Goal: Communication & Community: Answer question/provide support

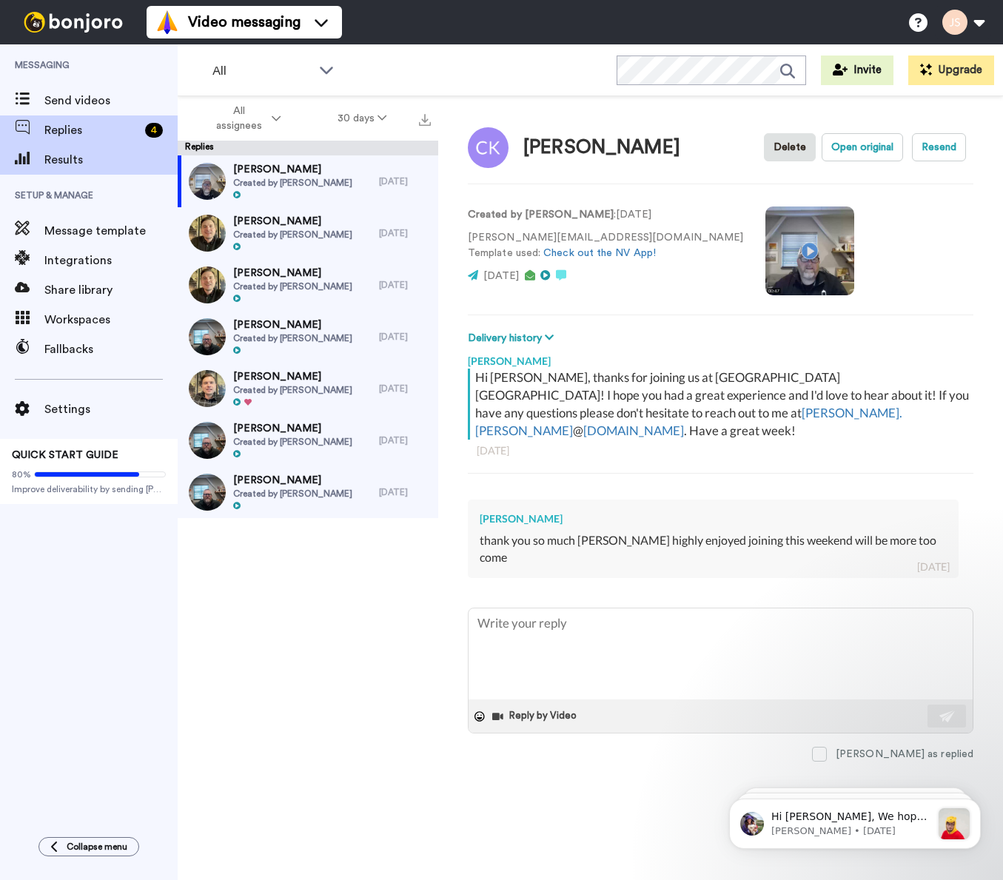
click at [72, 158] on span "Results" at bounding box center [110, 160] width 133 height 18
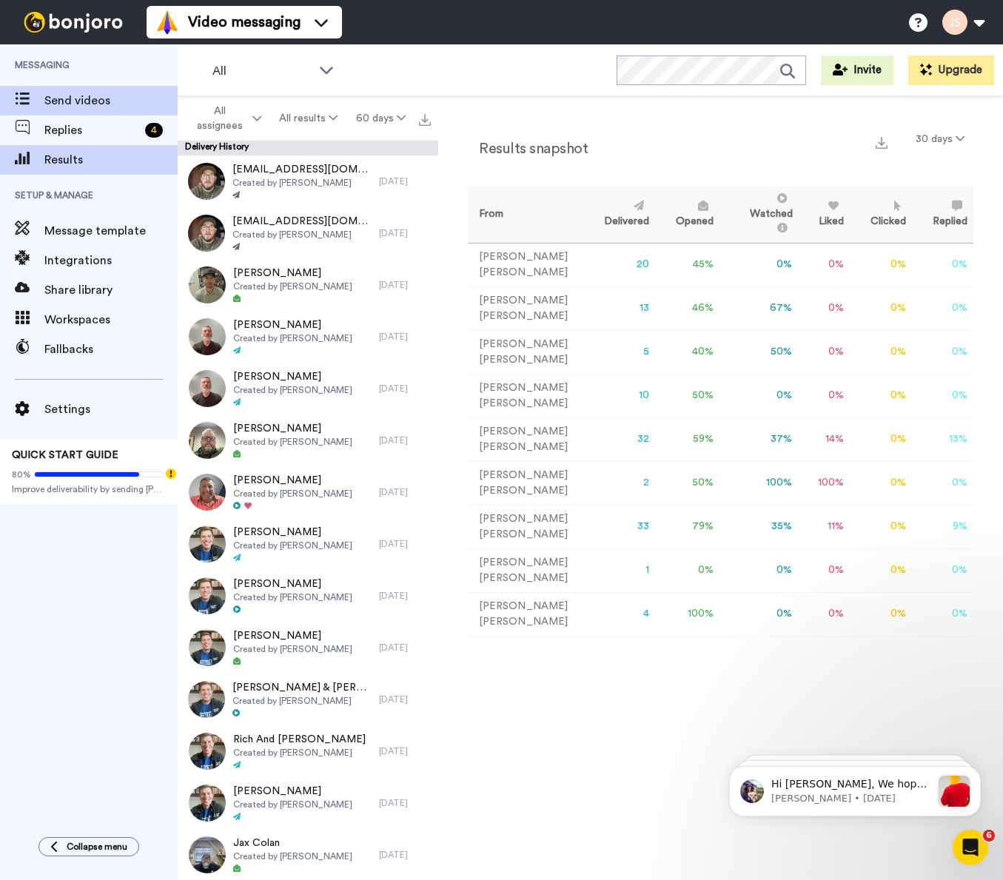
click at [81, 95] on span "Send videos" at bounding box center [110, 101] width 133 height 18
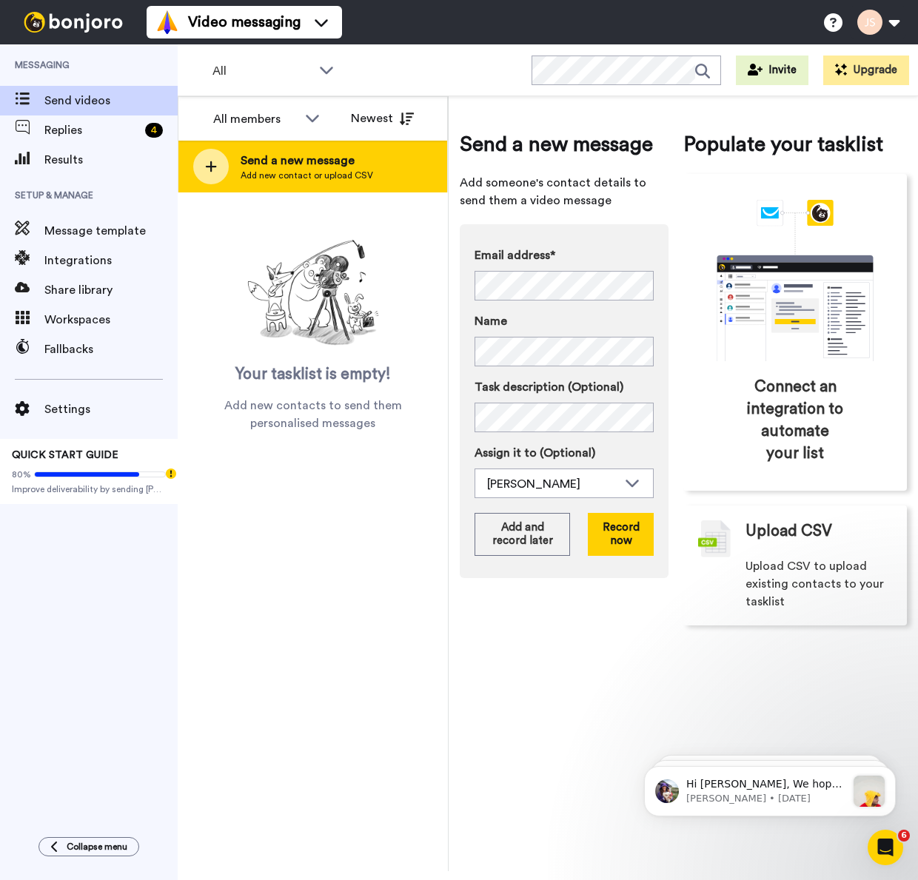
click at [267, 168] on span "Send a new message" at bounding box center [307, 161] width 132 height 18
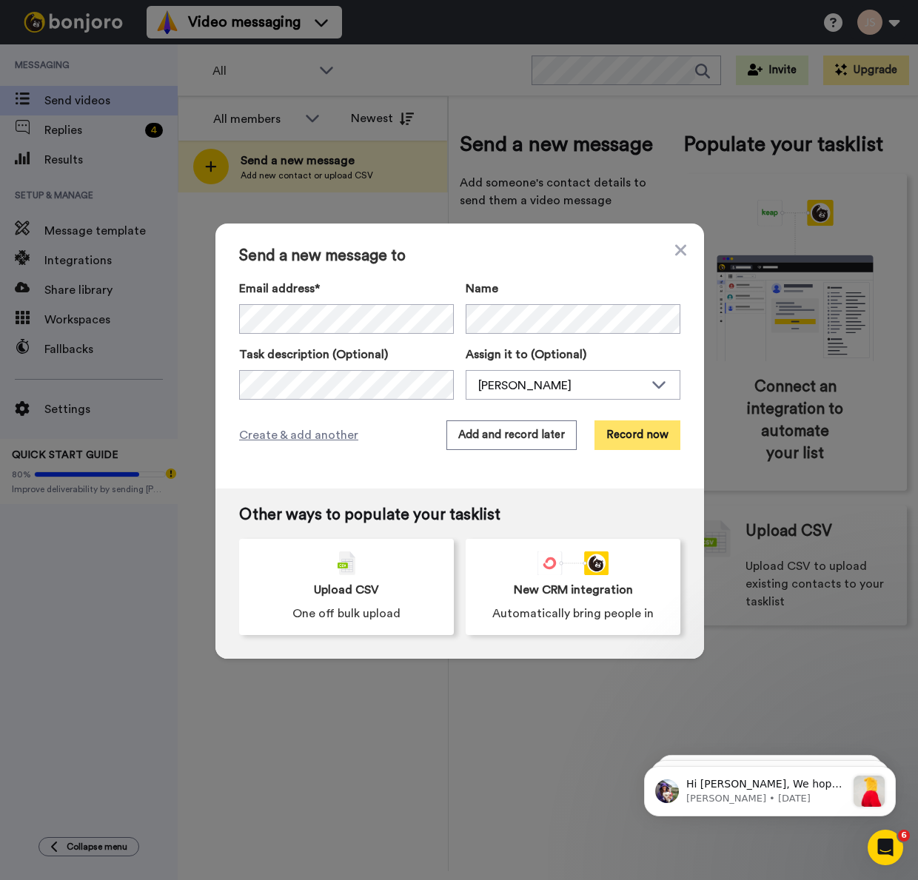
click at [636, 431] on button "Record now" at bounding box center [637, 435] width 86 height 30
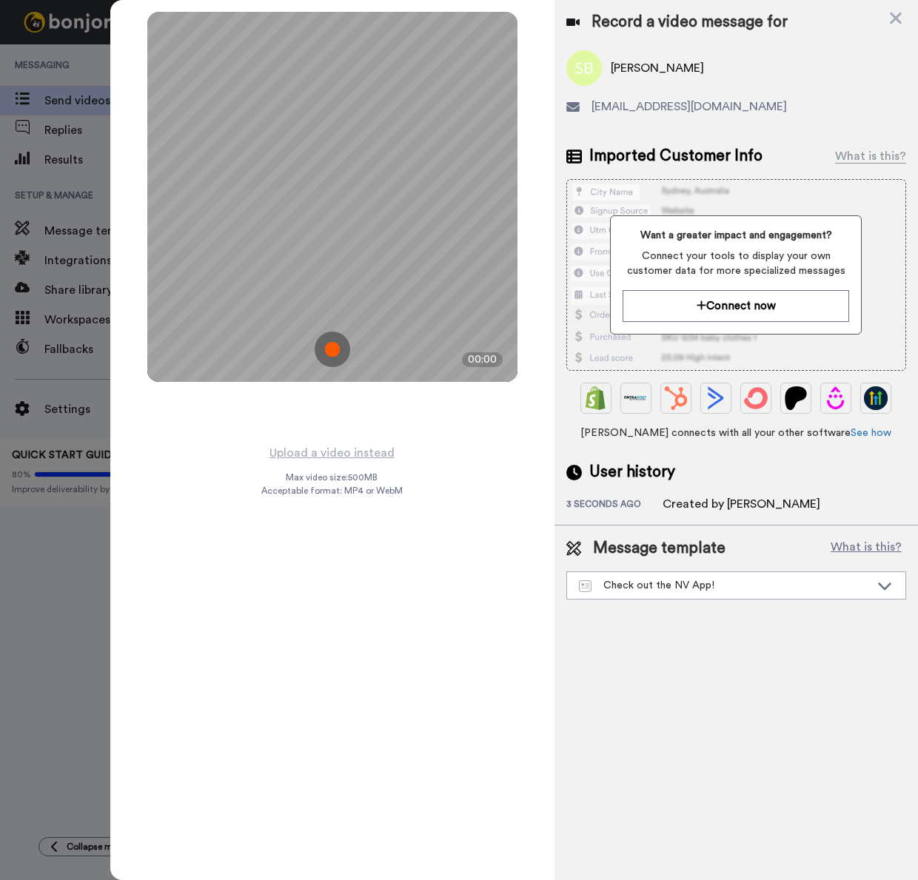
click at [338, 353] on img at bounding box center [333, 350] width 36 height 36
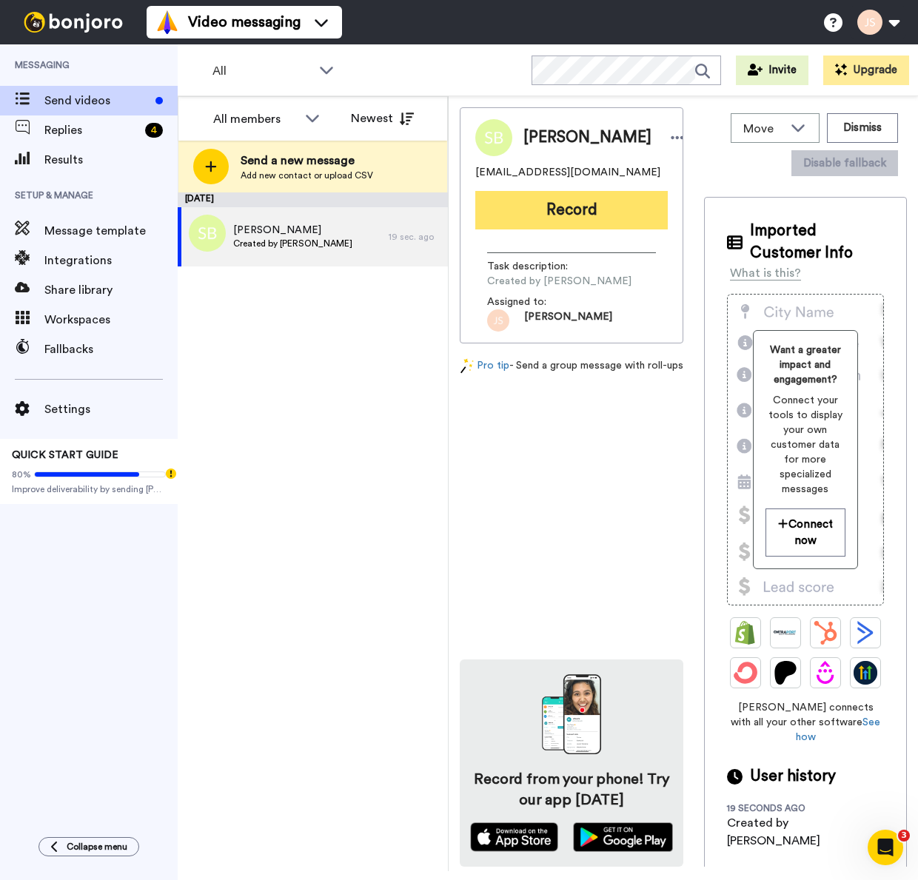
click at [565, 206] on button "Record" at bounding box center [571, 210] width 192 height 38
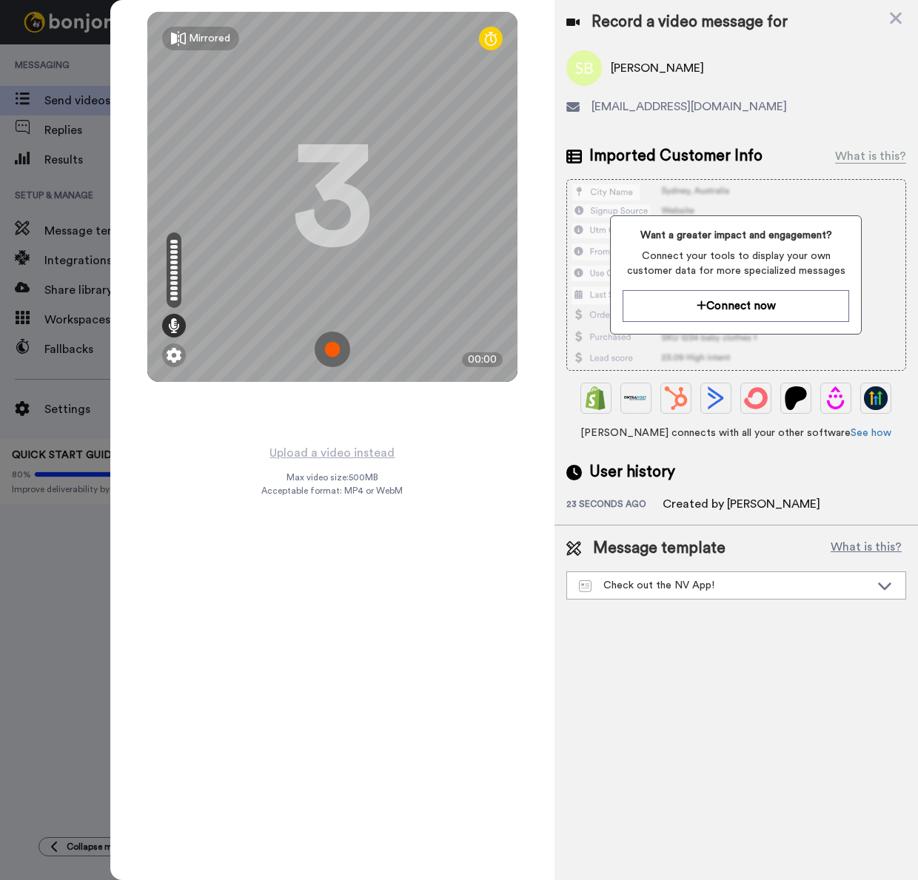
click at [335, 348] on img at bounding box center [333, 350] width 36 height 36
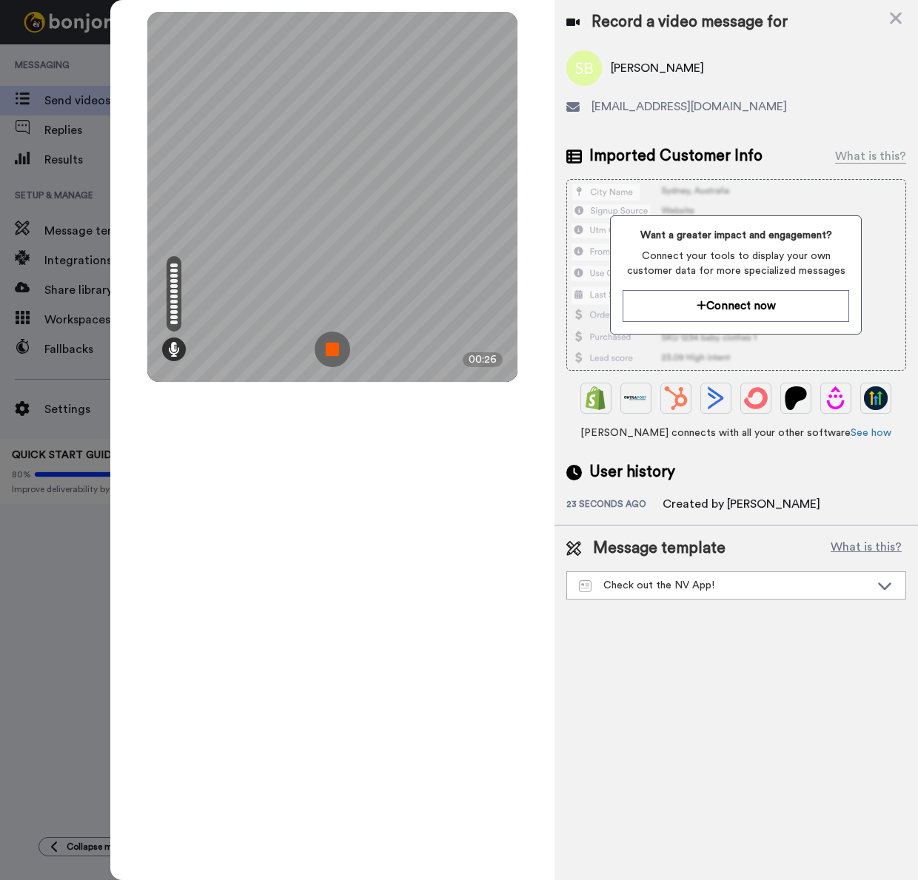
click at [335, 348] on img at bounding box center [333, 350] width 36 height 36
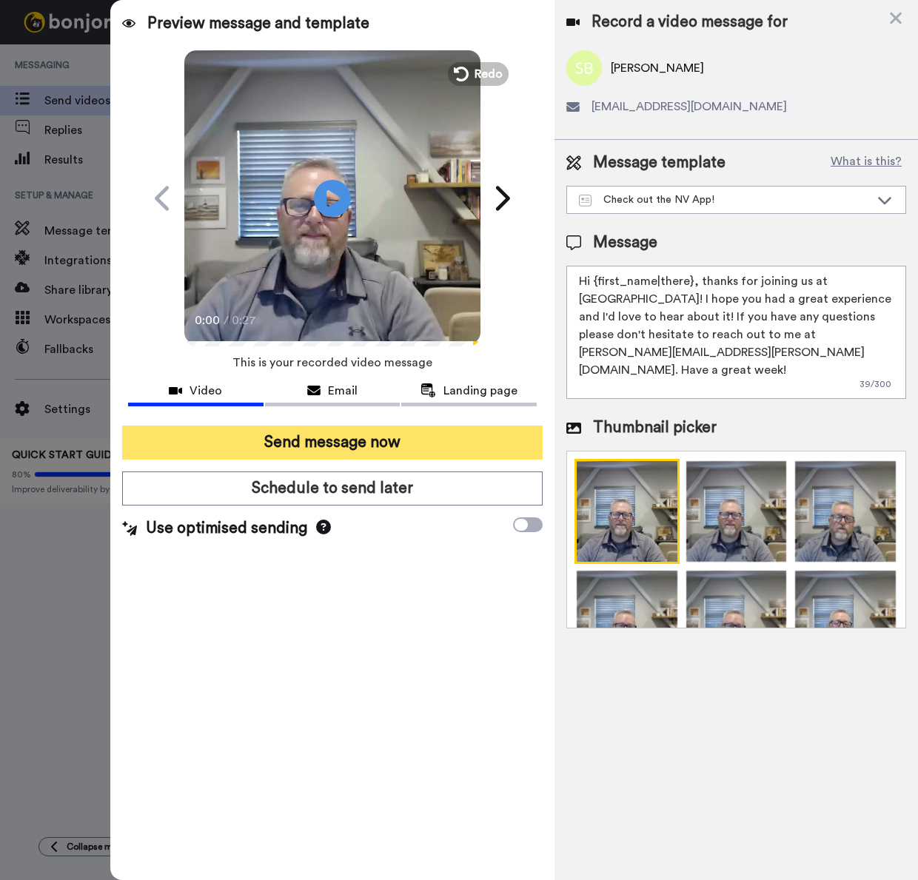
click at [337, 439] on button "Send message now" at bounding box center [332, 443] width 420 height 34
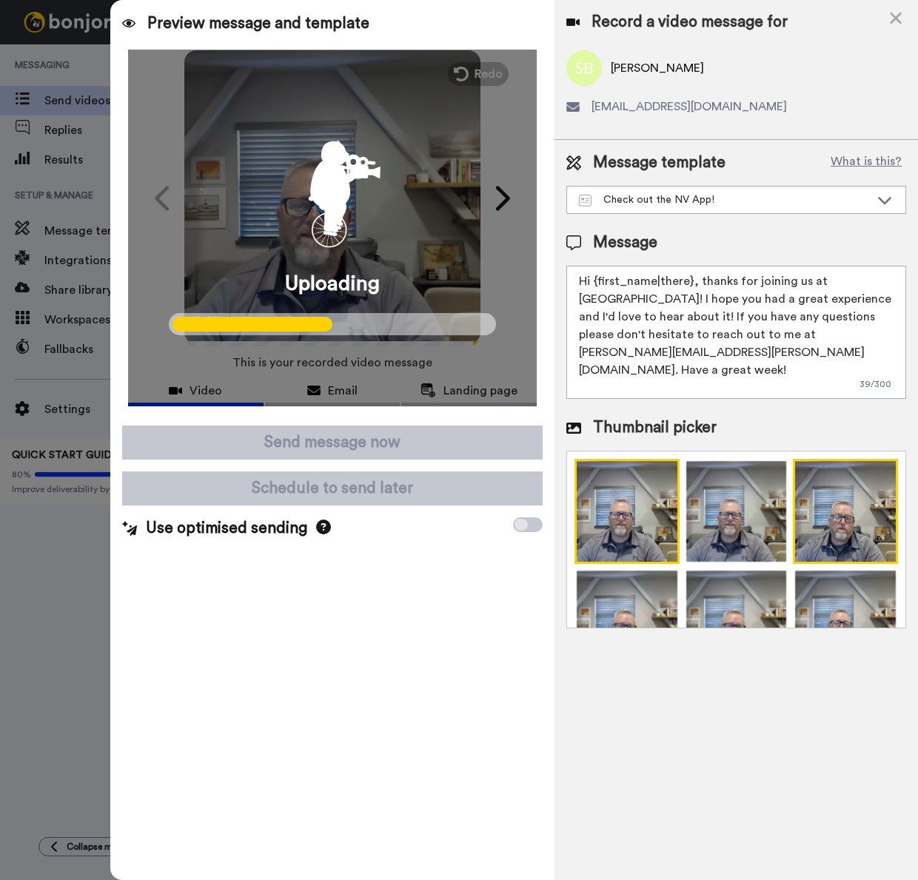
scroll to position [1, 0]
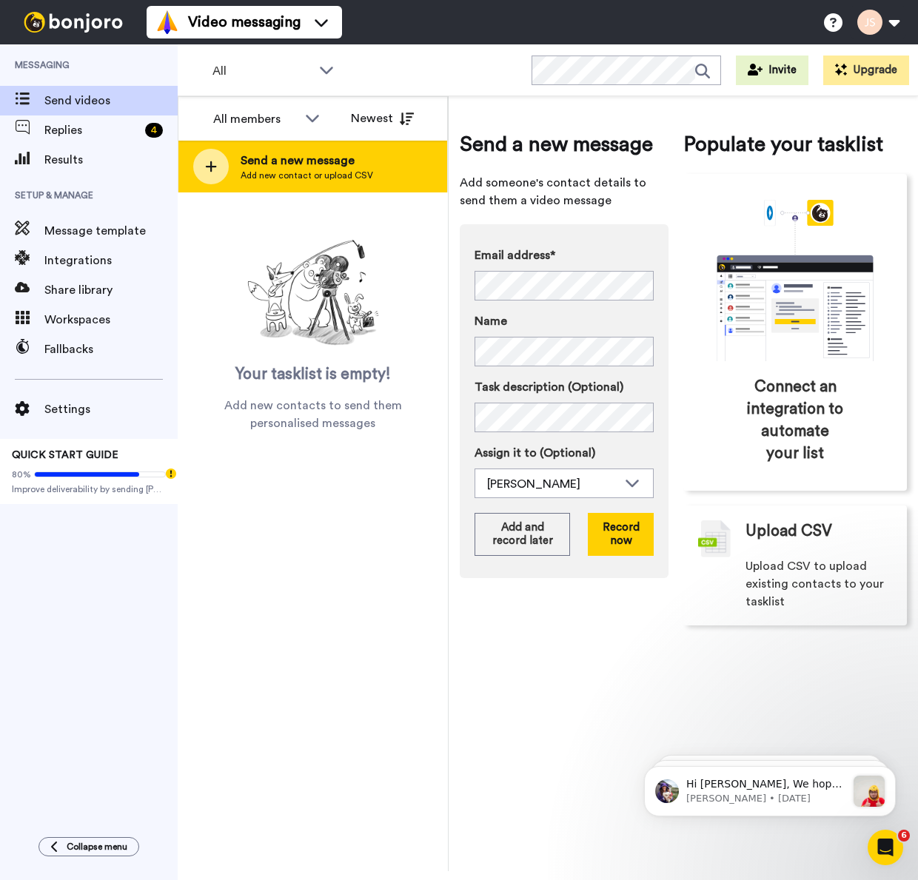
click at [315, 164] on span "Send a new message" at bounding box center [307, 161] width 132 height 18
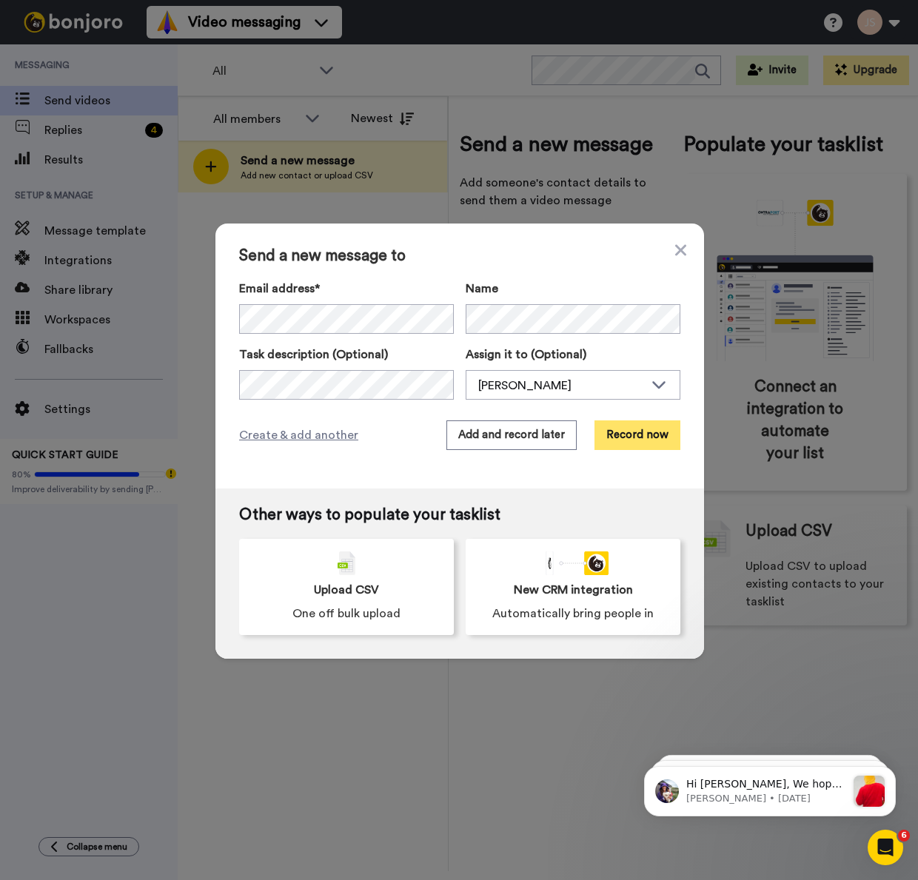
click at [633, 437] on button "Record now" at bounding box center [637, 435] width 86 height 30
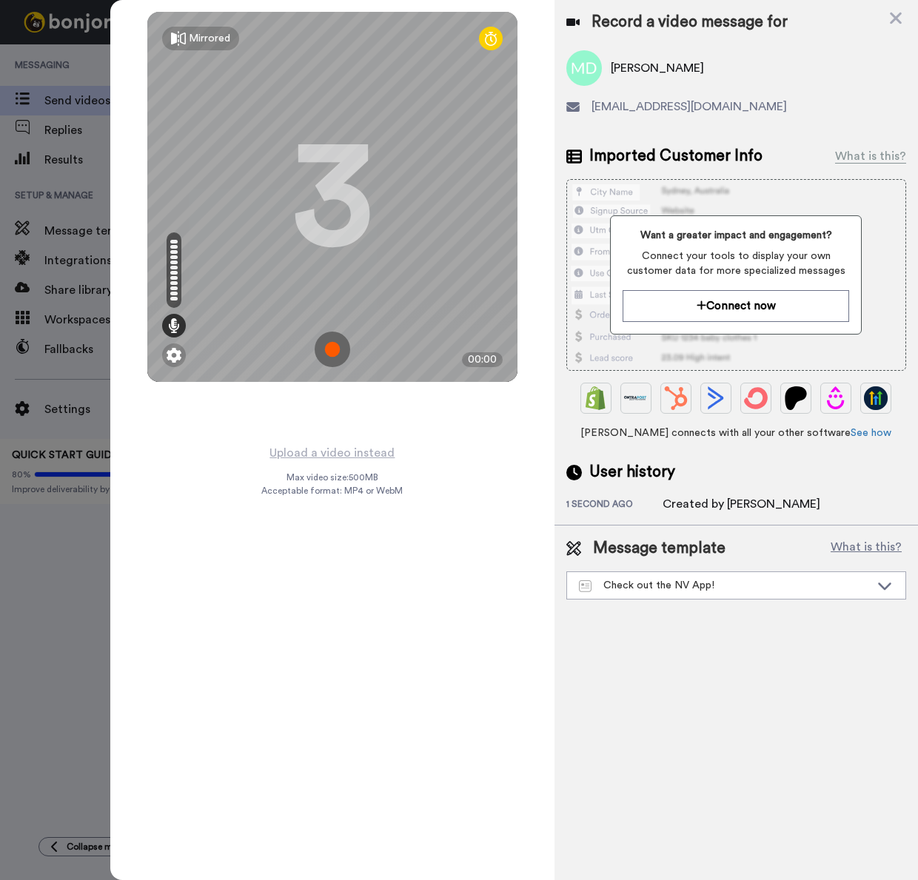
click at [334, 349] on img at bounding box center [333, 350] width 36 height 36
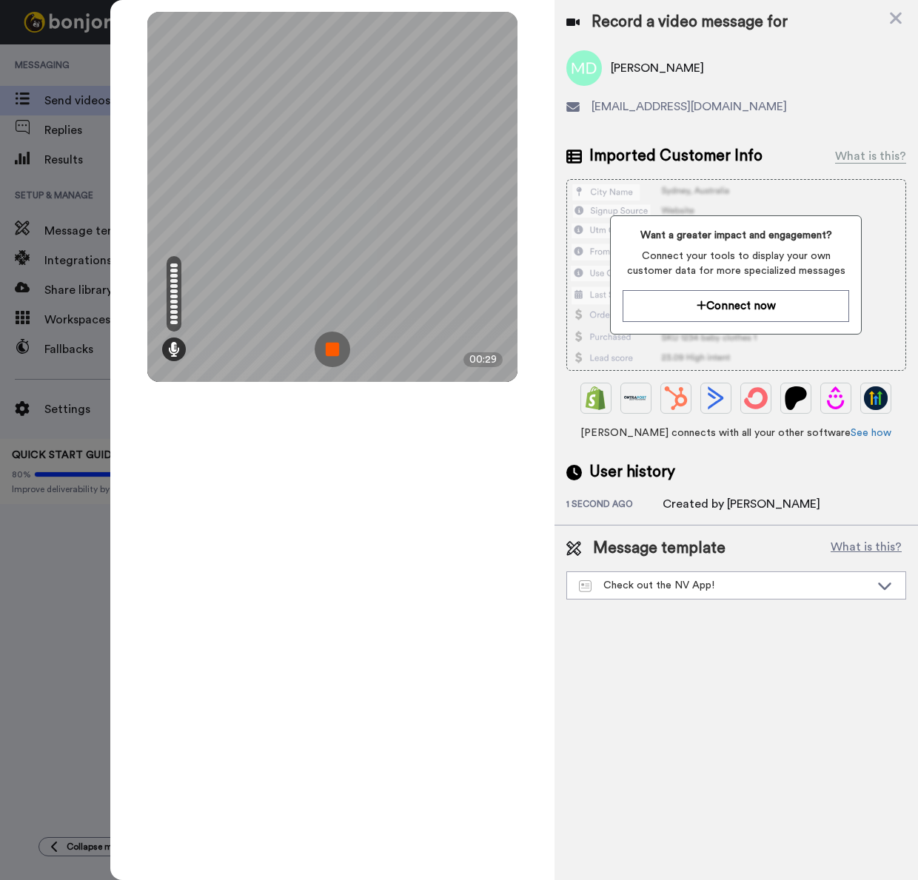
click at [334, 349] on img at bounding box center [333, 350] width 36 height 36
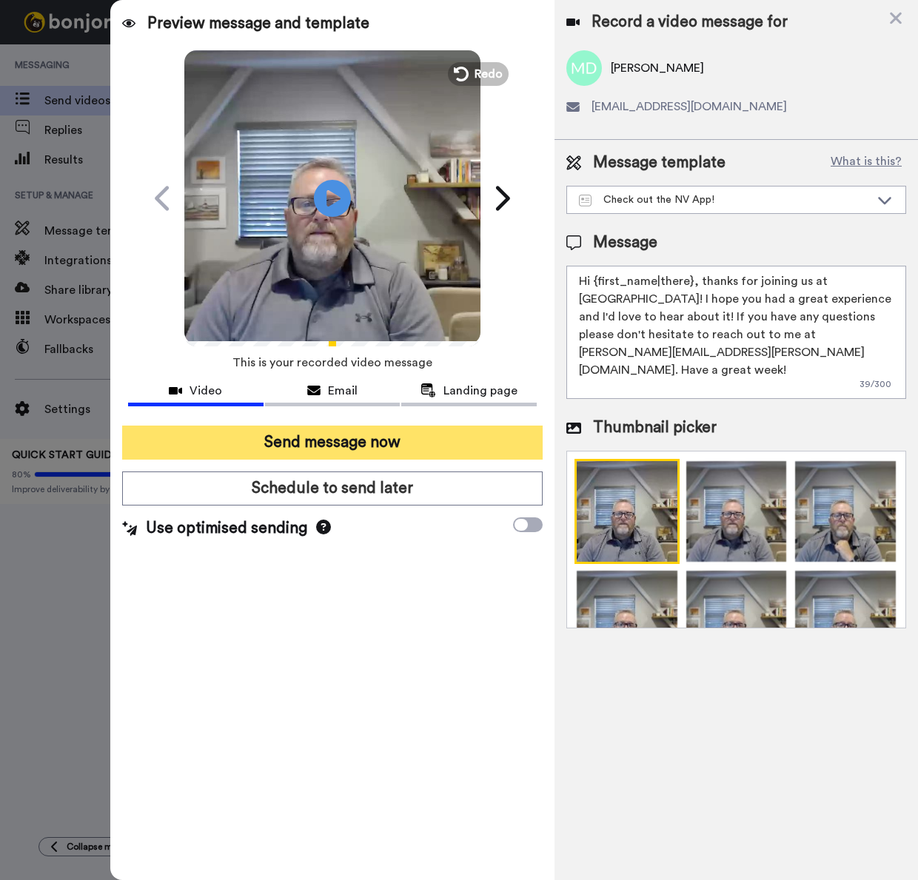
click at [352, 443] on button "Send message now" at bounding box center [332, 443] width 420 height 34
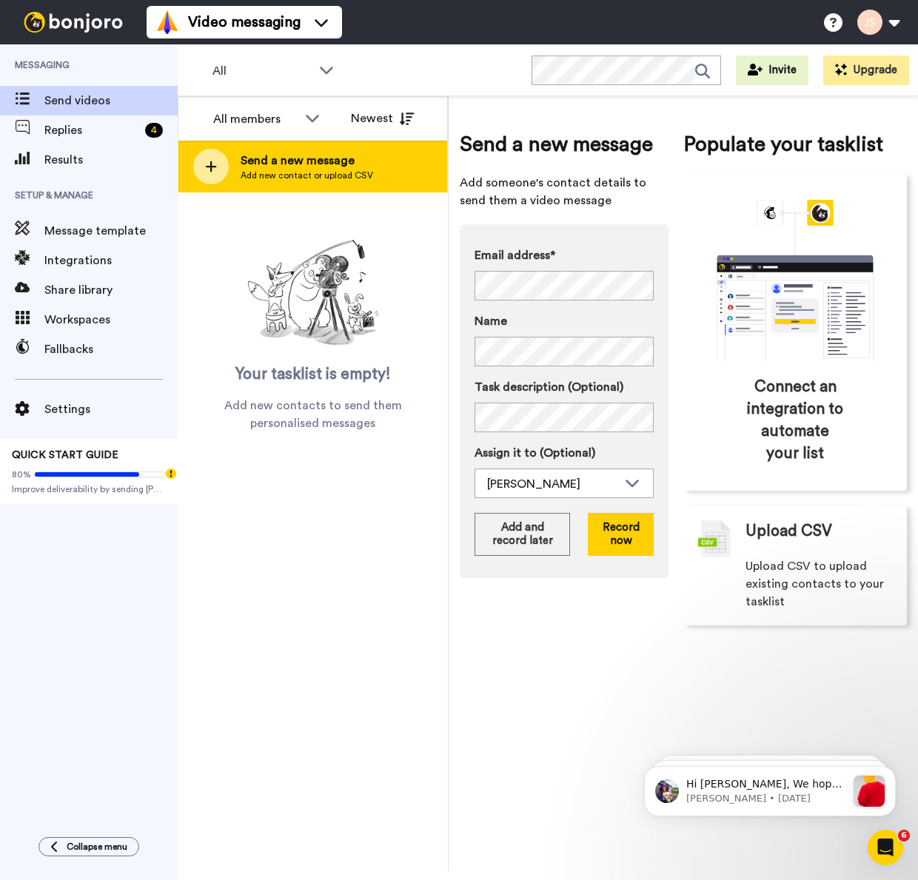
click at [283, 167] on span "Send a new message" at bounding box center [307, 161] width 132 height 18
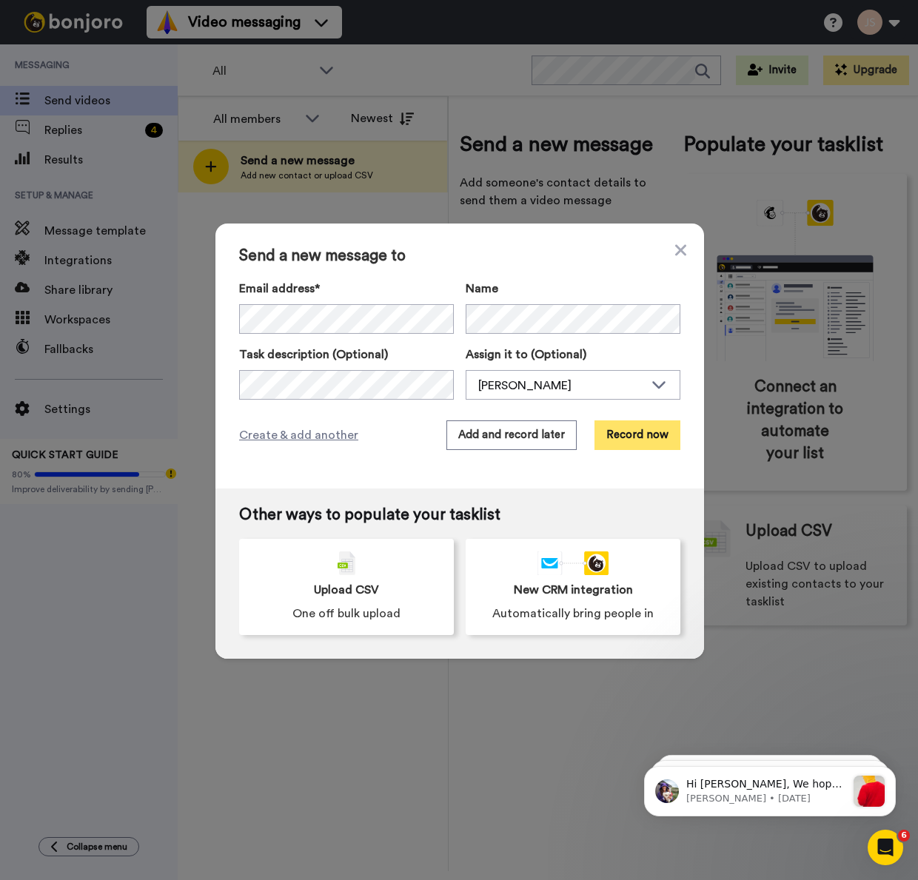
click at [628, 433] on button "Record now" at bounding box center [637, 435] width 86 height 30
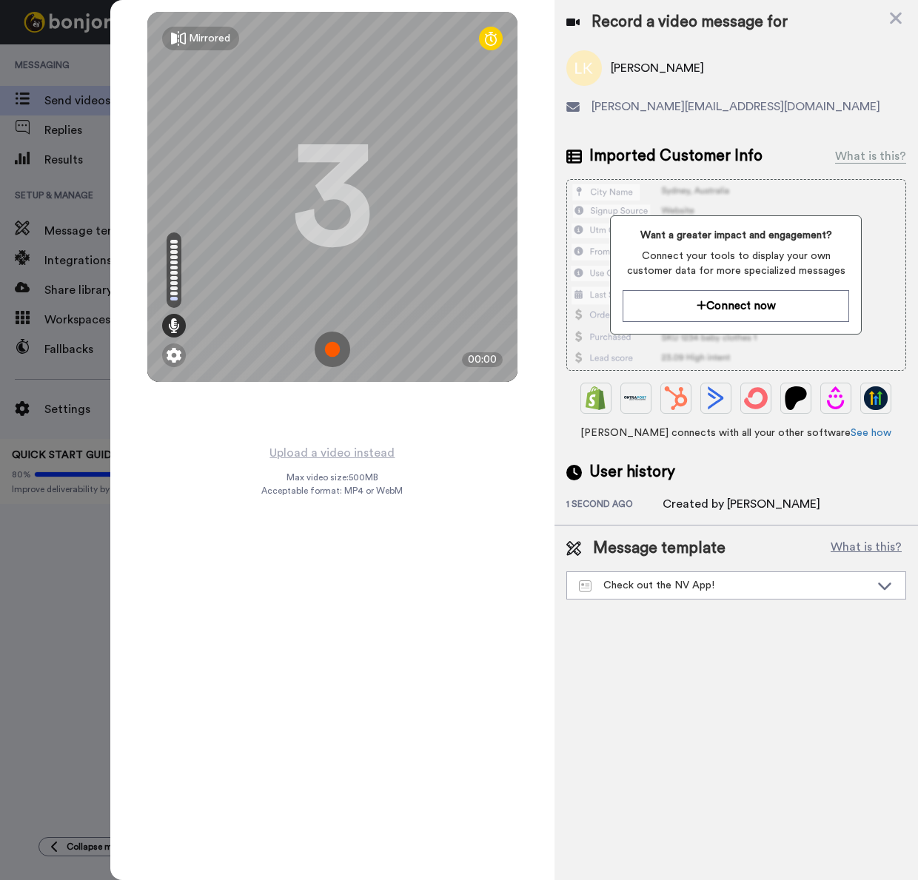
click at [338, 352] on img at bounding box center [333, 350] width 36 height 36
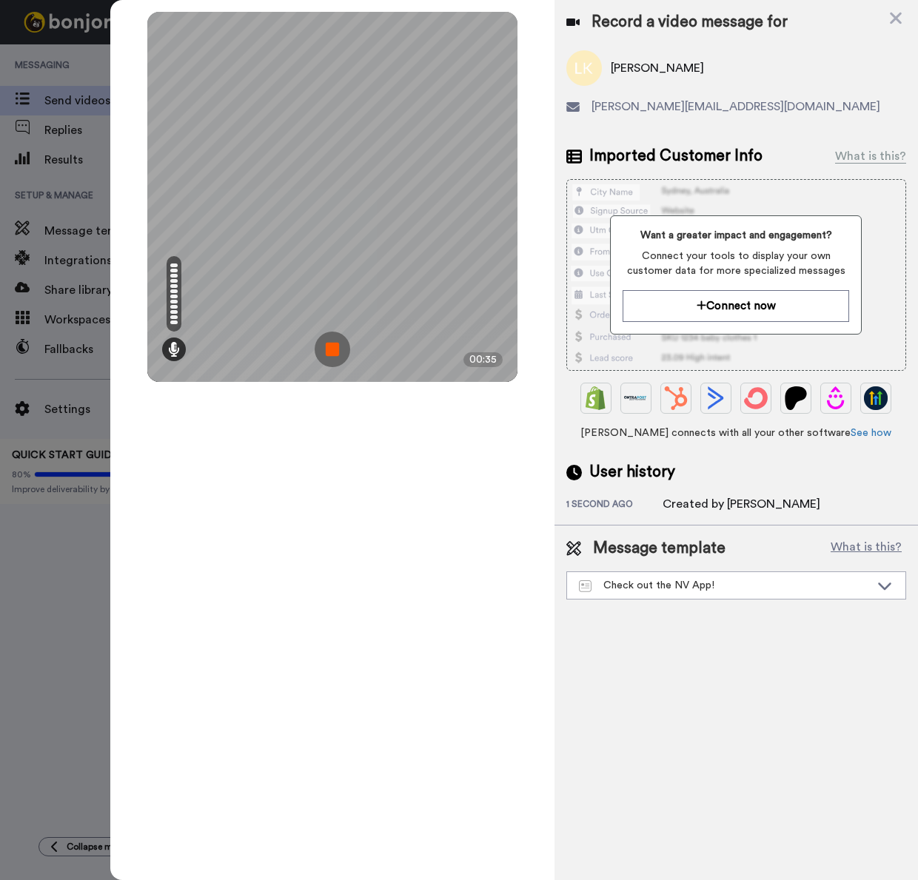
click at [338, 352] on img at bounding box center [333, 350] width 36 height 36
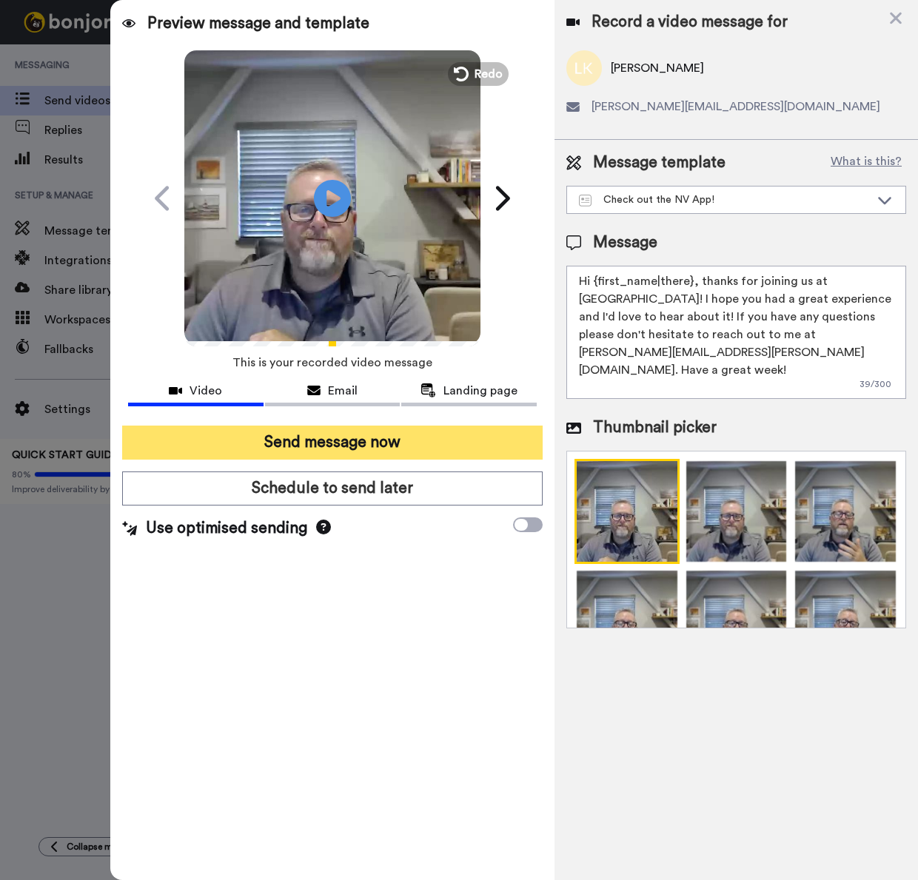
click at [360, 444] on button "Send message now" at bounding box center [332, 443] width 420 height 34
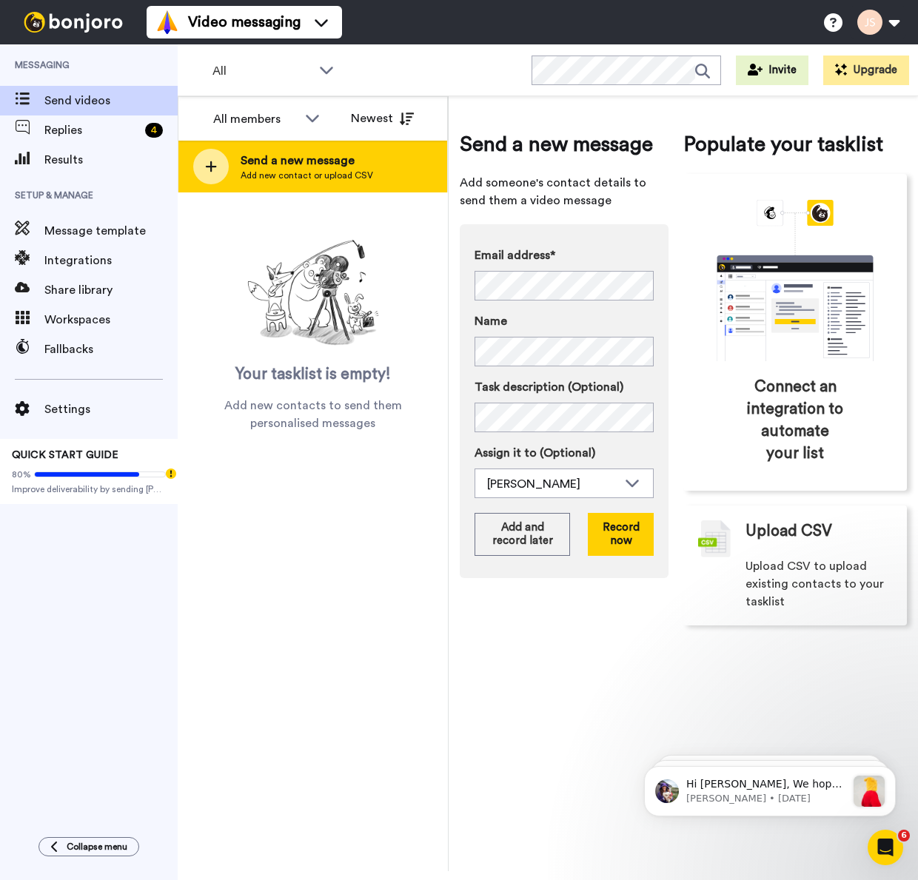
click at [305, 161] on span "Send a new message" at bounding box center [307, 161] width 132 height 18
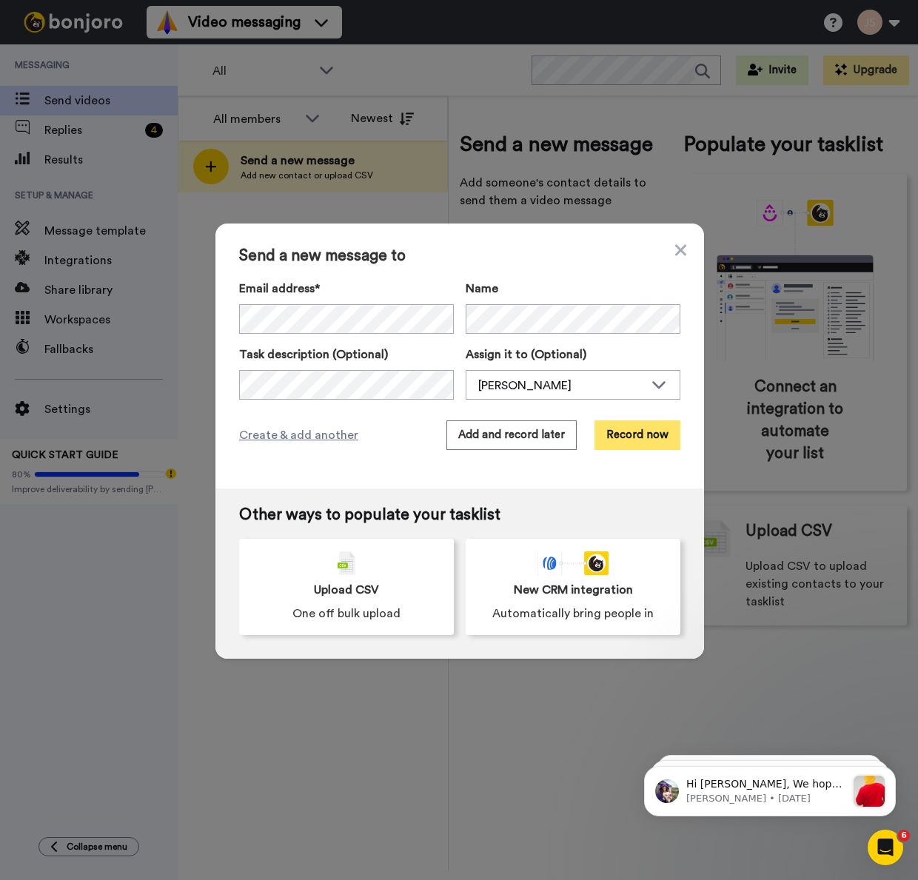
click at [640, 435] on button "Record now" at bounding box center [637, 435] width 86 height 30
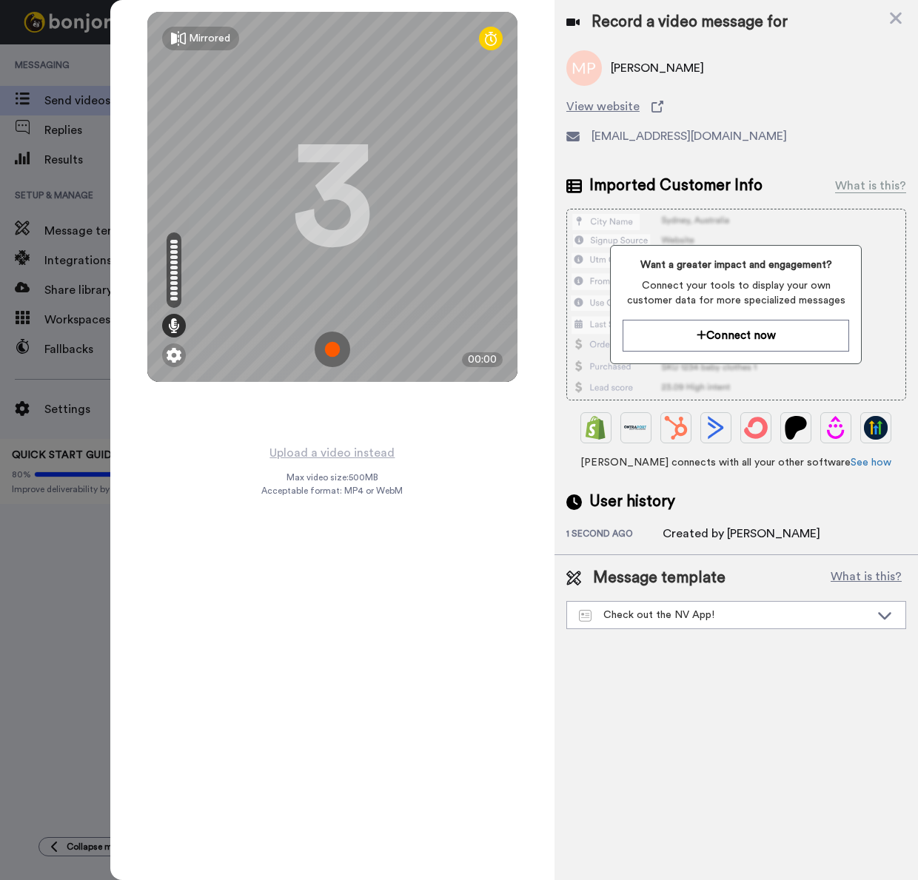
click at [335, 347] on img at bounding box center [333, 350] width 36 height 36
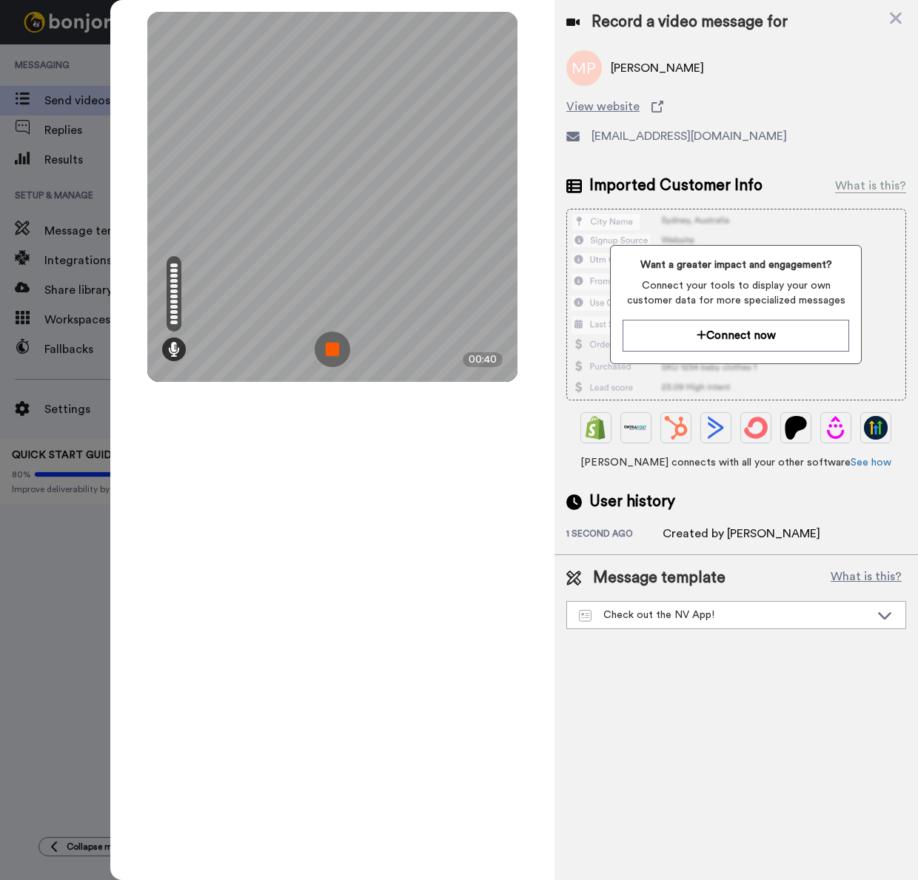
click at [335, 351] on img at bounding box center [333, 350] width 36 height 36
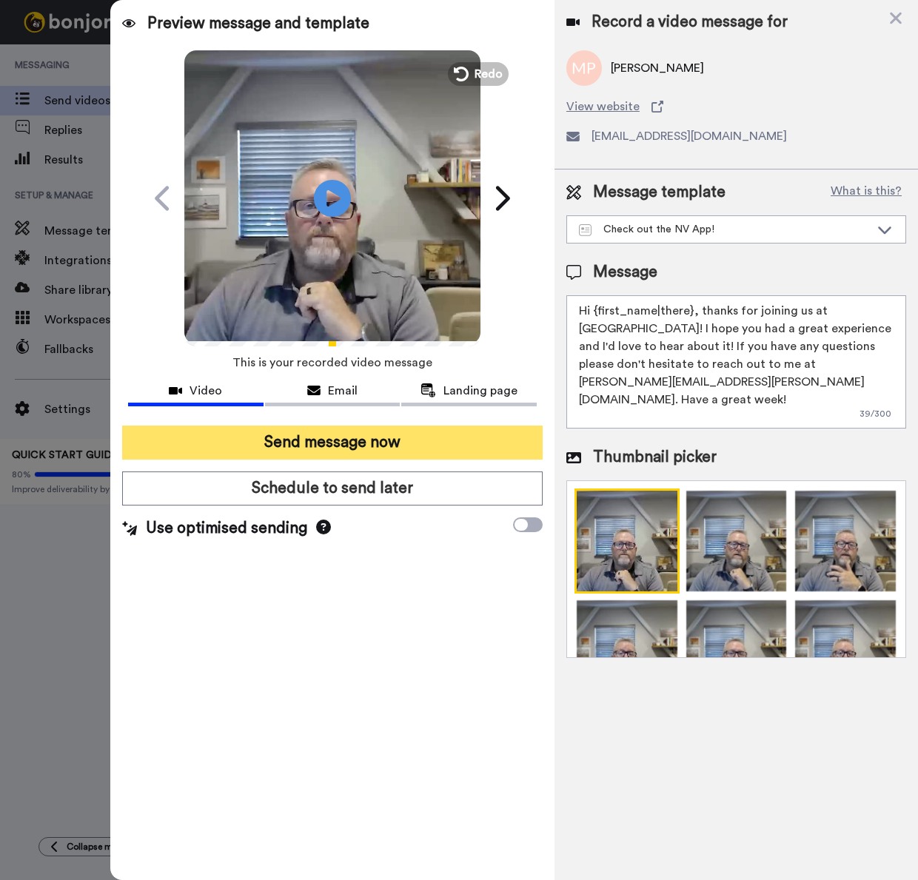
click at [426, 440] on button "Send message now" at bounding box center [332, 443] width 420 height 34
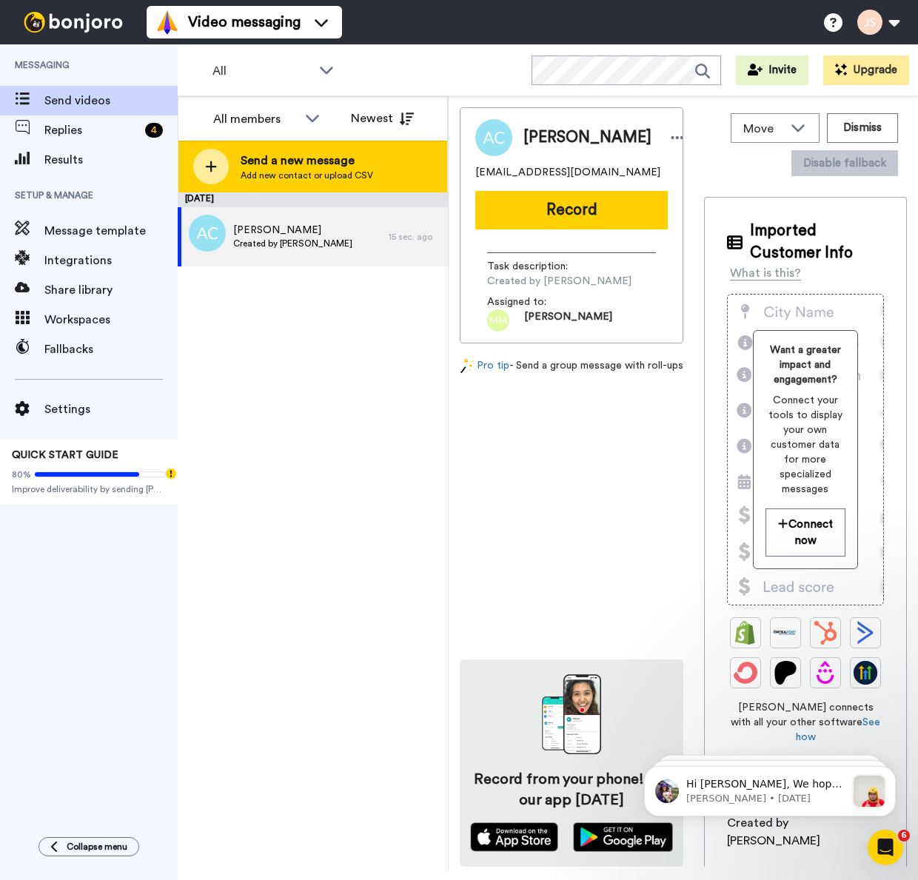
click at [292, 170] on span "Add new contact or upload CSV" at bounding box center [307, 175] width 132 height 12
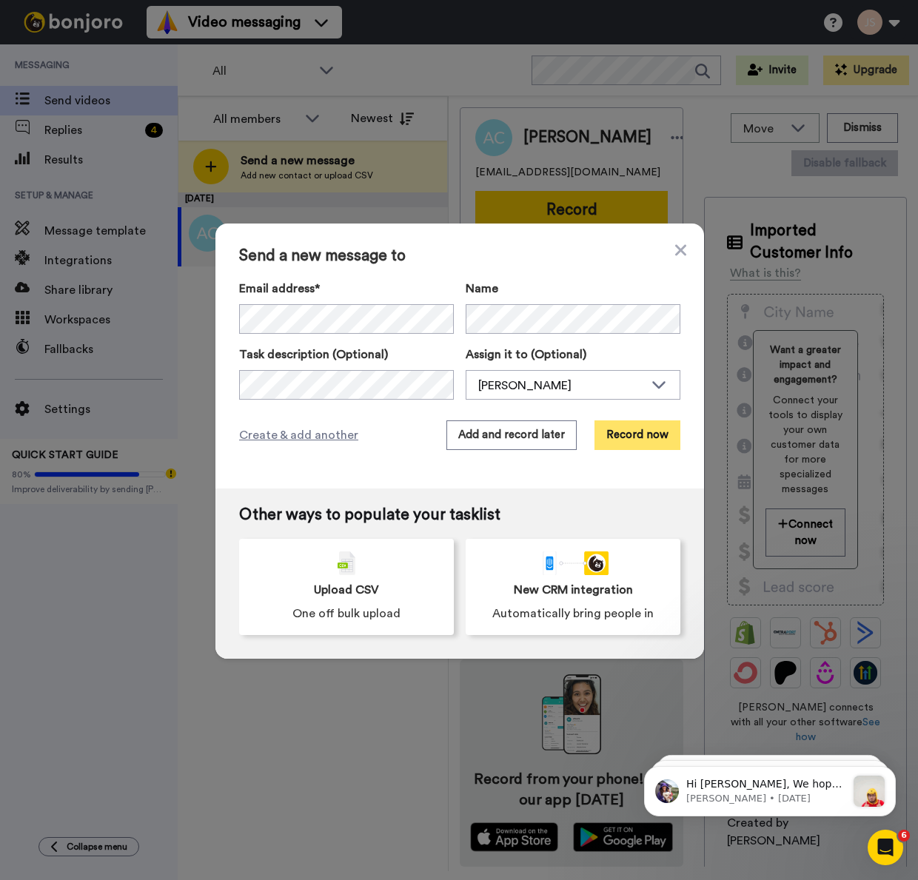
click at [623, 435] on button "Record now" at bounding box center [637, 435] width 86 height 30
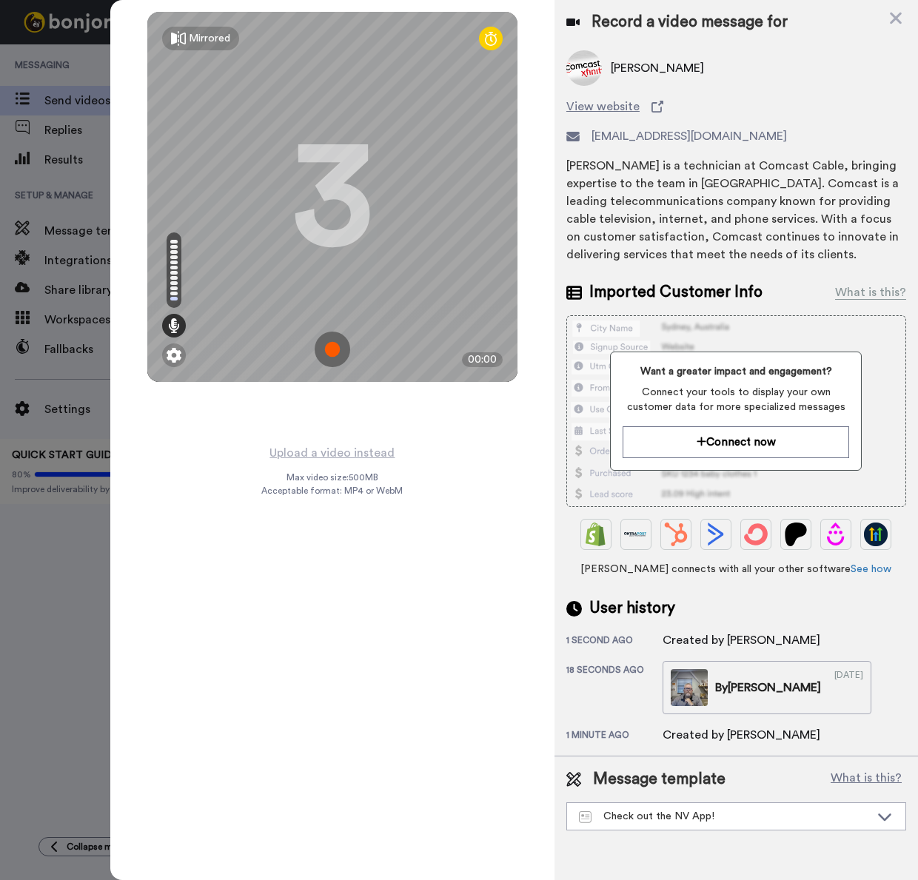
click at [332, 346] on img at bounding box center [333, 350] width 36 height 36
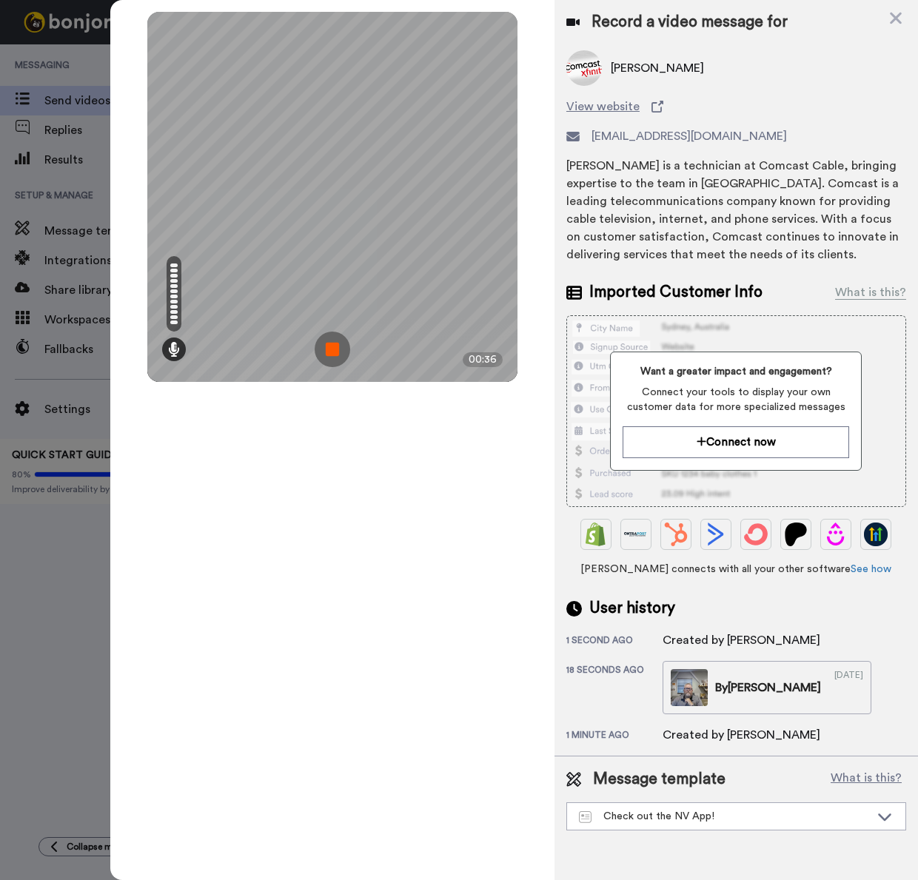
click at [320, 341] on img at bounding box center [333, 350] width 36 height 36
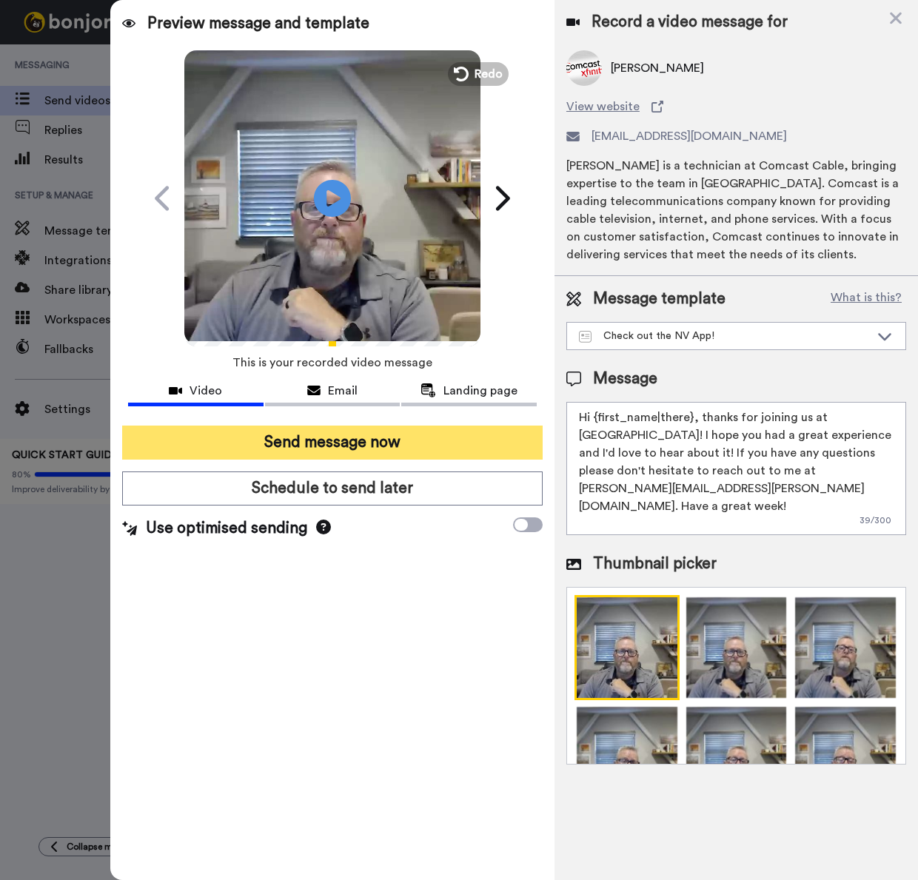
click at [366, 440] on button "Send message now" at bounding box center [332, 443] width 420 height 34
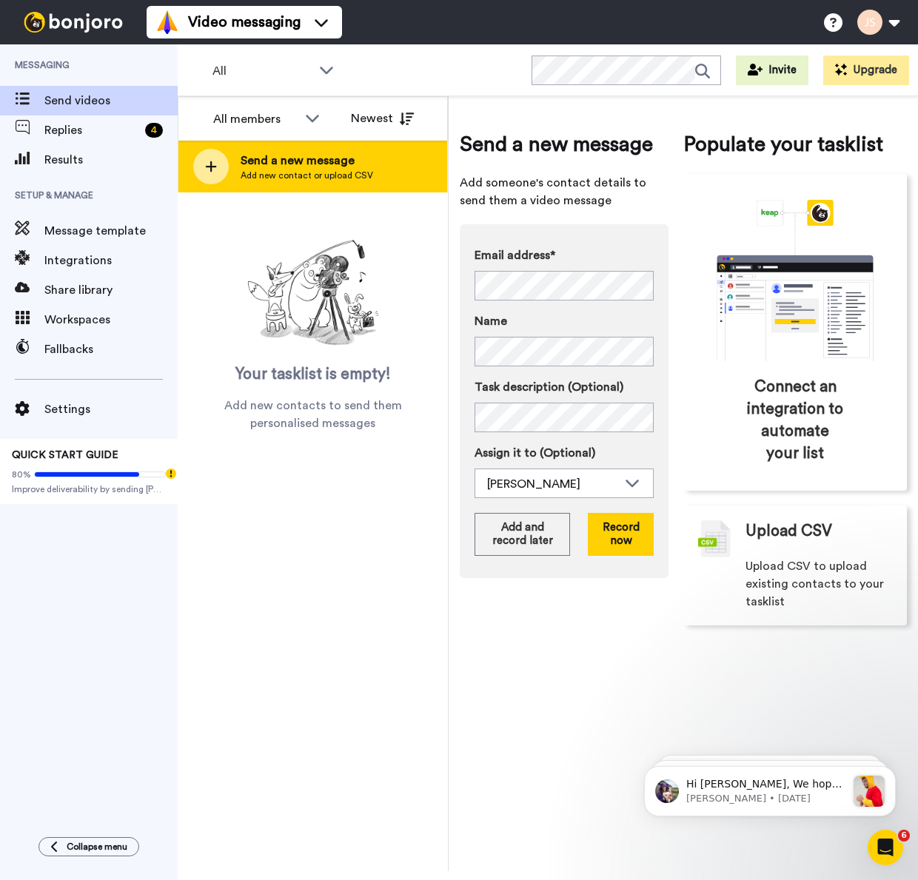
click at [295, 167] on span "Send a new message" at bounding box center [307, 161] width 132 height 18
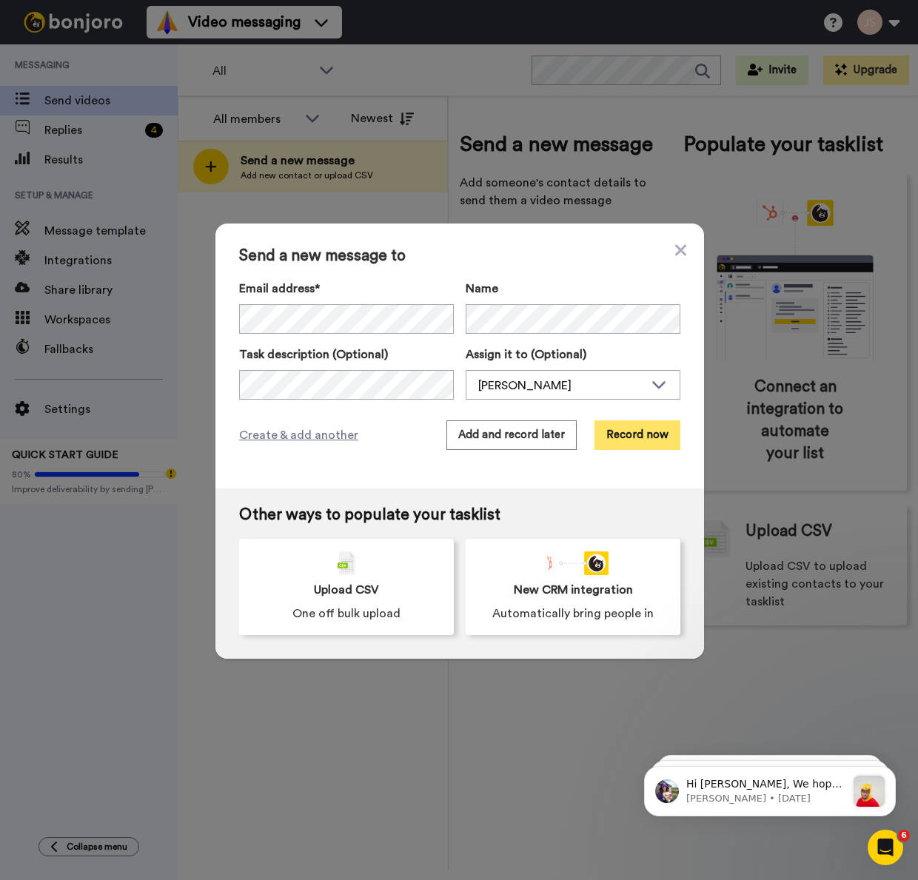
click at [628, 439] on button "Record now" at bounding box center [637, 435] width 86 height 30
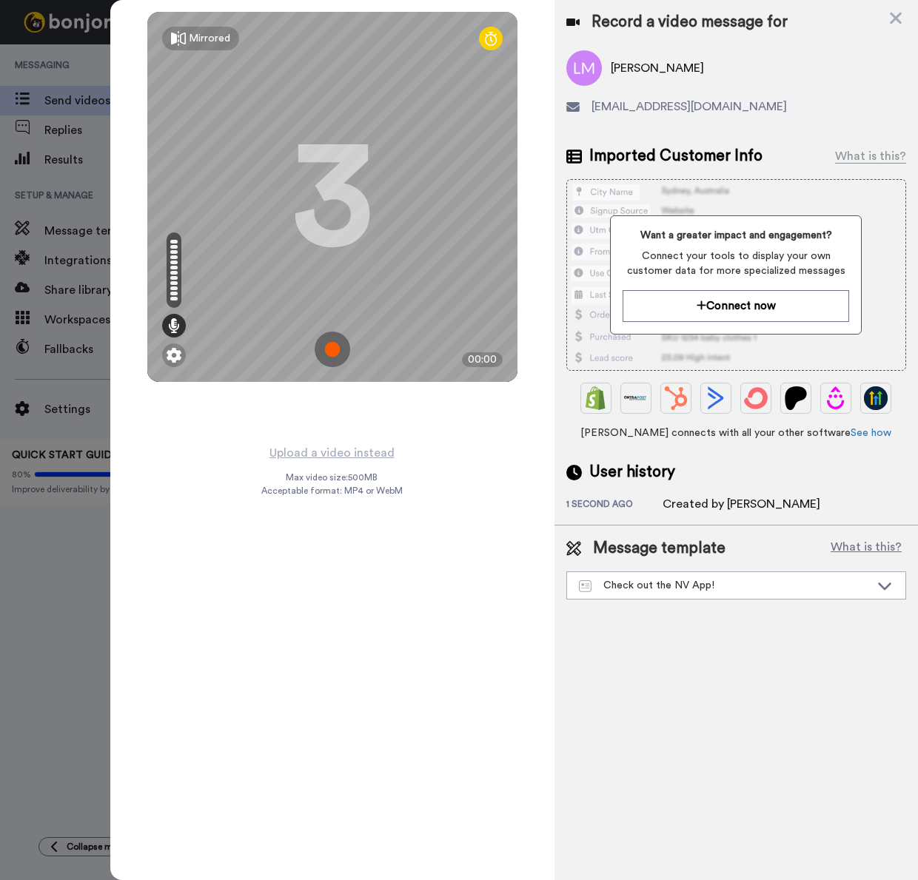
click at [333, 350] on img at bounding box center [333, 350] width 36 height 36
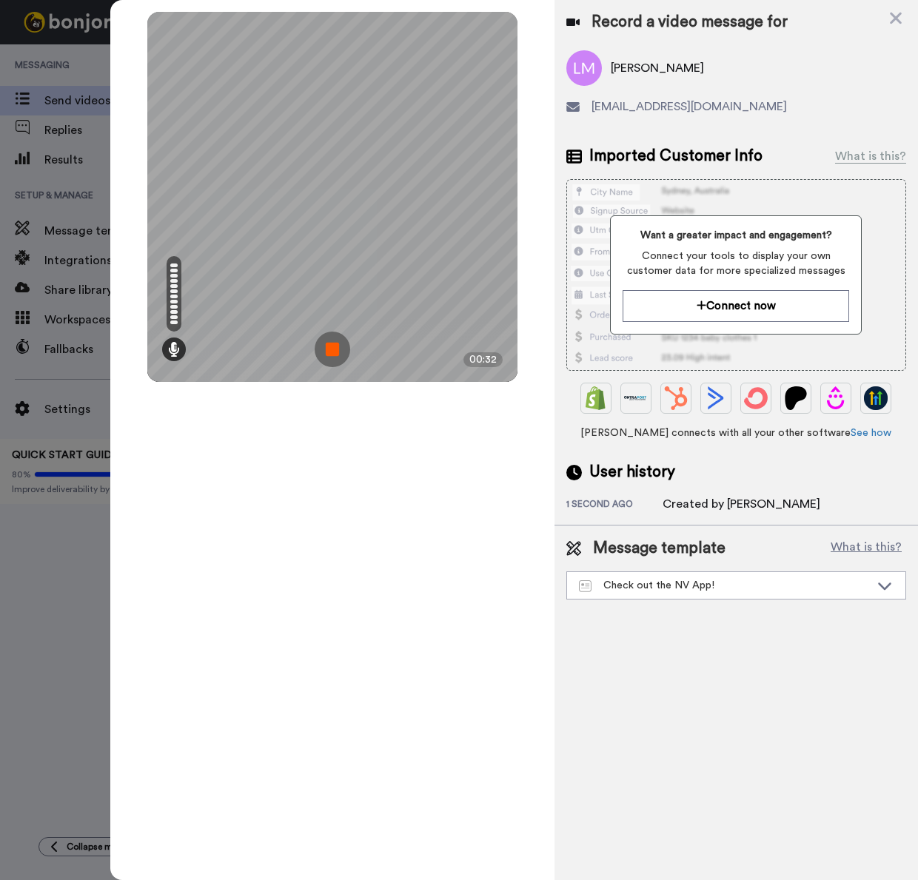
click at [333, 350] on img at bounding box center [333, 350] width 36 height 36
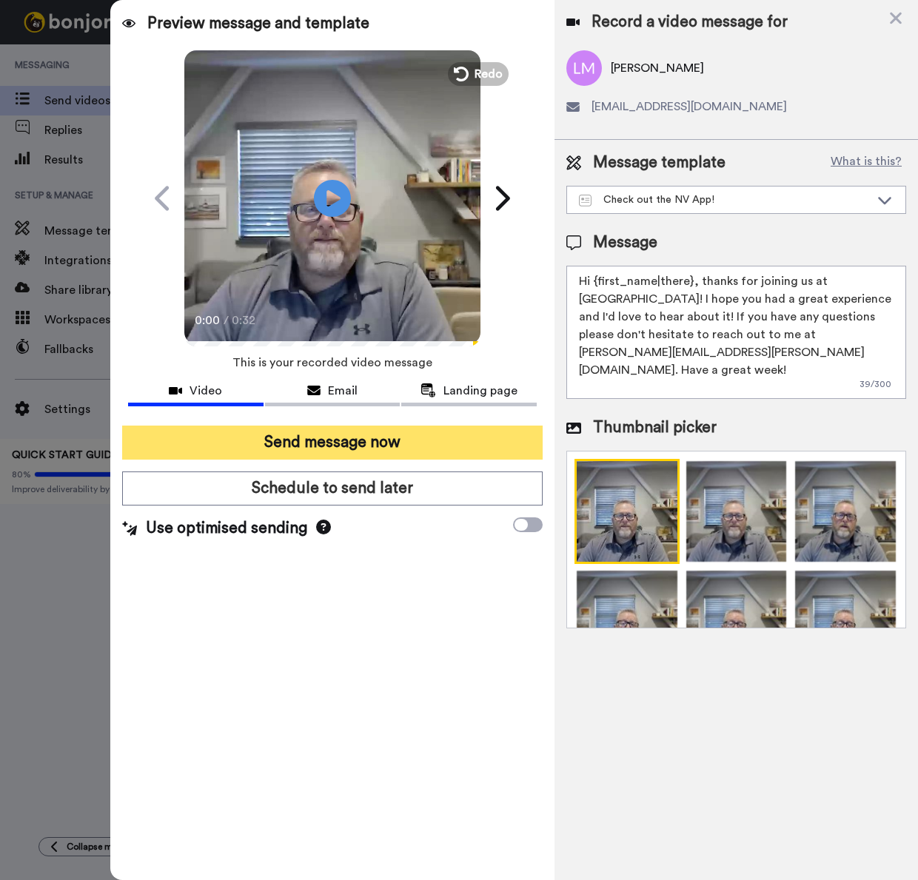
click at [416, 444] on button "Send message now" at bounding box center [332, 443] width 420 height 34
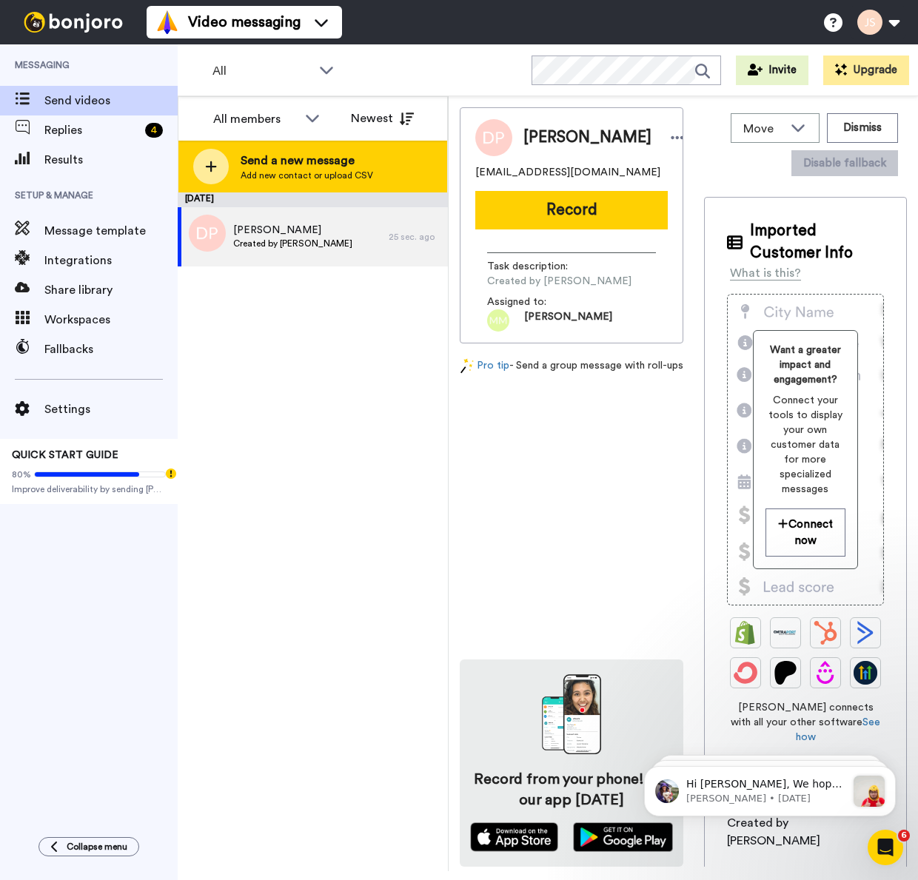
click at [292, 165] on span "Send a new message" at bounding box center [307, 161] width 132 height 18
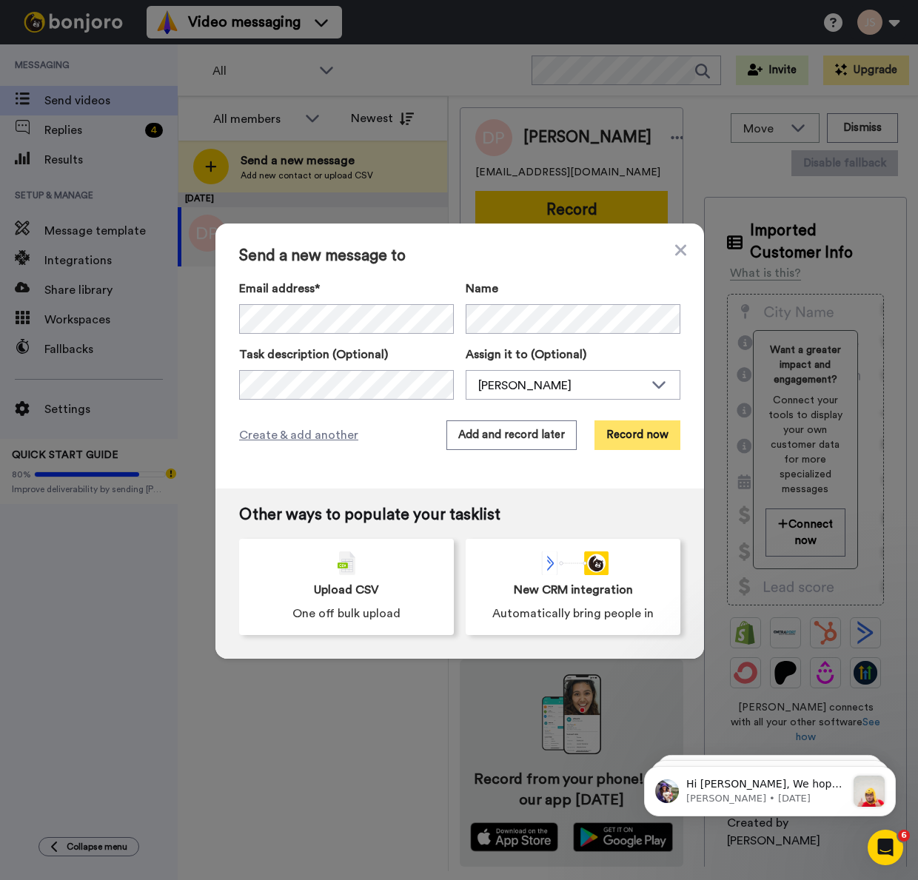
click at [642, 437] on button "Record now" at bounding box center [637, 435] width 86 height 30
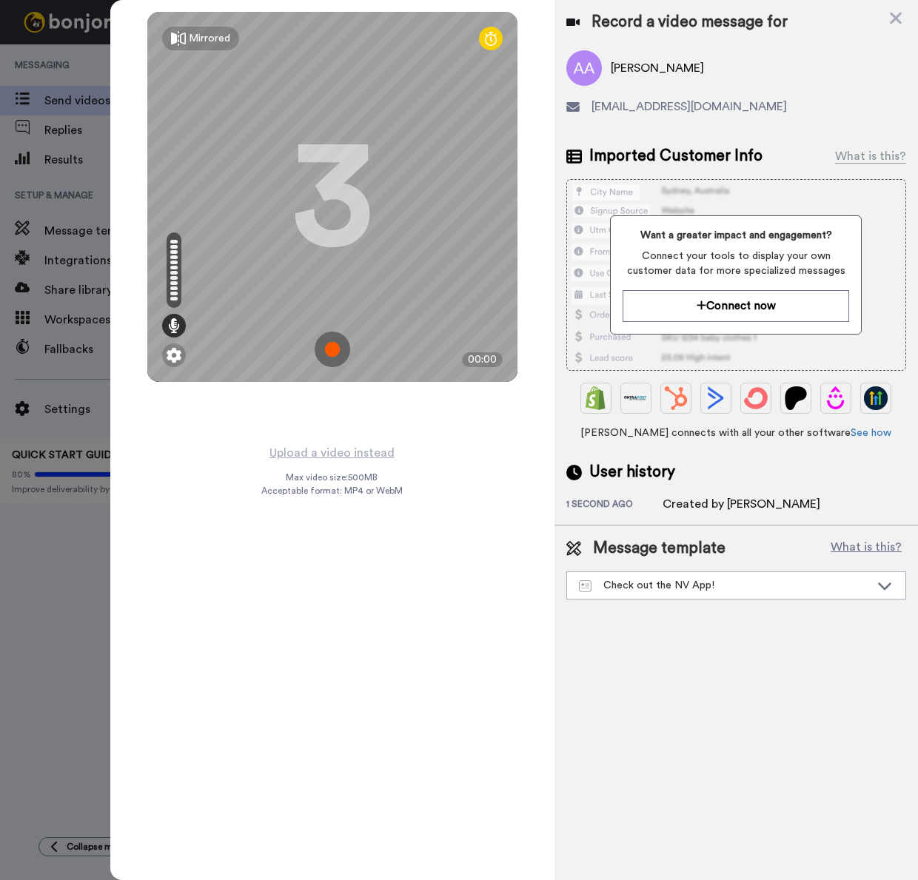
click at [334, 349] on img at bounding box center [333, 350] width 36 height 36
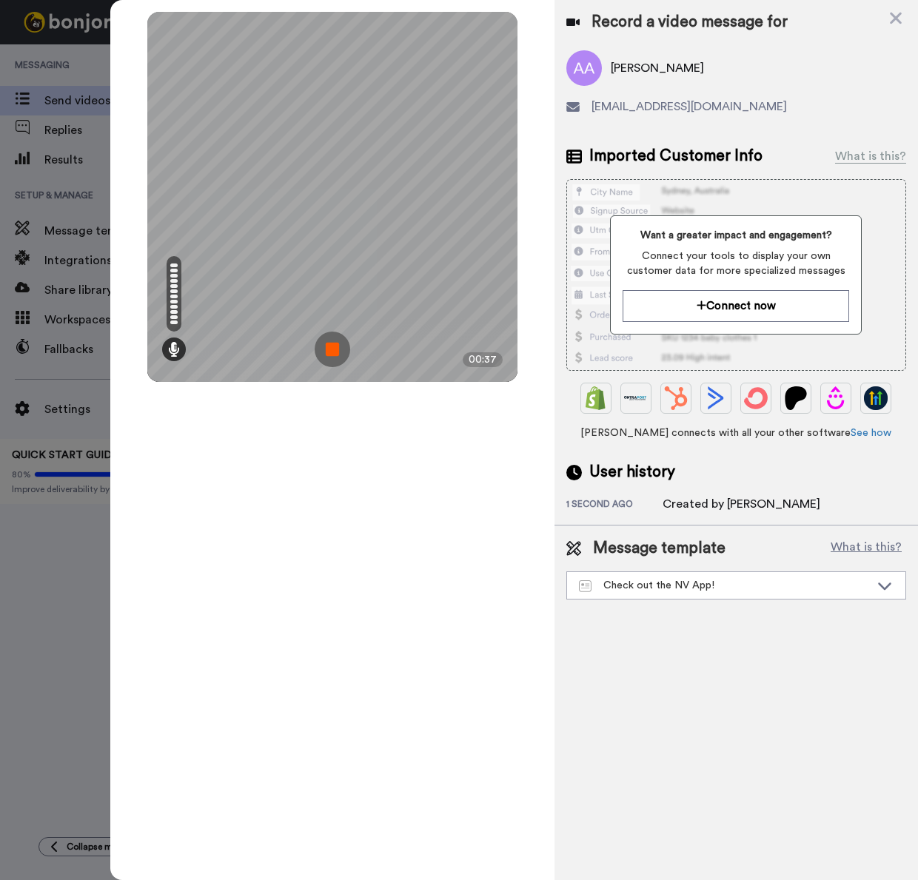
click at [334, 349] on img at bounding box center [333, 350] width 36 height 36
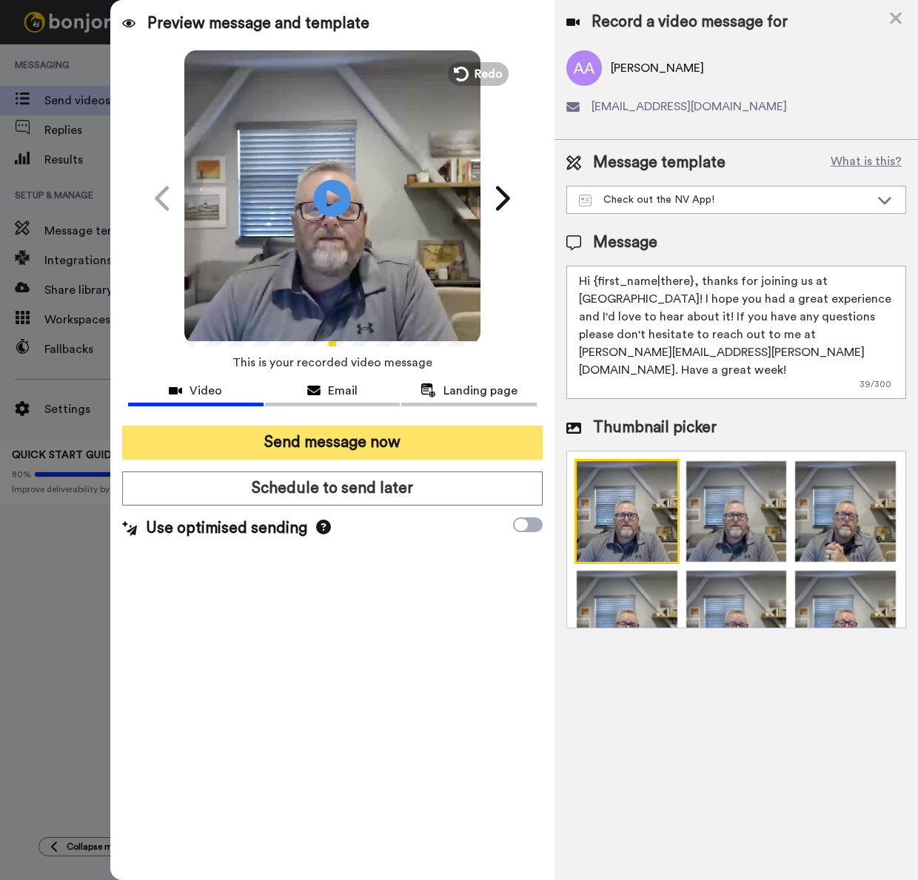
click at [335, 444] on button "Send message now" at bounding box center [332, 443] width 420 height 34
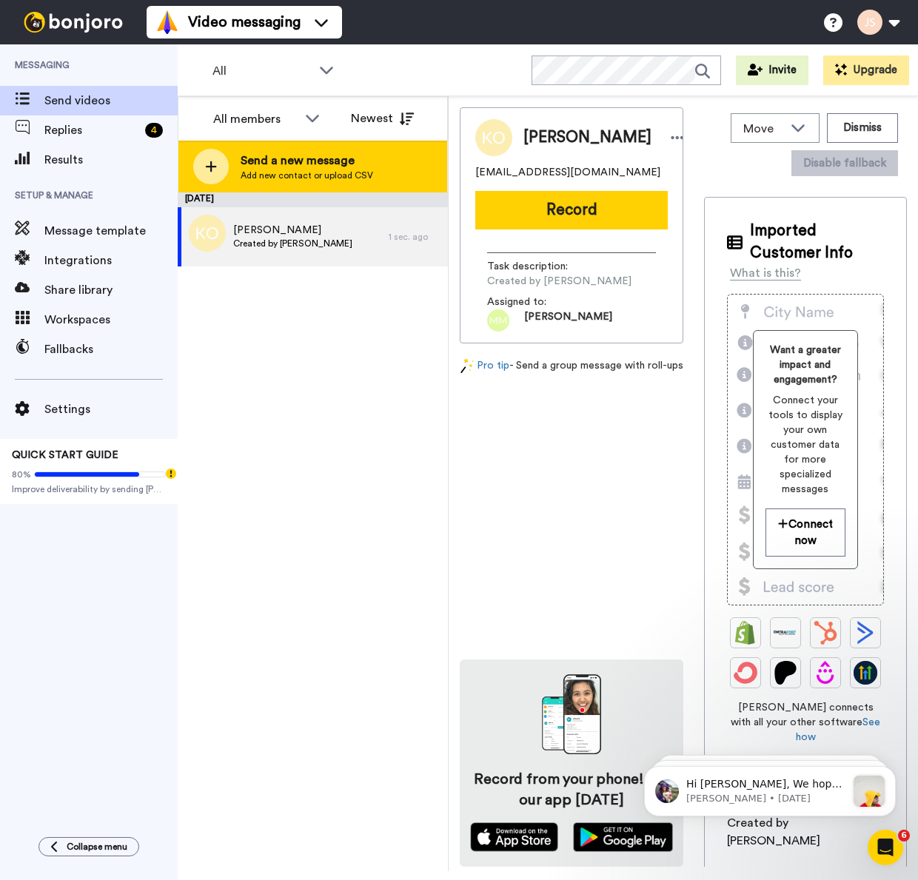
click at [292, 167] on span "Send a new message" at bounding box center [307, 161] width 132 height 18
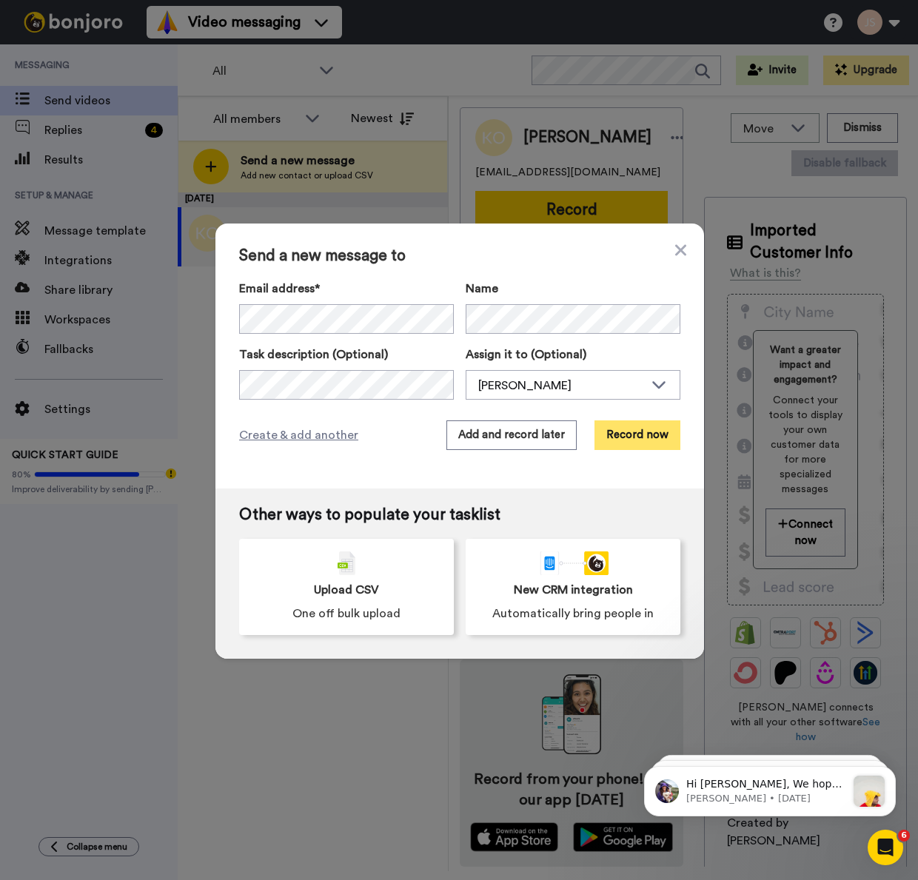
click at [636, 440] on button "Record now" at bounding box center [637, 435] width 86 height 30
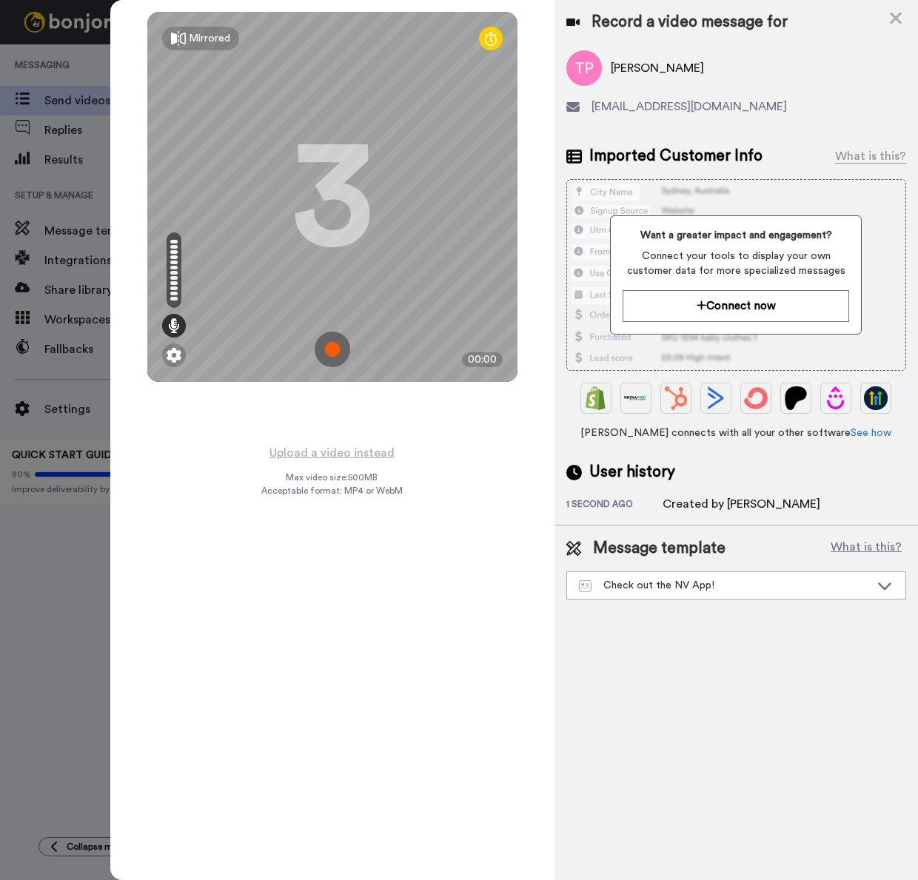
click at [333, 353] on img at bounding box center [333, 350] width 36 height 36
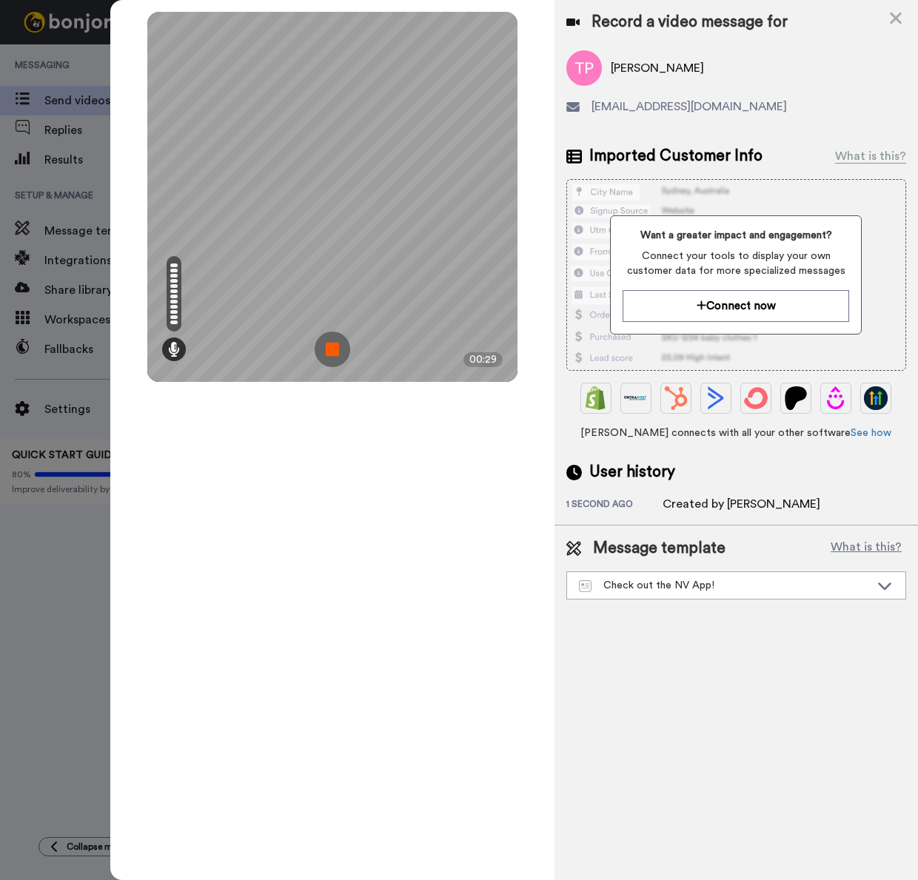
click at [333, 353] on img at bounding box center [333, 350] width 36 height 36
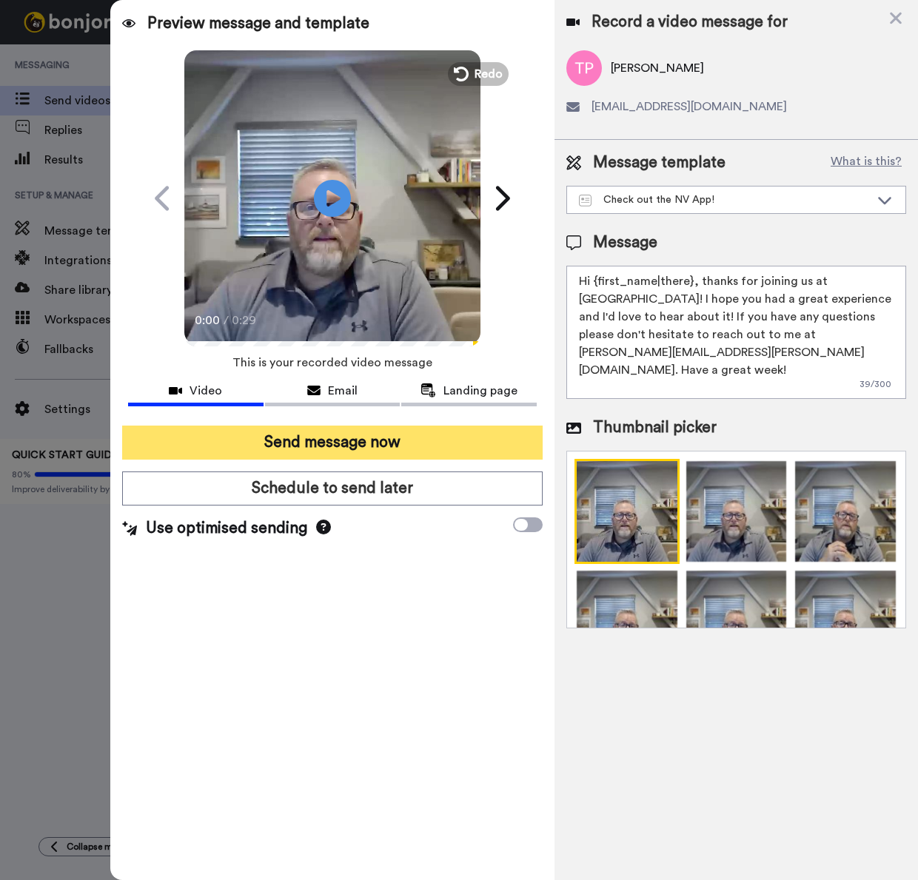
click at [352, 445] on button "Send message now" at bounding box center [332, 443] width 420 height 34
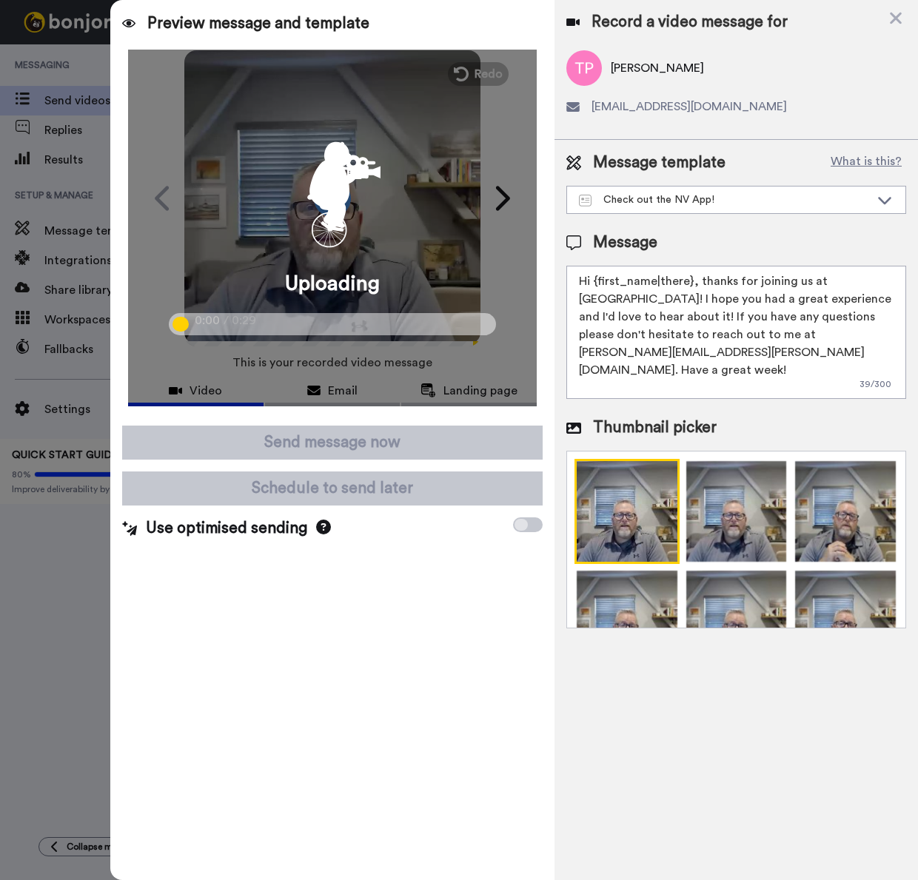
scroll to position [10, 0]
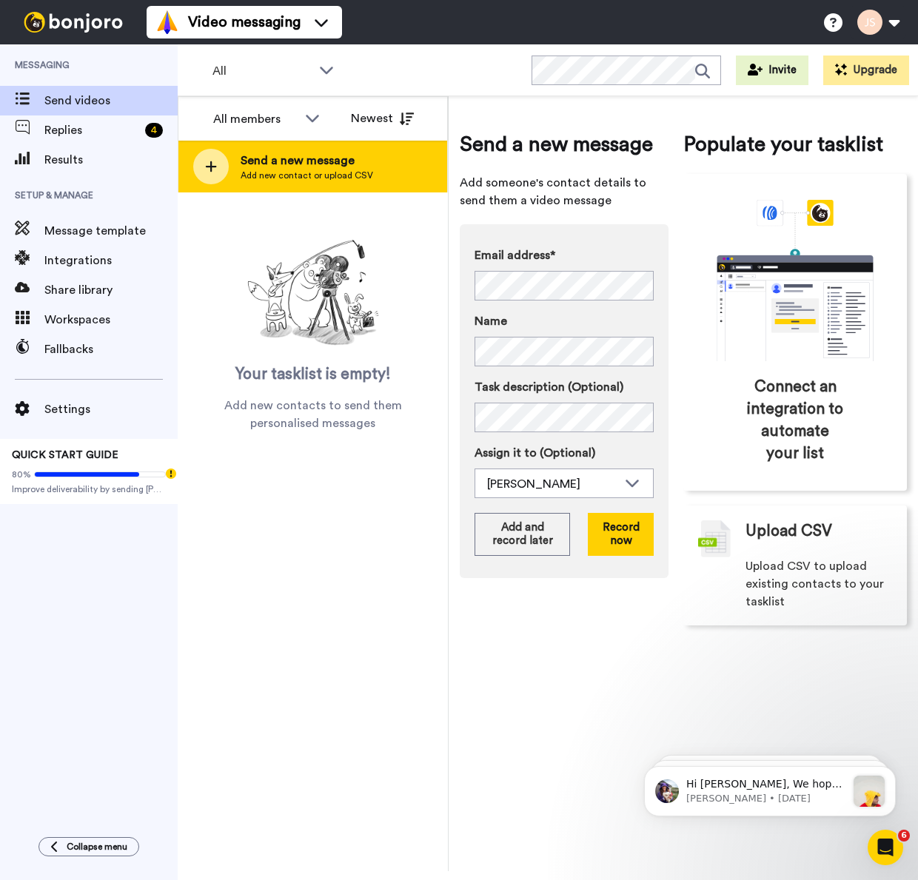
click at [298, 172] on span "Add new contact or upload CSV" at bounding box center [307, 175] width 132 height 12
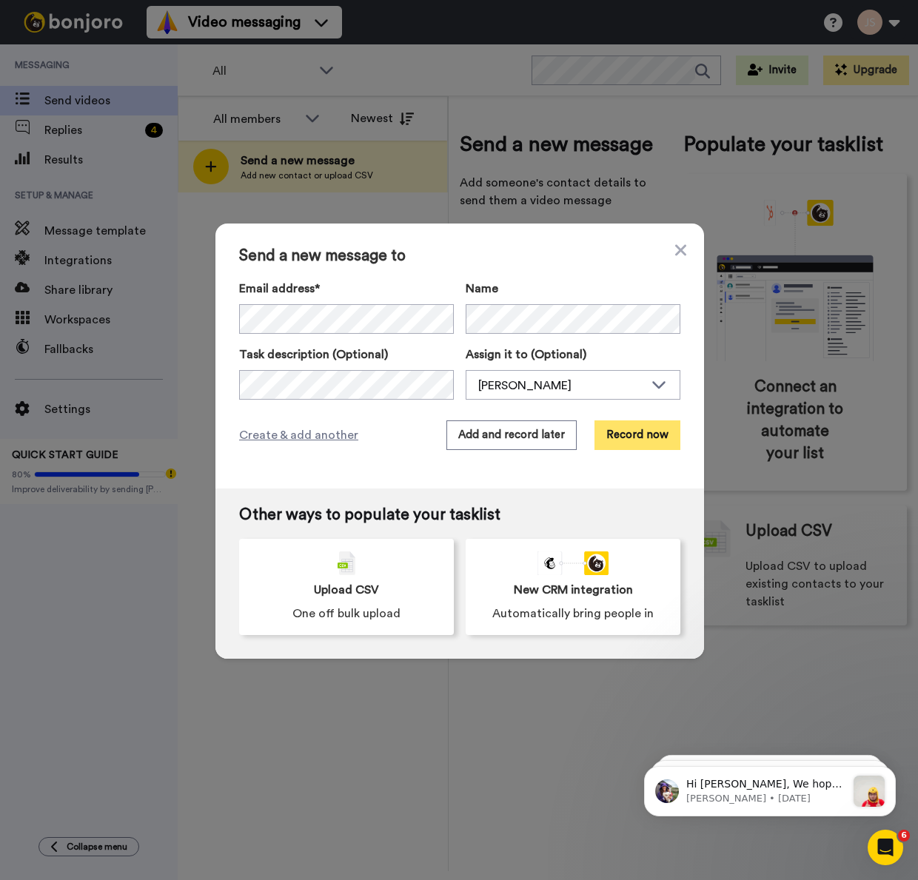
click at [652, 437] on button "Record now" at bounding box center [637, 435] width 86 height 30
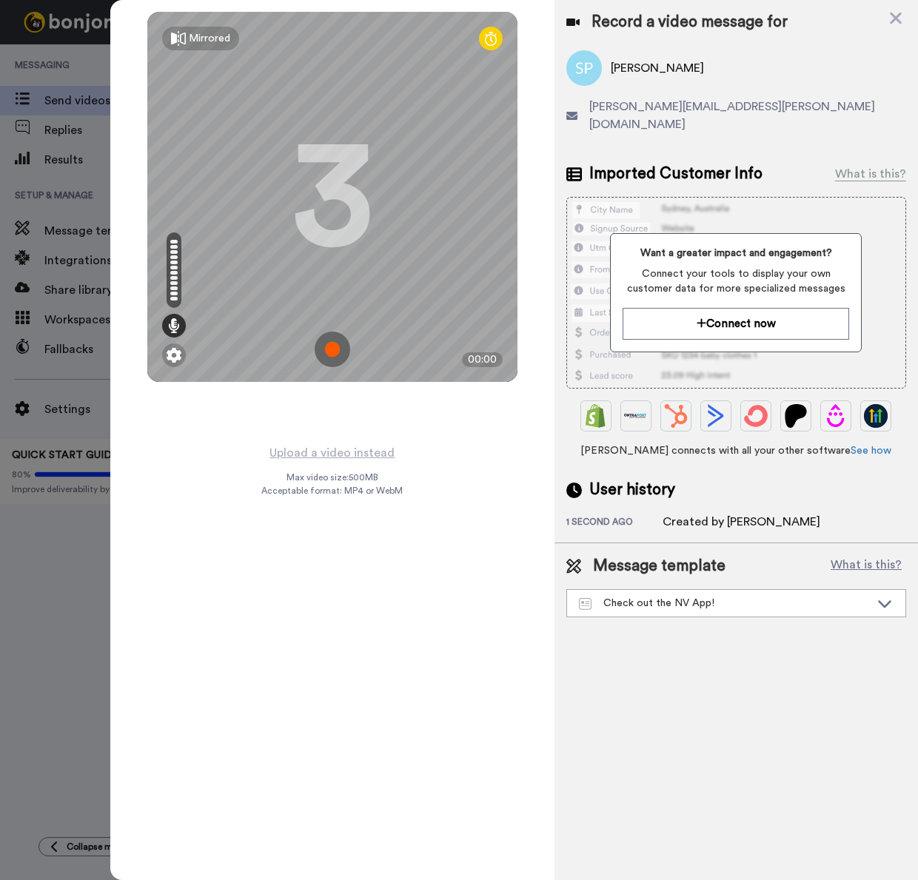
click at [332, 352] on img at bounding box center [333, 350] width 36 height 36
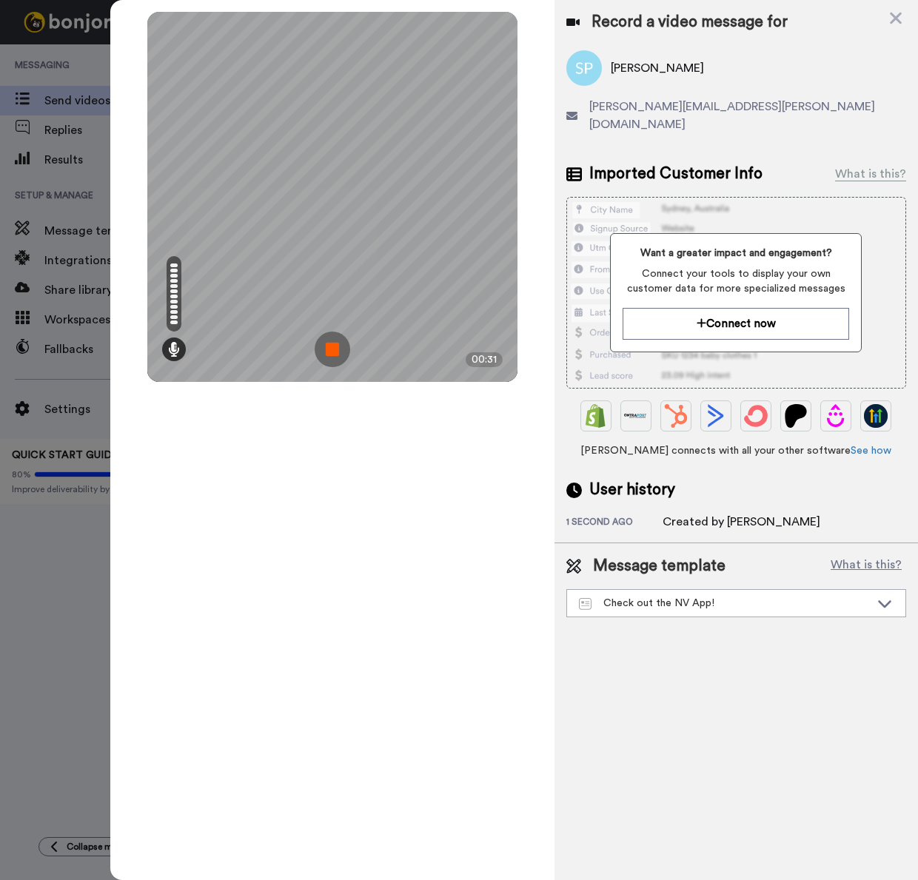
click at [332, 352] on img at bounding box center [333, 350] width 36 height 36
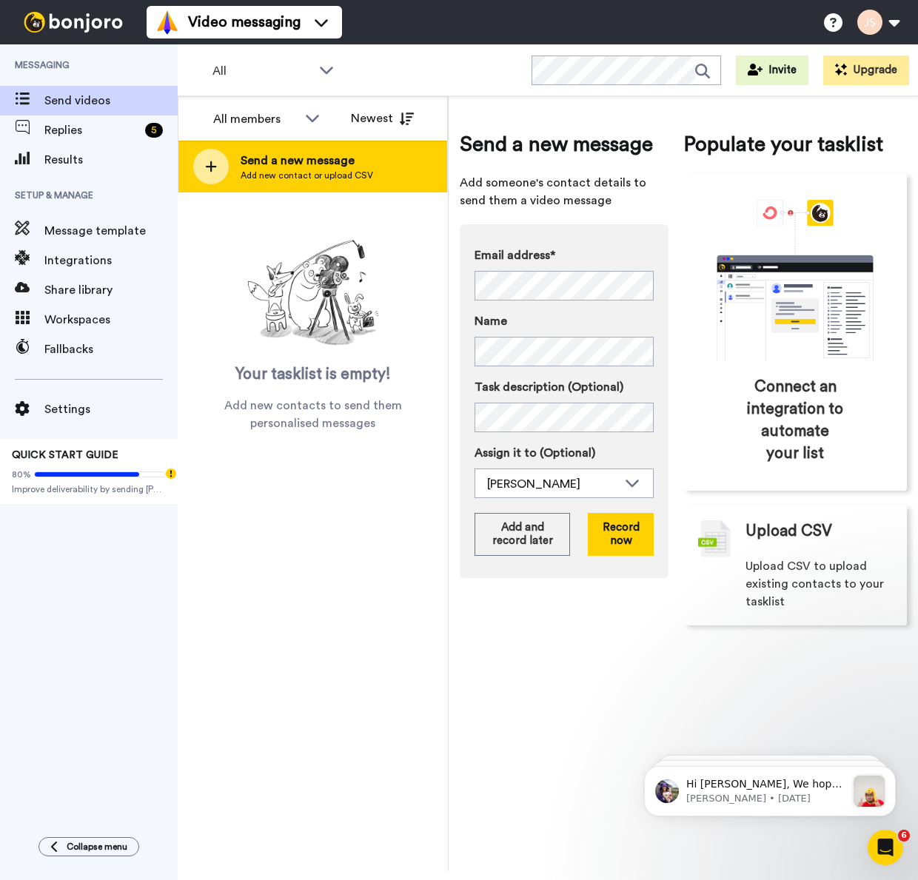
click at [300, 169] on span "Add new contact or upload CSV" at bounding box center [307, 175] width 132 height 12
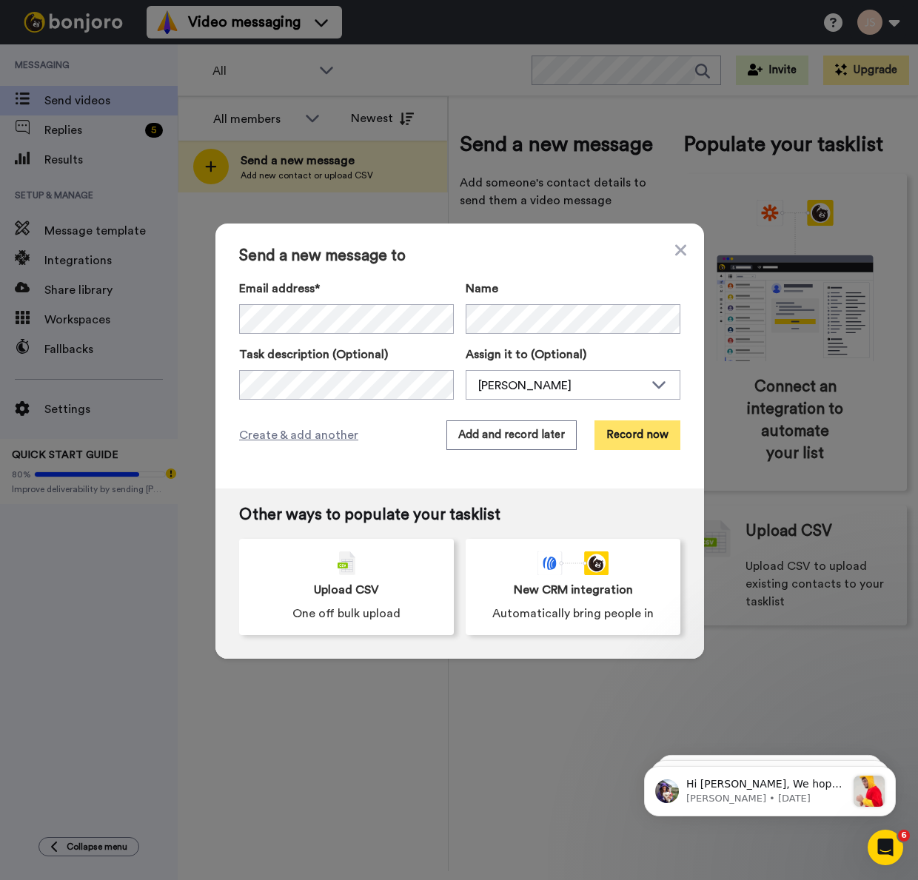
click at [645, 440] on button "Record now" at bounding box center [637, 435] width 86 height 30
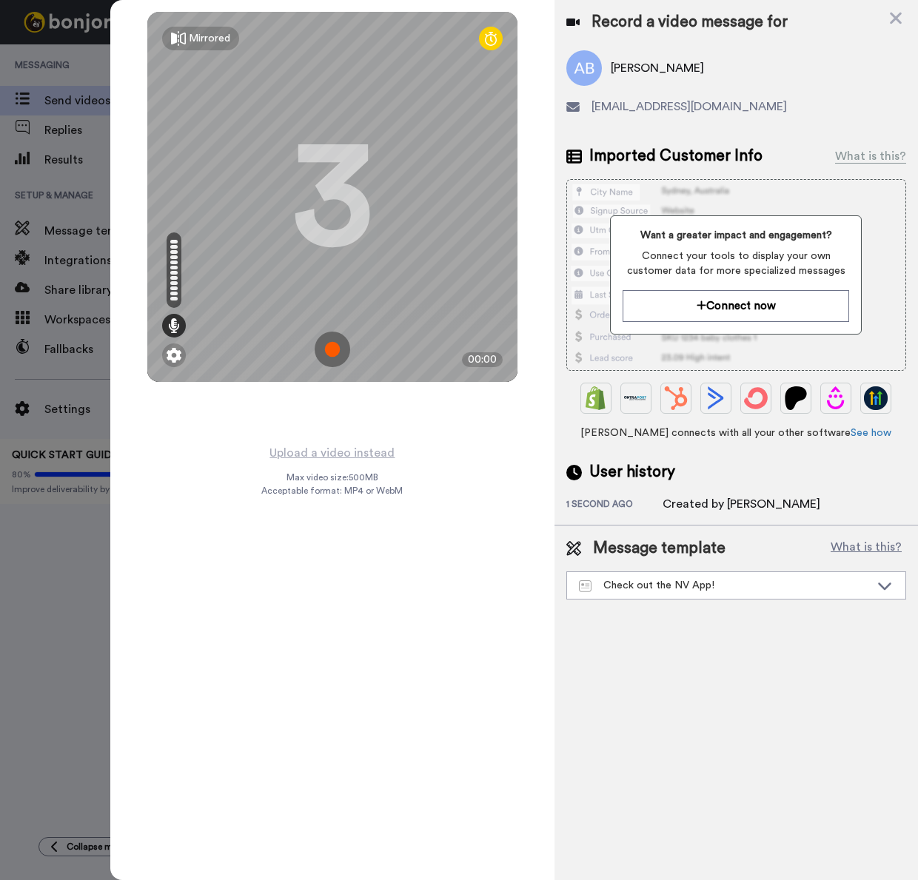
click at [334, 349] on img at bounding box center [333, 350] width 36 height 36
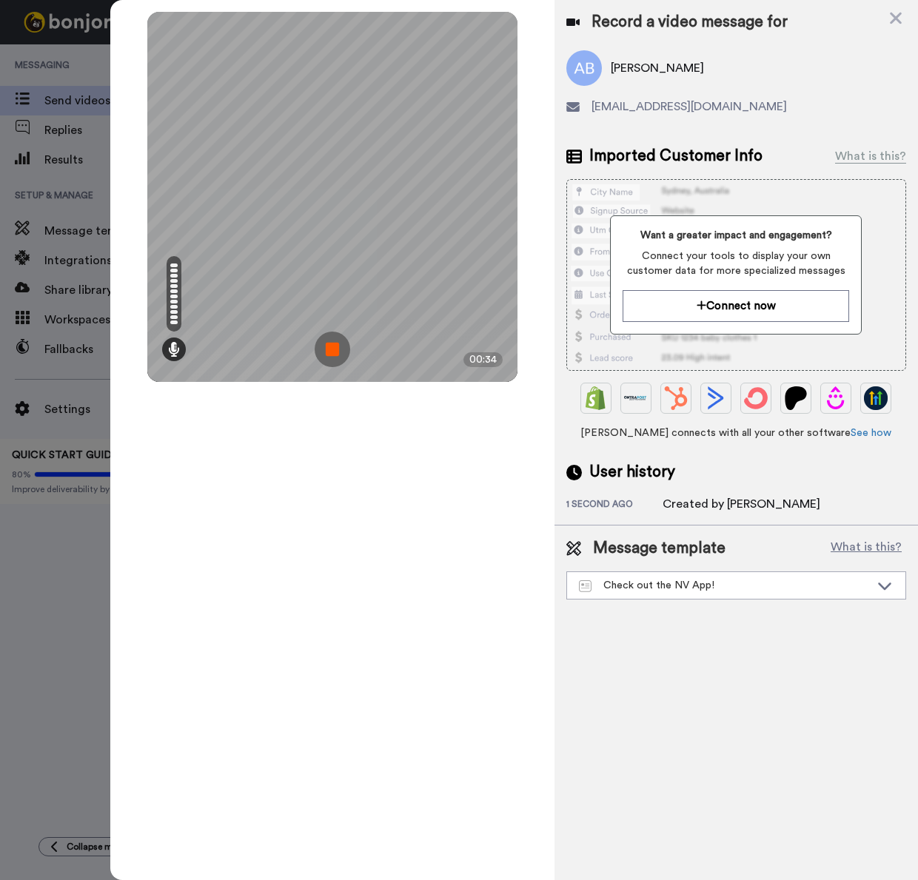
click at [334, 349] on img at bounding box center [333, 350] width 36 height 36
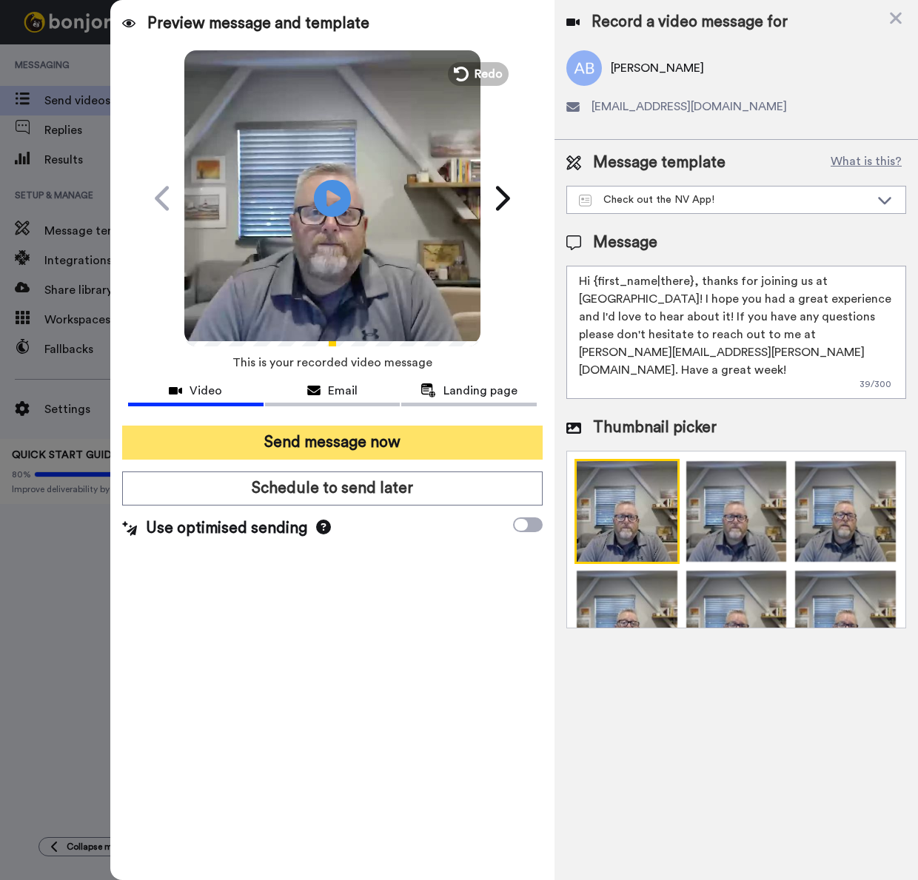
click at [406, 439] on button "Send message now" at bounding box center [332, 443] width 420 height 34
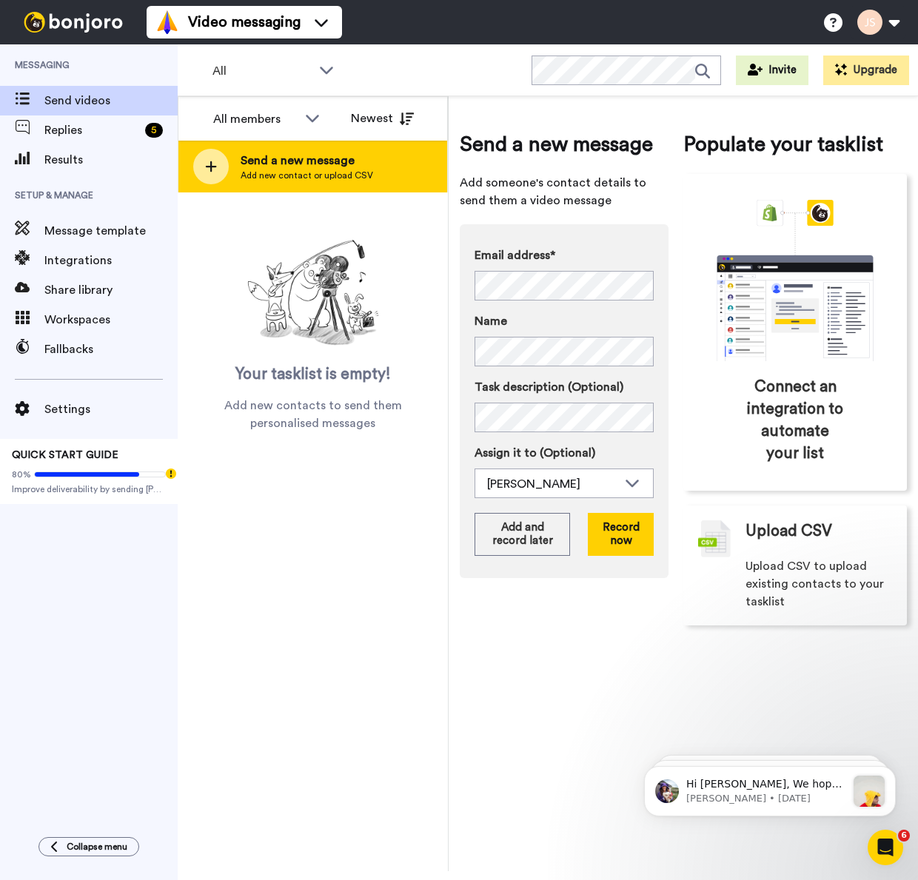
click at [263, 164] on span "Send a new message" at bounding box center [307, 161] width 132 height 18
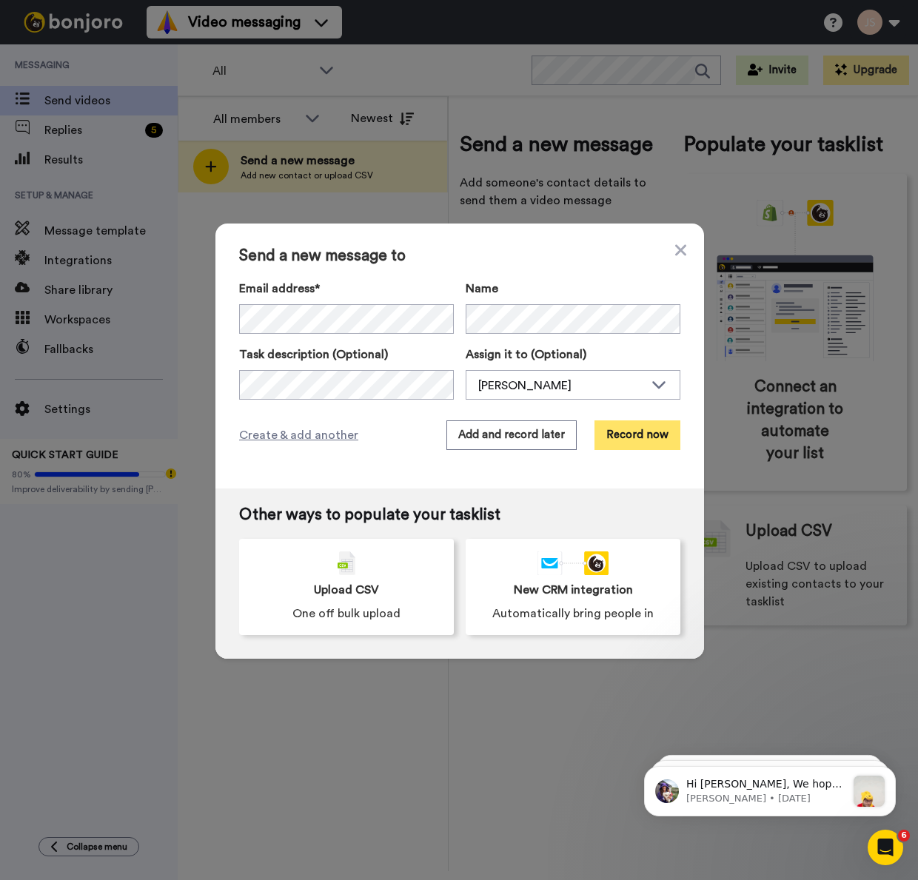
click at [656, 429] on button "Record now" at bounding box center [637, 435] width 86 height 30
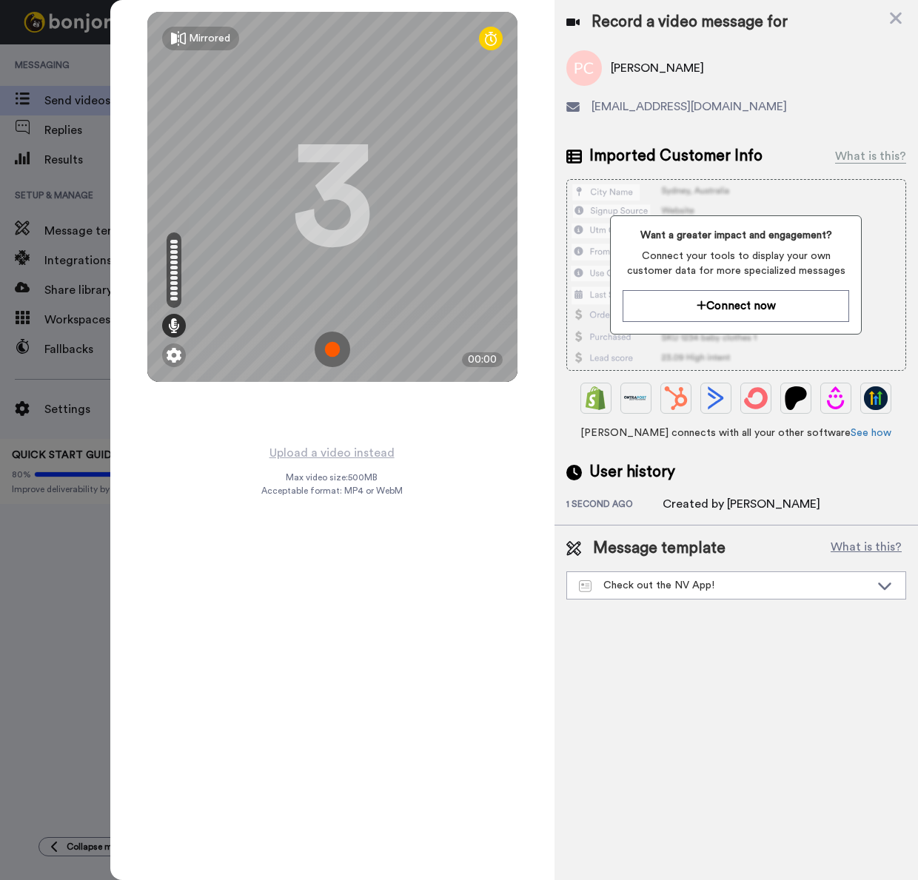
click at [333, 350] on img at bounding box center [333, 350] width 36 height 36
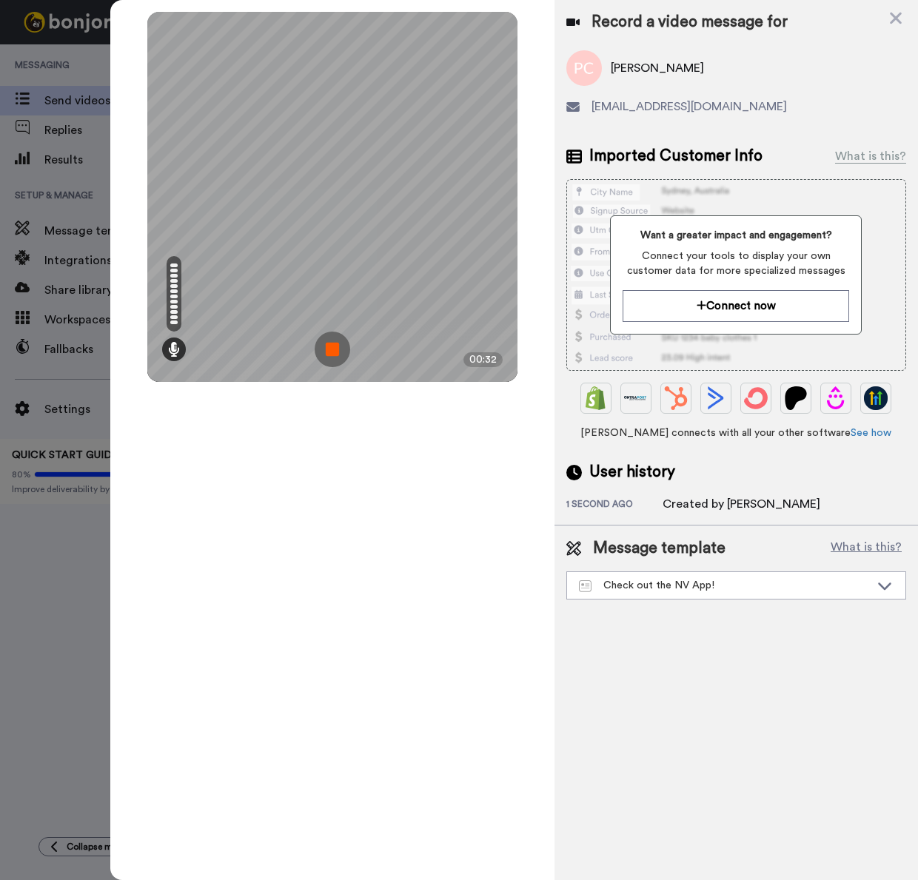
click at [333, 350] on img at bounding box center [333, 350] width 36 height 36
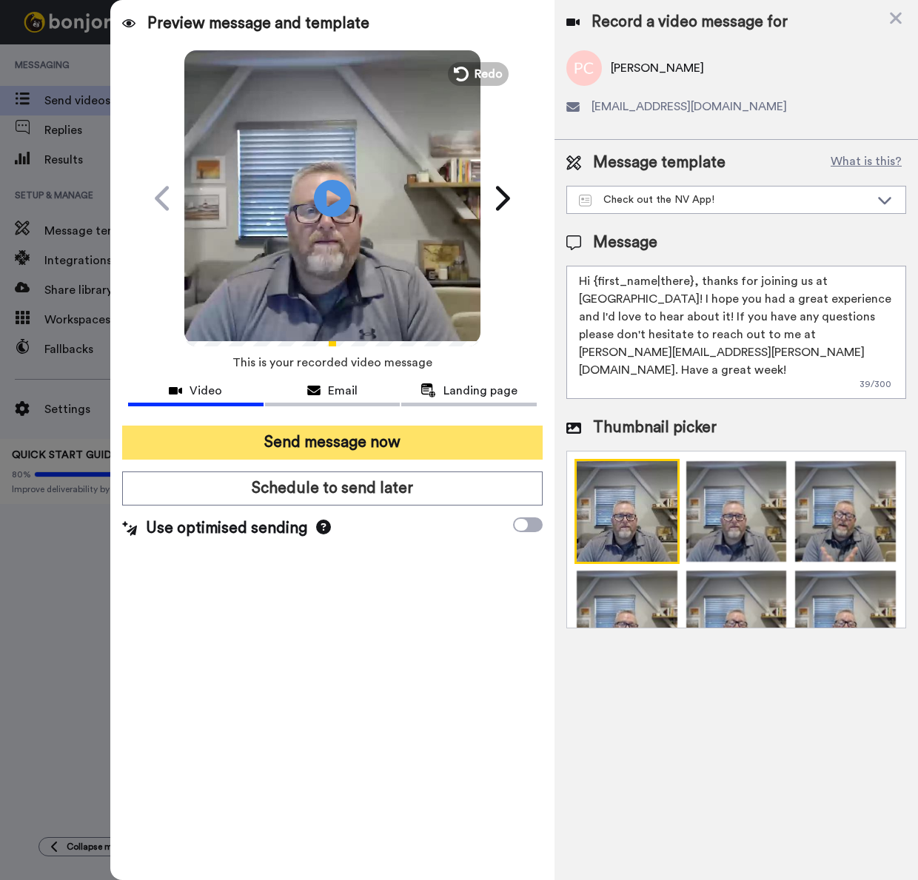
click at [359, 439] on button "Send message now" at bounding box center [332, 443] width 420 height 34
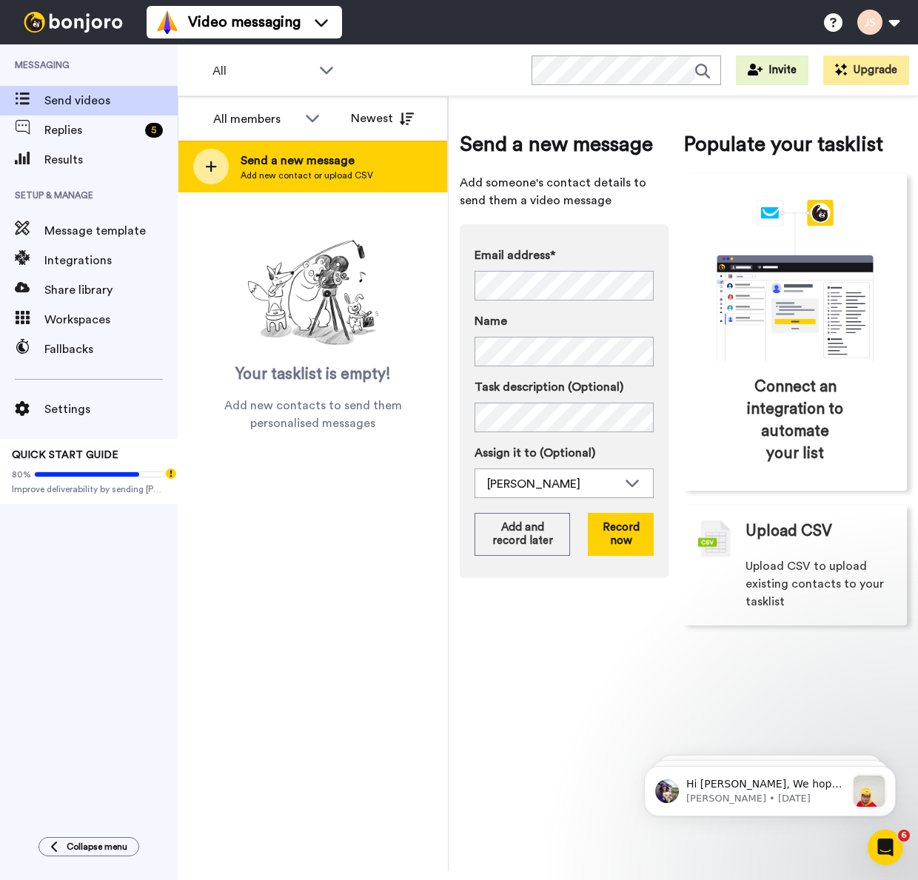
click at [307, 166] on span "Send a new message" at bounding box center [307, 161] width 132 height 18
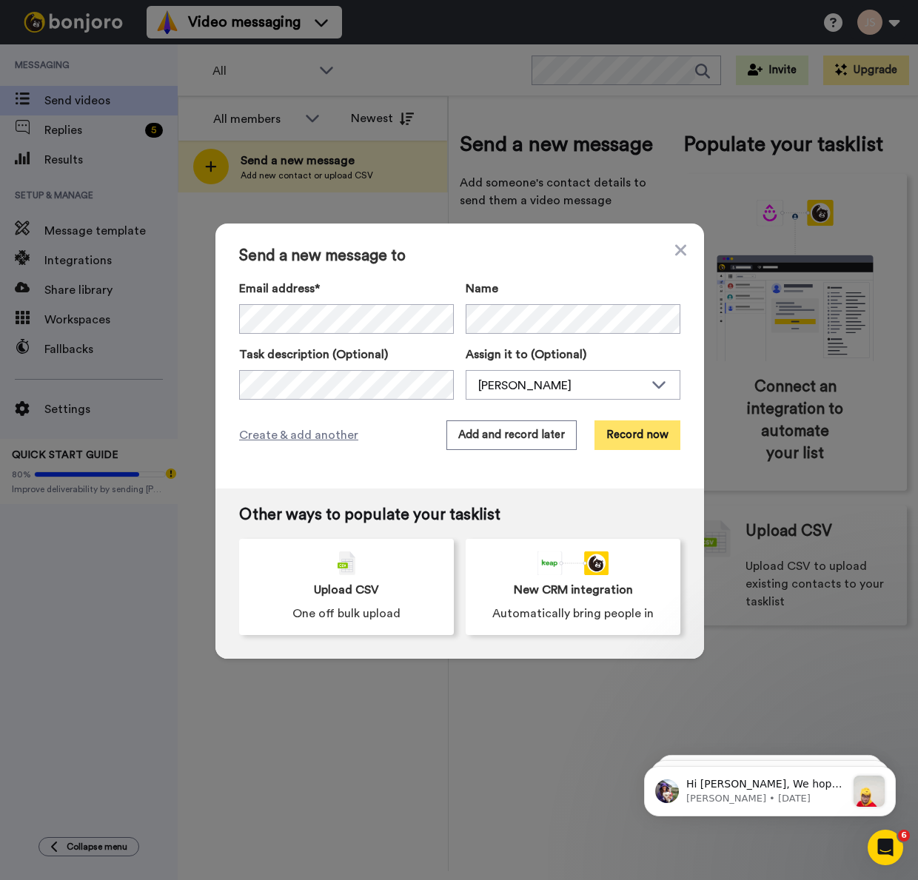
click at [634, 437] on button "Record now" at bounding box center [637, 435] width 86 height 30
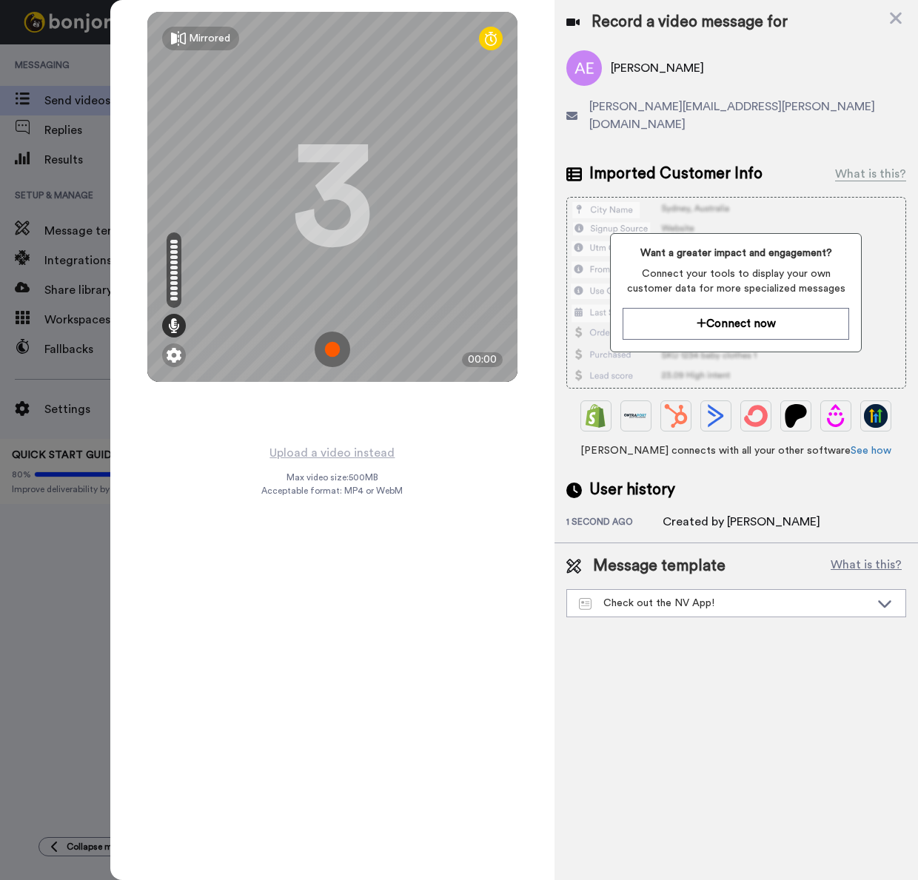
click at [331, 349] on img at bounding box center [333, 350] width 36 height 36
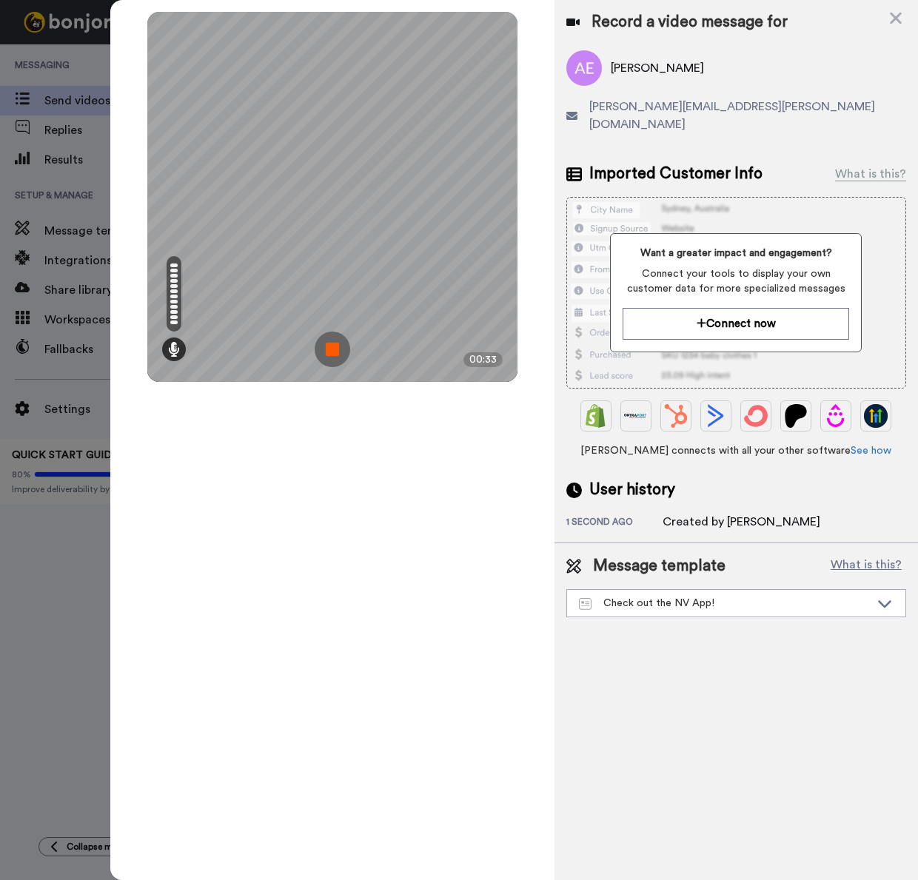
click at [331, 349] on img at bounding box center [333, 350] width 36 height 36
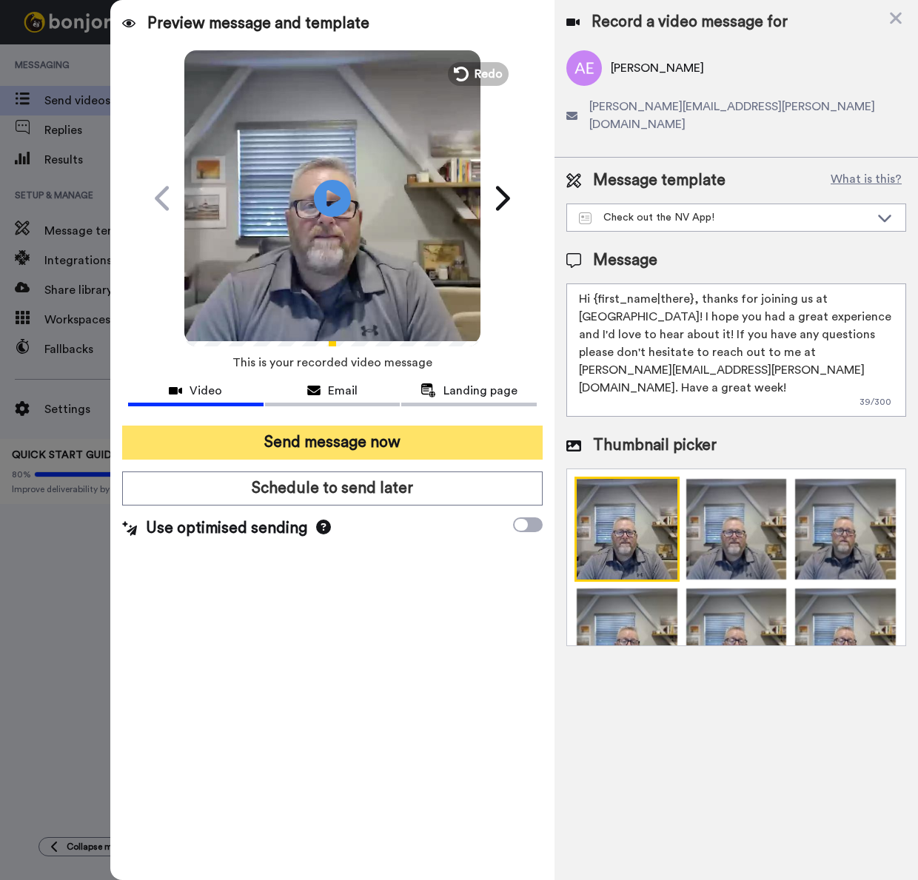
click at [328, 444] on button "Send message now" at bounding box center [332, 443] width 420 height 34
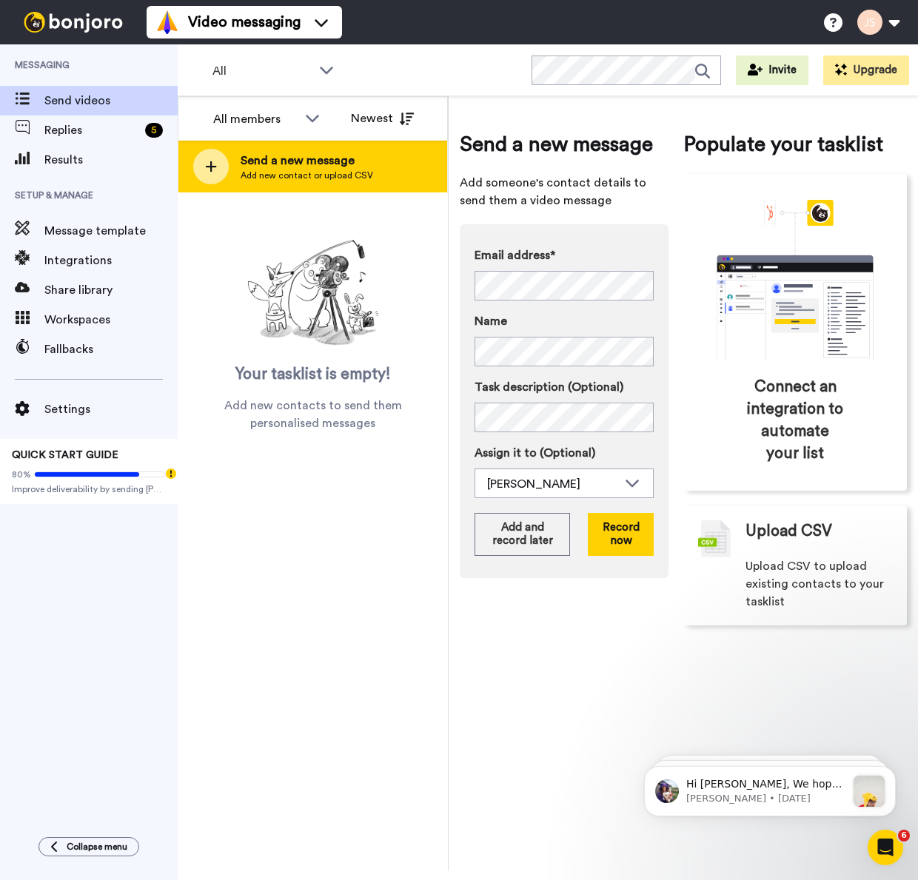
click at [289, 170] on span "Add new contact or upload CSV" at bounding box center [307, 175] width 132 height 12
click at [298, 162] on span "Send a new message" at bounding box center [307, 161] width 132 height 18
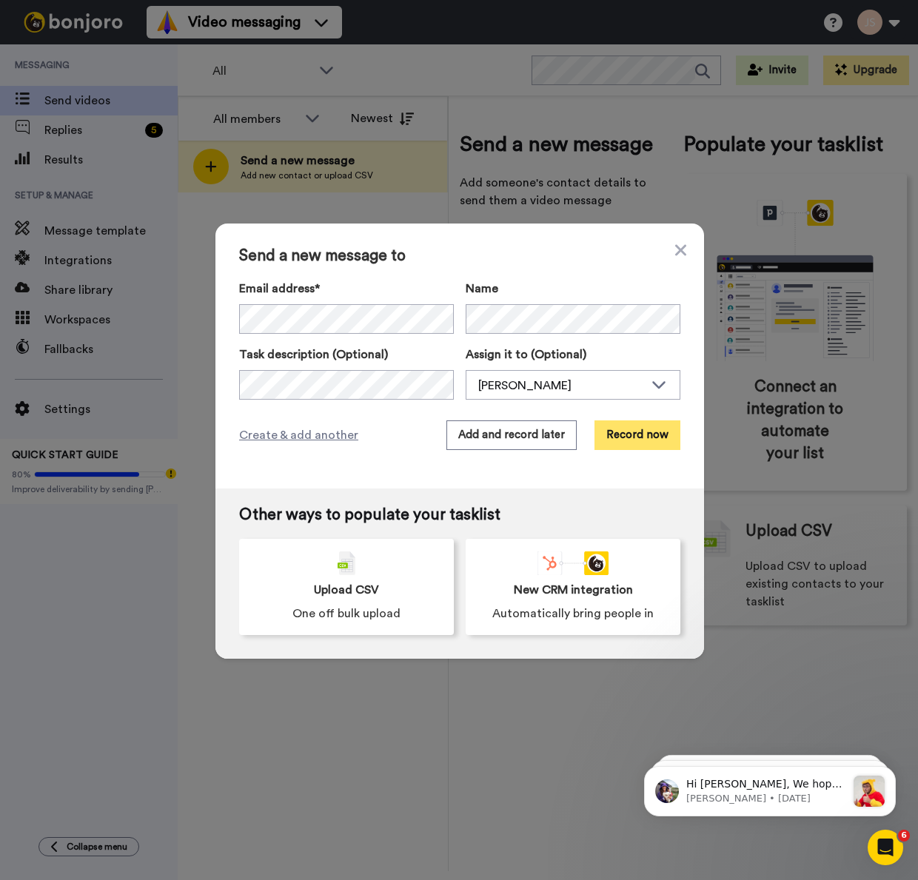
click at [643, 437] on button "Record now" at bounding box center [637, 435] width 86 height 30
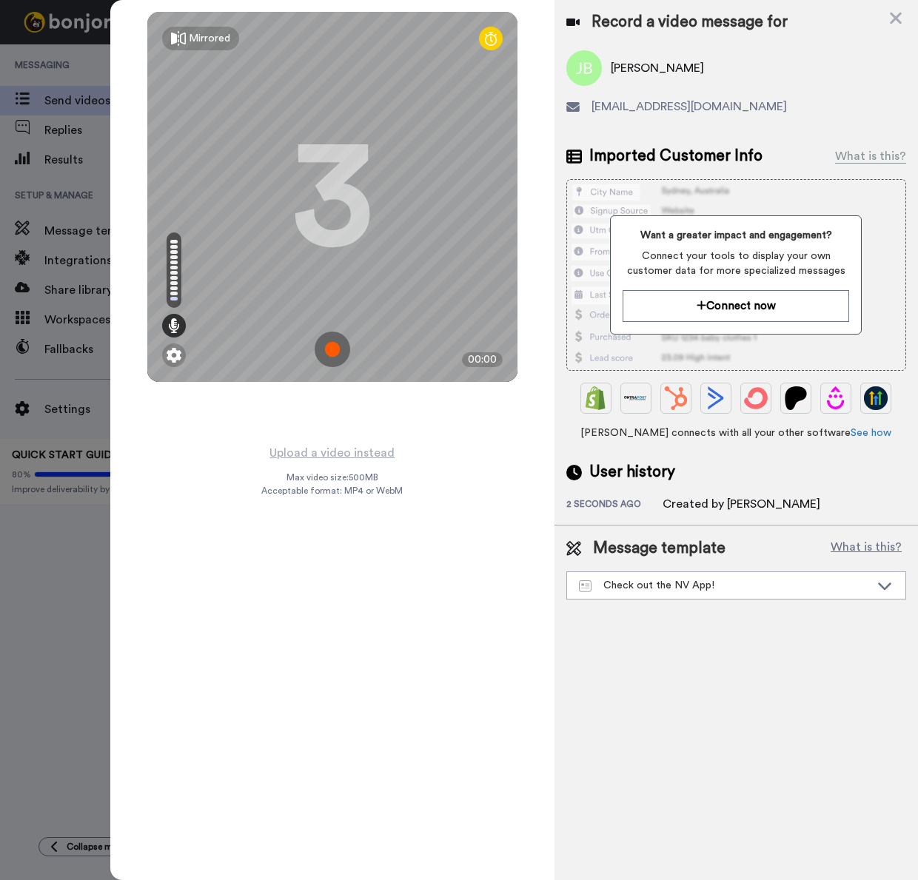
click at [335, 349] on img at bounding box center [333, 350] width 36 height 36
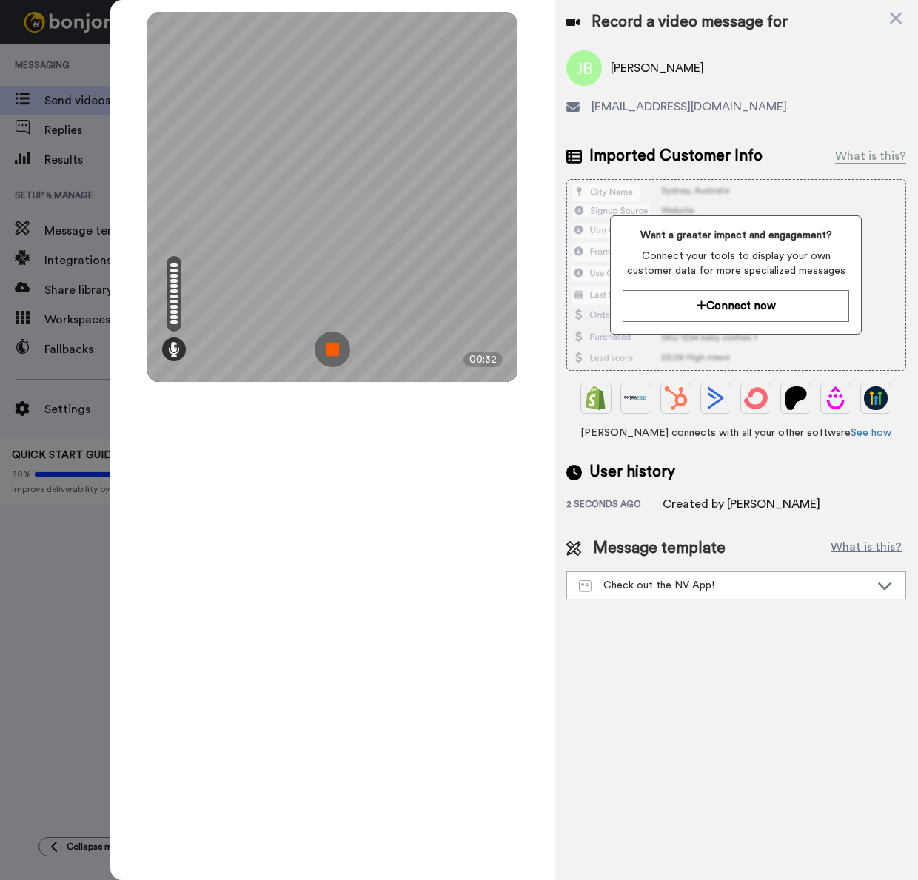
click at [335, 349] on img at bounding box center [333, 350] width 36 height 36
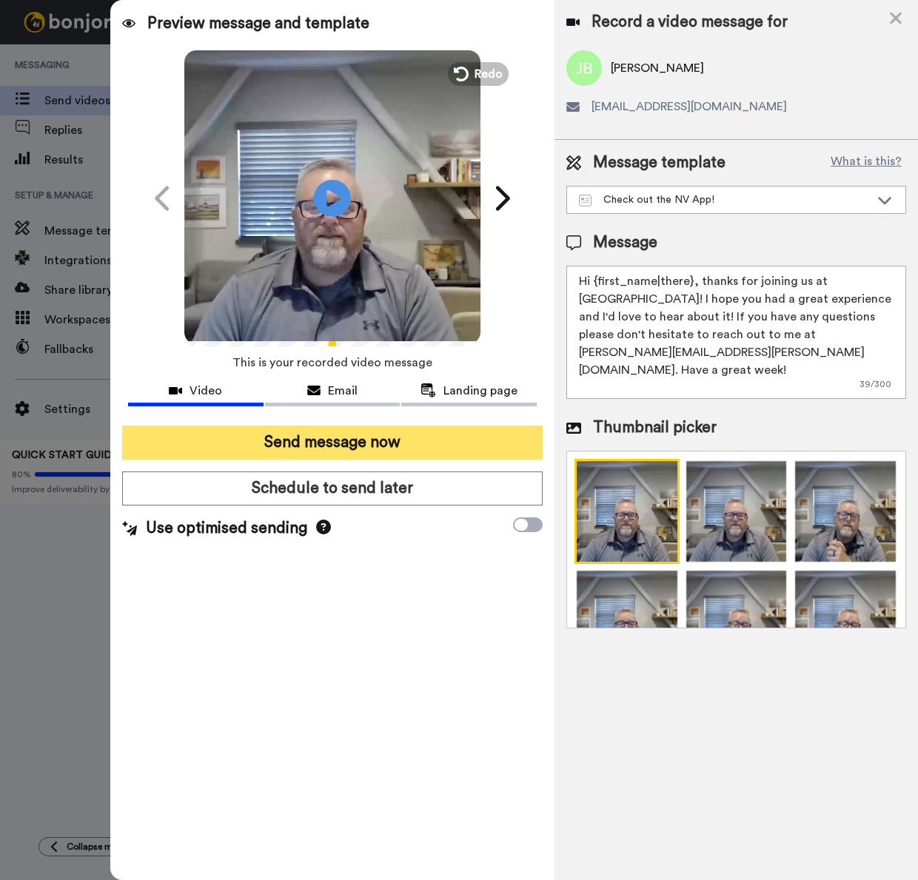
click at [394, 438] on button "Send message now" at bounding box center [332, 443] width 420 height 34
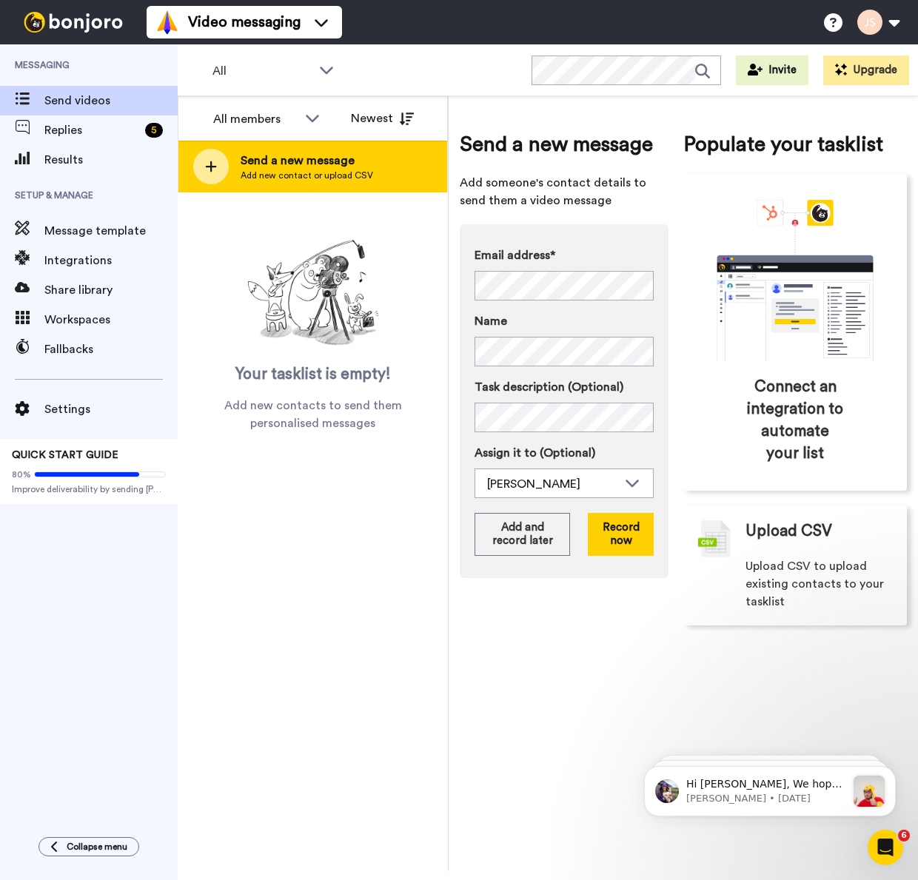
click at [266, 164] on span "Send a new message" at bounding box center [307, 161] width 132 height 18
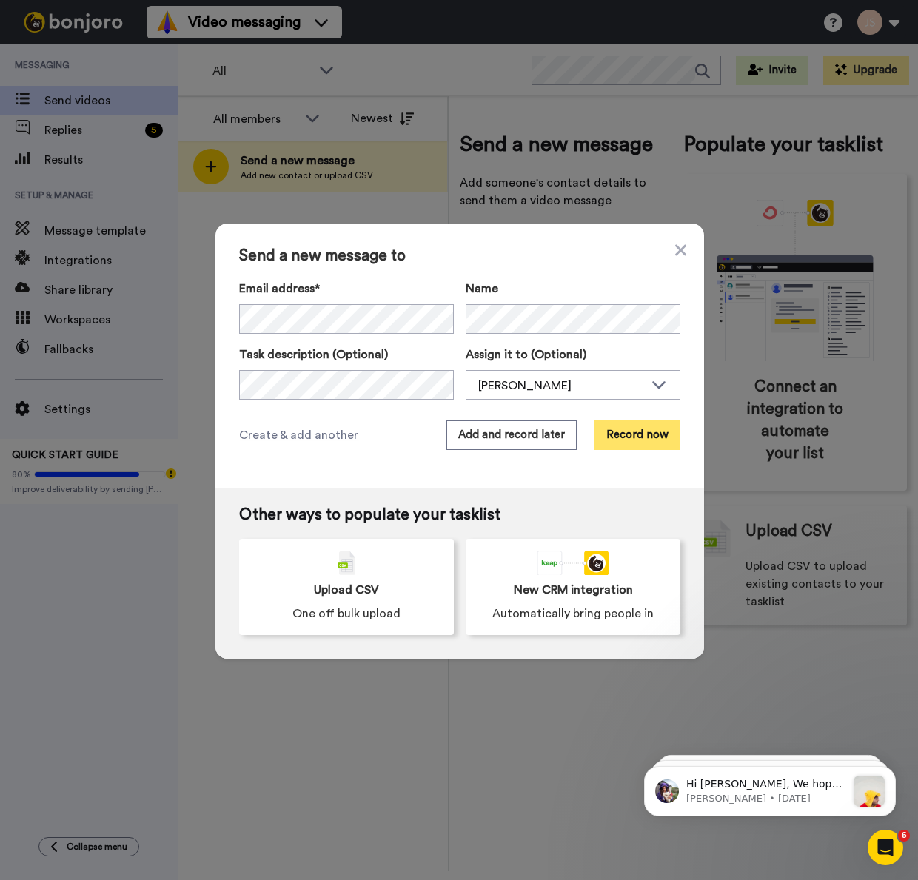
click at [627, 437] on button "Record now" at bounding box center [637, 435] width 86 height 30
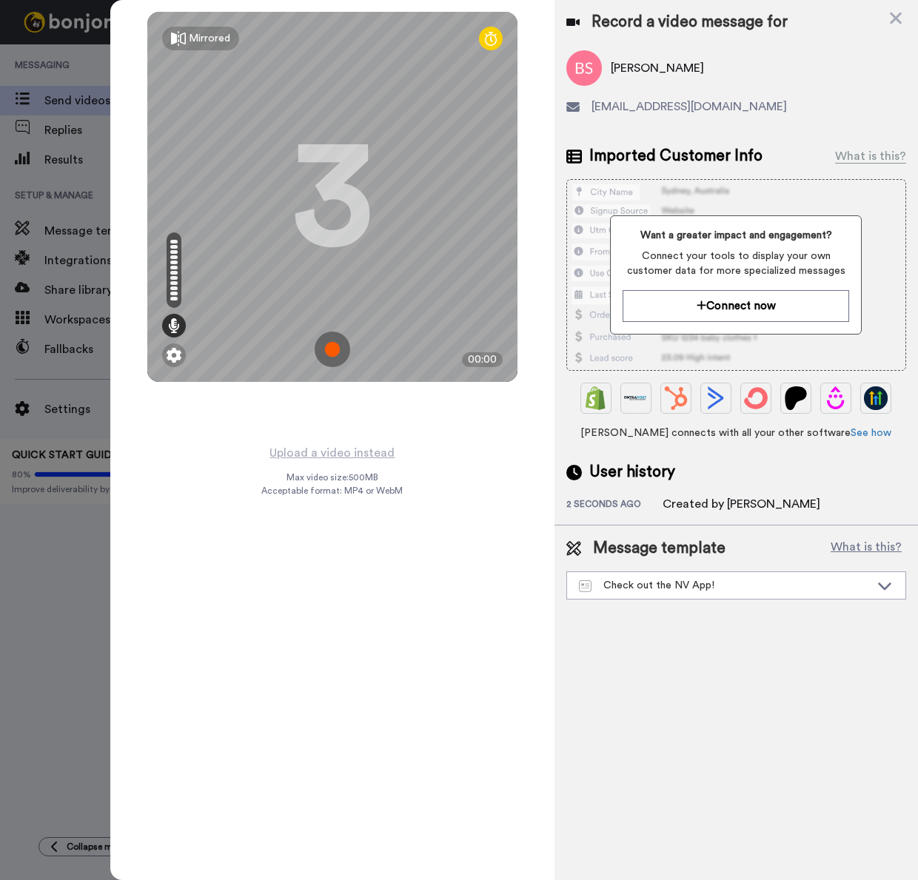
drag, startPoint x: 347, startPoint y: 397, endPoint x: 333, endPoint y: 350, distance: 49.4
click at [333, 350] on img at bounding box center [333, 350] width 36 height 36
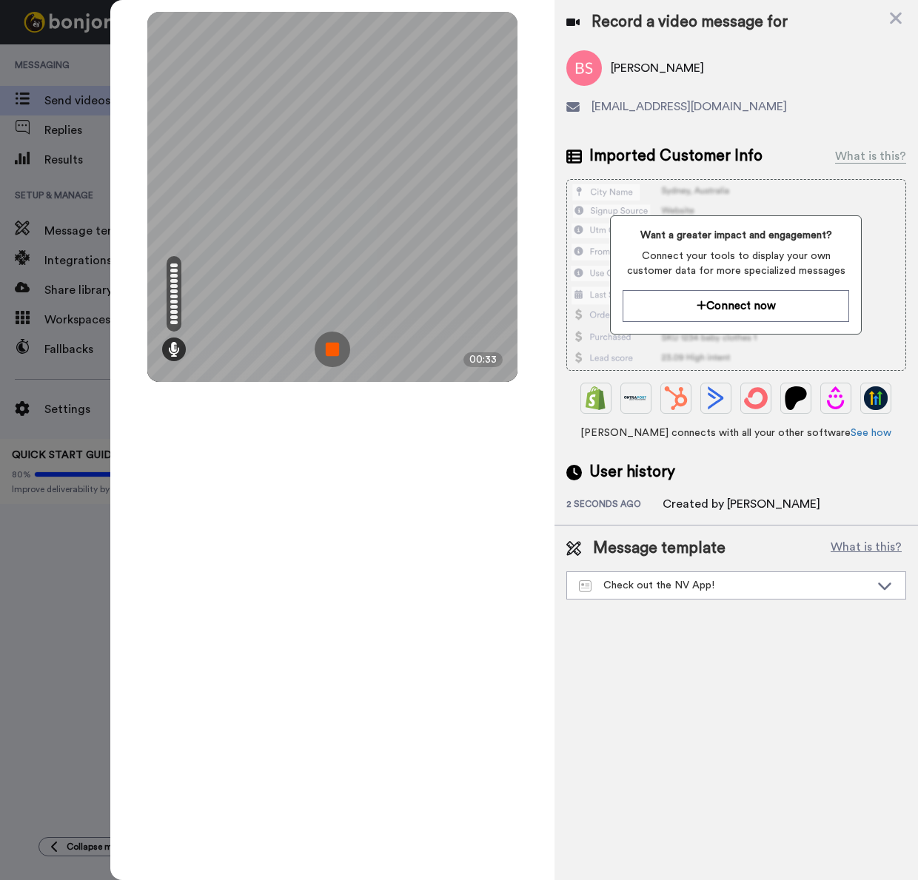
click at [333, 350] on img at bounding box center [333, 350] width 36 height 36
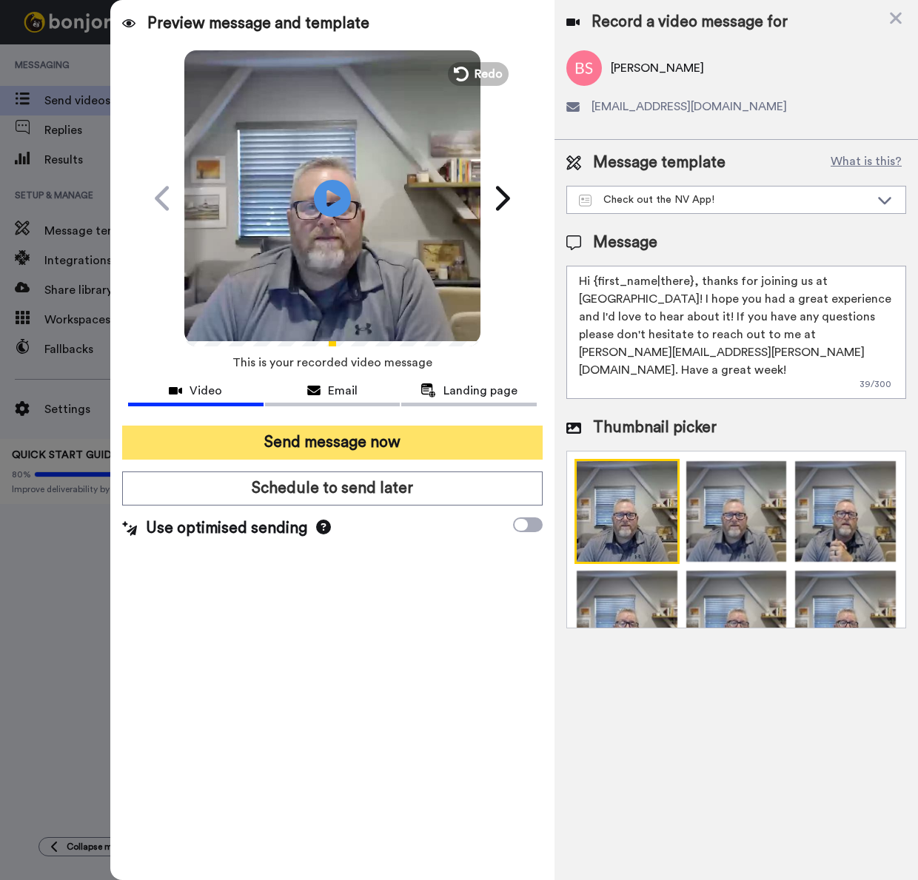
click at [375, 447] on button "Send message now" at bounding box center [332, 443] width 420 height 34
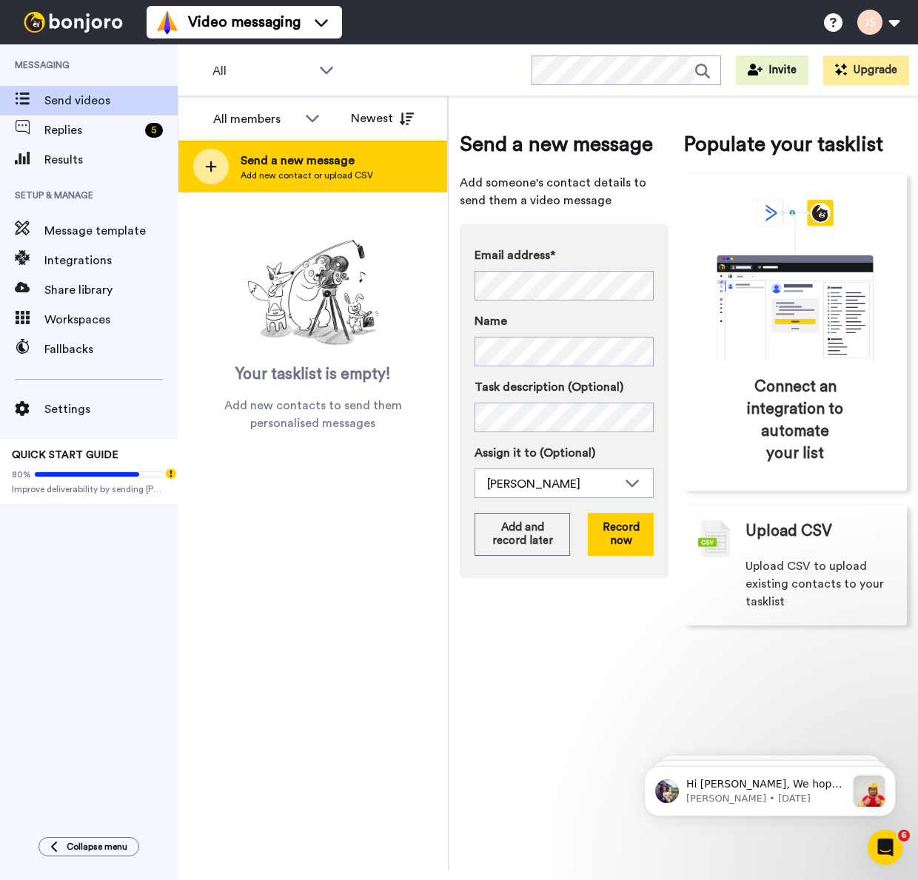
click at [320, 173] on span "Add new contact or upload CSV" at bounding box center [307, 175] width 132 height 12
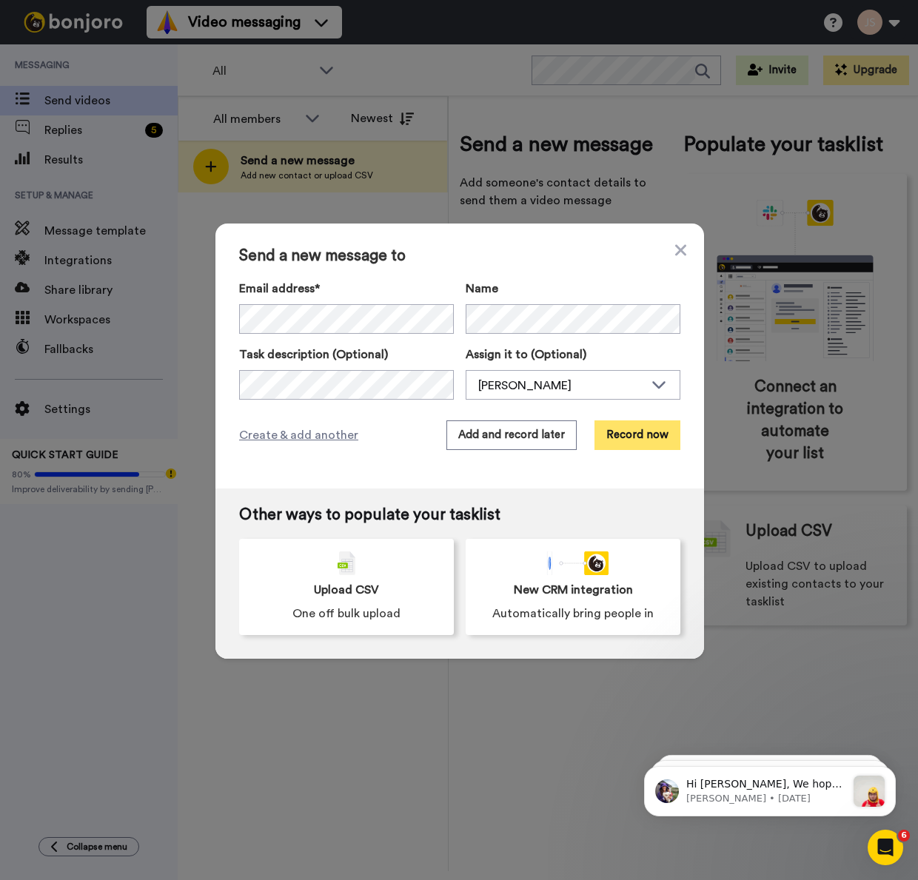
click at [635, 431] on button "Record now" at bounding box center [637, 435] width 86 height 30
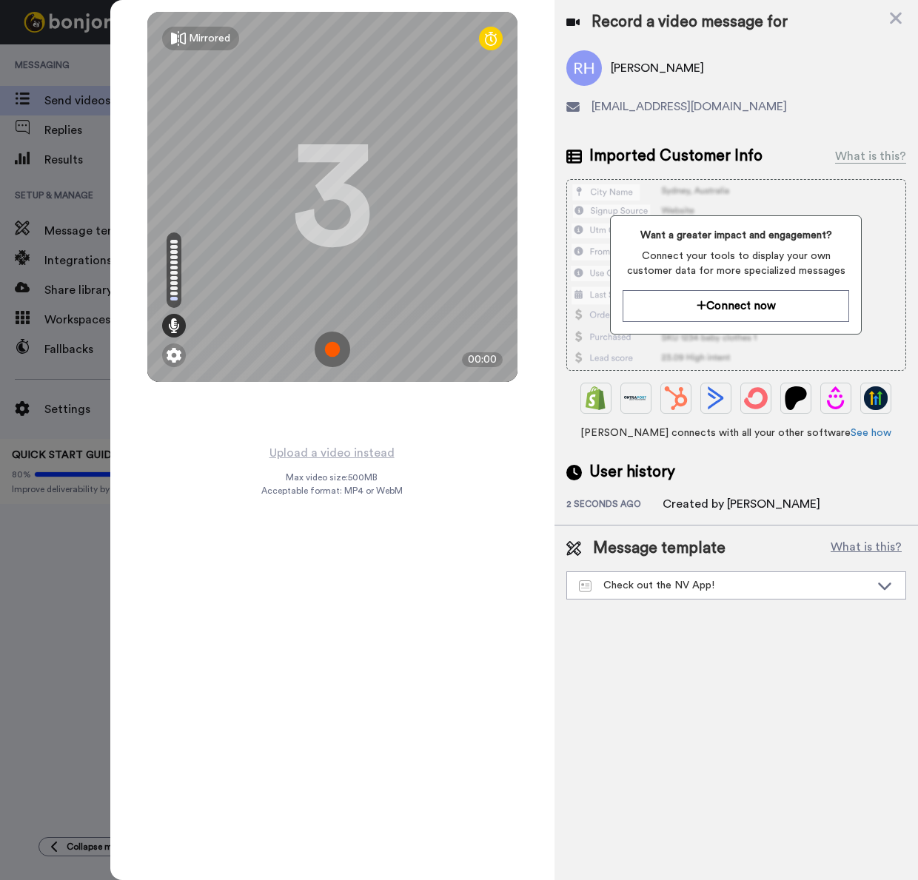
click at [332, 351] on img at bounding box center [333, 350] width 36 height 36
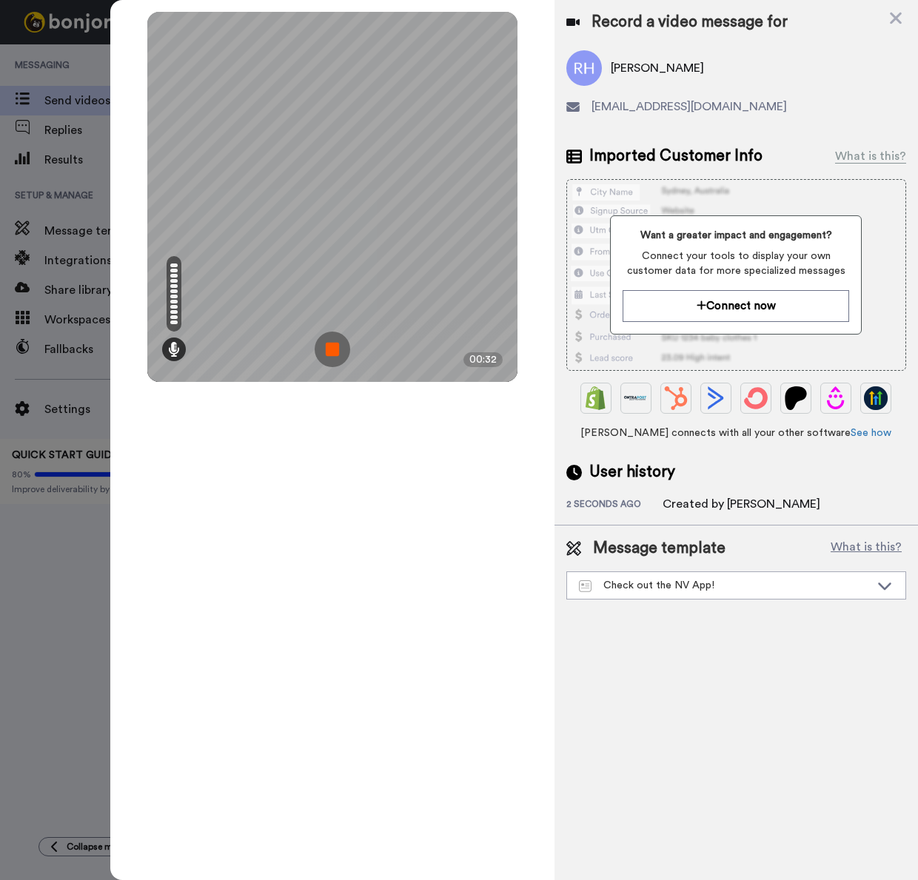
click at [332, 351] on img at bounding box center [333, 350] width 36 height 36
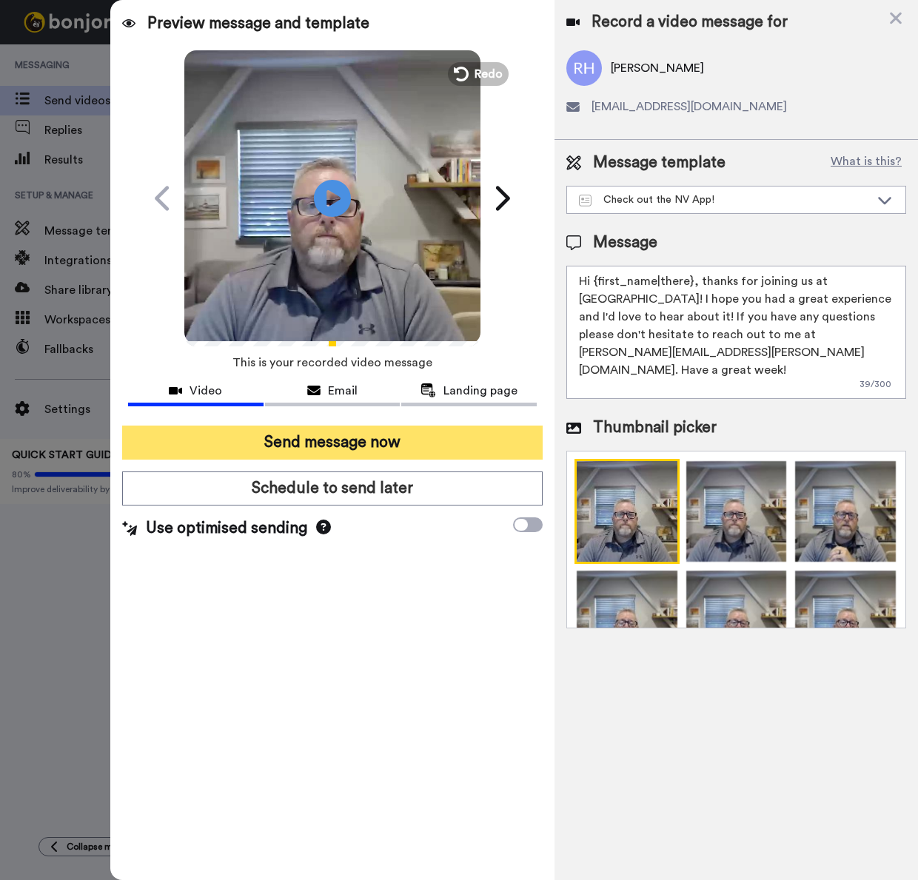
click at [409, 437] on button "Send message now" at bounding box center [332, 443] width 420 height 34
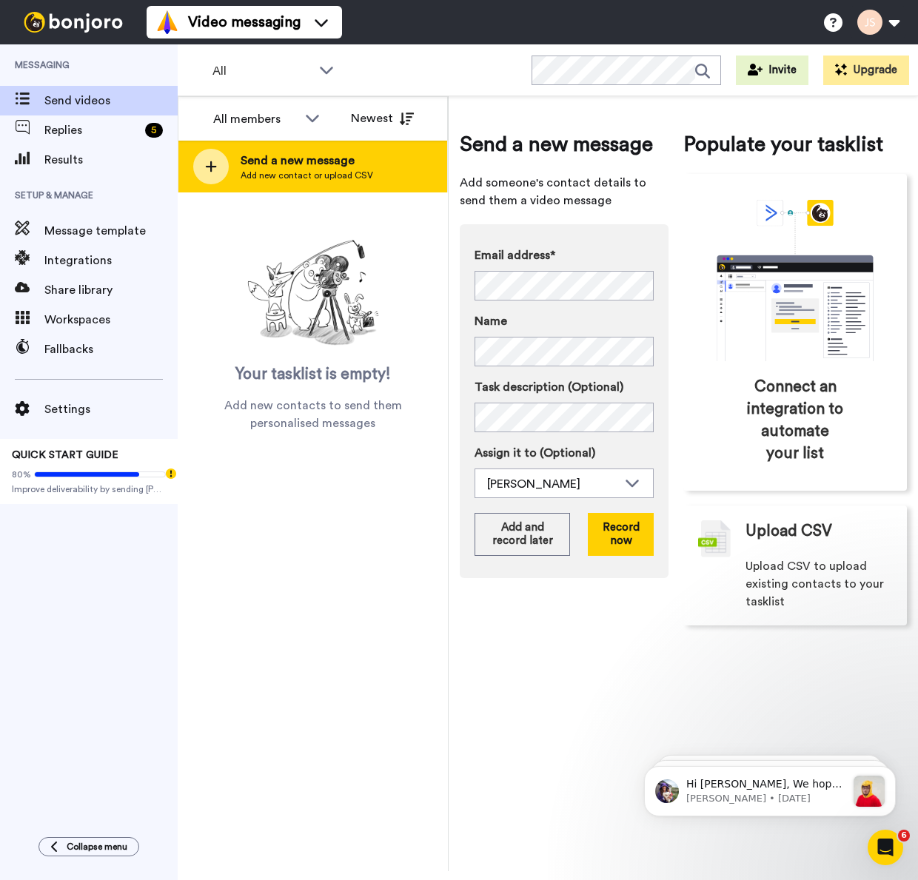
click at [297, 168] on span "Send a new message" at bounding box center [307, 161] width 132 height 18
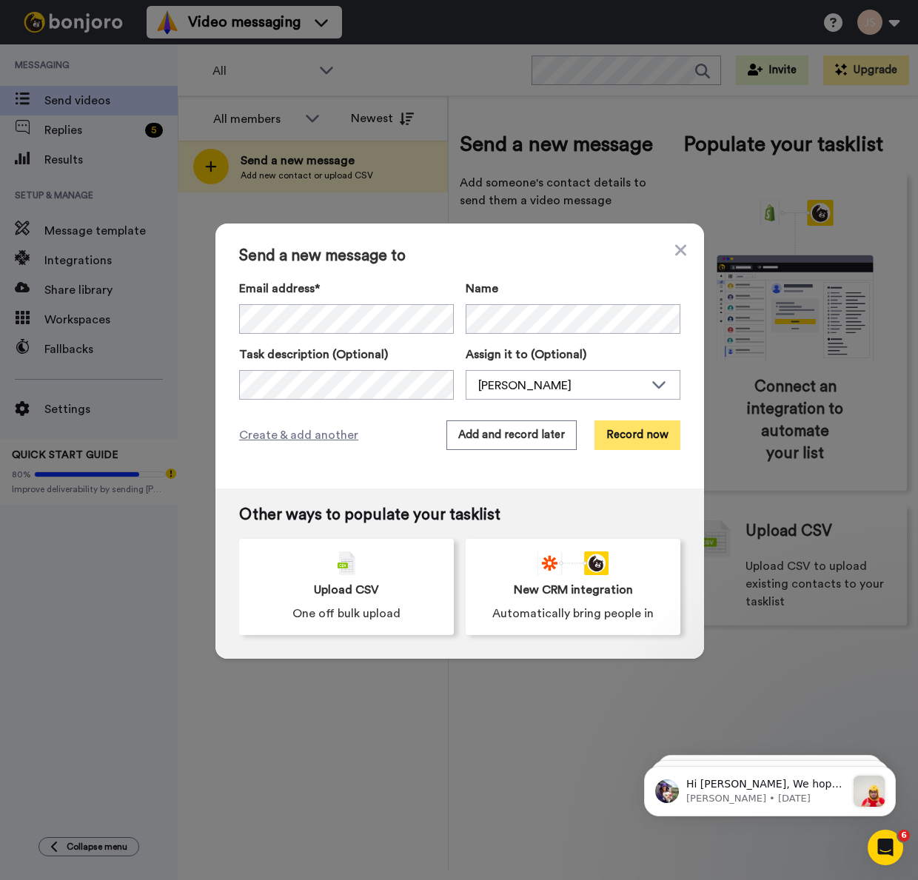
click at [644, 435] on button "Record now" at bounding box center [637, 435] width 86 height 30
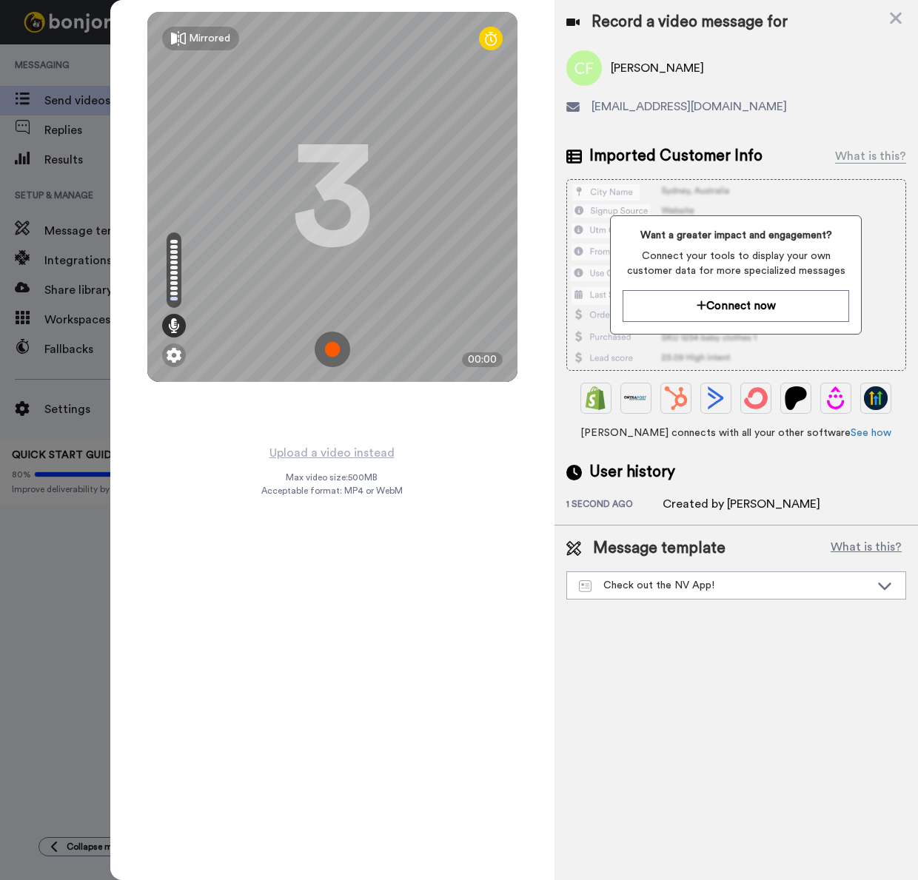
click at [332, 349] on img at bounding box center [333, 350] width 36 height 36
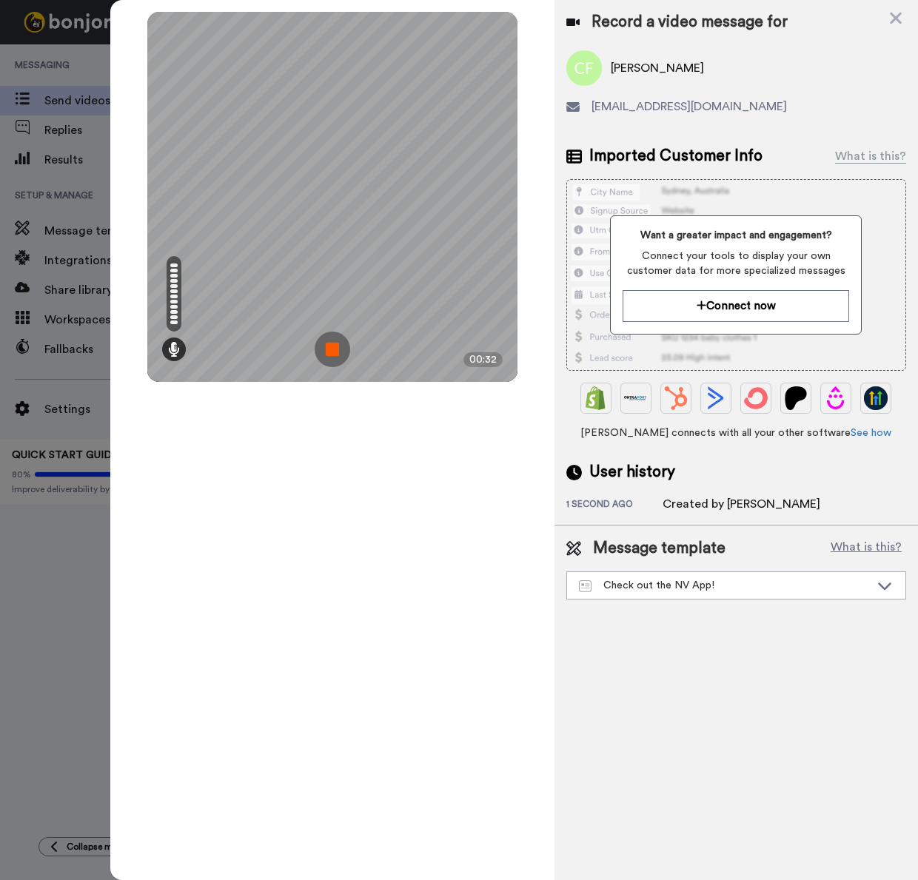
click at [332, 349] on img at bounding box center [333, 350] width 36 height 36
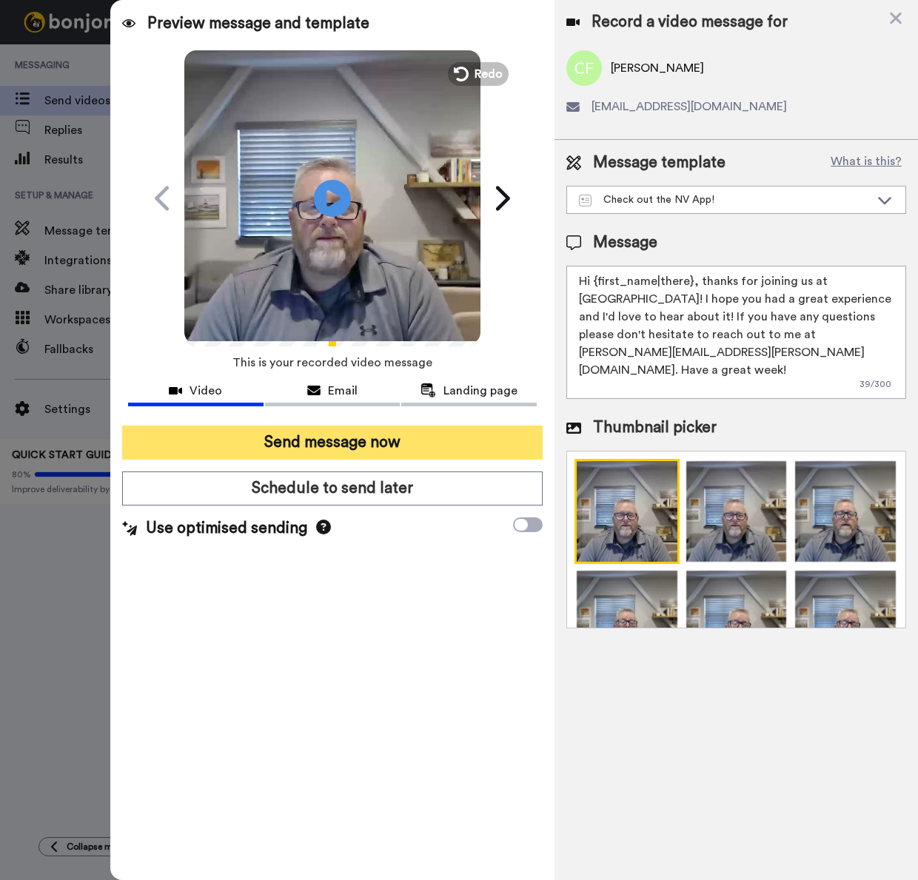
click at [365, 448] on button "Send message now" at bounding box center [332, 443] width 420 height 34
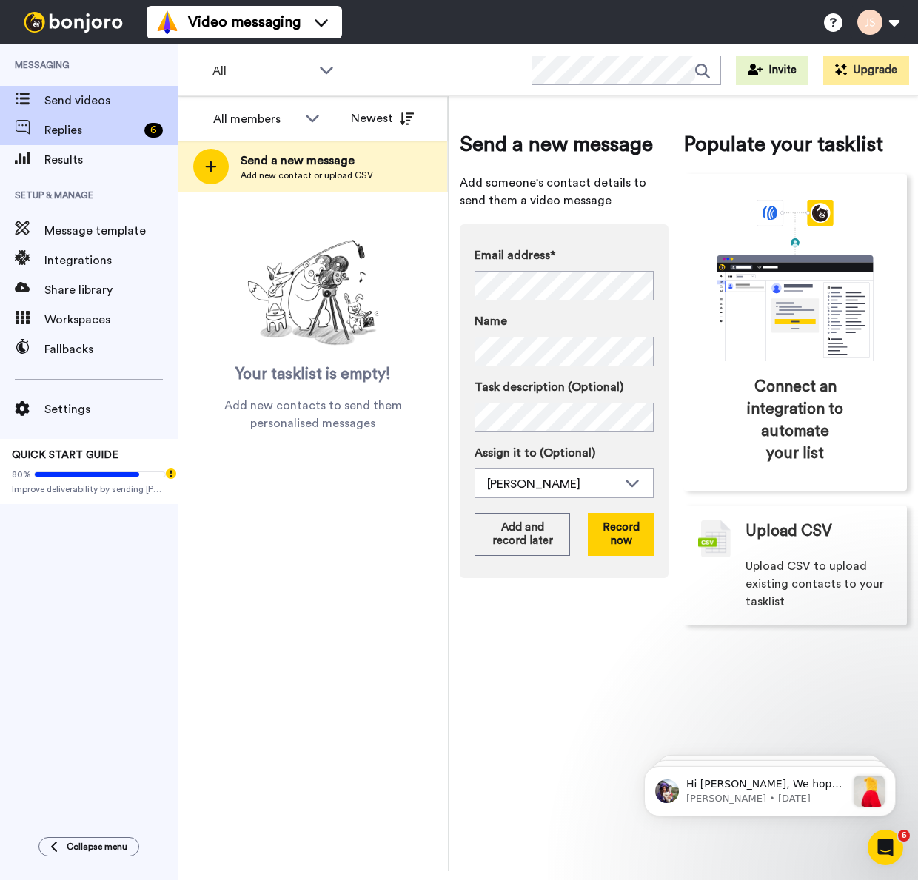
click at [62, 132] on span "Replies" at bounding box center [91, 130] width 94 height 18
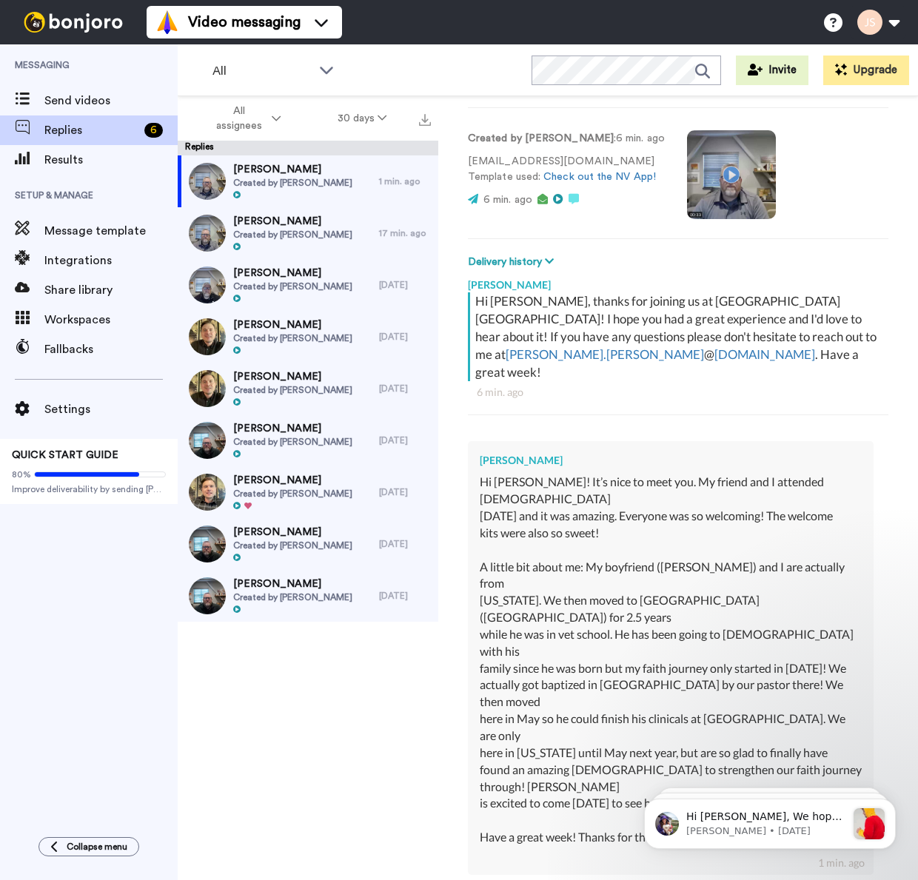
scroll to position [116, 0]
type textarea "x"
type textarea "H"
type textarea "x"
type textarea "Hi"
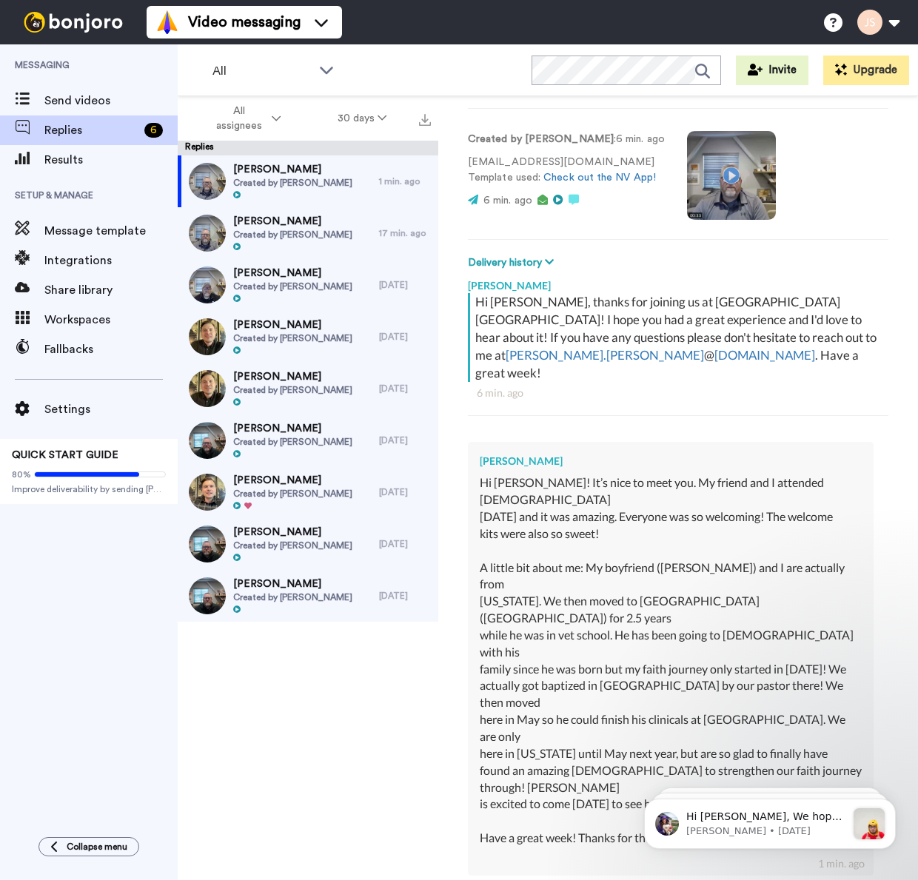
type textarea "x"
type textarea "Hi"
type textarea "x"
type textarea "Hi J"
type textarea "x"
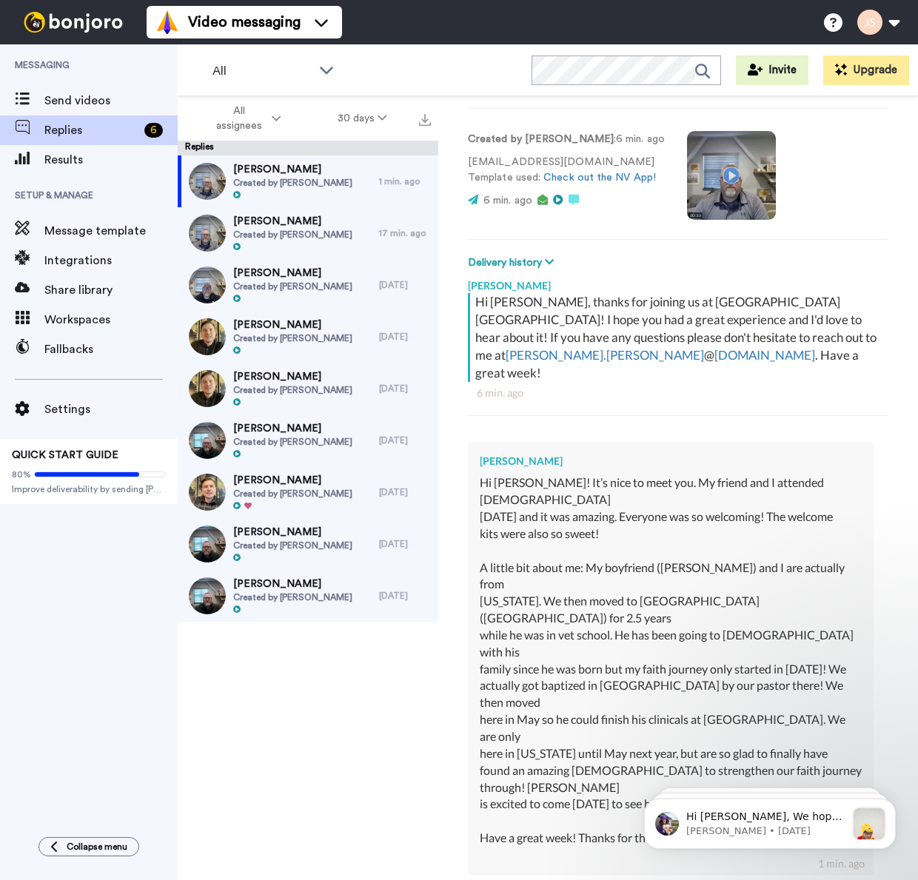
type textarea "Hi Ju"
type textarea "x"
type textarea "Hi Jul"
type textarea "x"
type textarea "Hi Juli"
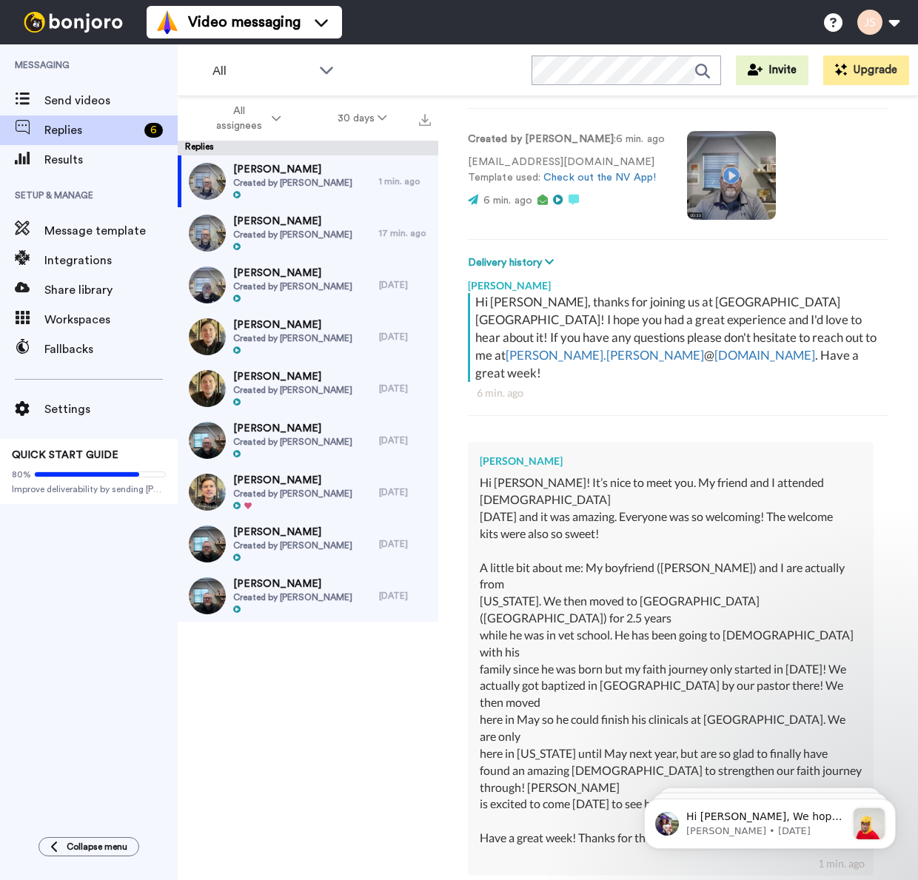
type textarea "x"
type textarea "Hi Julia"
type textarea "x"
type textarea "Hi Julia!"
type textarea "x"
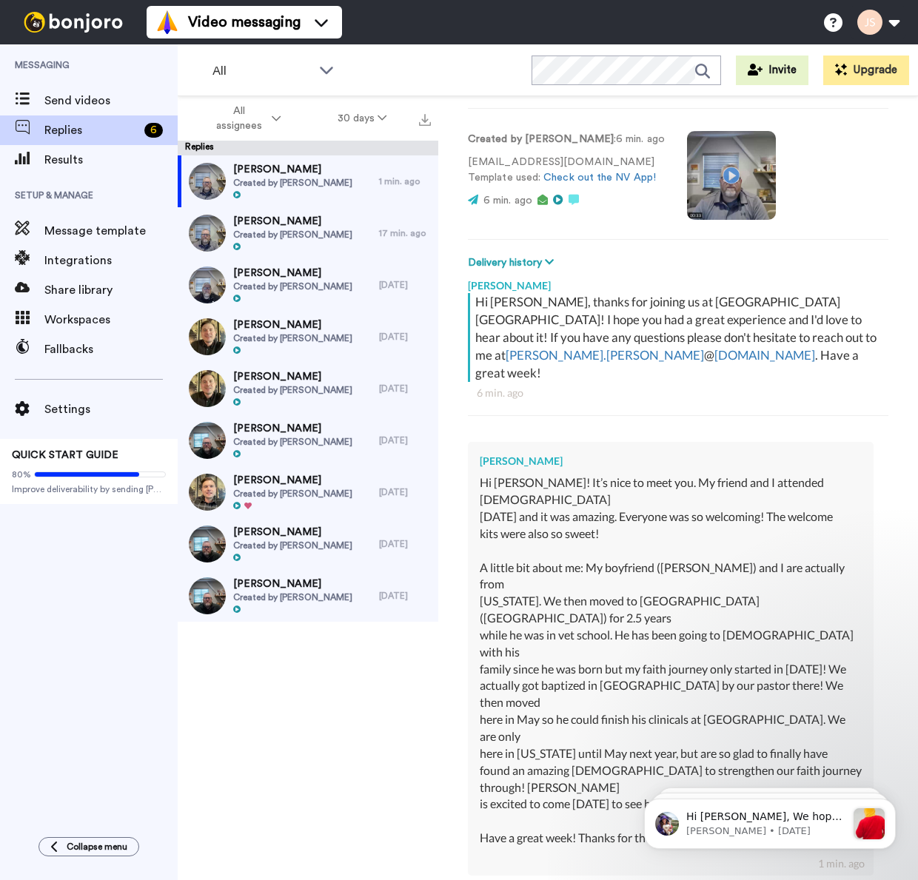
type textarea "Hi Julia!"
type textarea "x"
type textarea "Hi Julia! T"
type textarea "x"
type textarea "Hi Julia! Th"
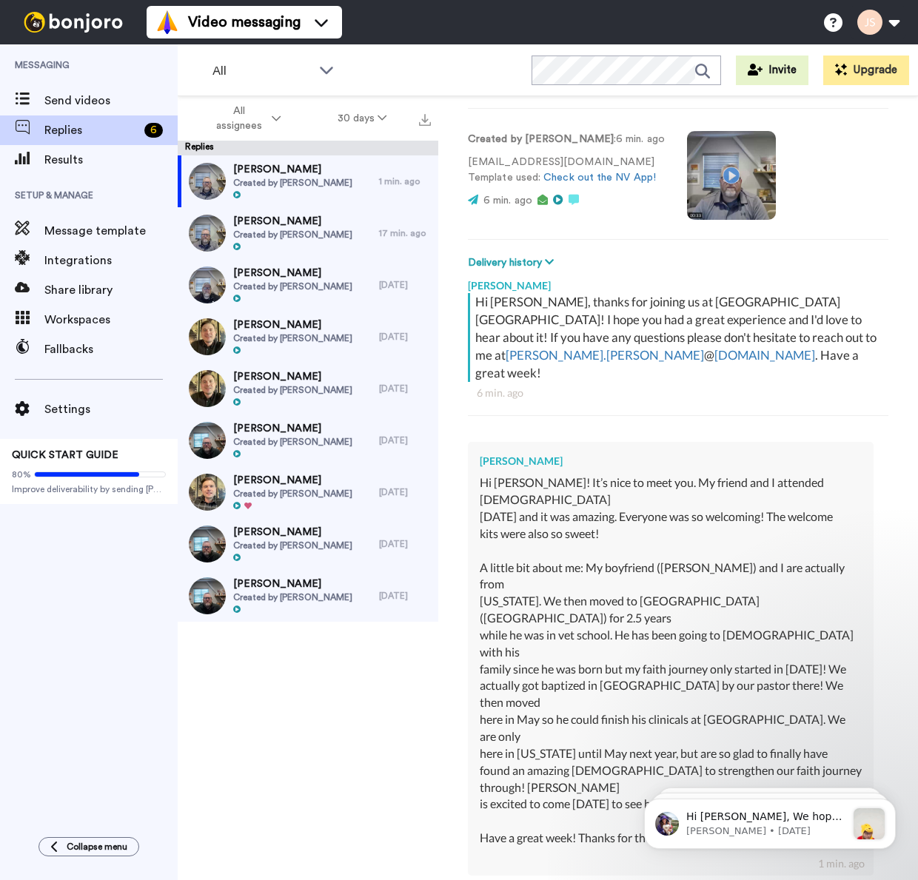
type textarea "x"
type textarea "Hi Julia! Tha"
type textarea "x"
type textarea "Hi Julia! Than"
type textarea "x"
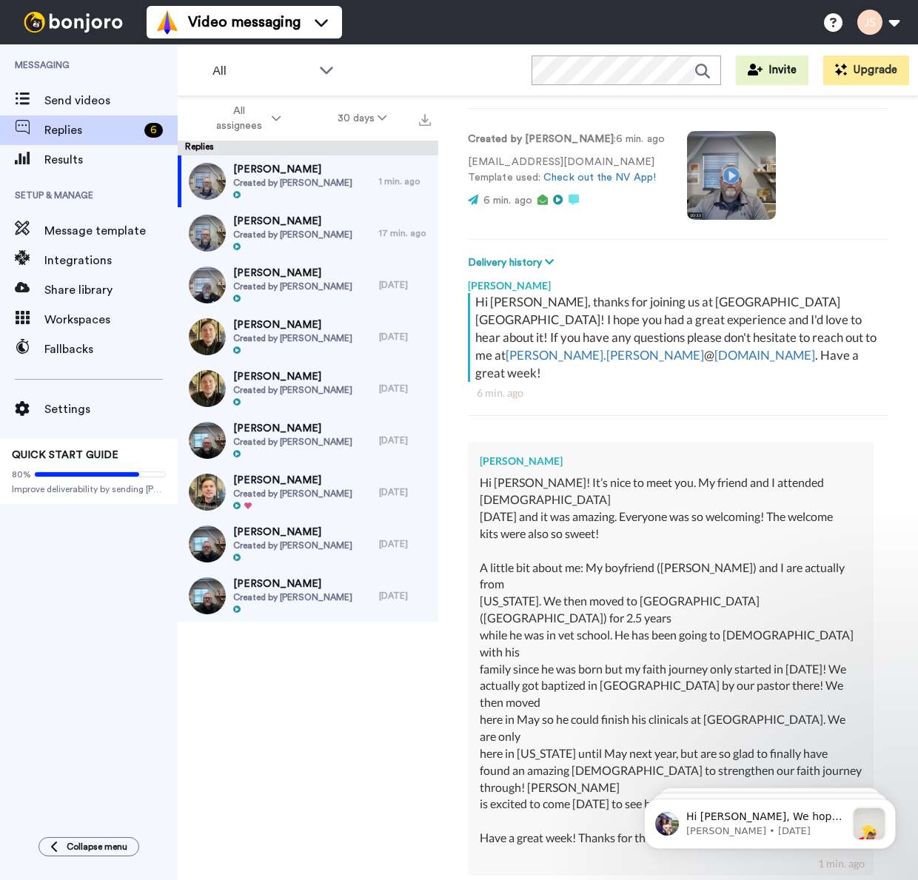
type textarea "Hi Julia! Thank"
type textarea "x"
type textarea "Hi Julia! Thank"
type textarea "x"
type textarea "Hi Julia! Thank y"
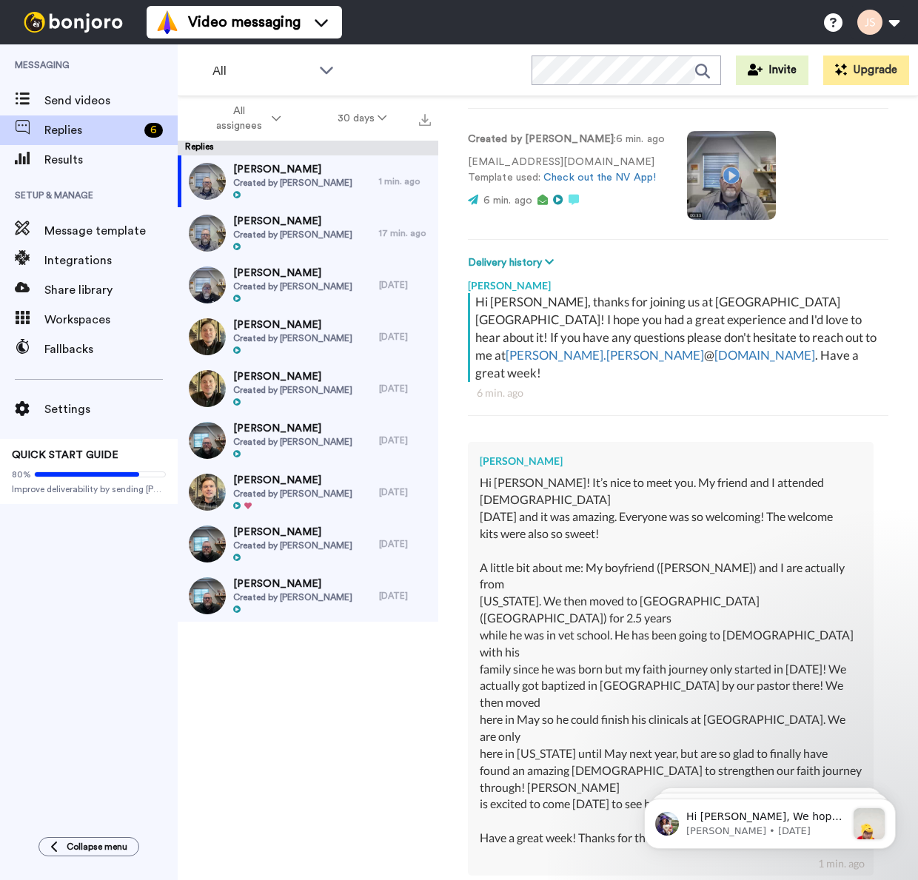
type textarea "x"
type textarea "Hi Julia! Thank yo"
type textarea "x"
type textarea "Hi Julia! Thank you"
type textarea "x"
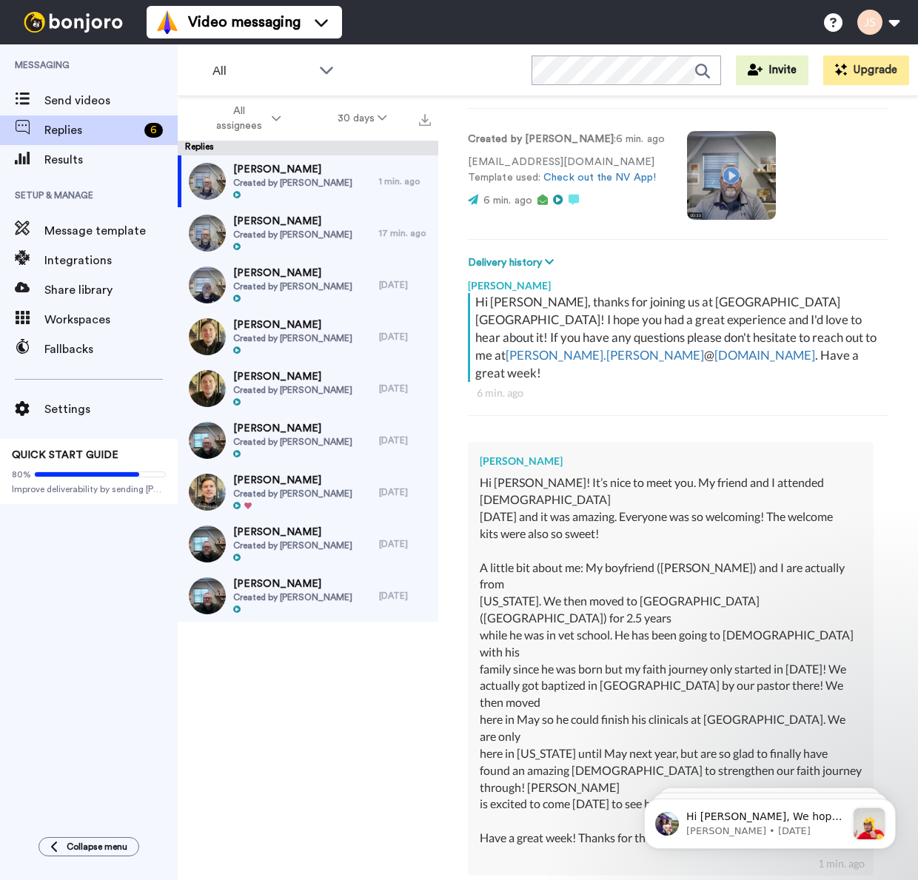
type textarea "Hi Julia! Thank you"
type textarea "x"
type textarea "Hi Julia! Thank you s"
type textarea "x"
type textarea "Hi Julia! Thank you so"
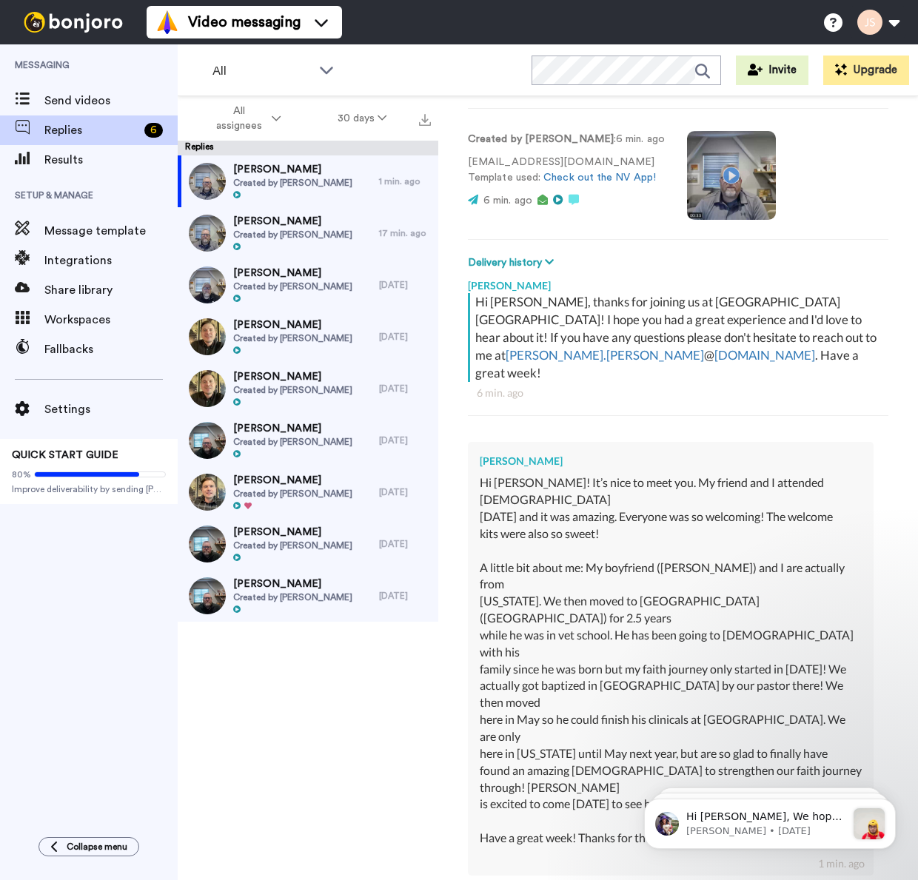
type textarea "x"
type textarea "Hi Julia! Thank you so"
type textarea "x"
type textarea "Hi Julia! Thank you so m"
type textarea "x"
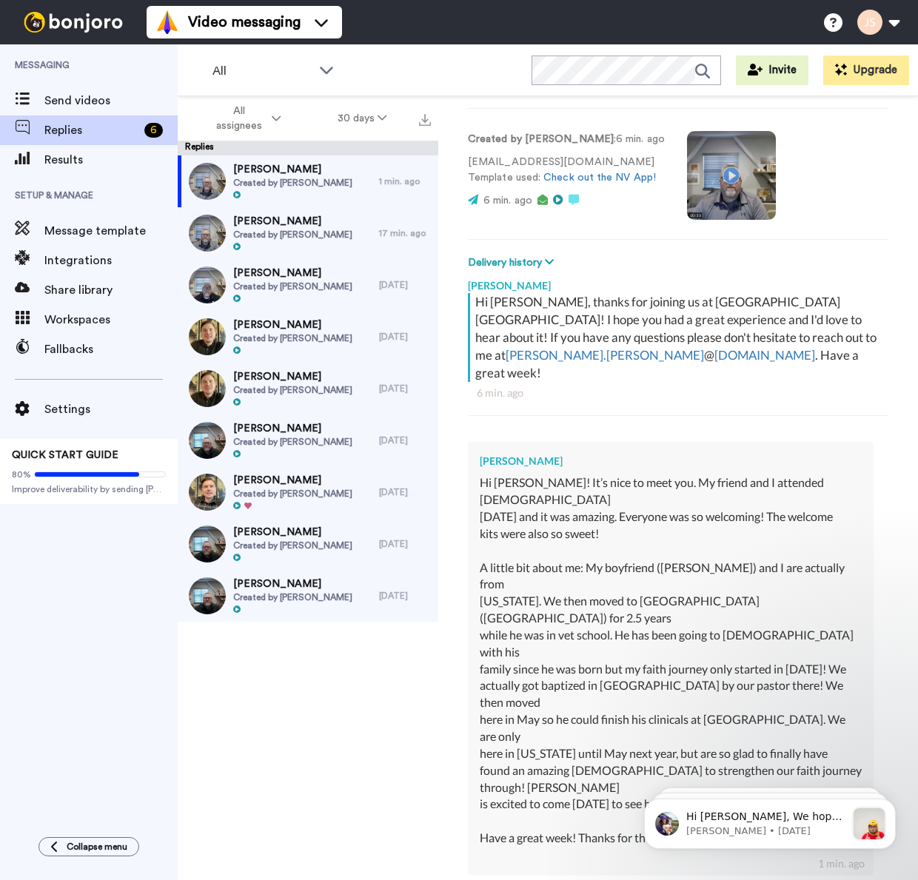
type textarea "Hi Julia! Thank you so mu"
type textarea "x"
type textarea "Hi Julia! Thank you so muc"
type textarea "x"
type textarea "Hi Julia! Thank you so much"
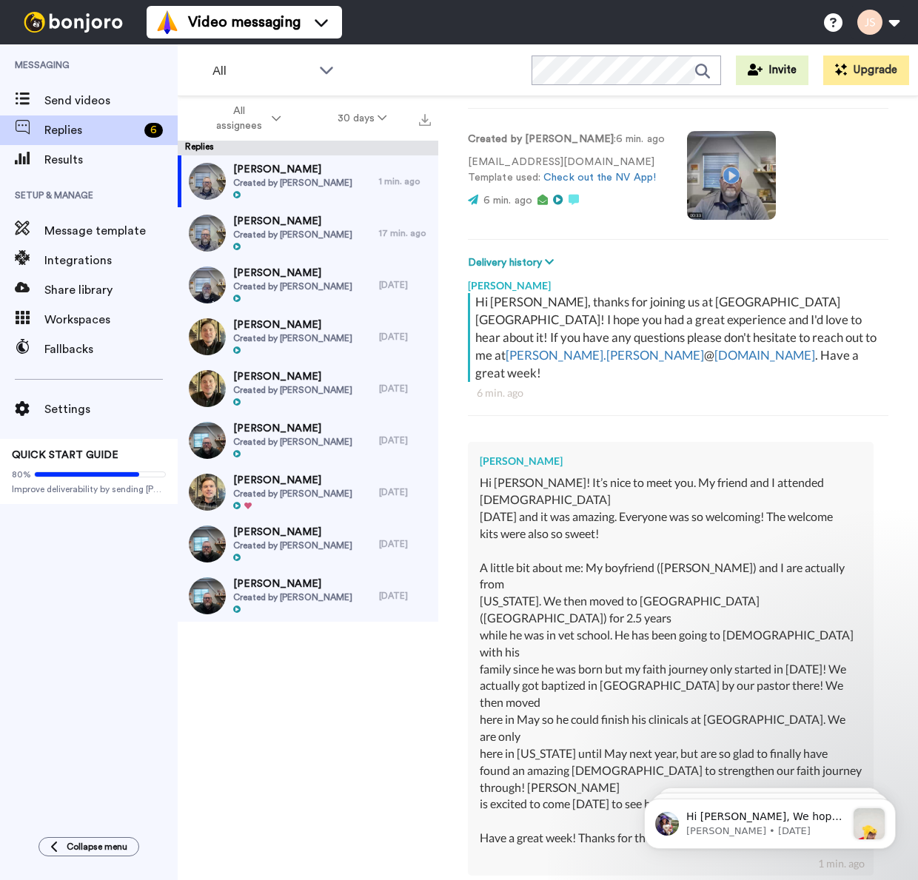
type textarea "x"
type textarea "Hi Julia! Thank you so much"
type textarea "x"
type textarea "Hi Julia! Thank you so much f"
type textarea "x"
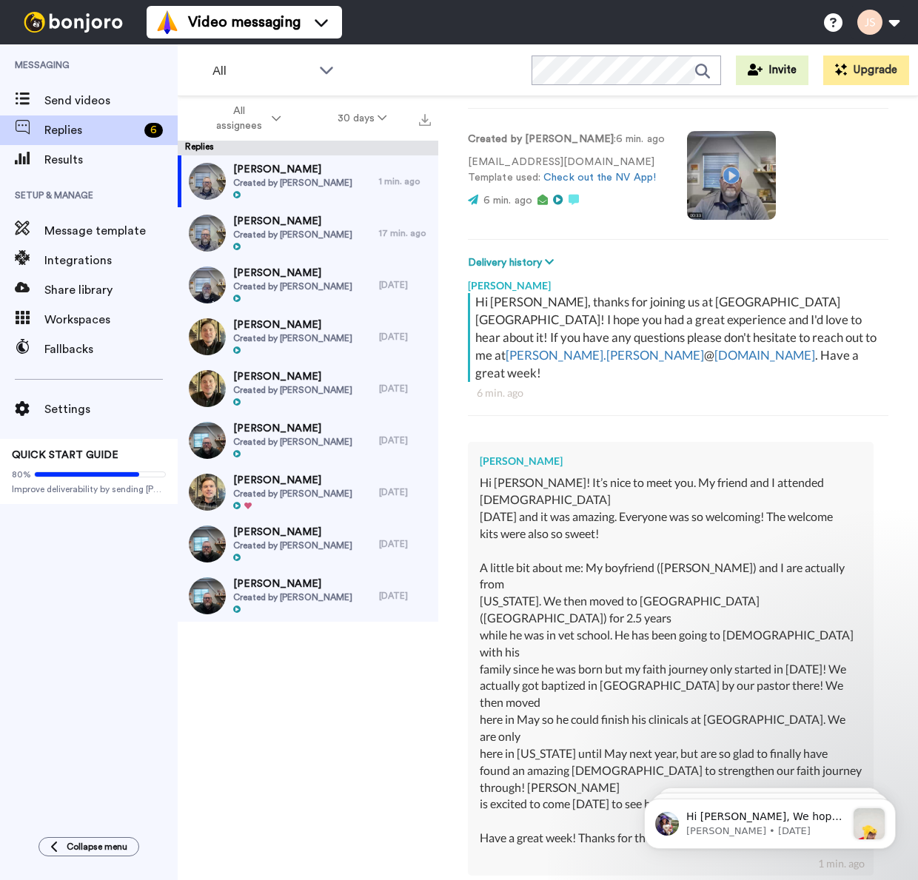
type textarea "Hi Julia! Thank you so much fo"
type textarea "x"
type textarea "Hi Julia! Thank you so much for"
type textarea "x"
type textarea "Hi Julia! Thank you so much for"
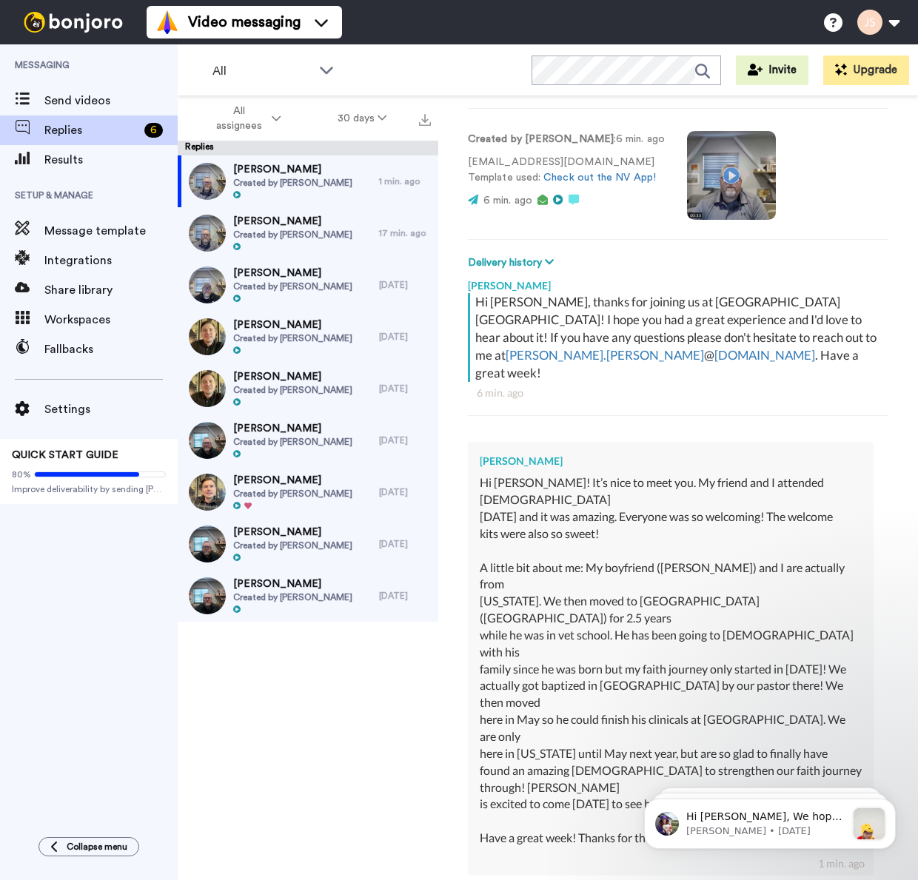
type textarea "x"
type textarea "Hi Julia! Thank you so much for r"
type textarea "x"
type textarea "Hi Julia! Thank you so much for re"
type textarea "x"
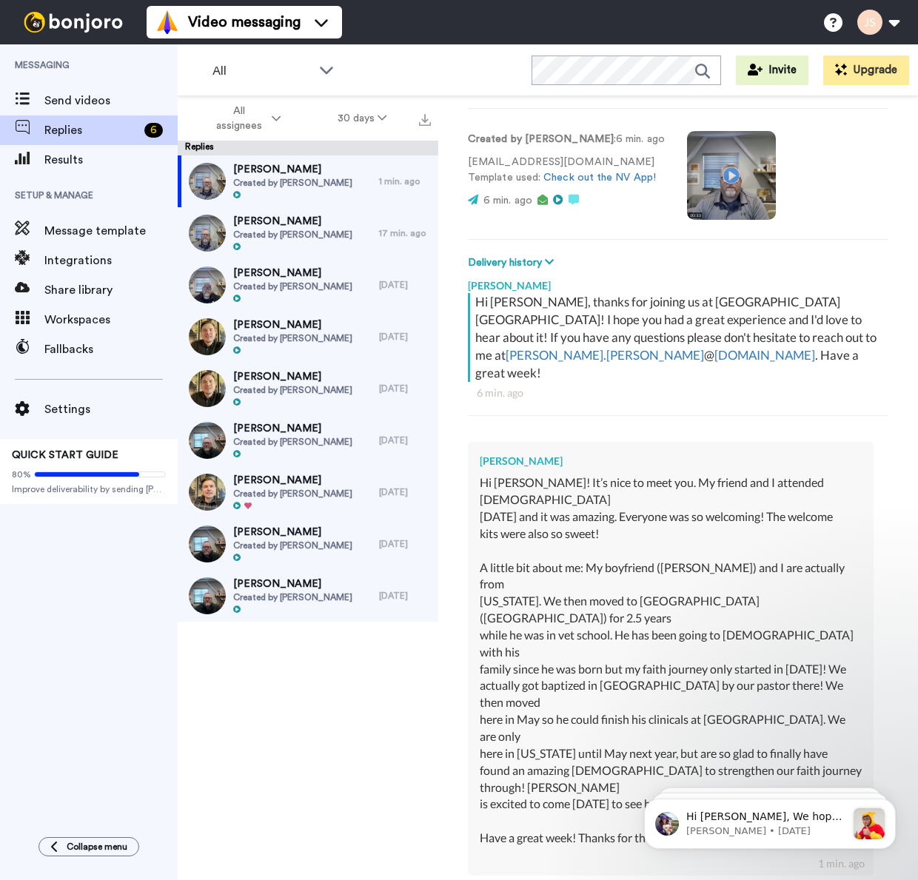
type textarea "Hi Julia! Thank you so much for rea"
type textarea "x"
type textarea "Hi Julia! Thank you so much for reac"
type textarea "x"
type textarea "Hi Julia! Thank you so much for reach"
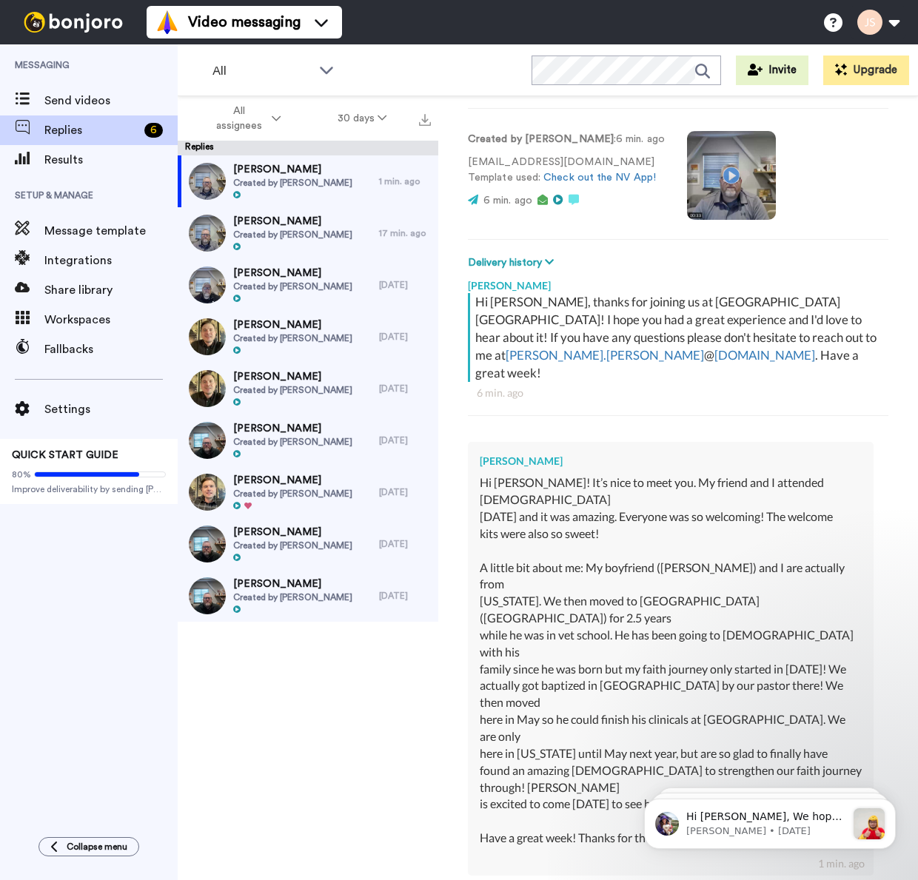
type textarea "x"
type textarea "Hi Julia! Thank you so much for reachi"
type textarea "x"
type textarea "Hi Julia! Thank you so much for reachin"
type textarea "x"
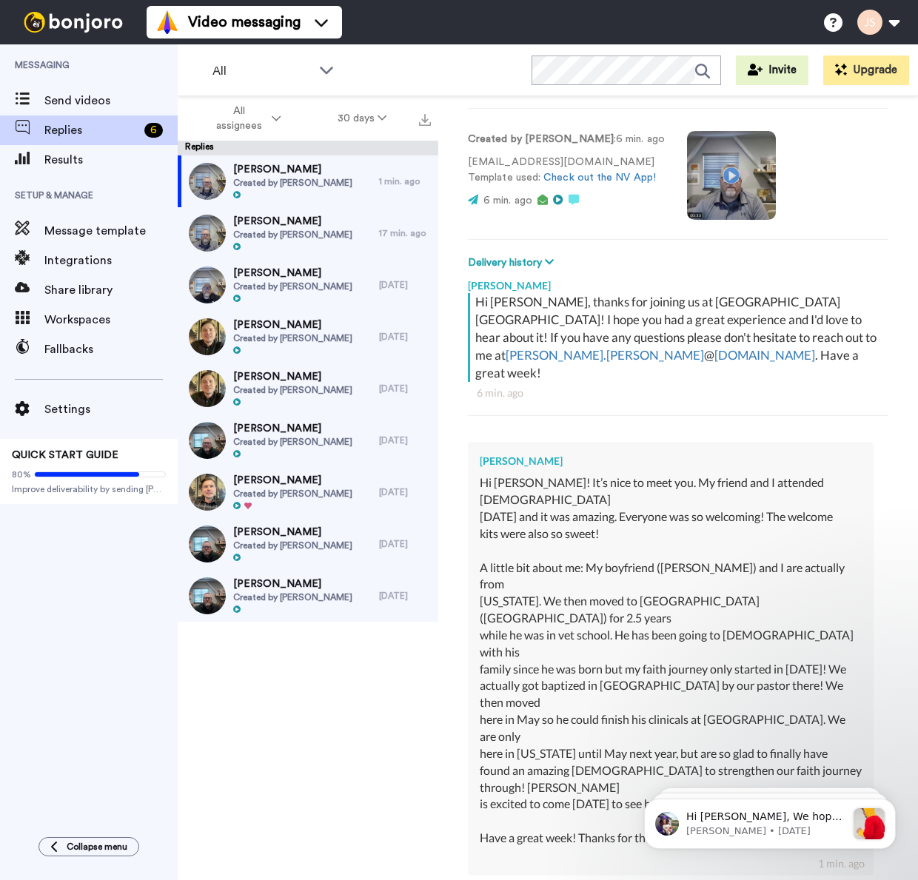
type textarea "Hi Julia! Thank you so much for reaching"
type textarea "x"
type textarea "Hi Julia! Thank you so much for reaching"
type textarea "x"
type textarea "Hi Julia! Thank you so much for reaching o"
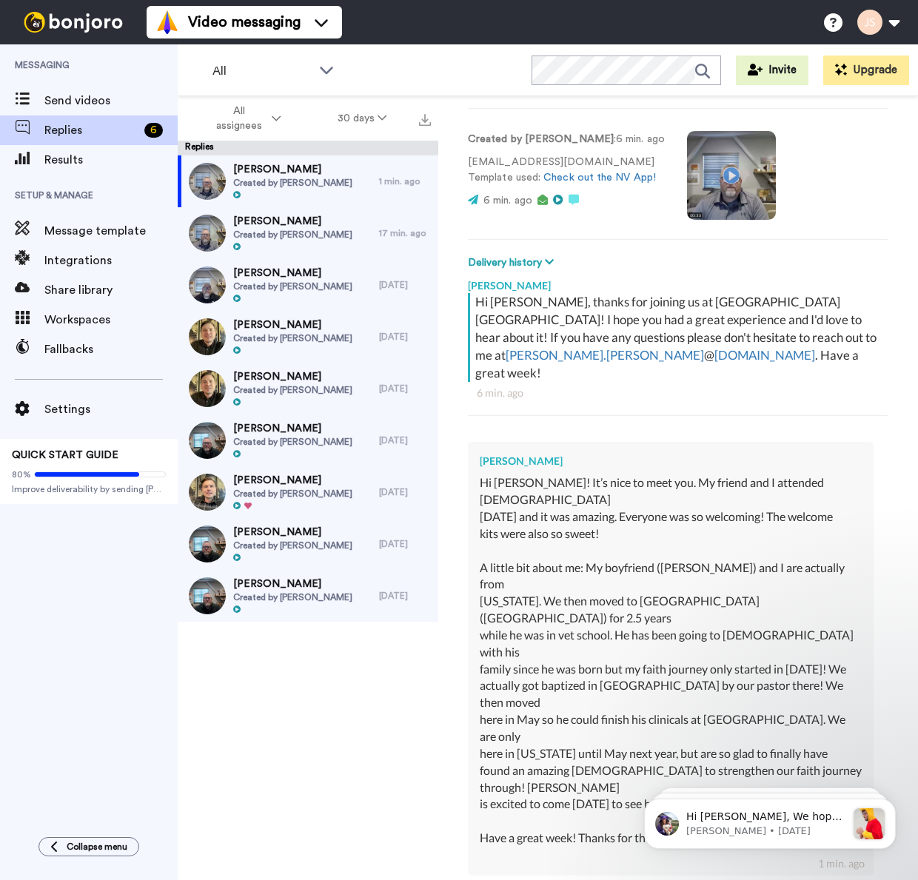
type textarea "x"
type textarea "Hi Julia! Thank you so much for reaching ou"
type textarea "x"
type textarea "Hi Julia! Thank you so much for reaching out"
type textarea "x"
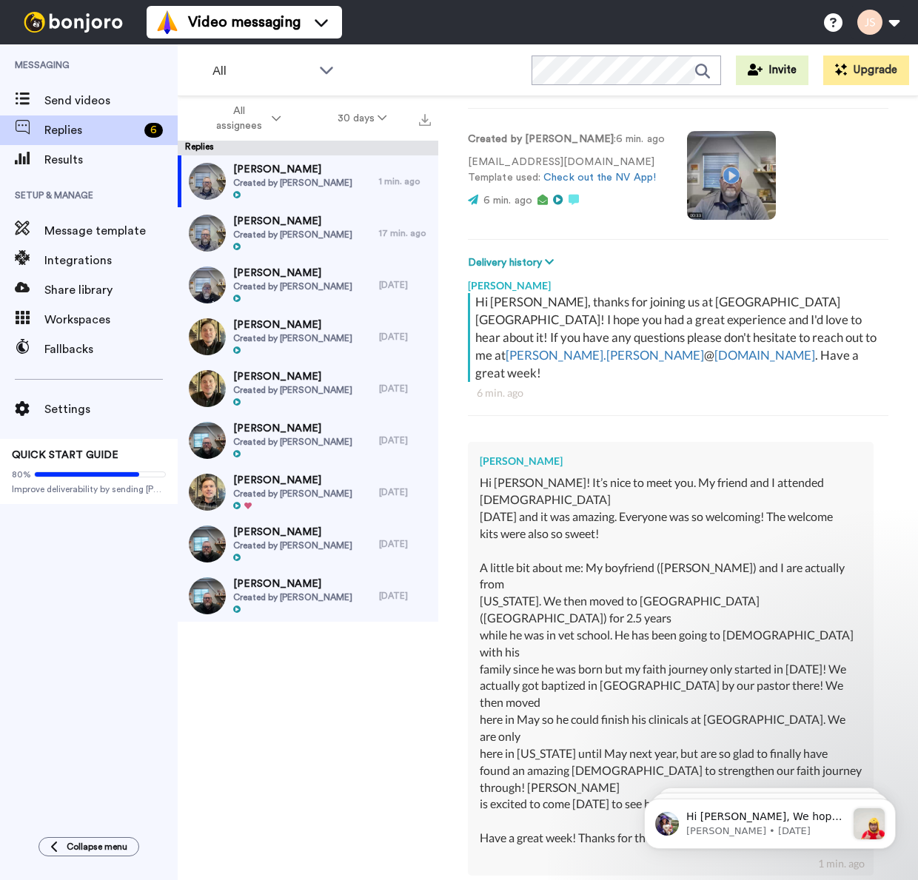
type textarea "Hi Julia! Thank you so much for reaching out!"
type textarea "x"
type textarea "Hi Julia! Thank you so much for reaching out!"
type textarea "x"
type textarea "Hi Julia! Thank you so much for reaching out! W"
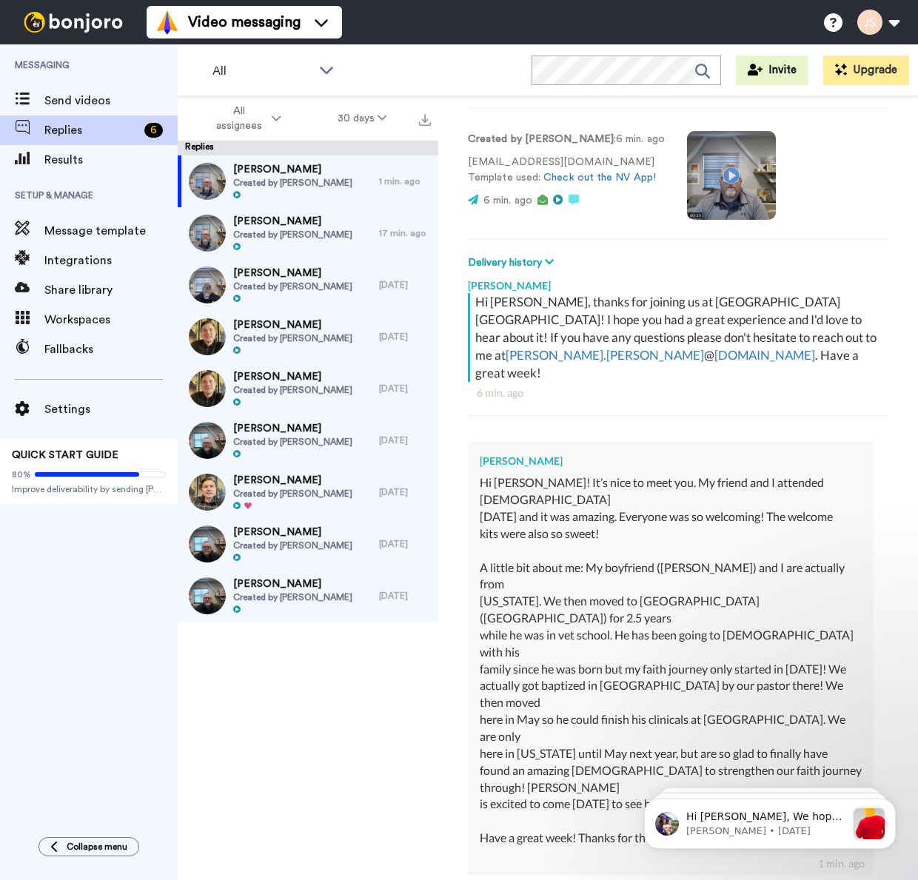
type textarea "x"
type textarea "Hi Julia! Thank you so much for reaching out! Wh"
type textarea "x"
type textarea "Hi Julia! Thank you so much for reaching out! Wha"
type textarea "x"
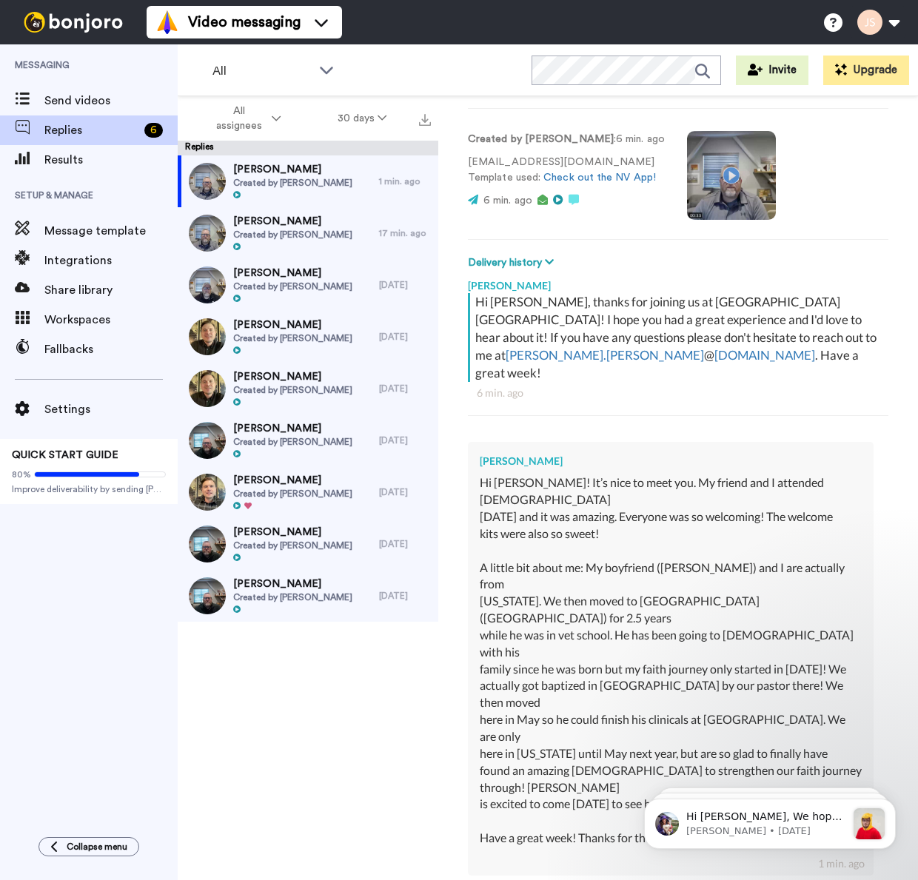
type textarea "Hi Julia! Thank you so much for reaching out! What"
type textarea "x"
type textarea "Hi Julia! Thank you so much for reaching out! What"
type textarea "x"
type textarea "Hi Julia! Thank you so much for reaching out! What a"
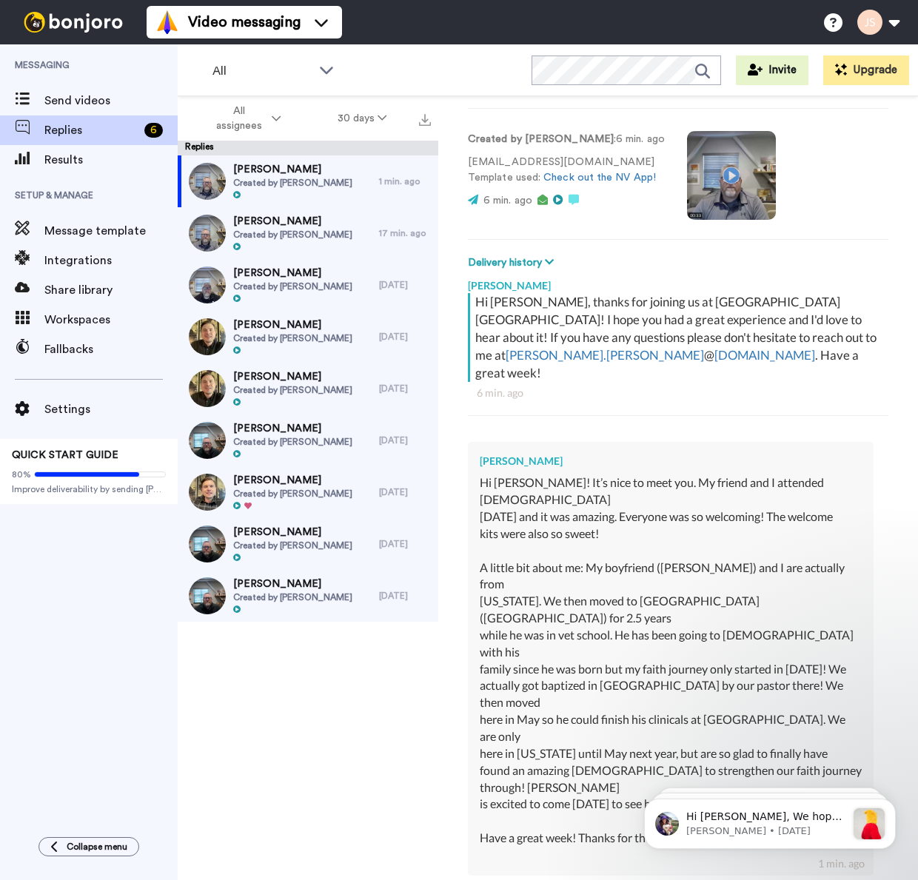
type textarea "x"
type textarea "Hi Julia! Thank you so much for reaching out! What an"
type textarea "x"
type textarea "Hi Julia! Thank you so much for reaching out! What an"
type textarea "x"
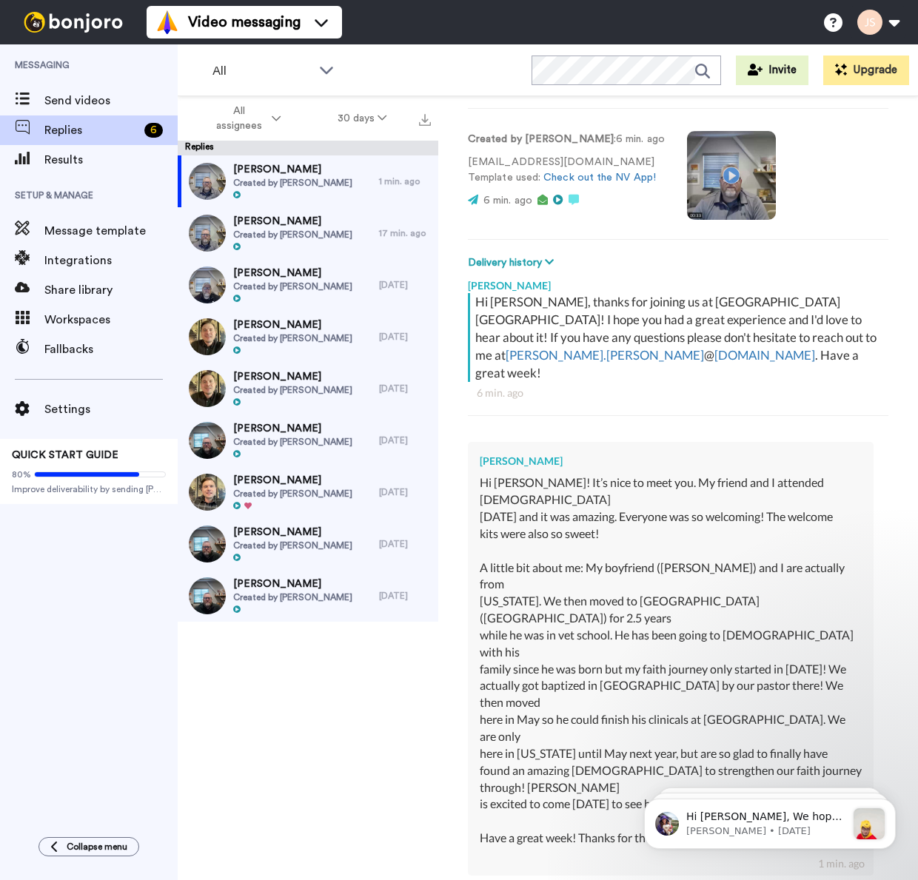
type textarea "Hi Julia! Thank you so much for reaching out! What an i"
type textarea "x"
type textarea "Hi Julia! Thank you so much for reaching out! What an in"
type textarea "x"
type textarea "Hi Julia! Thank you so much for reaching out! What an inc"
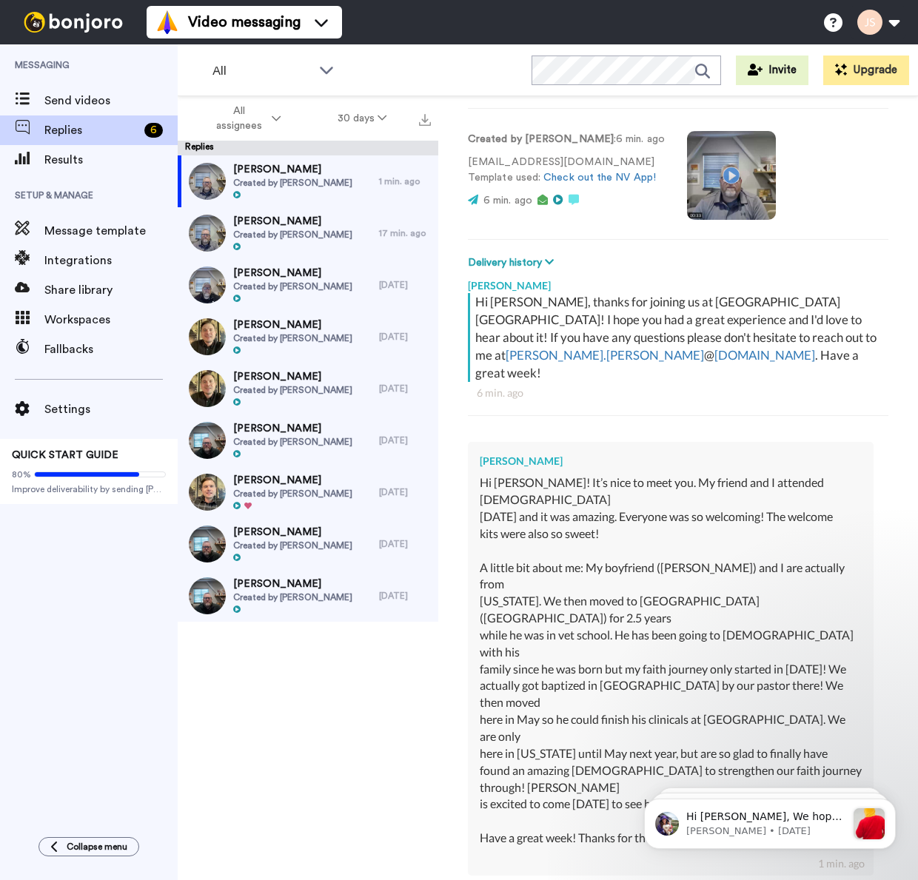
type textarea "x"
type textarea "Hi Julia! Thank you so much for reaching out! What an incr"
type textarea "x"
type textarea "Hi Julia! Thank you so much for reaching out! What an incre"
type textarea "x"
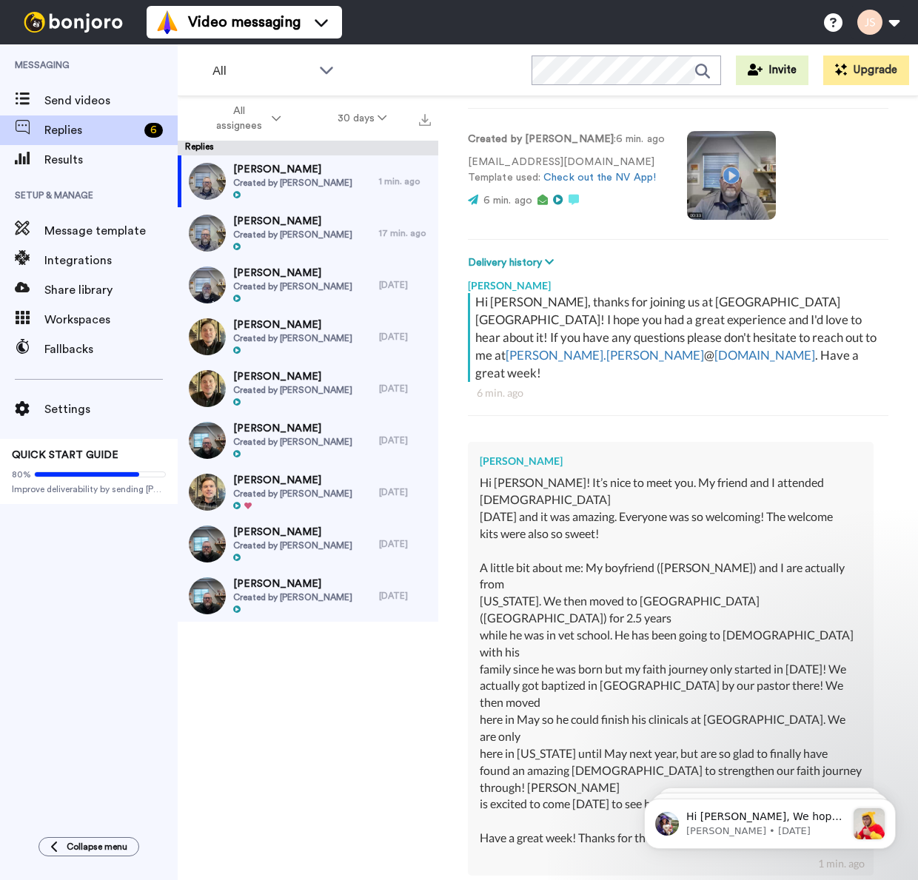
type textarea "Hi Julia! Thank you so much for reaching out! What an incred"
type textarea "x"
type textarea "Hi Julia! Thank you so much for reaching out! What an incredi"
type textarea "x"
type textarea "Hi Julia! Thank you so much for reaching out! What an incredib"
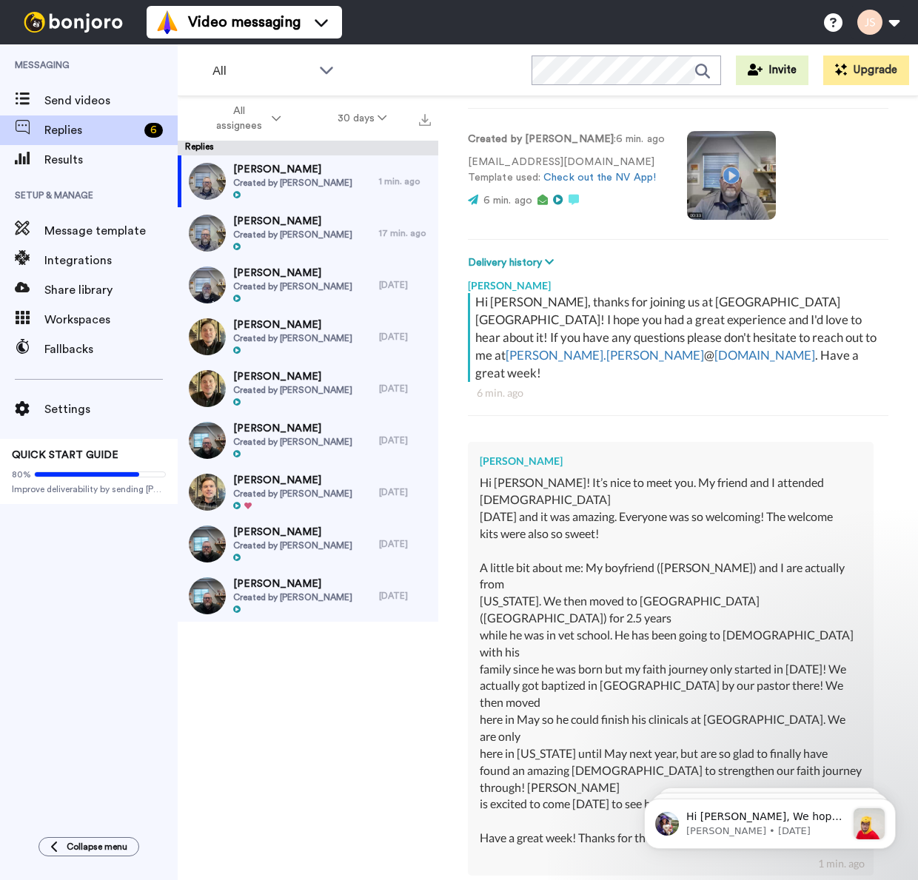
type textarea "x"
type textarea "Hi Julia! Thank you so much for reaching out! What an incredibl"
type textarea "x"
type textarea "Hi Julia! Thank you so much for reaching out! What an incredible"
type textarea "x"
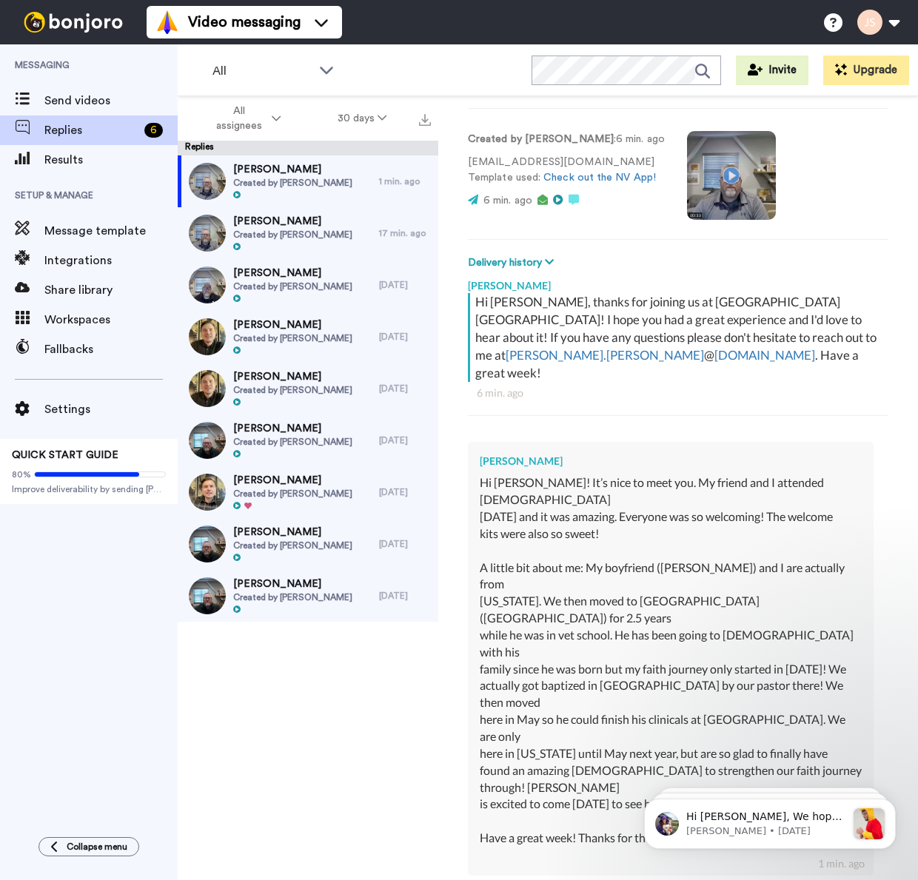
type textarea "Hi Julia! Thank you so much for reaching out! What an incredible"
type textarea "x"
type textarea "Hi Julia! Thank you so much for reaching out! What an incredible j"
type textarea "x"
type textarea "Hi Julia! Thank you so much for reaching out! What an incredible jo"
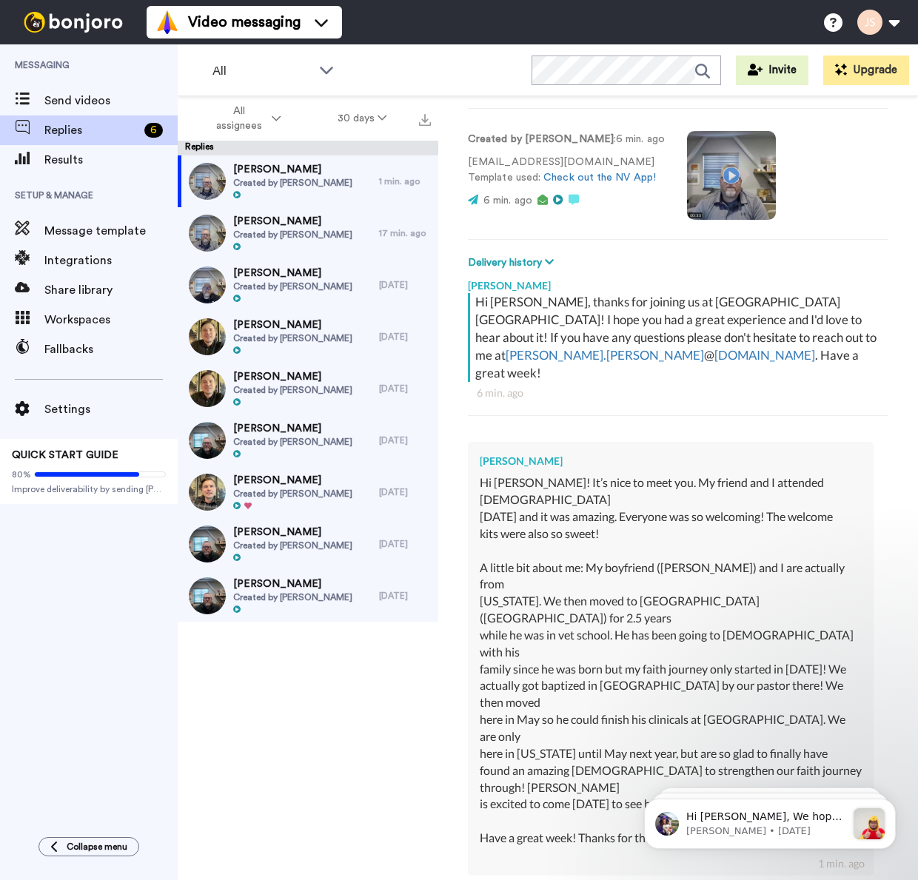
type textarea "x"
type textarea "Hi Julia! Thank you so much for reaching out! What an incredible jou"
type textarea "x"
type textarea "Hi Julia! Thank you so much for reaching out! What an incredible jour"
type textarea "x"
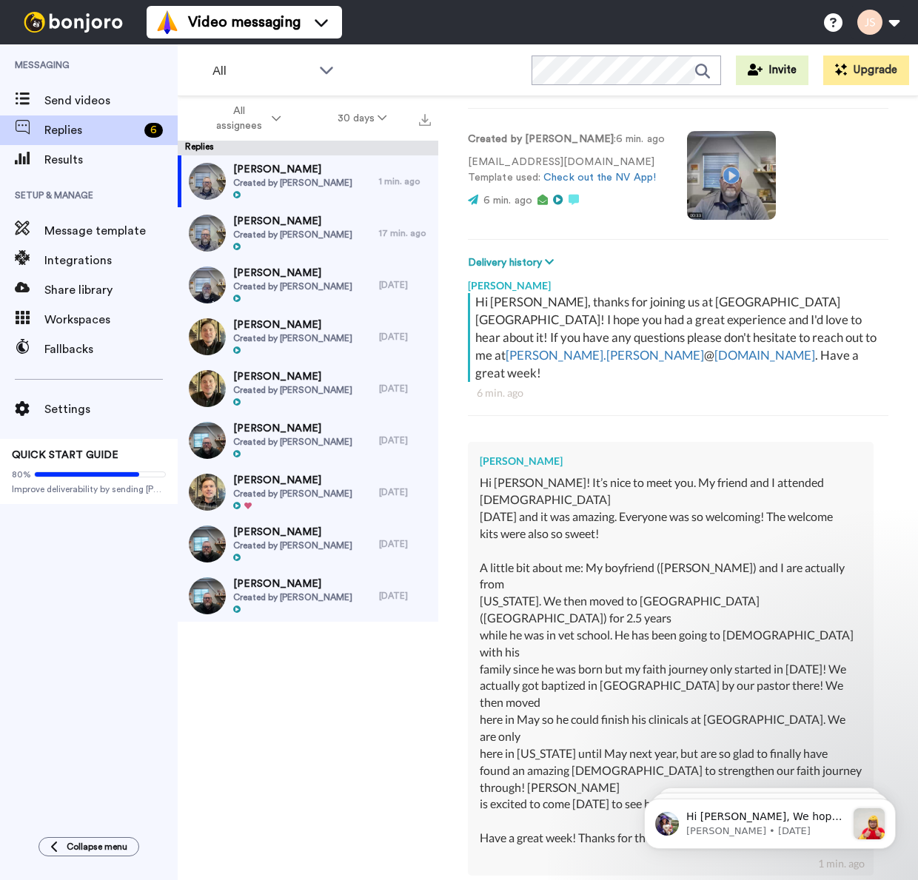
type textarea "Hi Julia! Thank you so much for reaching out! What an incredible journ"
type textarea "x"
type textarea "Hi Julia! Thank you so much for reaching out! What an incredible journe"
type textarea "x"
type textarea "Hi Julia! Thank you so much for reaching out! What an incredible journey"
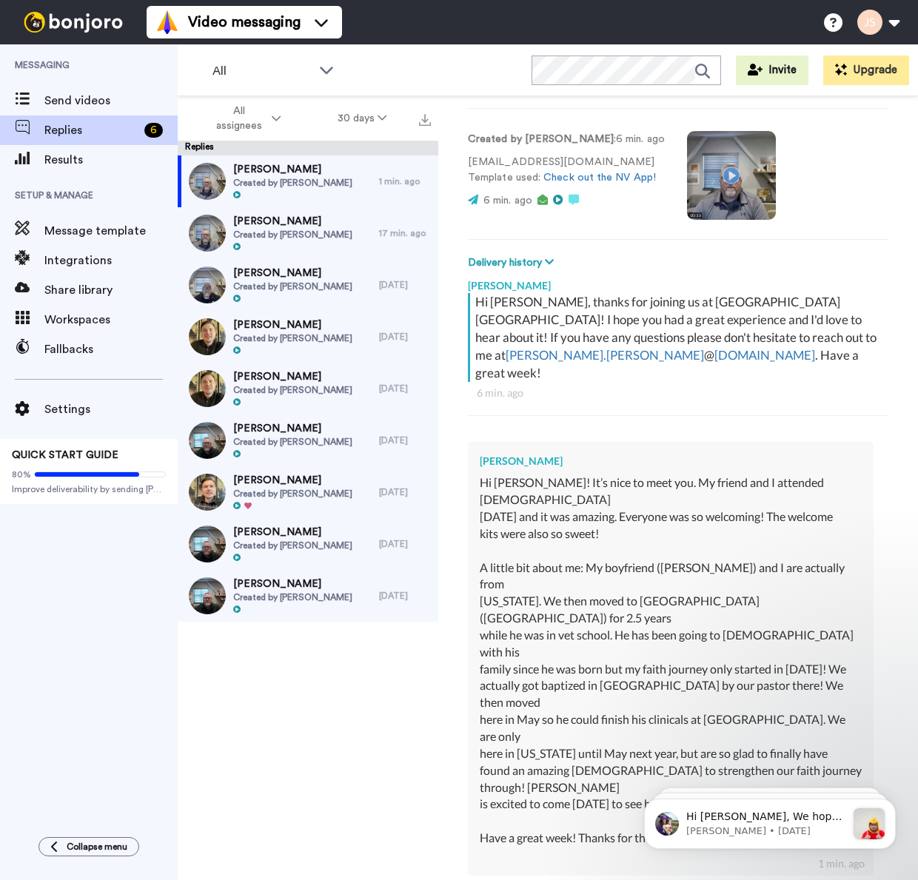
type textarea "x"
type textarea "Hi Julia! Thank you so much for reaching out! What an incredible journey"
type textarea "x"
type textarea "Hi Julia! Thank you so much for reaching out! What an incredible journey y"
type textarea "x"
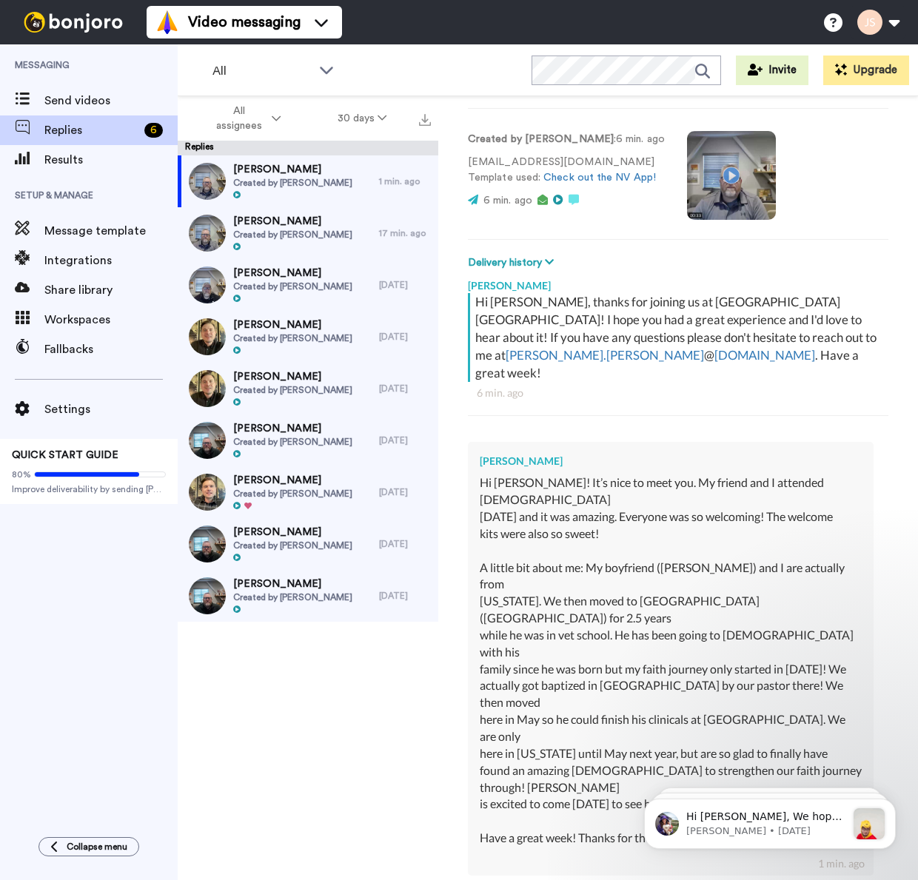
type textarea "Hi Julia! Thank you so much for reaching out! What an incredible journey yo"
type textarea "x"
type textarea "Hi Julia! Thank you so much for reaching out! What an incredible journey you"
type textarea "x"
type textarea "Hi Julia! Thank you so much for reaching out! What an incredible journey you"
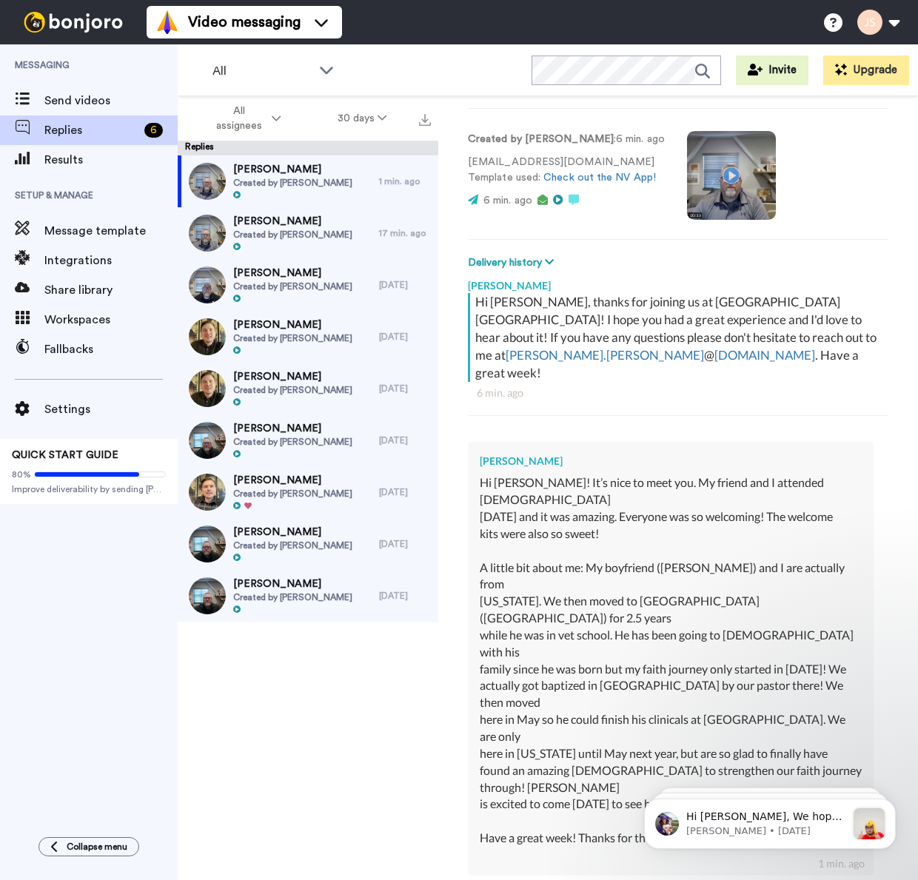
type textarea "x"
type textarea "Hi Julia! Thank you so much for reaching out! What an incredible journey you g"
type textarea "x"
type textarea "Hi Julia! Thank you so much for reaching out! What an incredible journey you gu"
type textarea "x"
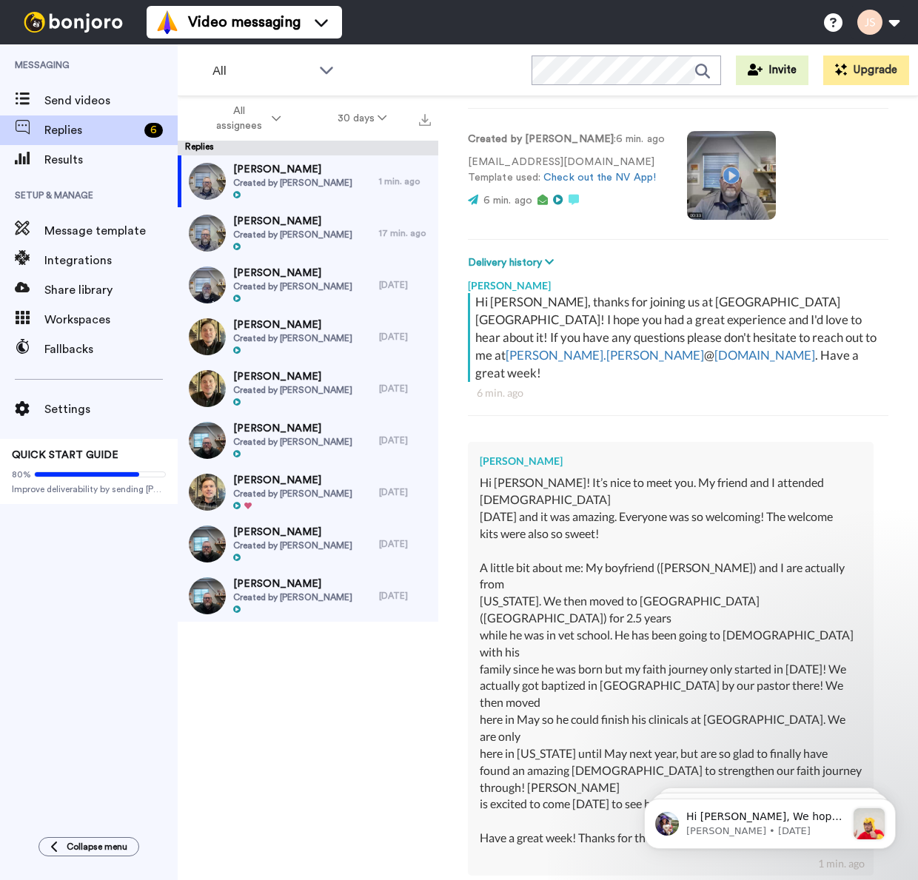
type textarea "Hi Julia! Thank you so much for reaching out! What an incredible journey you guy"
type textarea "x"
type textarea "Hi Julia! Thank you so much for reaching out! What an incredible journey you gu…"
type textarea "x"
type textarea "Hi Julia! Thank you so much for reaching out! What an incredible journey you gu…"
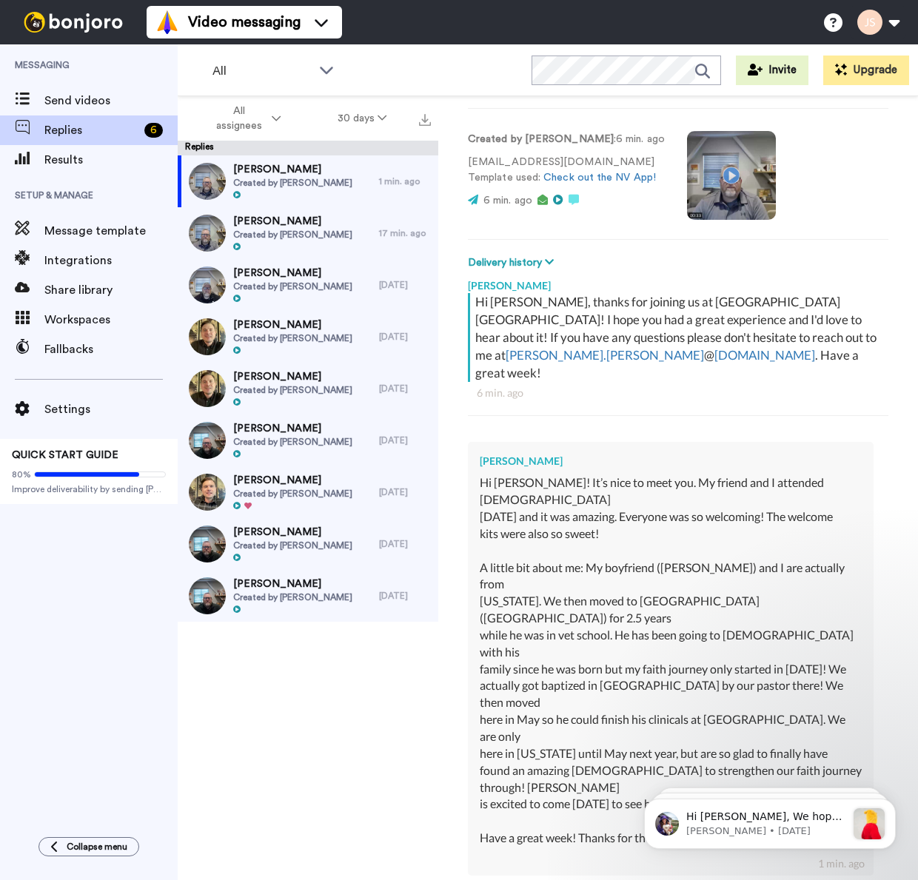
type textarea "x"
type textarea "Hi Julia! Thank you so much for reaching out! What an incredible journey you gu…"
type textarea "x"
type textarea "Hi Julia! Thank you so much for reaching out! What an incredible journey you gu…"
type textarea "x"
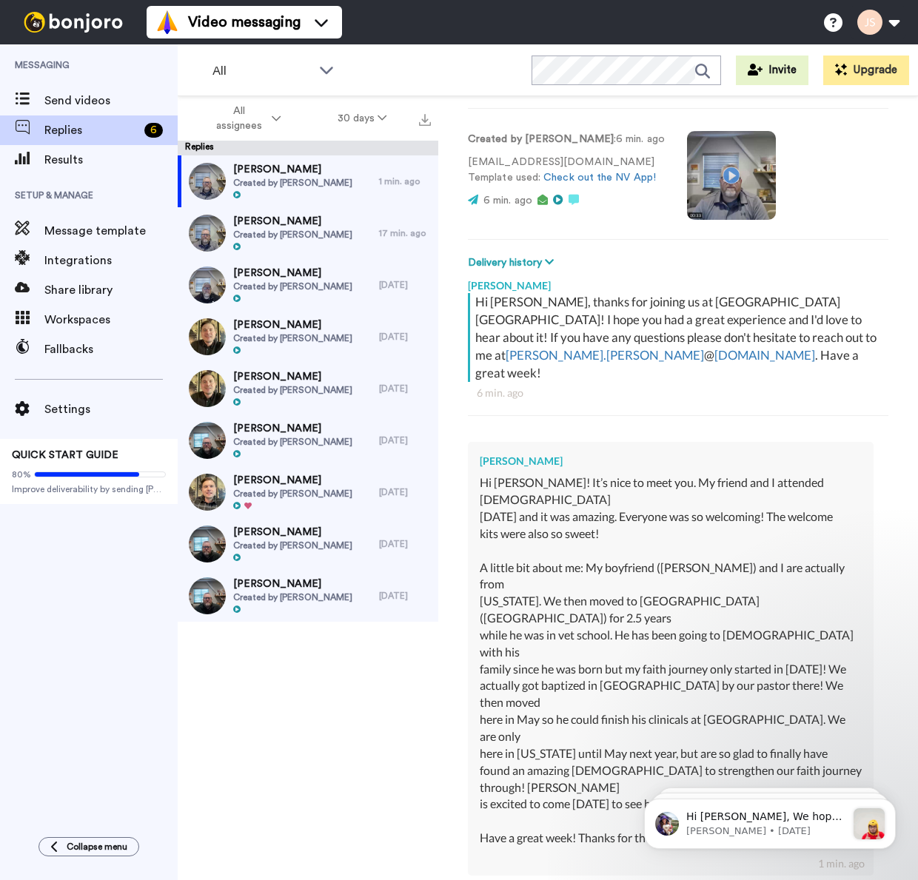
type textarea "Hi Julia! Thank you so much for reaching out! What an incredible journey you gu…"
type textarea "x"
type textarea "Hi Julia! Thank you so much for reaching out! What an incredible journey you gu…"
type textarea "x"
type textarea "Hi Julia! Thank you so much for reaching out! What an incredible journey you gu…"
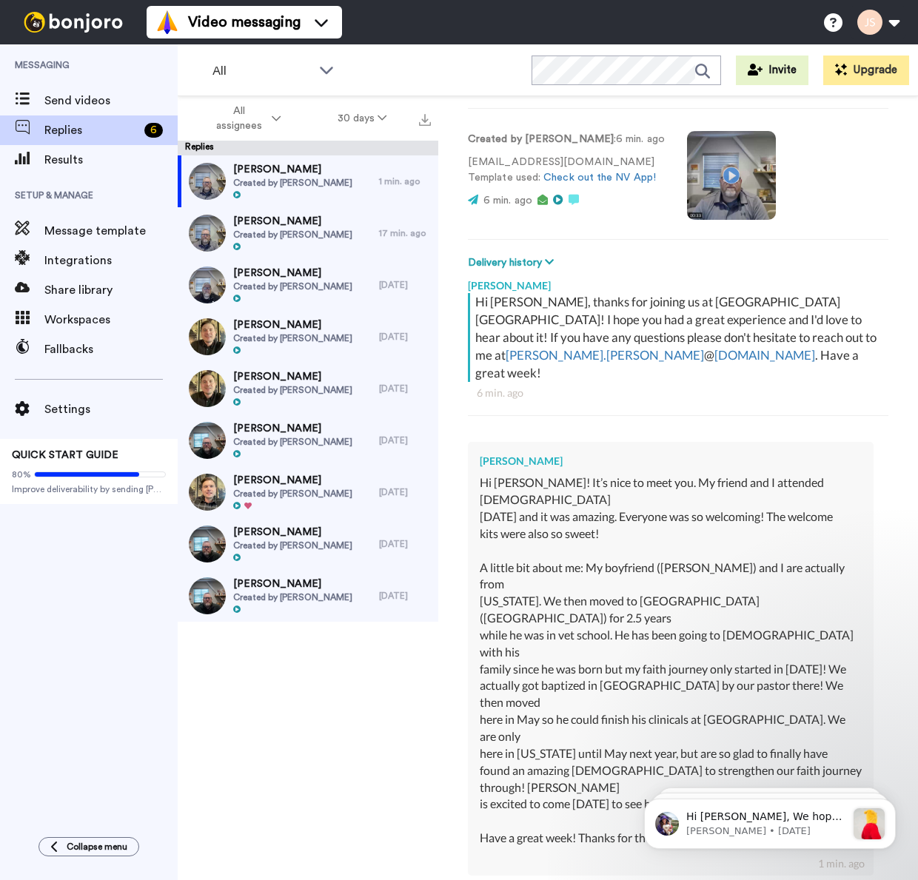
type textarea "x"
type textarea "Hi Julia! Thank you so much for reaching out! What an incredible journey you gu…"
type textarea "x"
type textarea "Hi Julia! Thank you so much for reaching out! What an incredible journey you gu…"
type textarea "x"
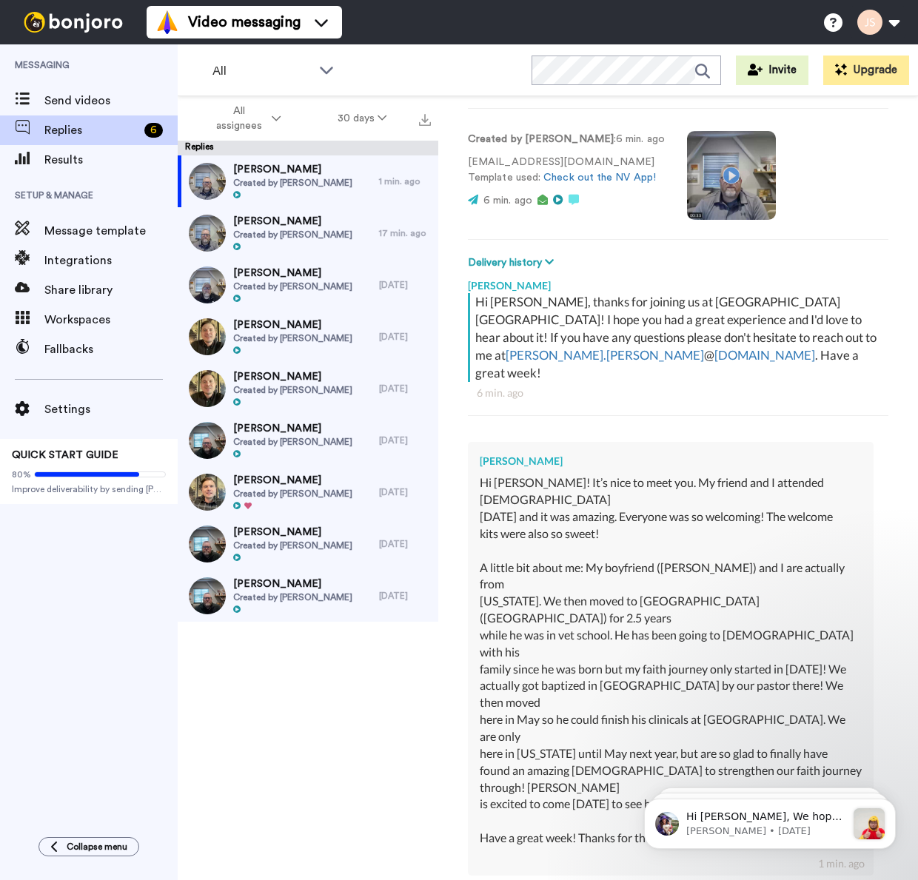
type textarea "Hi Julia! Thank you so much for reaching out! What an incredible journey you gu…"
type textarea "x"
type textarea "Hi Julia! Thank you so much for reaching out! What an incredible journey you gu…"
type textarea "x"
type textarea "Hi Julia! Thank you so much for reaching out! What an incredible journey you gu…"
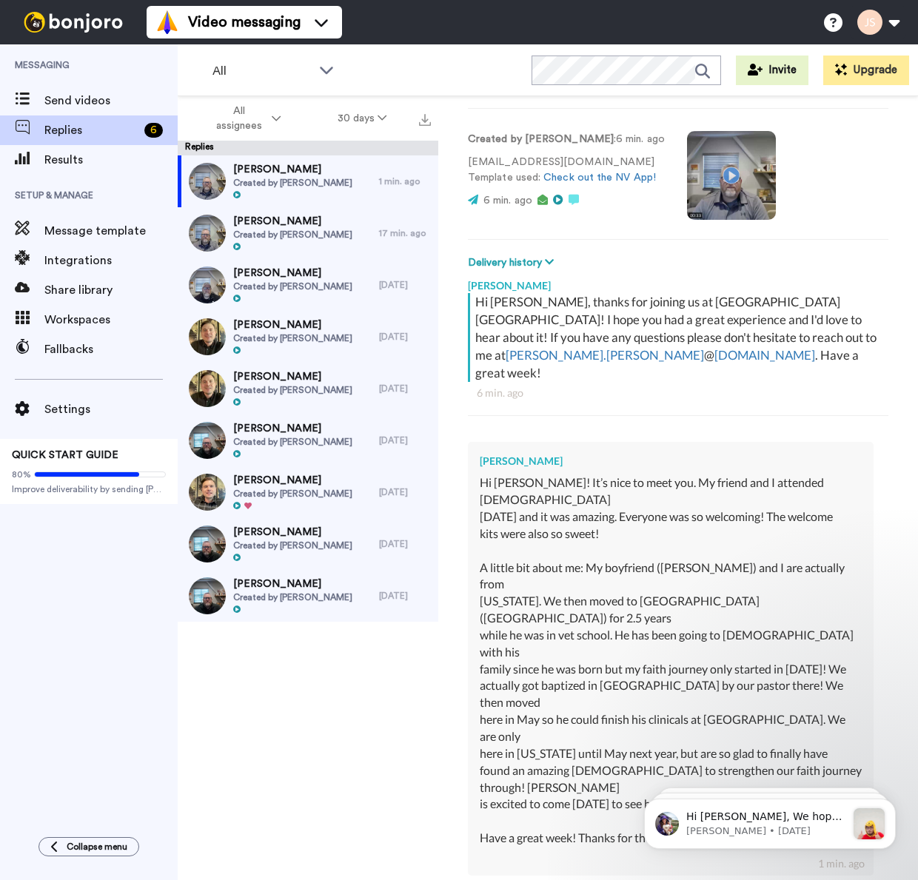
type textarea "x"
type textarea "Hi Julia! Thank you so much for reaching out! What an incredible journey you gu…"
type textarea "x"
type textarea "Hi Julia! Thank you so much for reaching out! What an incredible journey you gu…"
type textarea "x"
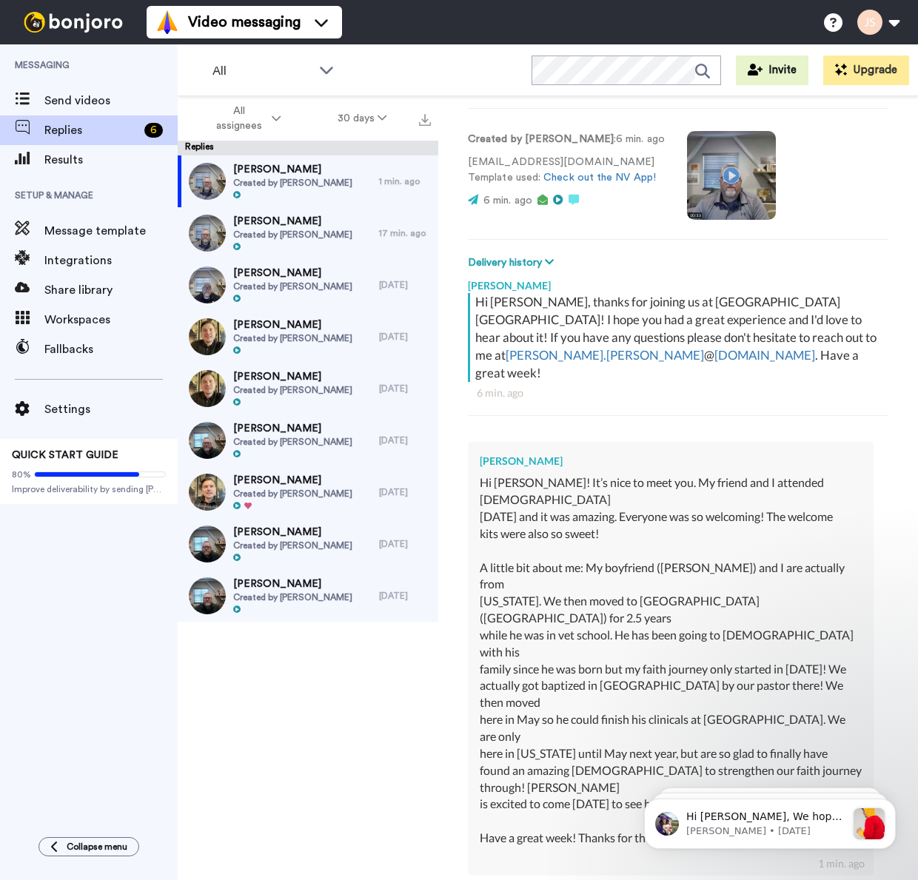
type textarea "Hi Julia! Thank you so much for reaching out! What an incredible journey you gu…"
type textarea "x"
type textarea "Hi Julia! Thank you so much for reaching out! What an incredible journey you gu…"
type textarea "x"
type textarea "Hi Julia! Thank you so much for reaching out! What an incredible journey you gu…"
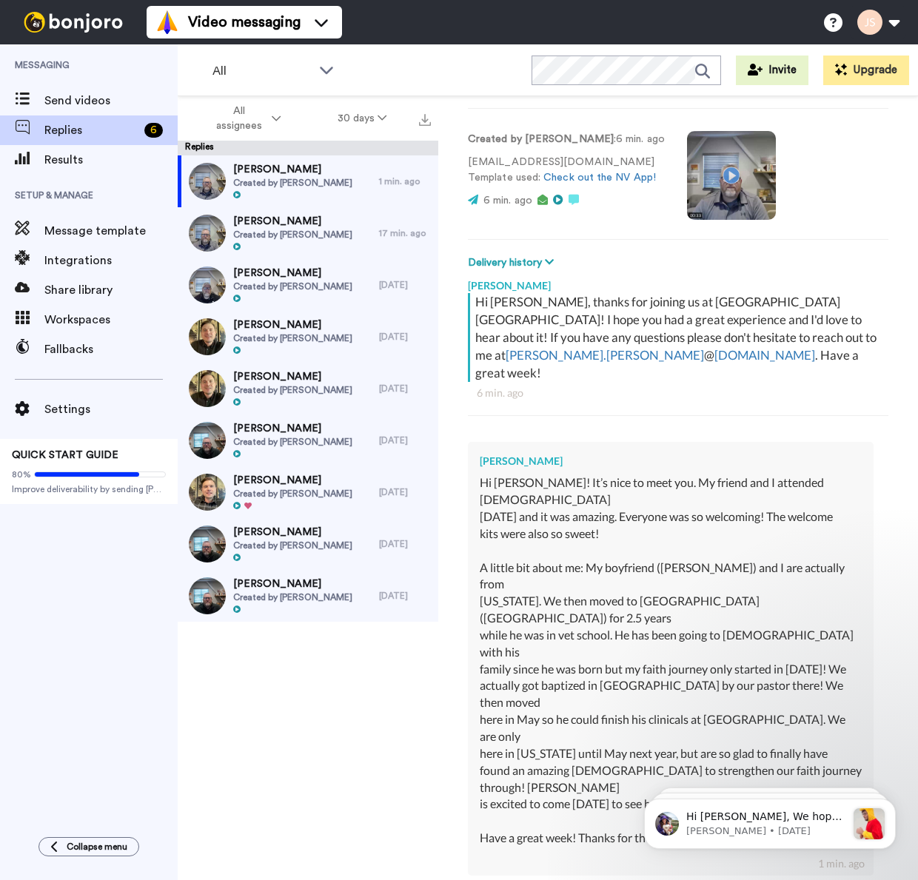
type textarea "x"
type textarea "Hi Julia! Thank you so much for reaching out! What an incredible journey you gu…"
type textarea "x"
type textarea "Hi Julia! Thank you so much for reaching out! What an incredible journey you gu…"
type textarea "x"
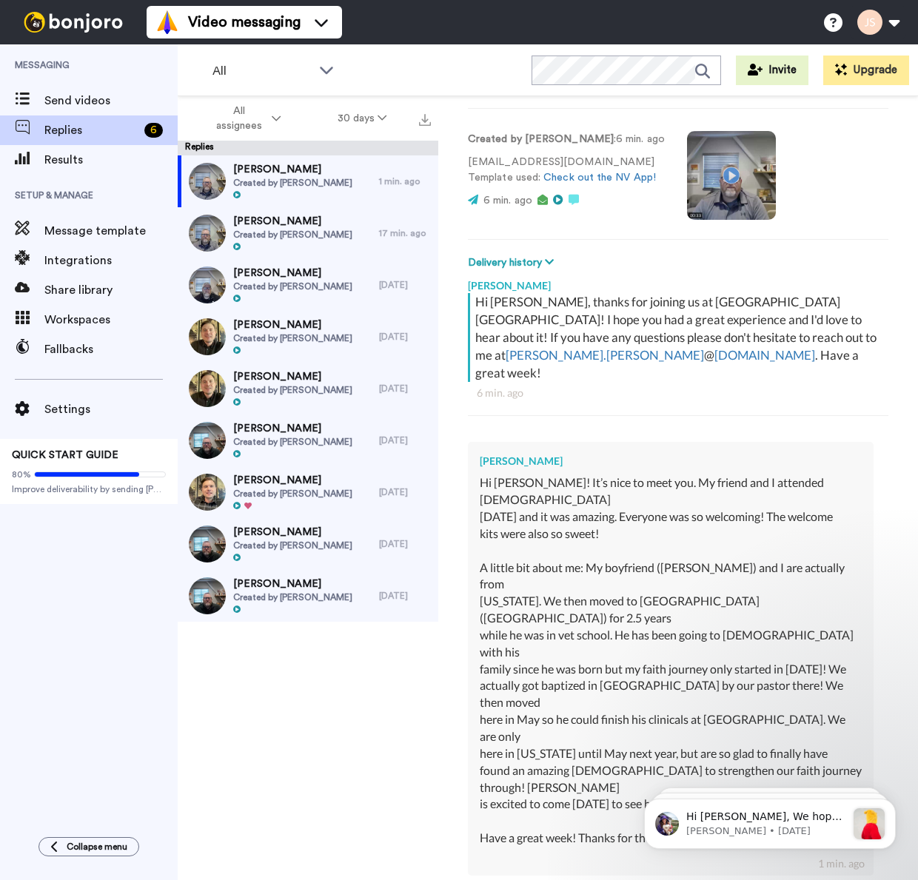
type textarea "Hi Julia! Thank you so much for reaching out! What an incredible journey you gu…"
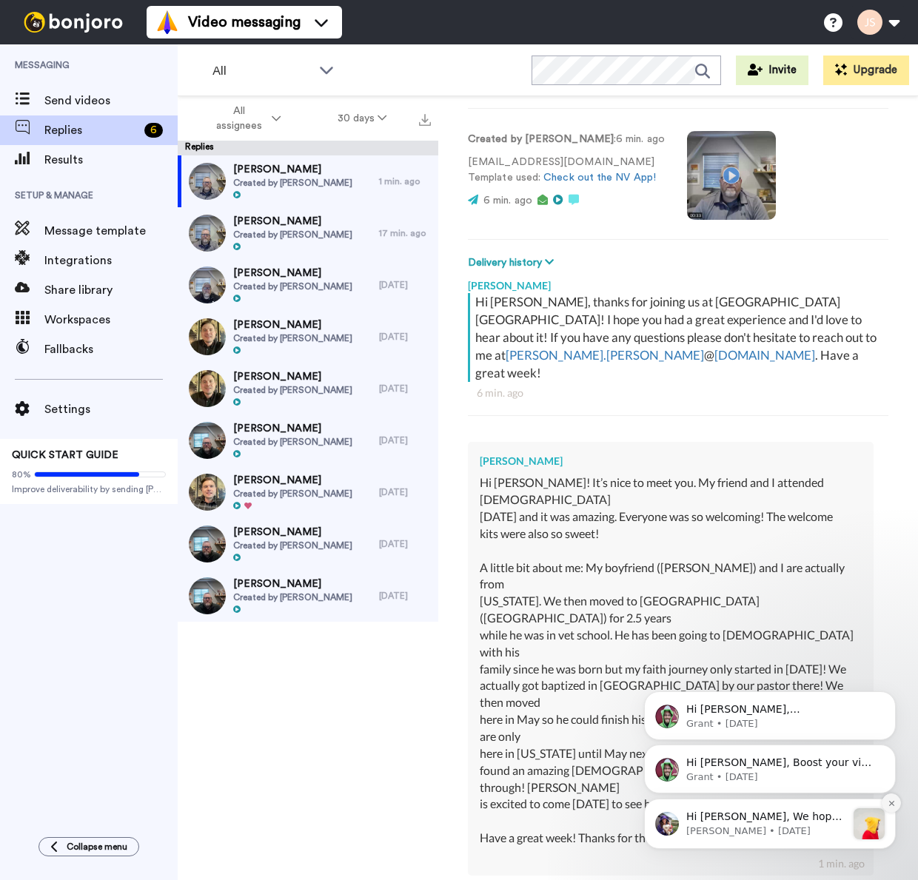
click at [894, 804] on icon "Dismiss notification" at bounding box center [891, 803] width 8 height 8
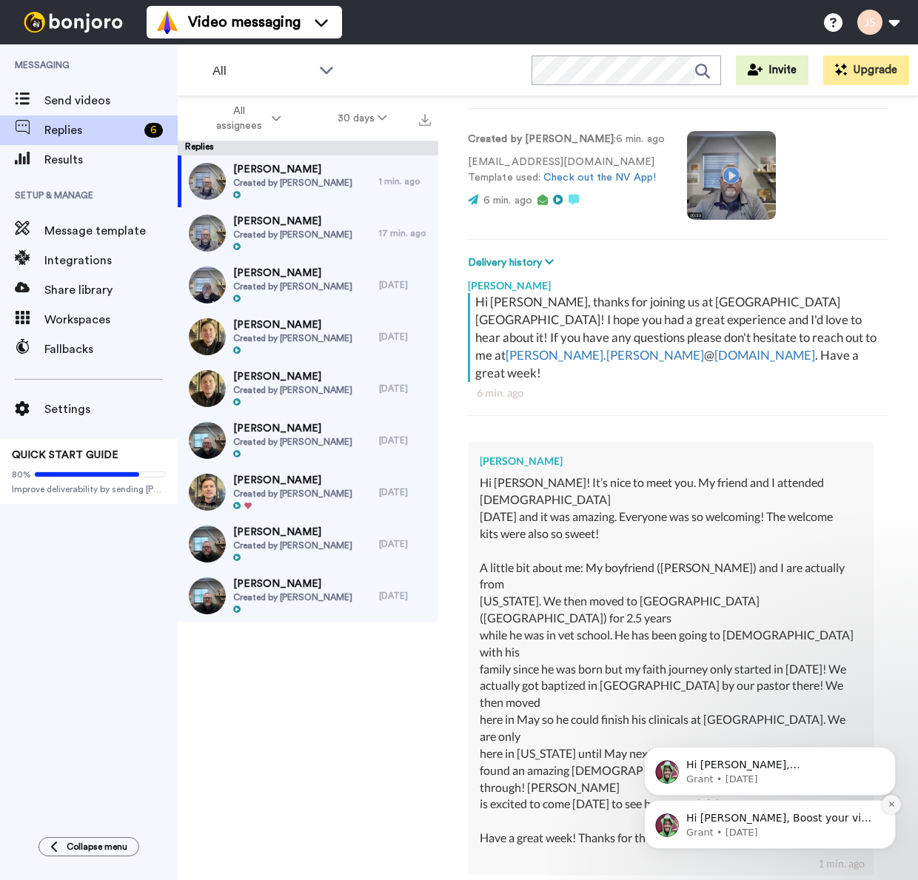
click at [893, 807] on icon "Dismiss notification" at bounding box center [891, 804] width 8 height 8
click at [890, 807] on icon "Dismiss notification" at bounding box center [890, 803] width 5 height 5
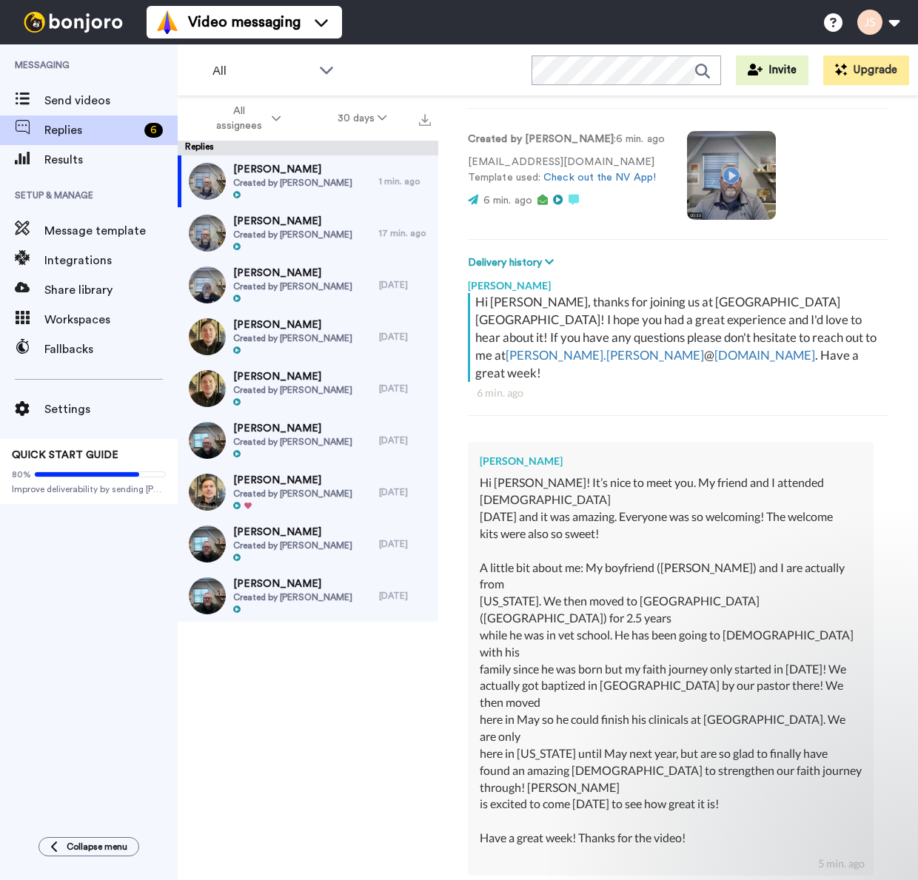
scroll to position [56, 0]
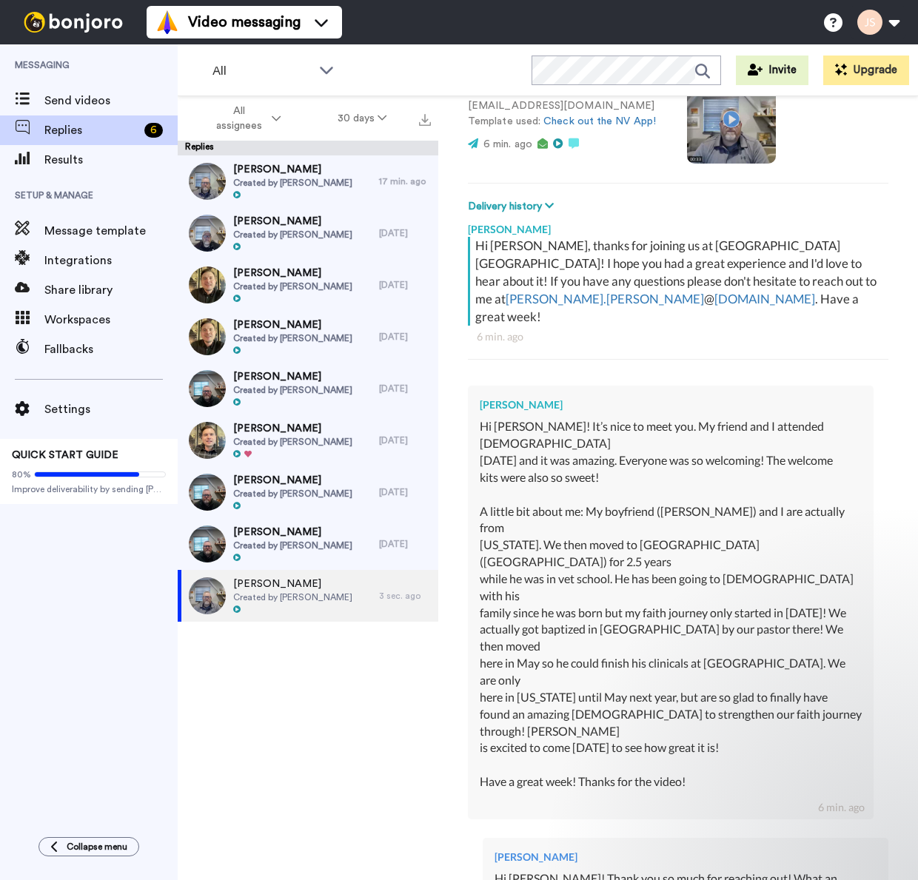
scroll to position [166, 0]
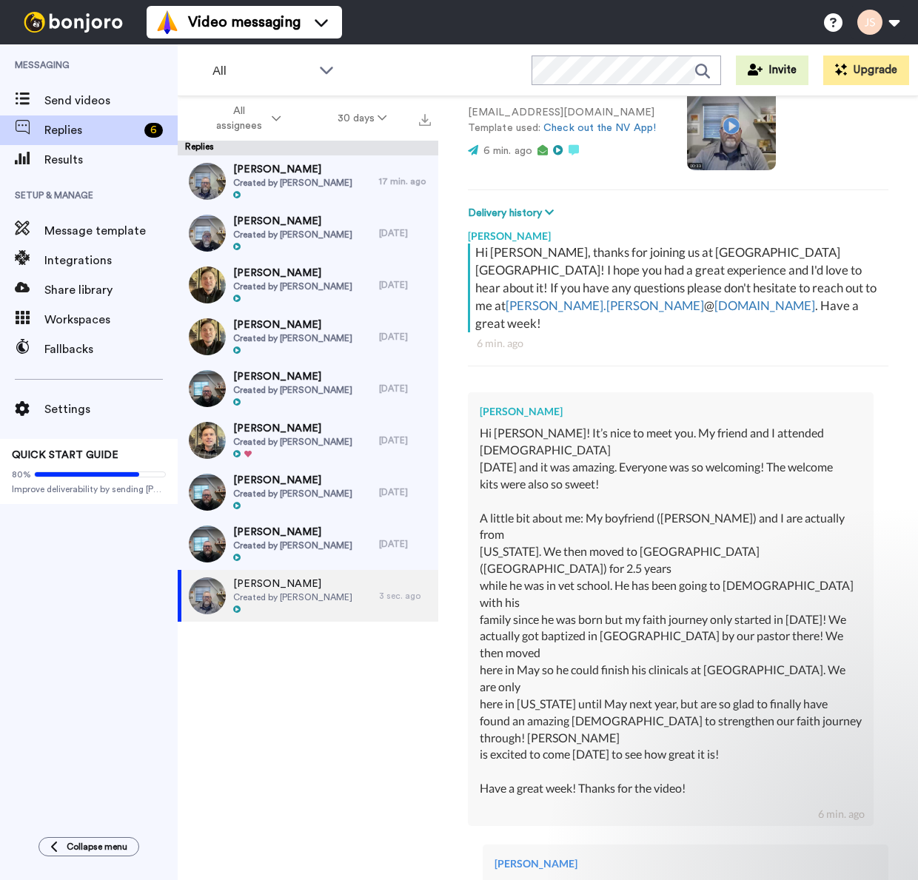
click at [100, 128] on span "Replies" at bounding box center [91, 130] width 94 height 18
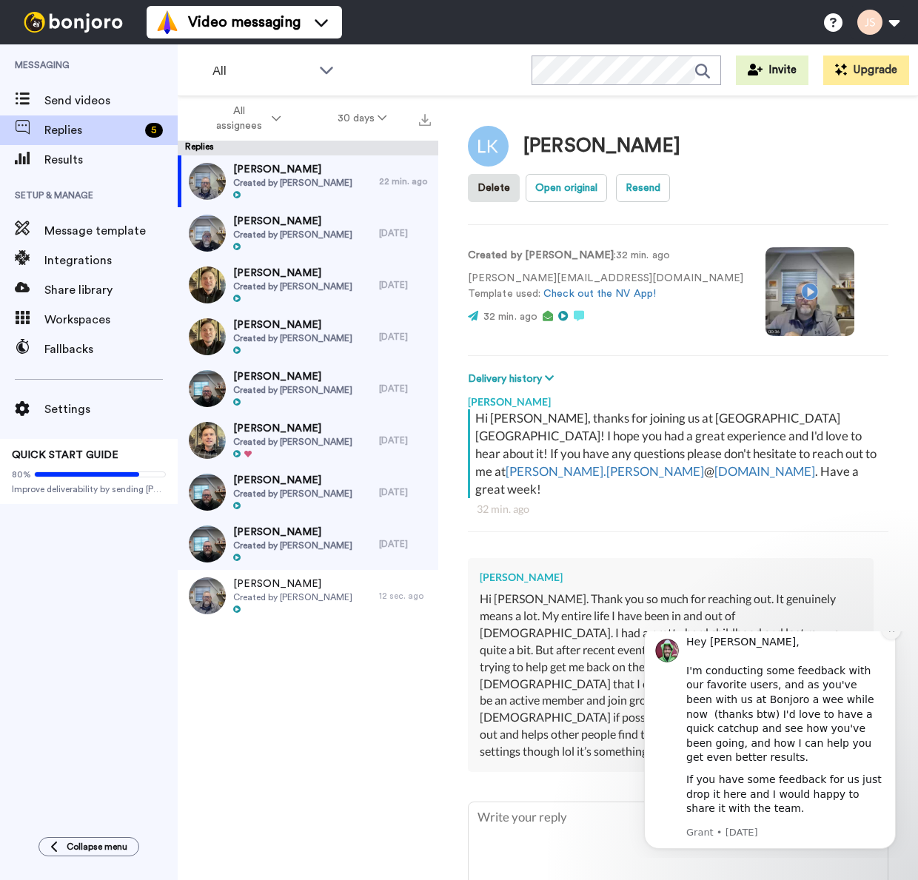
click at [894, 633] on icon "Dismiss notification" at bounding box center [891, 629] width 8 height 8
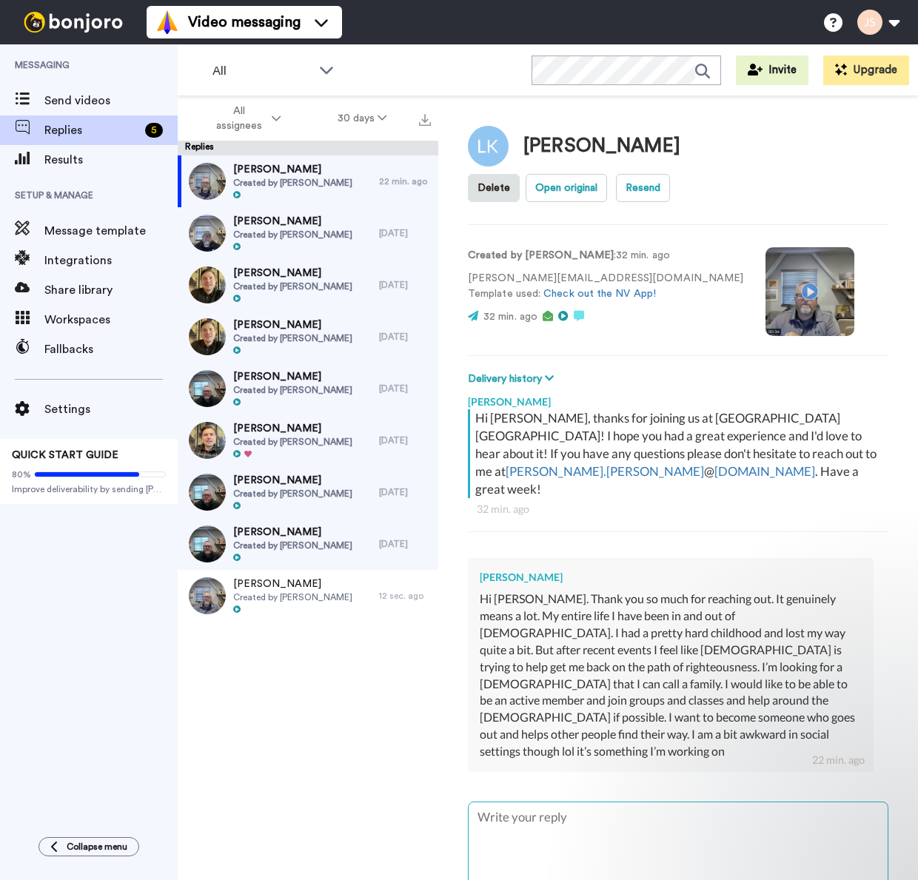
click at [567, 802] on textarea at bounding box center [677, 847] width 419 height 91
type textarea "x"
type textarea "H"
type textarea "x"
type textarea "Hi"
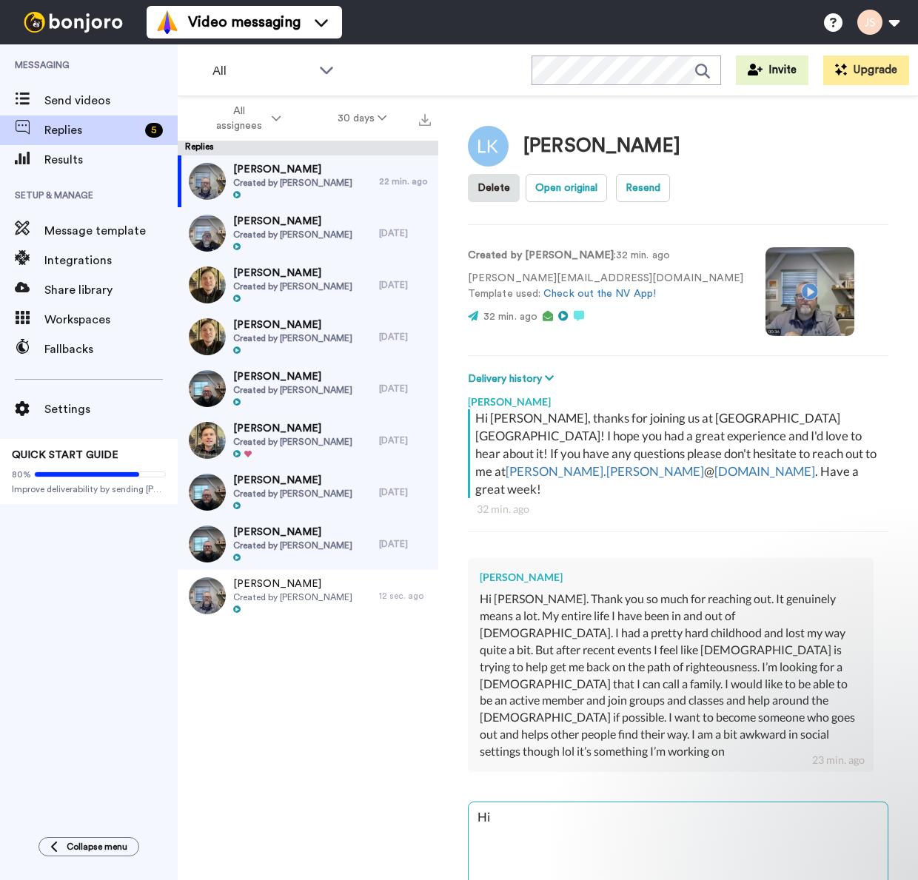
type textarea "x"
type textarea "Hi"
type textarea "x"
type textarea "Hi L"
type textarea "x"
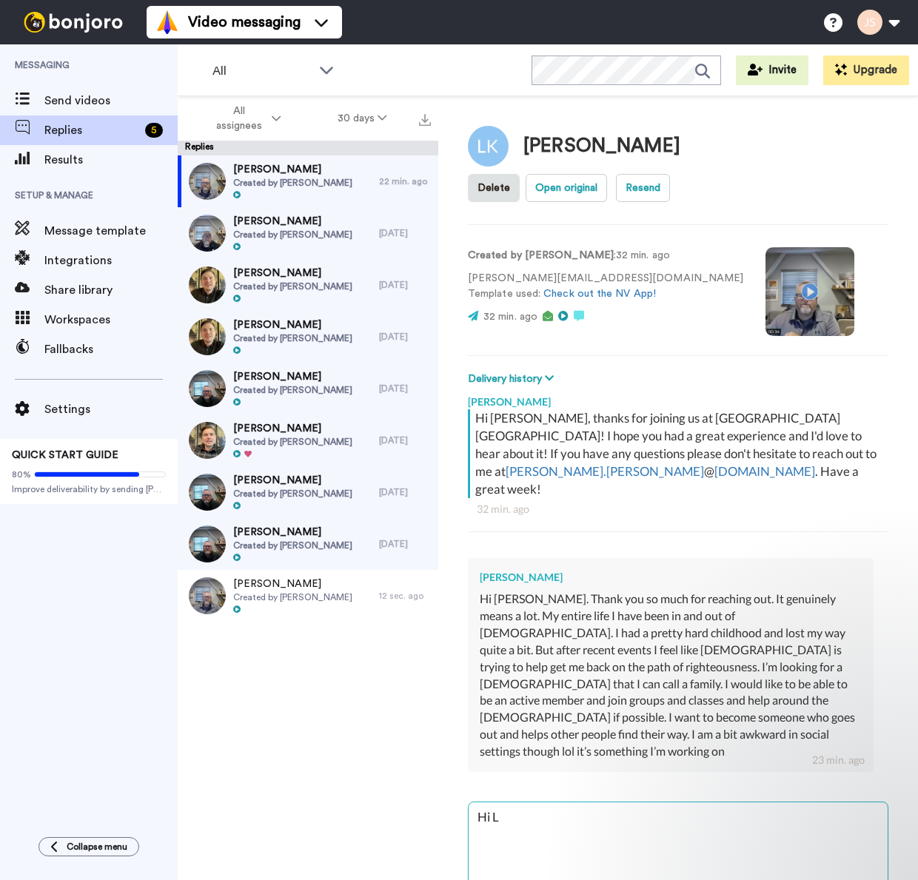
type textarea "Hi [PERSON_NAME]"
type textarea "x"
type textarea "Hi [PERSON_NAME]"
type textarea "x"
type textarea "Hi [PERSON_NAME]"
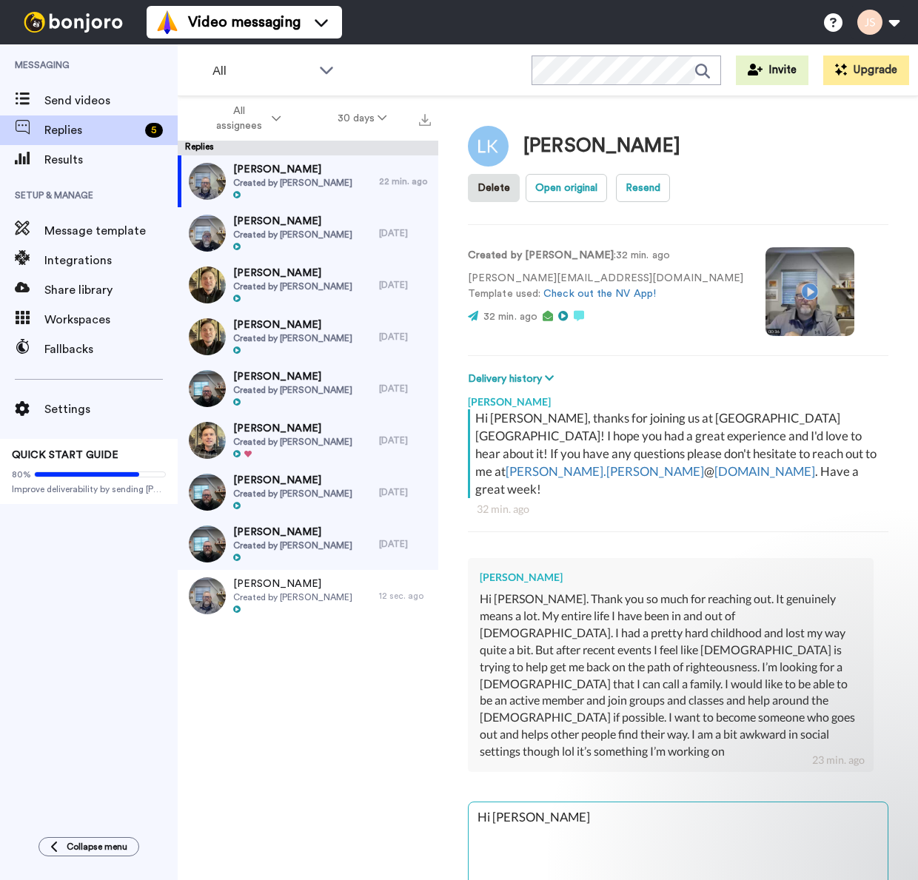
type textarea "x"
type textarea "Hi Linds"
type textarea "x"
type textarea "Hi [PERSON_NAME]"
type textarea "x"
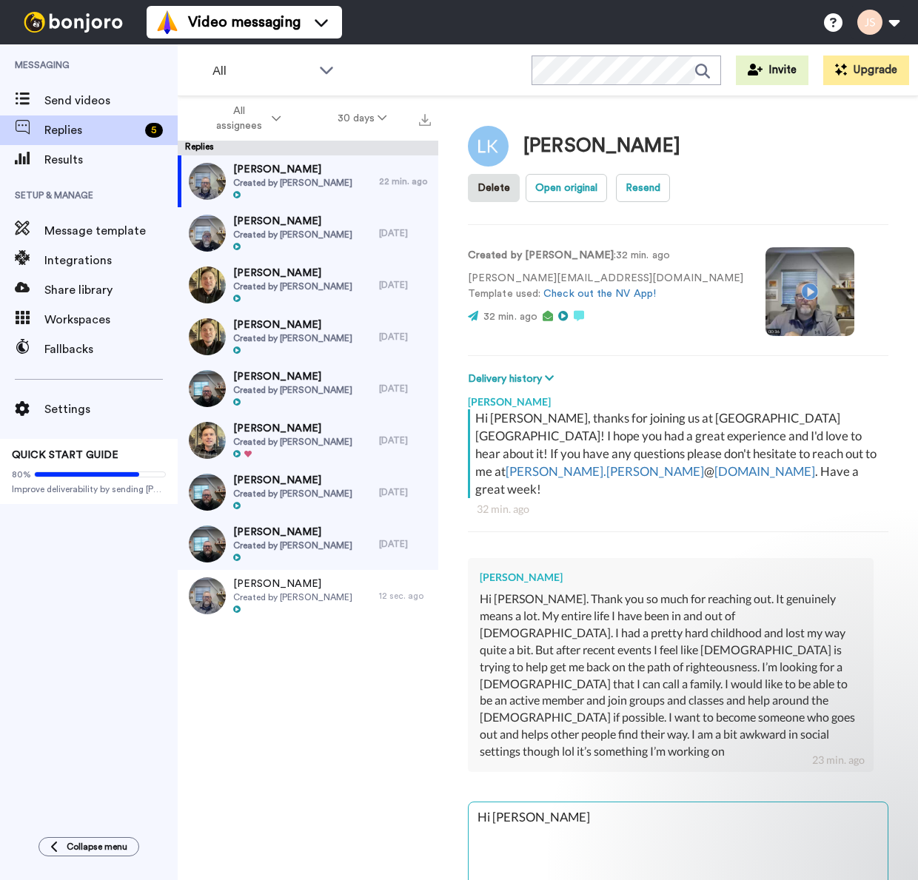
type textarea "Hi [PERSON_NAME]"
type textarea "x"
type textarea "Hi [PERSON_NAME]!"
type textarea "x"
type textarea "Hi [PERSON_NAME]!"
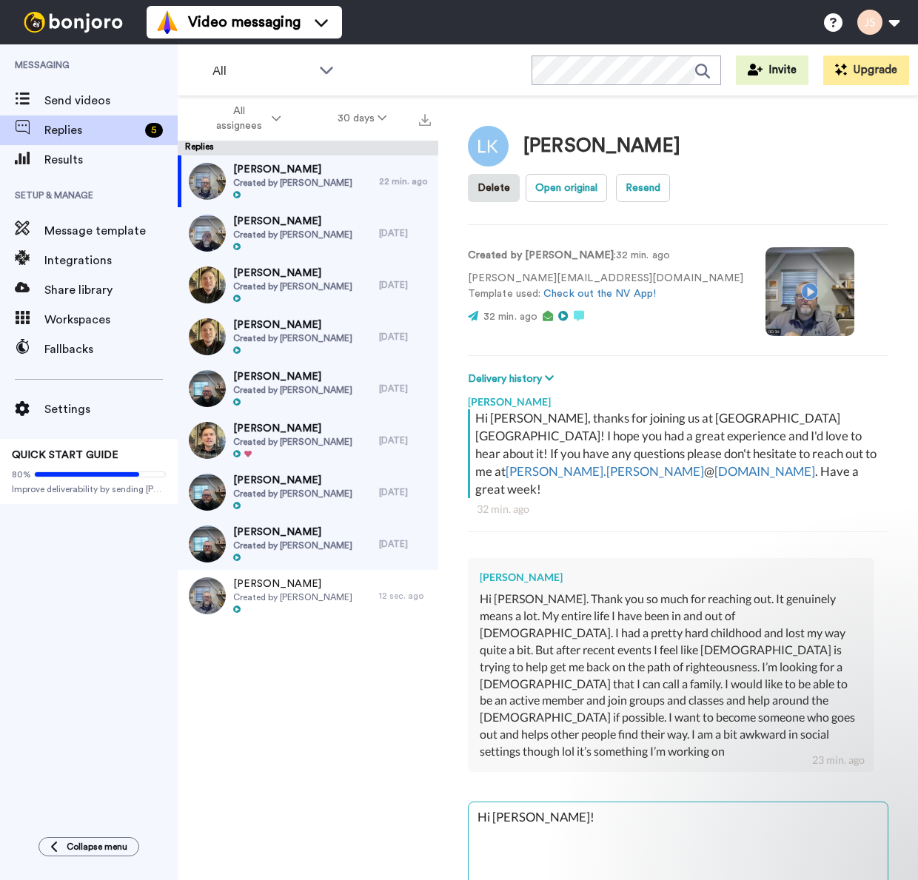
type textarea "x"
type textarea "Hi [PERSON_NAME]! I"
type textarea "x"
type textarea "Hi [PERSON_NAME]! I"
type textarea "x"
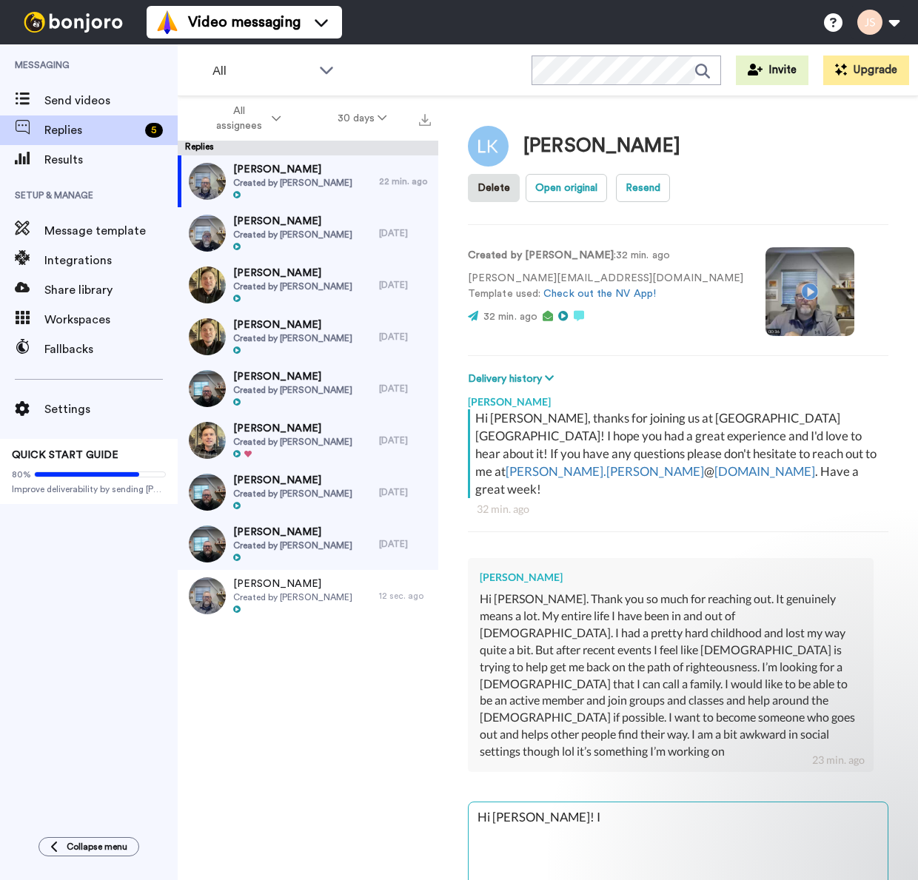
type textarea "Hi [PERSON_NAME]! I l"
type textarea "x"
type textarea "Hi [PERSON_NAME]! I lo"
type textarea "x"
type textarea "Hi [PERSON_NAME]! I lov"
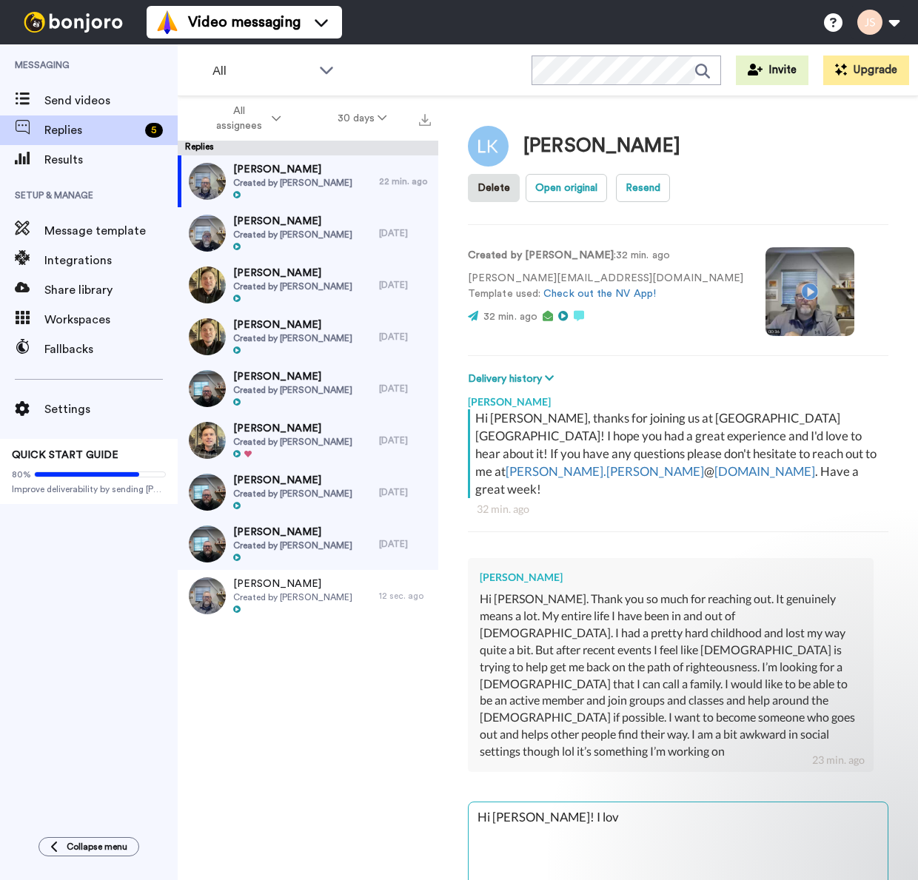
type textarea "x"
type textarea "Hi [PERSON_NAME]! I love"
type textarea "x"
type textarea "Hi [PERSON_NAME]! I love"
type textarea "x"
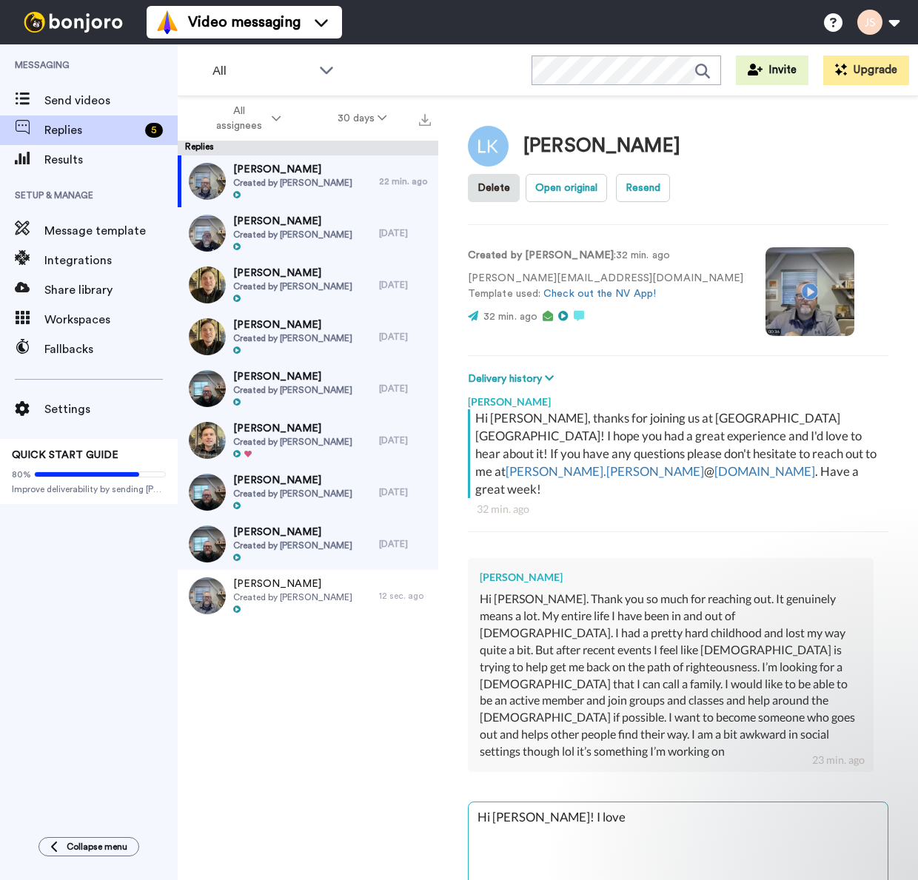
type textarea "Hi [PERSON_NAME]! I love t"
type textarea "x"
type textarea "Hi [PERSON_NAME]! I love th"
type textarea "x"
type textarea "Hi [PERSON_NAME]! I love tha"
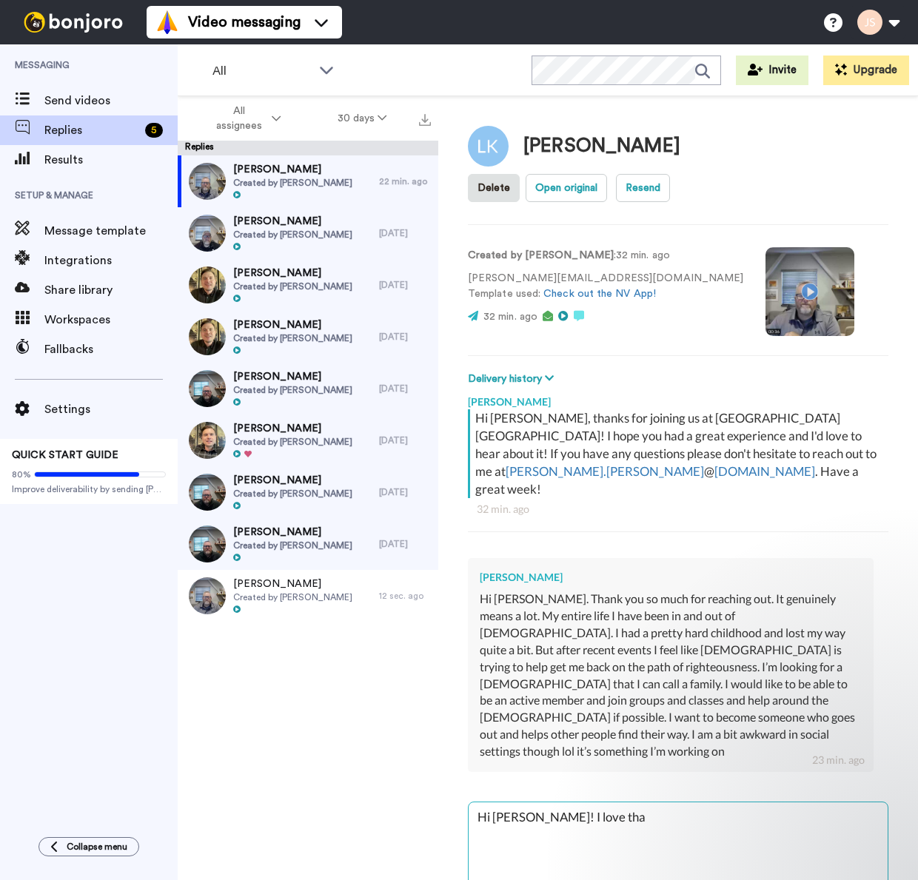
type textarea "x"
type textarea "Hi [PERSON_NAME]! I love that"
type textarea "x"
type textarea "Hi [PERSON_NAME]! I love that"
type textarea "x"
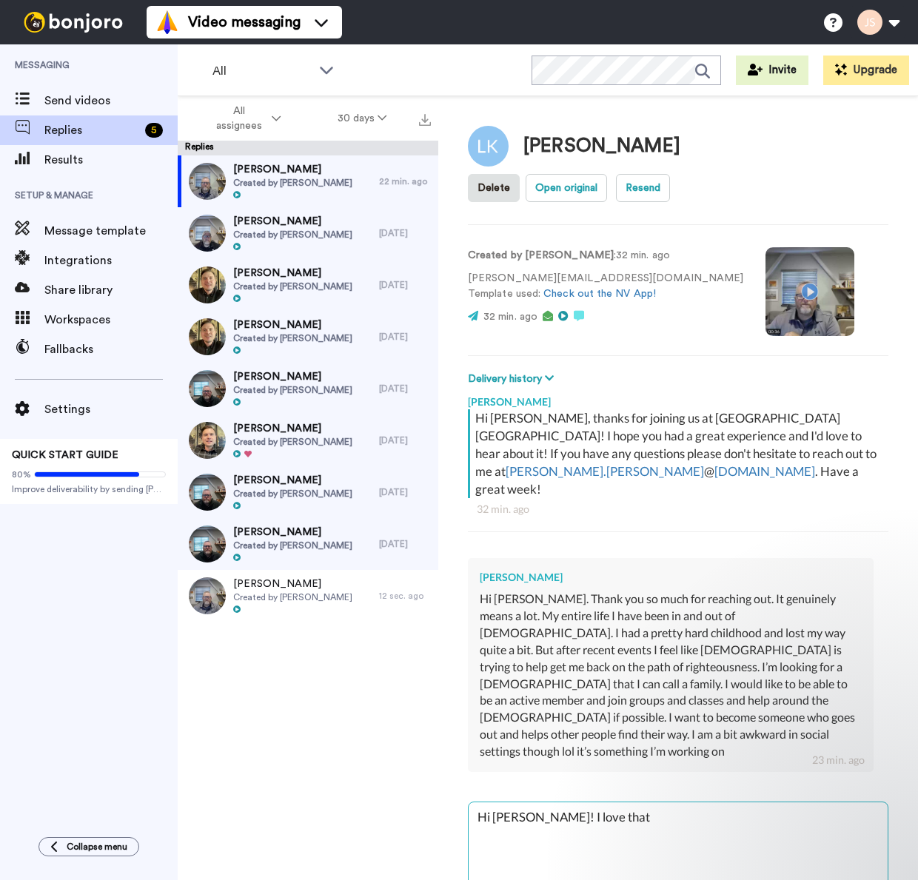
type textarea "Hi [PERSON_NAME]! I love that y"
type textarea "x"
type textarea "Hi [PERSON_NAME]! I love that yo"
type textarea "x"
type textarea "Hi [PERSON_NAME]! I love that you"
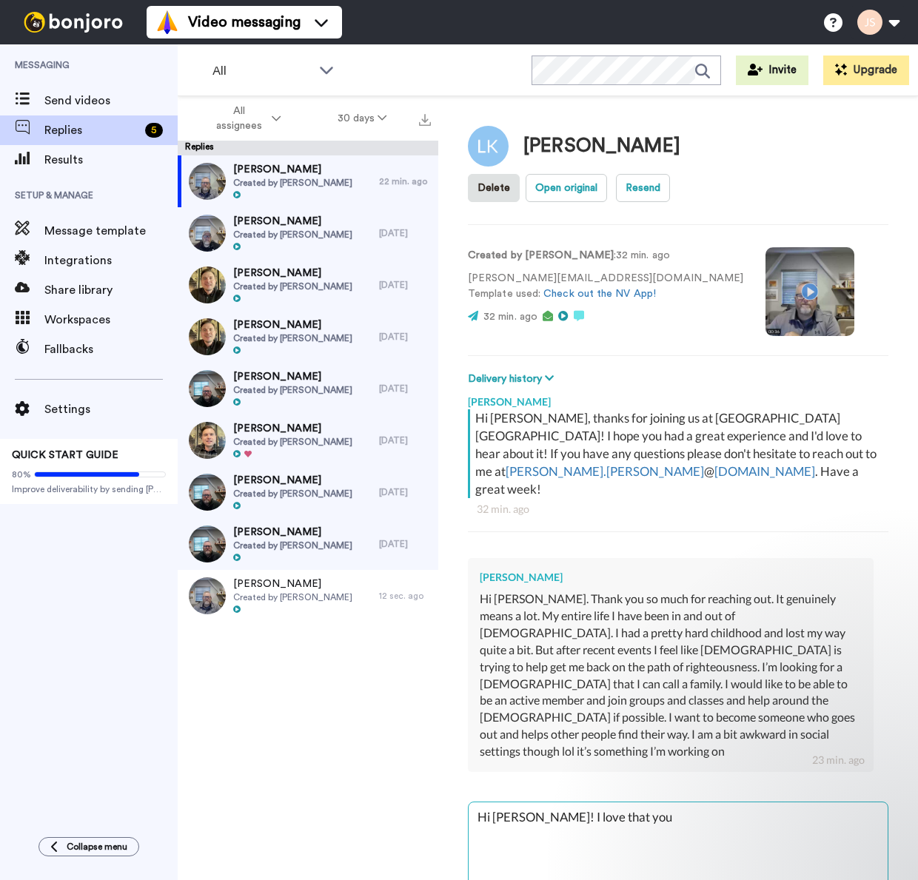
type textarea "x"
type textarea "Hi [PERSON_NAME]! I love that you"
type textarea "x"
type textarea "Hi [PERSON_NAME]! I love that you a"
type textarea "x"
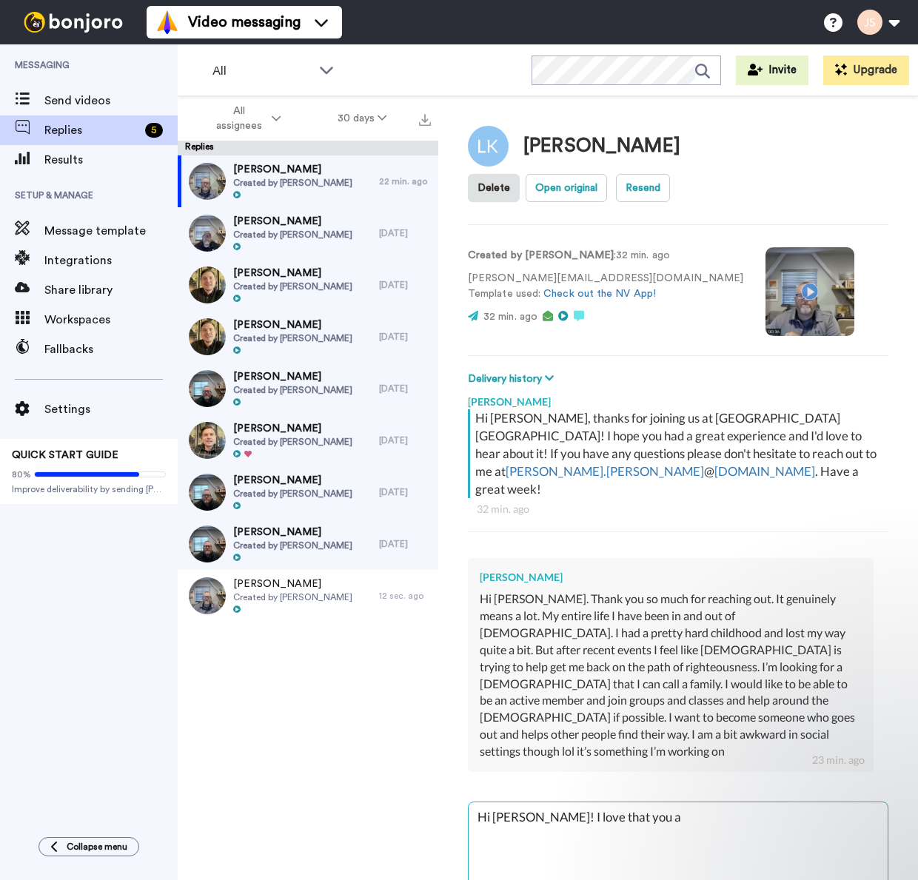
type textarea "Hi [PERSON_NAME]! I love that you ar"
type textarea "x"
type textarea "Hi [PERSON_NAME]! I love that you are"
type textarea "x"
type textarea "Hi [PERSON_NAME]! I love that you are"
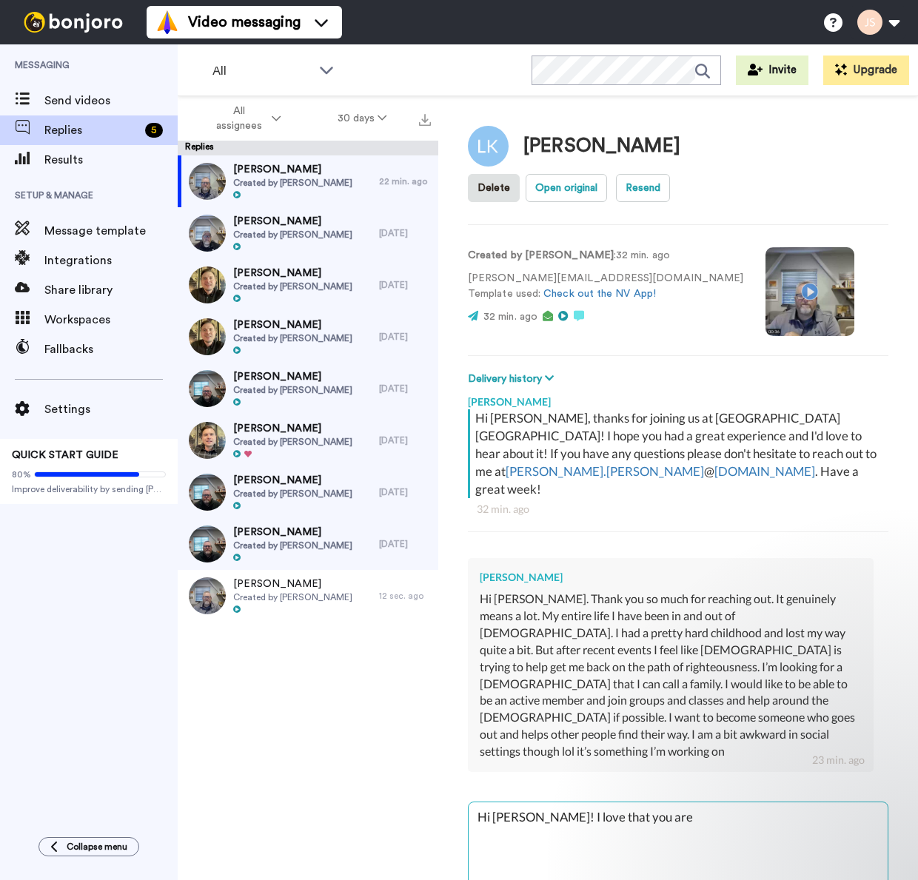
type textarea "x"
type textarea "Hi [PERSON_NAME]! I love that you are l"
type textarea "x"
type textarea "Hi [PERSON_NAME]! I love that you are lo"
type textarea "x"
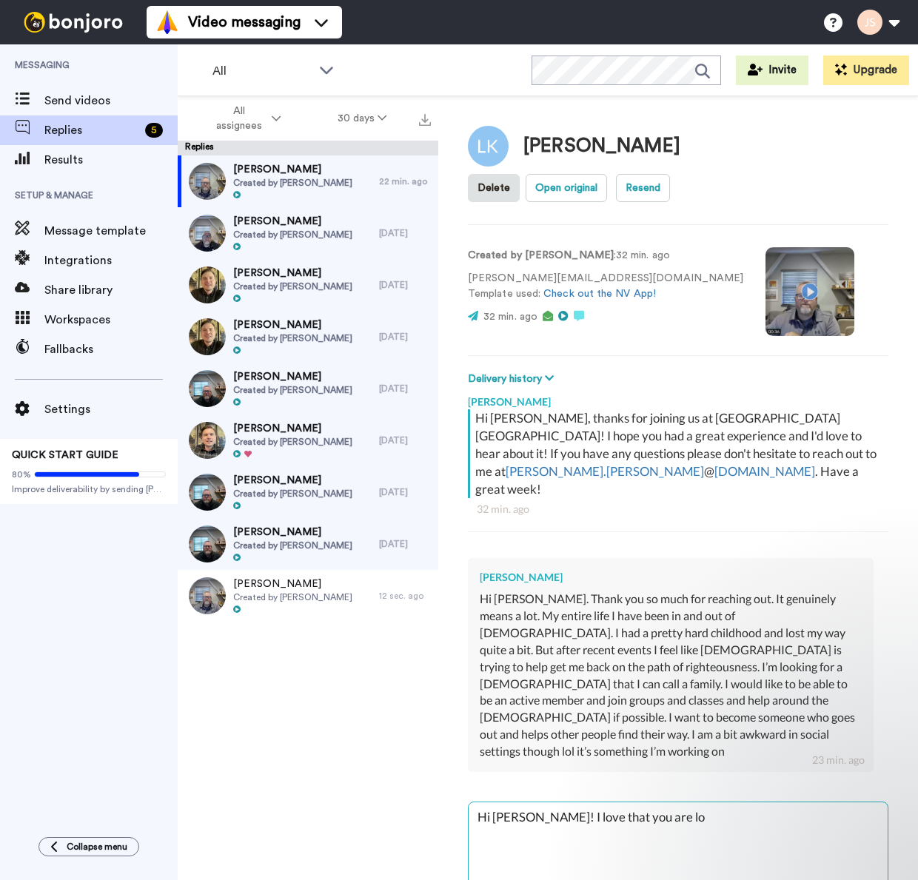
type textarea "Hi [PERSON_NAME]! I love that you are loo"
type textarea "x"
type textarea "Hi [PERSON_NAME]! I love that you are look"
type textarea "x"
type textarea "Hi [PERSON_NAME]! I love that you are looki"
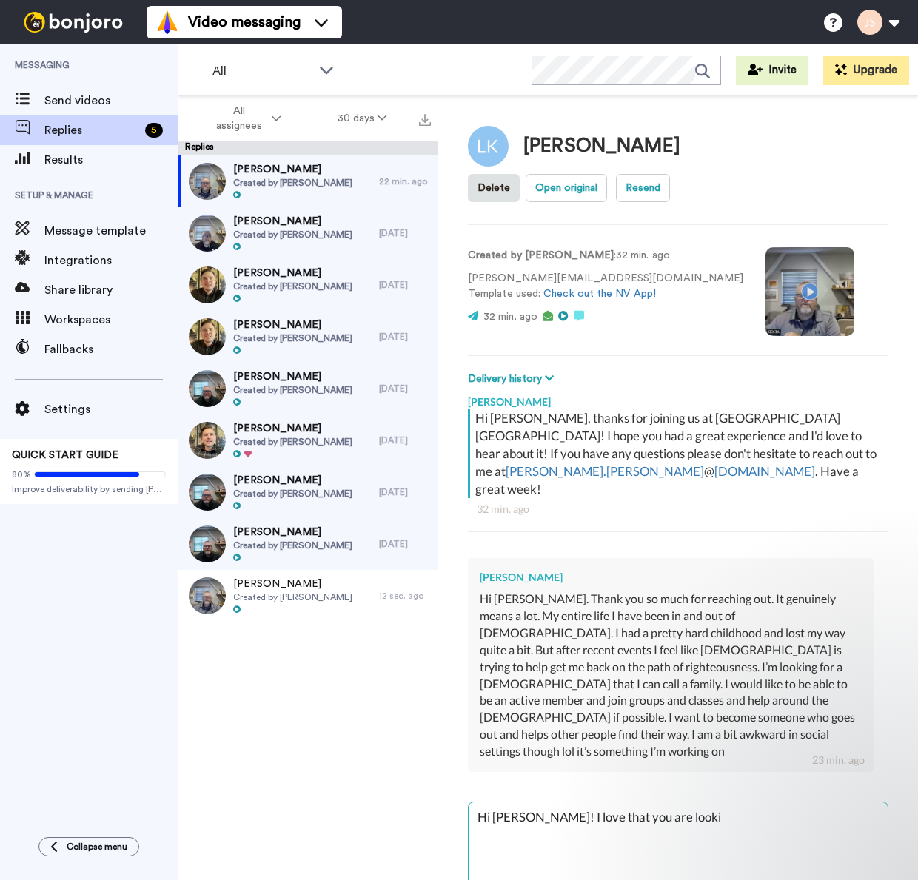
type textarea "x"
type textarea "Hi [PERSON_NAME]! I love that you are lookin"
type textarea "x"
type textarea "Hi [PERSON_NAME]! I love that you are looking"
type textarea "x"
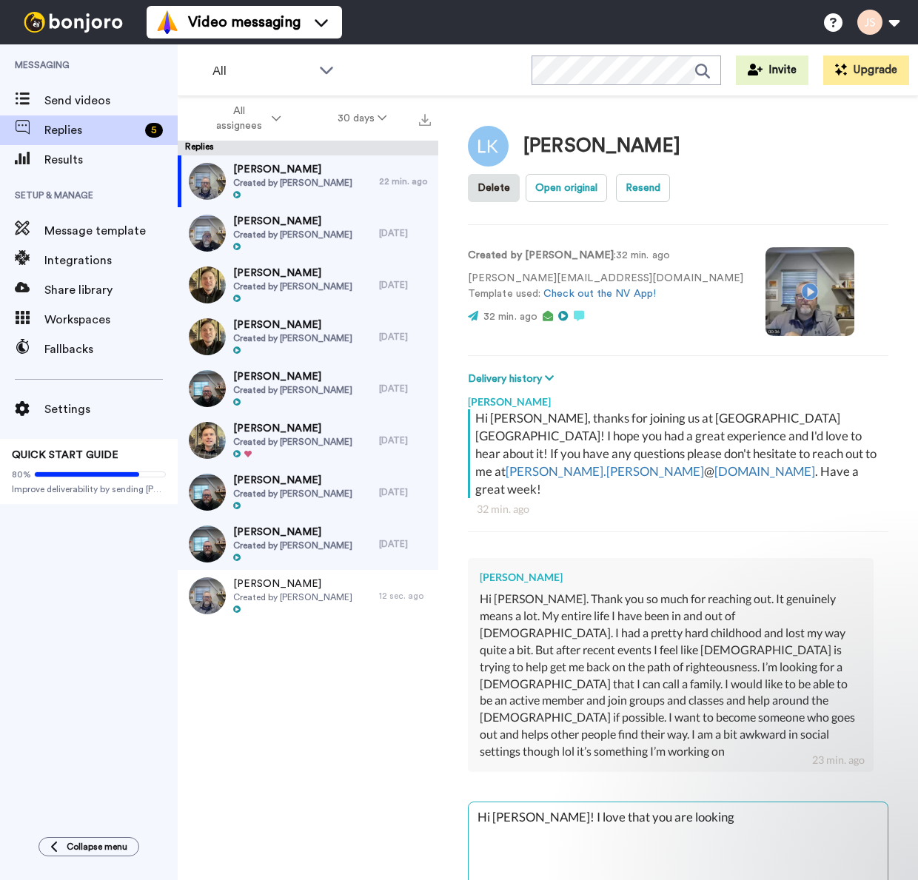
type textarea "Hi [PERSON_NAME]! I love that you are looking"
type textarea "x"
type textarea "Hi [PERSON_NAME]! I love that you are looking t"
type textarea "x"
type textarea "Hi [PERSON_NAME]! I love that you are looking to"
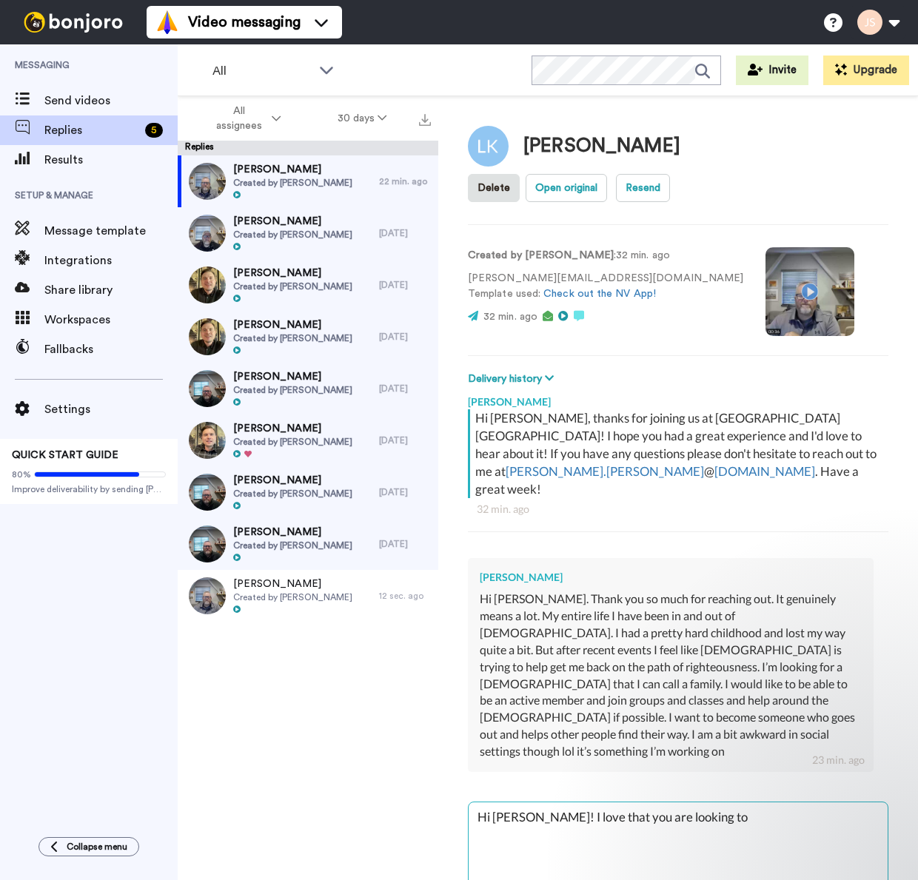
type textarea "x"
type textarea "Hi [PERSON_NAME]! I love that you are looking to"
type textarea "x"
type textarea "Hi [PERSON_NAME]! I love that you are looking to p"
type textarea "x"
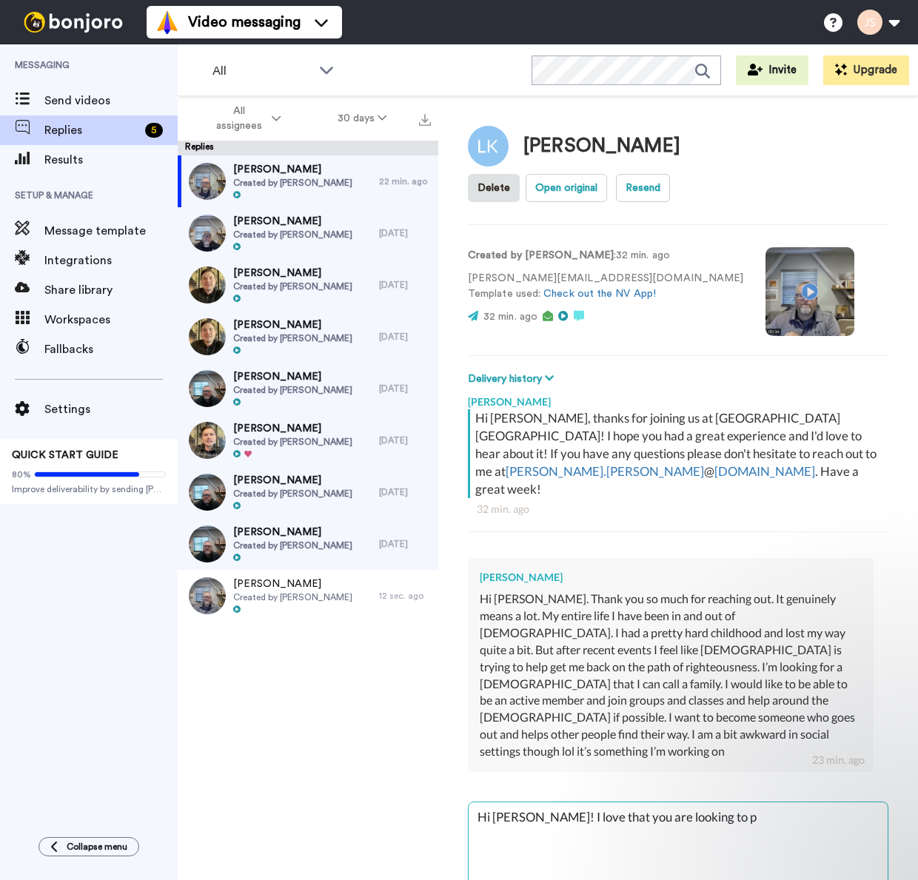
type textarea "Hi [PERSON_NAME]! I love that you are looking to pl"
type textarea "x"
type textarea "Hi [PERSON_NAME]! I love that you are looking to plu"
type textarea "x"
type textarea "Hi [PERSON_NAME]! I love that you are looking to plug"
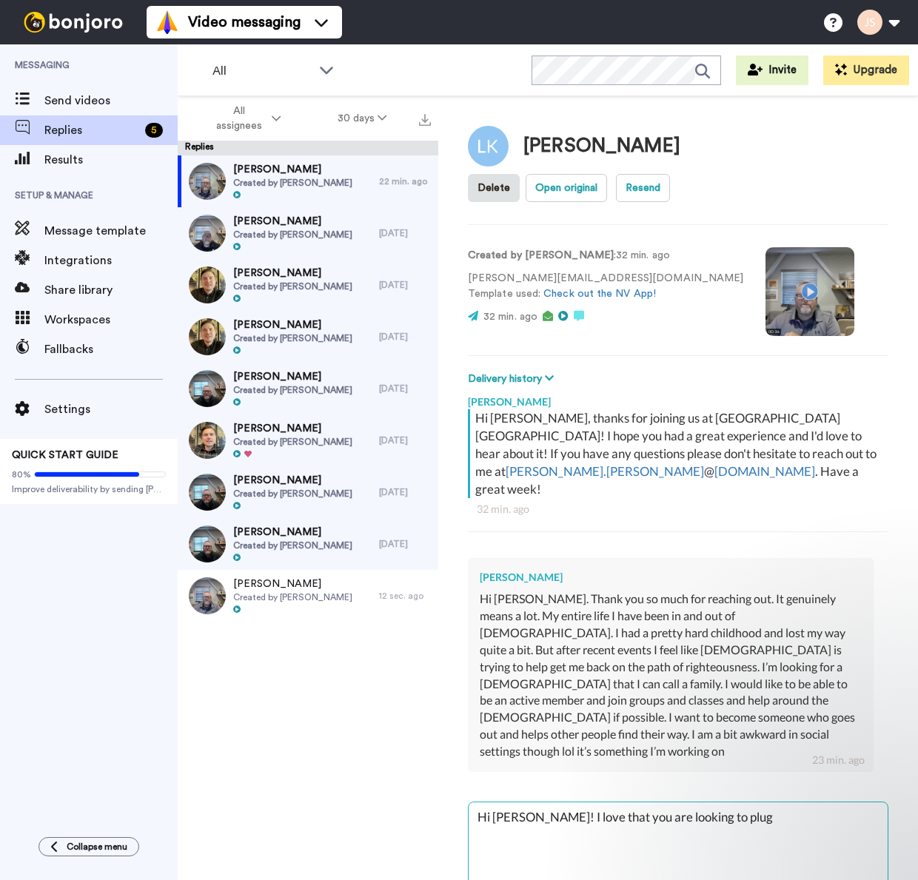
type textarea "x"
type textarea "Hi [PERSON_NAME]! I love that you are looking to plug"
type textarea "x"
type textarea "Hi [PERSON_NAME]! I love that you are looking to plug i"
type textarea "x"
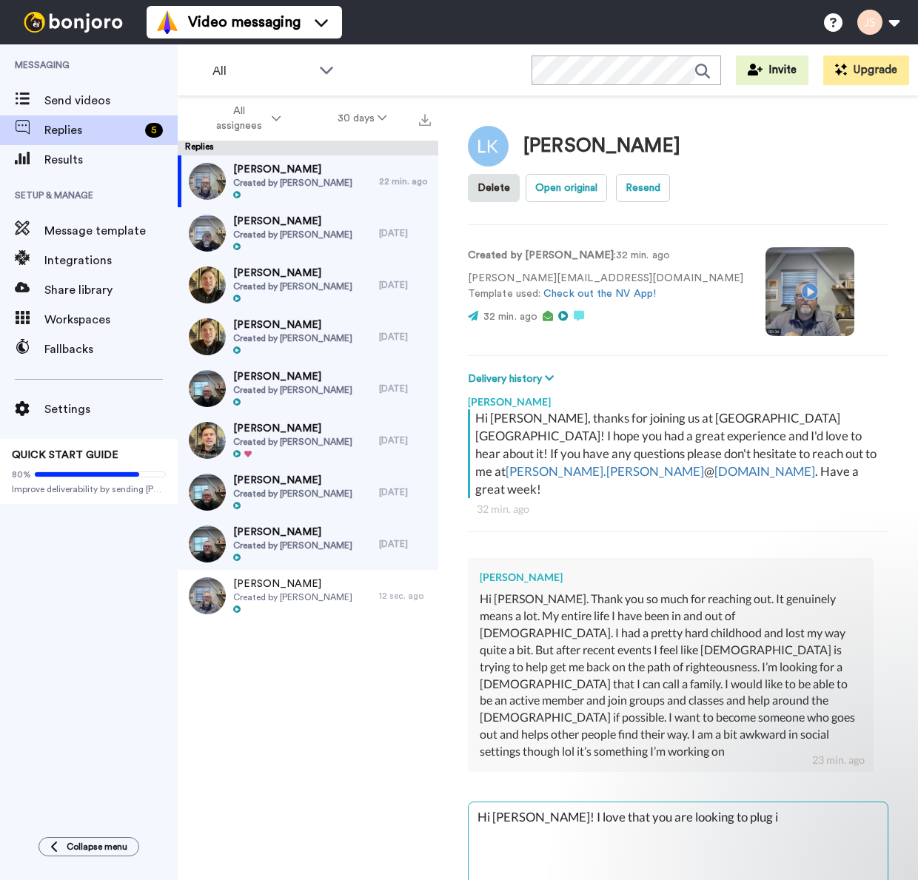
type textarea "Hi [PERSON_NAME]! I love that you are looking to plug in"
type textarea "x"
type textarea "Hi Lindsey! I love that you are looking to plug in,"
type textarea "x"
type textarea "Hi Lindsey! I love that you are looking to plug in,"
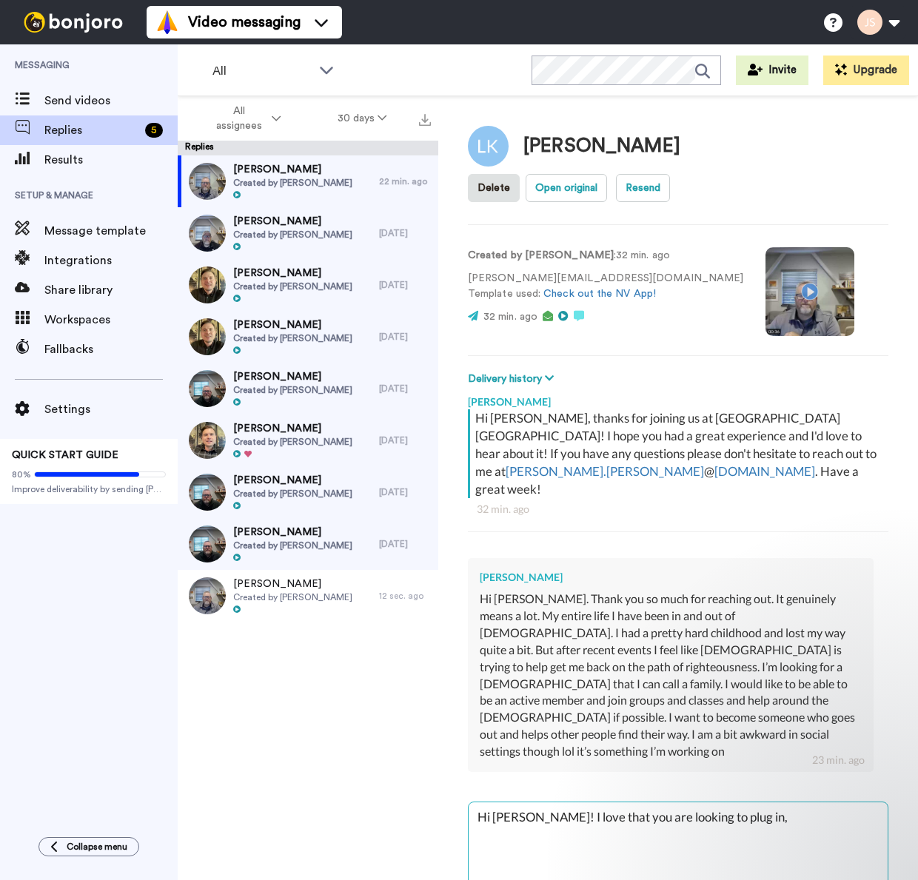
type textarea "x"
type textarea "Hi Lindsey! I love that you are looking to plug in, e"
type textarea "x"
type textarea "Hi Lindsey! I love that you are looking to plug in, es"
type textarea "x"
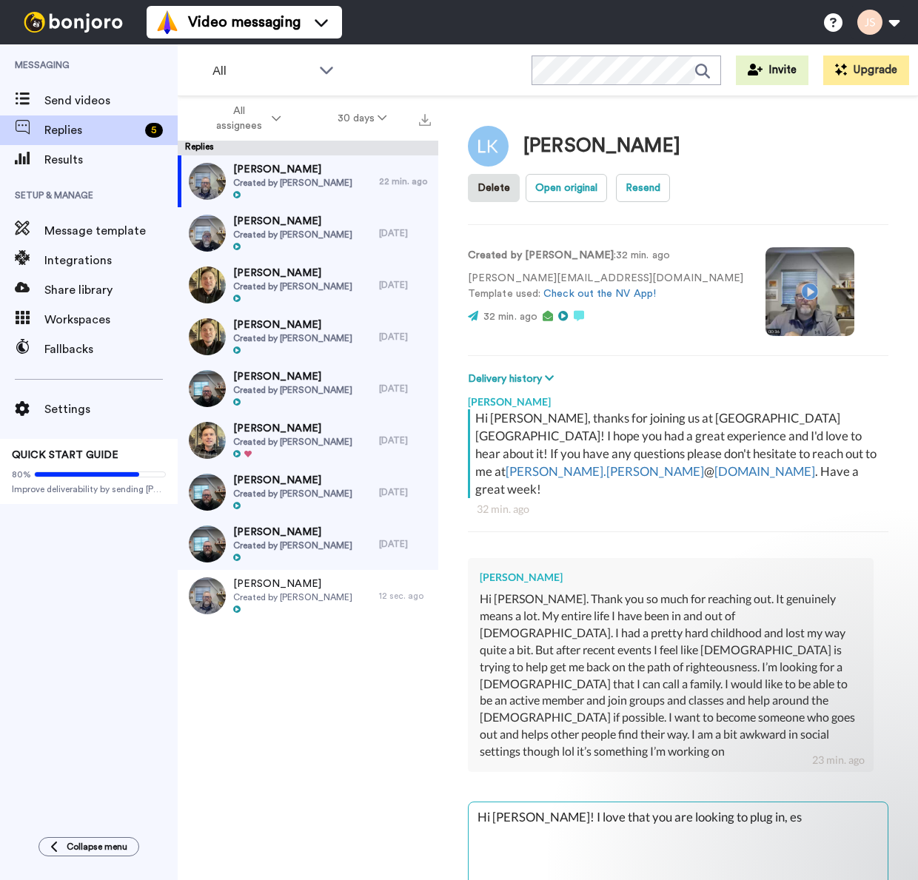
type textarea "Hi Lindsey! I love that you are looking to plug in, esp"
type textarea "x"
type textarea "Hi Lindsey! I love that you are looking to plug in, espe"
type textarea "x"
type textarea "Hi Lindsey! I love that you are looking to plug in, espec"
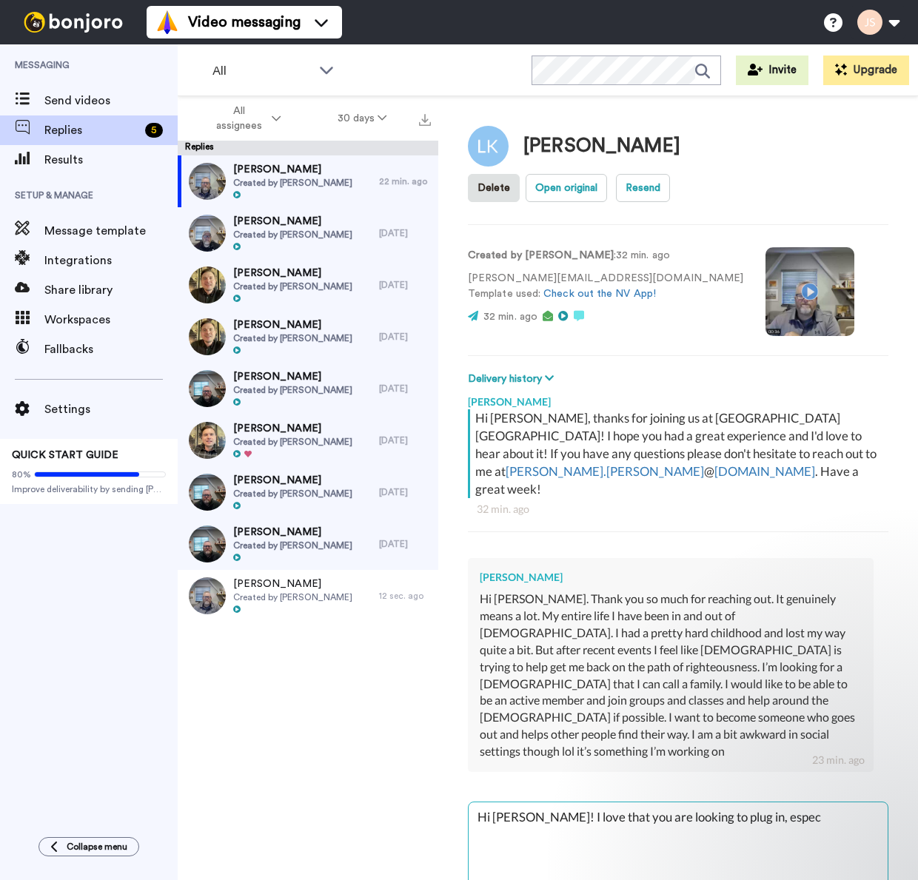
type textarea "x"
type textarea "Hi Lindsey! I love that you are looking to plug in, especi"
type textarea "x"
type textarea "Hi Lindsey! I love that you are looking to plug in, especia"
type textarea "x"
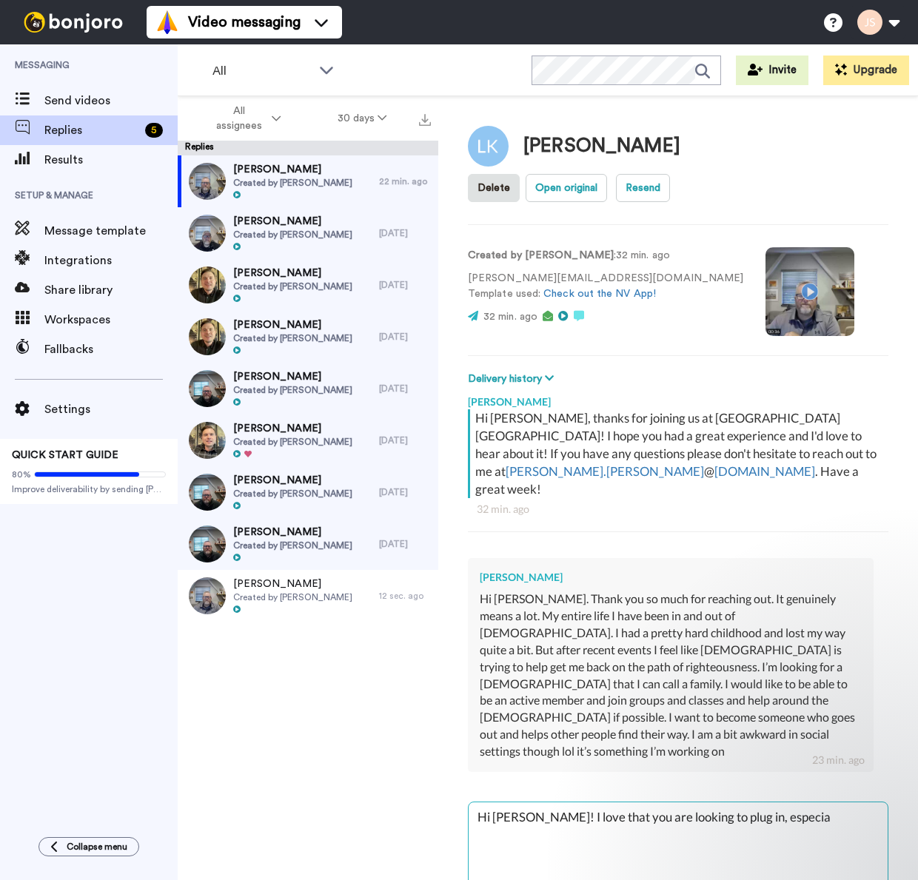
type textarea "Hi Lindsey! I love that you are looking to plug in, especial"
type textarea "x"
type textarea "Hi Lindsey! I love that you are looking to plug in, especiall"
type textarea "x"
type textarea "Hi Lindsey! I love that you are looking to plug in, especially"
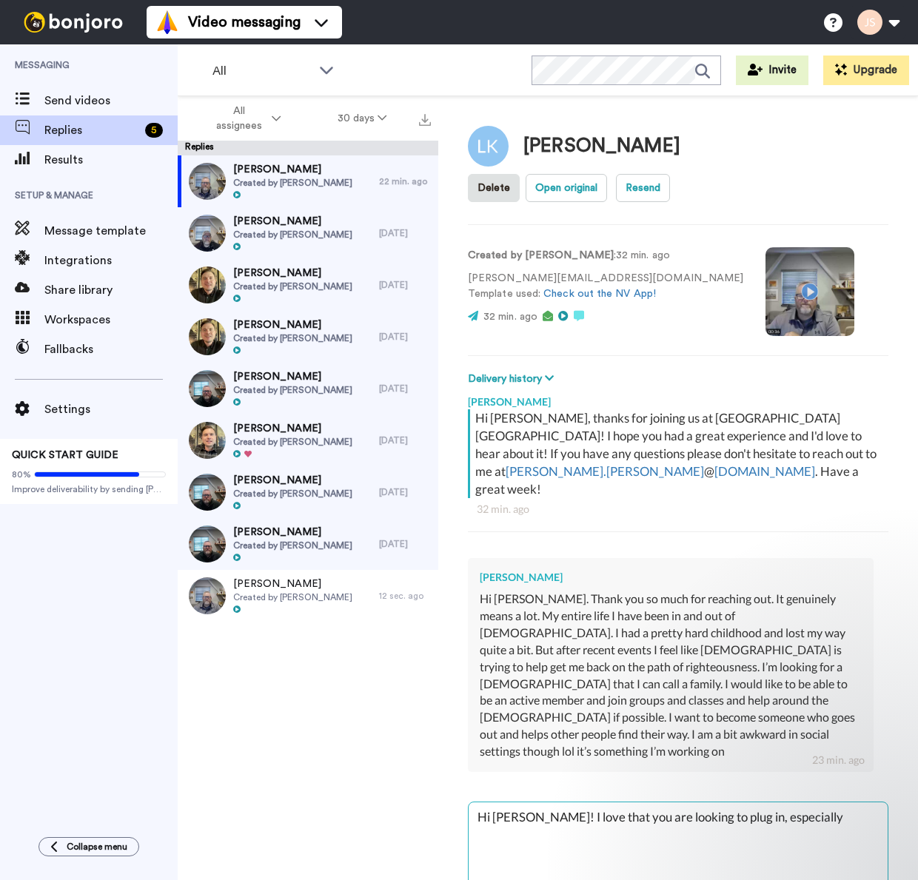
type textarea "x"
type textarea "Hi Lindsey! I love that you are looking to plug in, especially"
type textarea "x"
type textarea "Hi Lindsey! I love that you are looking to plug in, especially a"
type textarea "x"
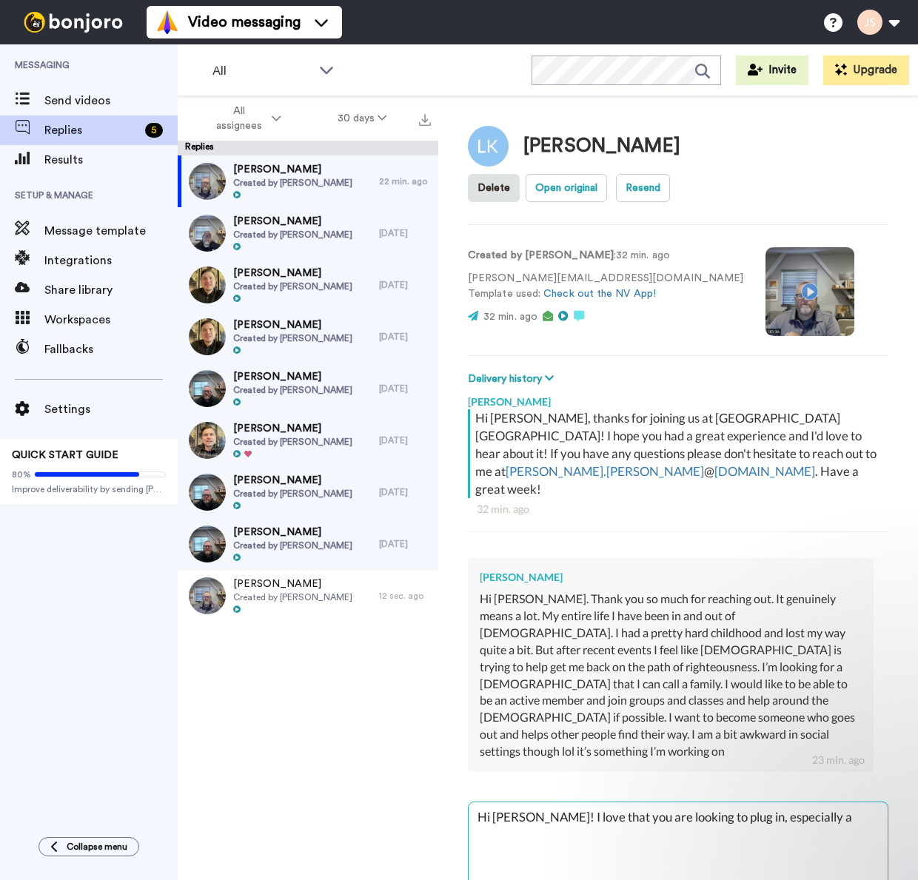
type textarea "Hi Lindsey! I love that you are looking to plug in, especially af"
type textarea "x"
type textarea "Hi Lindsey! I love that you are looking to plug in, especially aft"
type textarea "x"
type textarea "Hi Lindsey! I love that you are looking to plug in, especially afte"
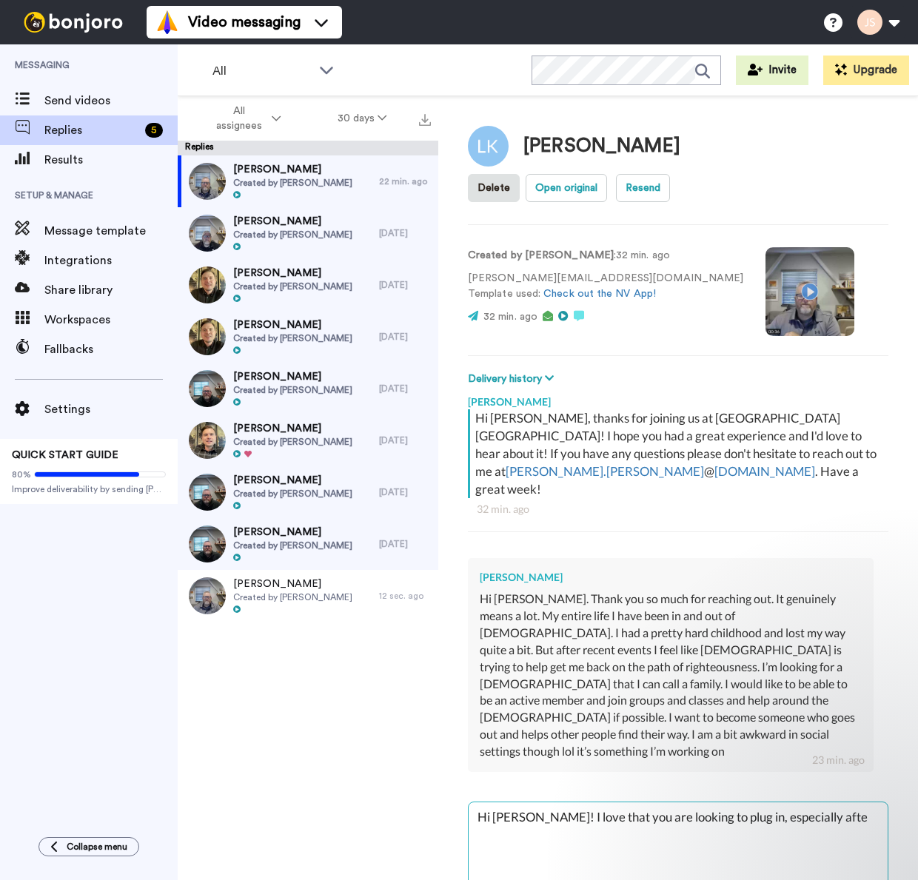
type textarea "x"
type textarea "Hi Lindsey! I love that you are looking to plug in, especially after"
type textarea "x"
type textarea "Hi Lindsey! I love that you are looking to plug in, especially after"
type textarea "x"
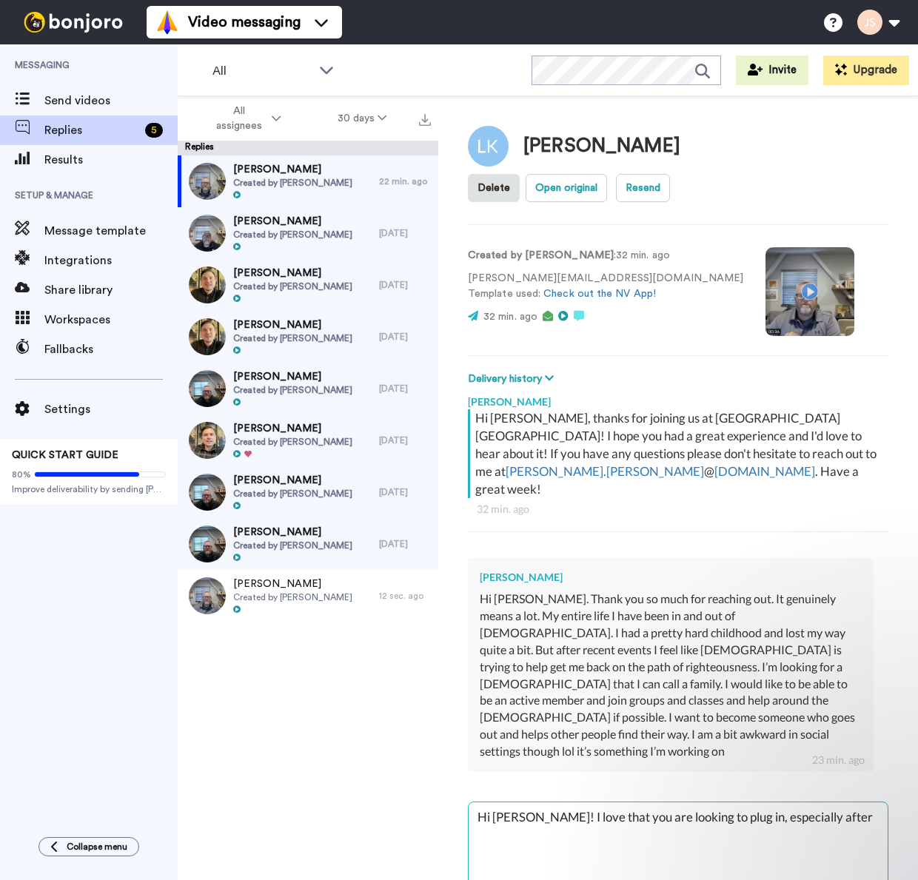
type textarea "Hi Lindsey! I love that you are looking to plug in, especially after w"
type textarea "x"
type textarea "Hi Lindsey! I love that you are looking to plug in, especially after wh"
type textarea "x"
type textarea "Hi Lindsey! I love that you are looking to plug in, especially after wha"
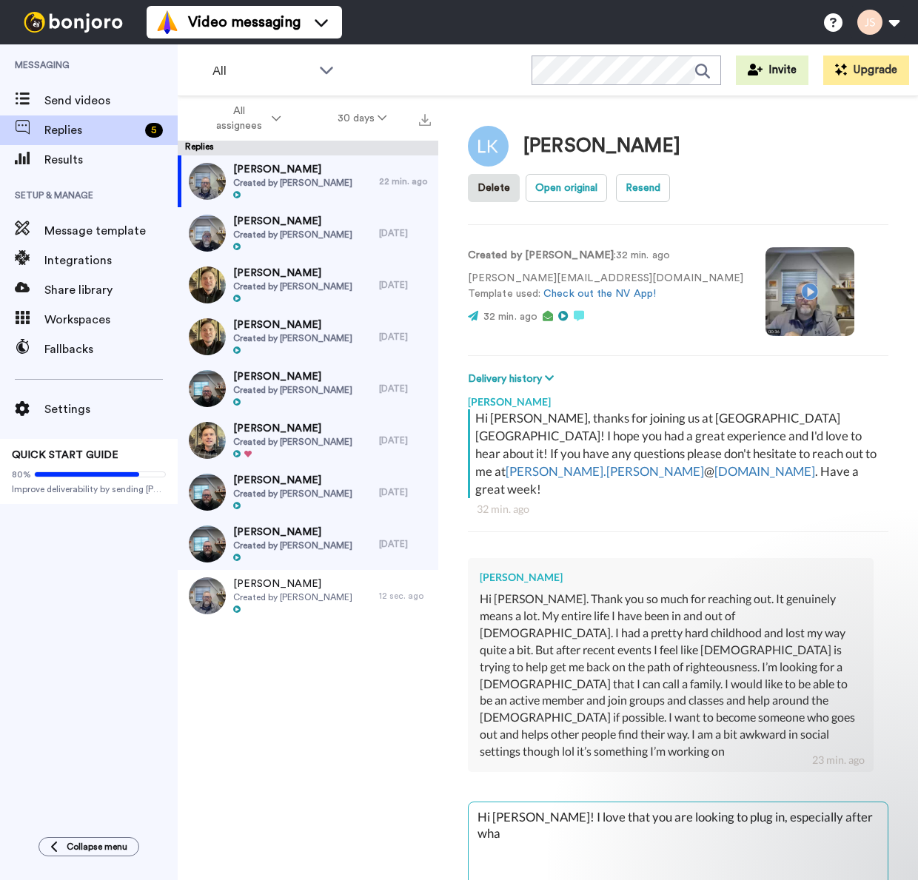
type textarea "x"
type textarea "Hi Lindsey! I love that you are looking to plug in, especially after what"
type textarea "x"
type textarea "Hi Lindsey! I love that you are looking to plug in, especially after what"
type textarea "x"
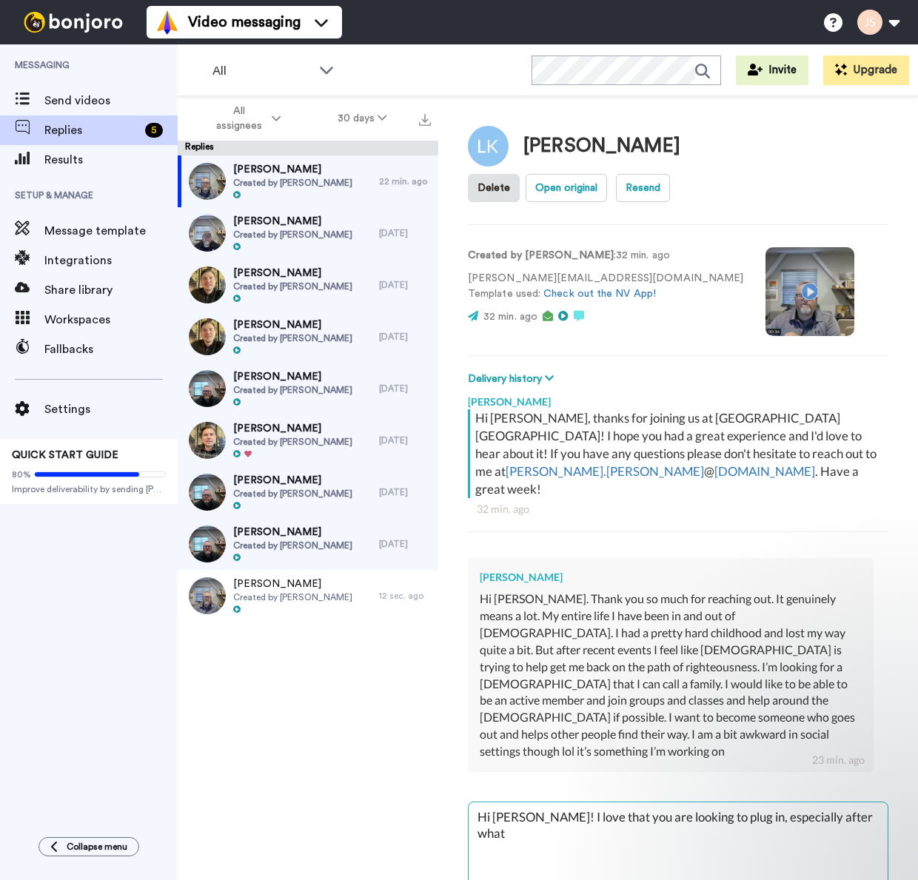
type textarea "Hi Lindsey! I love that you are looking to plug in, especially after what s"
type textarea "x"
type textarea "Hi Lindsey! I love that you are looking to plug in, especially after what so"
type textarea "x"
type textarea "Hi Lindsey! I love that you are looking to plug in, especially after what sou"
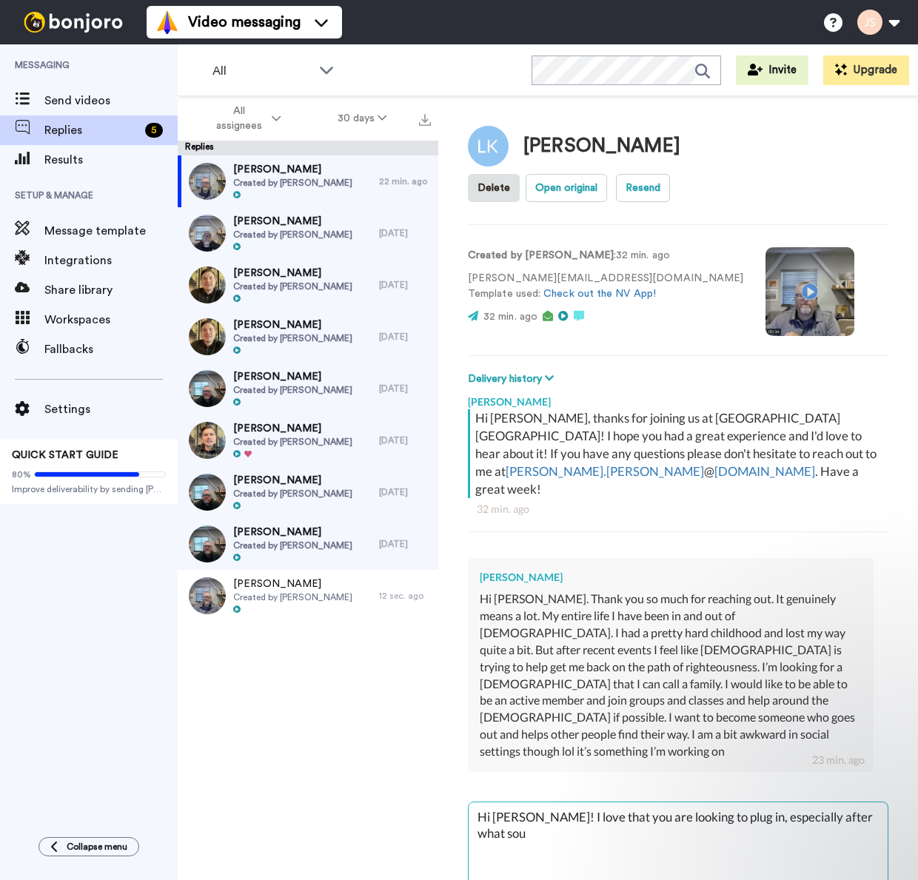
type textarea "x"
type textarea "Hi Lindsey! I love that you are looking to plug in, especially after what soun"
type textarea "x"
type textarea "Hi Lindsey! I love that you are looking to plug in, especially after what sound"
type textarea "x"
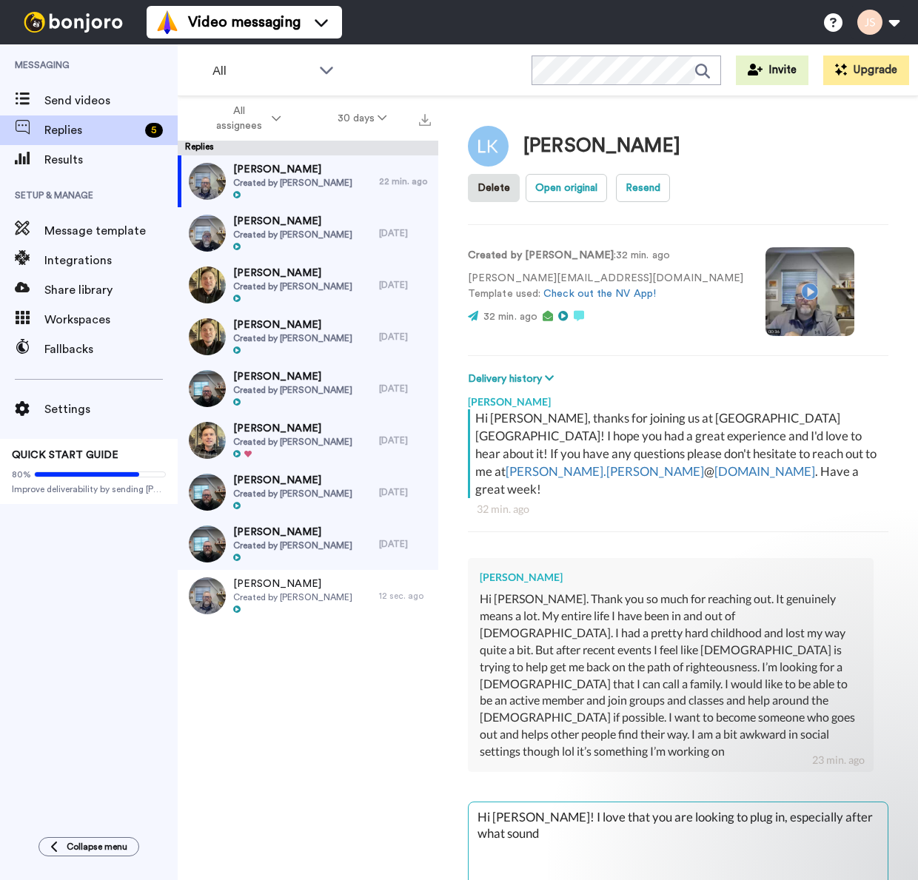
type textarea "Hi Lindsey! I love that you are looking to plug in, especially after what sounds"
type textarea "x"
type textarea "Hi Lindsey! I love that you are looking to plug in, especially after what sounds"
type textarea "x"
type textarea "Hi Lindsey! I love that you are looking to plug in, especially after what sound…"
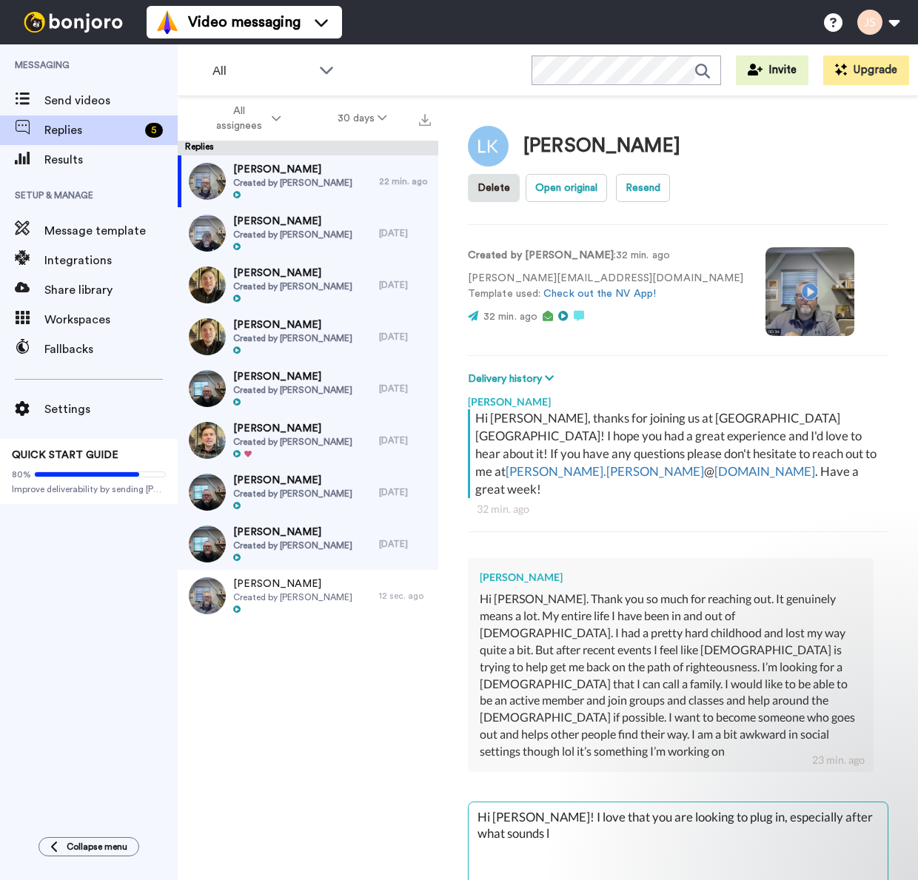
type textarea "x"
type textarea "Hi Lindsey! I love that you are looking to plug in, especially after what sound…"
type textarea "x"
type textarea "Hi Lindsey! I love that you are looking to plug in, especially after what sound…"
type textarea "x"
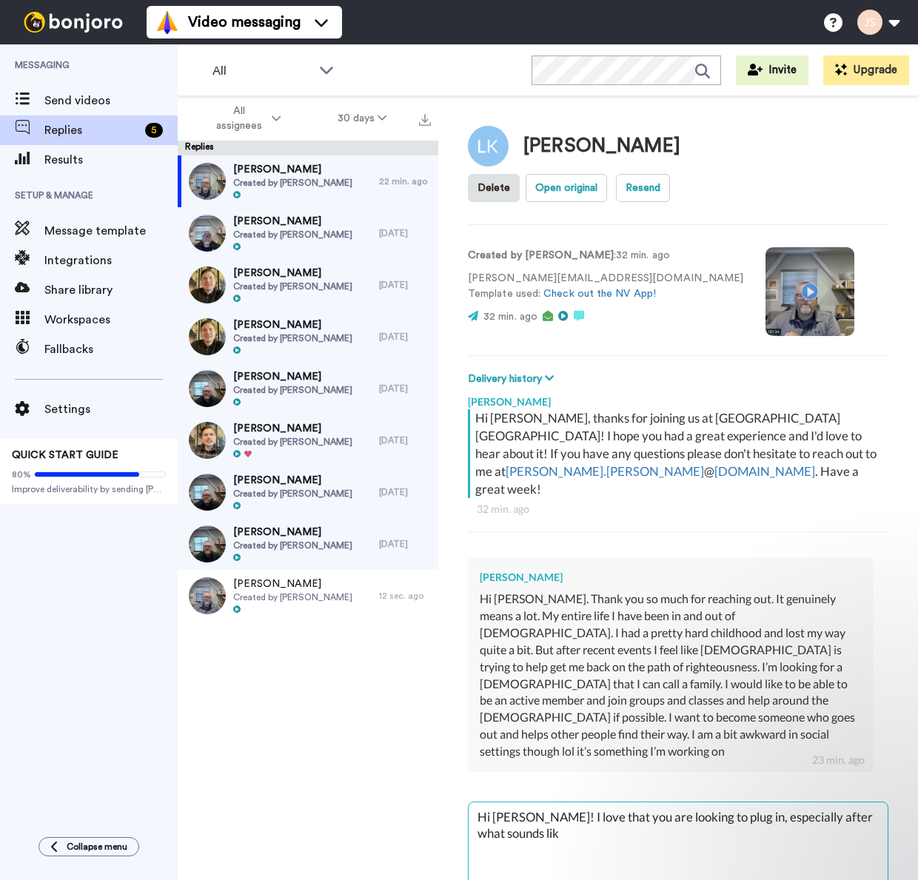
type textarea "Hi Lindsey! I love that you are looking to plug in, especially after what sound…"
type textarea "x"
type textarea "Hi Lindsey! I love that you are looking to plug in, especially after what sound…"
type textarea "x"
type textarea "Hi Lindsey! I love that you are looking to plug in, especially after what sound…"
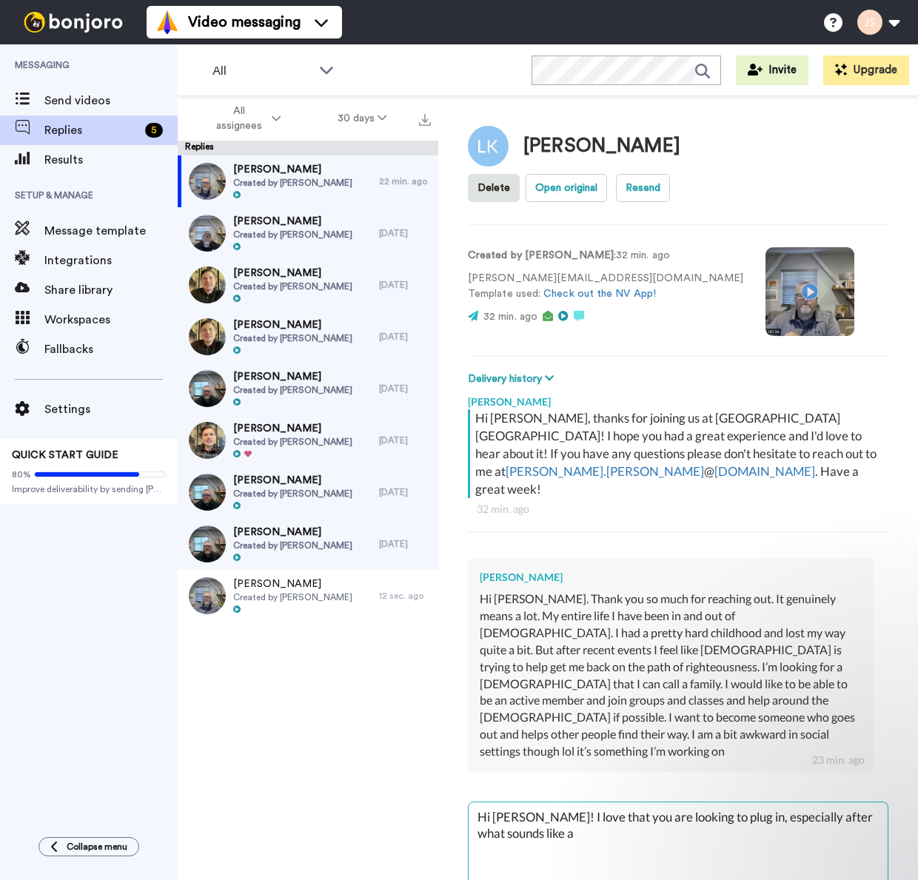
type textarea "x"
type textarea "Hi Lindsey! I love that you are looking to plug in, especially after what sound…"
type textarea "x"
type textarea "Hi Lindsey! I love that you are looking to plug in, especially after what sound…"
type textarea "x"
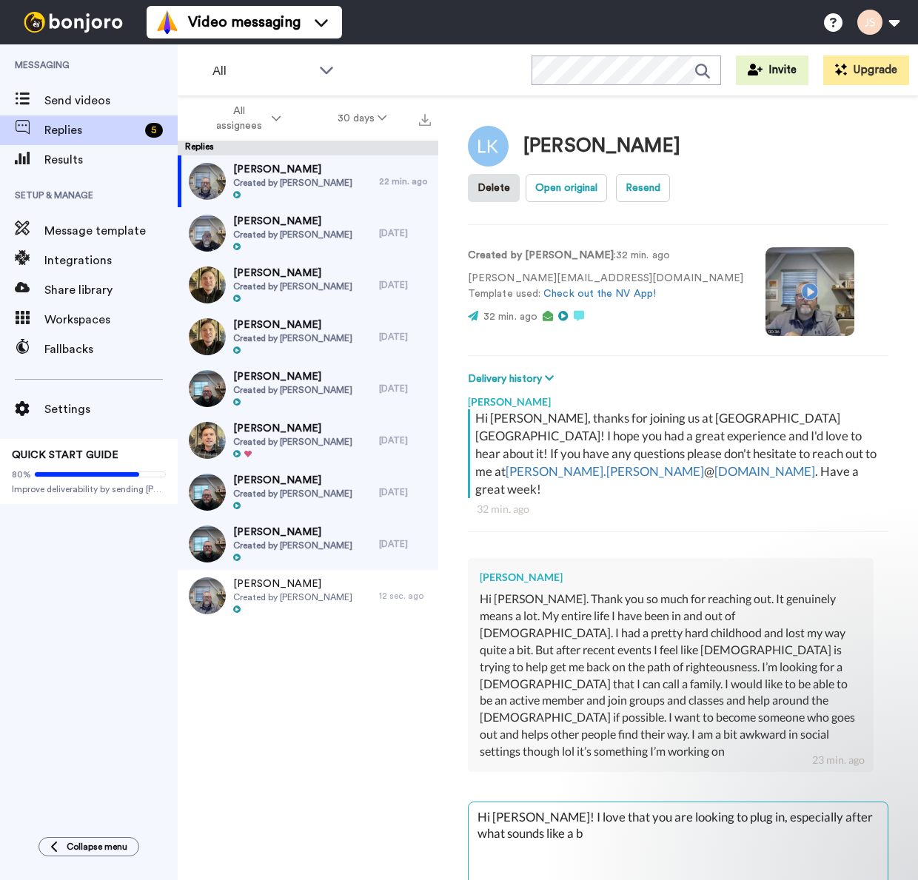
type textarea "Hi Lindsey! I love that you are looking to plug in, especially after what sound…"
type textarea "x"
type textarea "Hi Lindsey! I love that you are looking to plug in, especially after what sound…"
type textarea "x"
type textarea "Hi Lindsey! I love that you are looking to plug in, especially after what sound…"
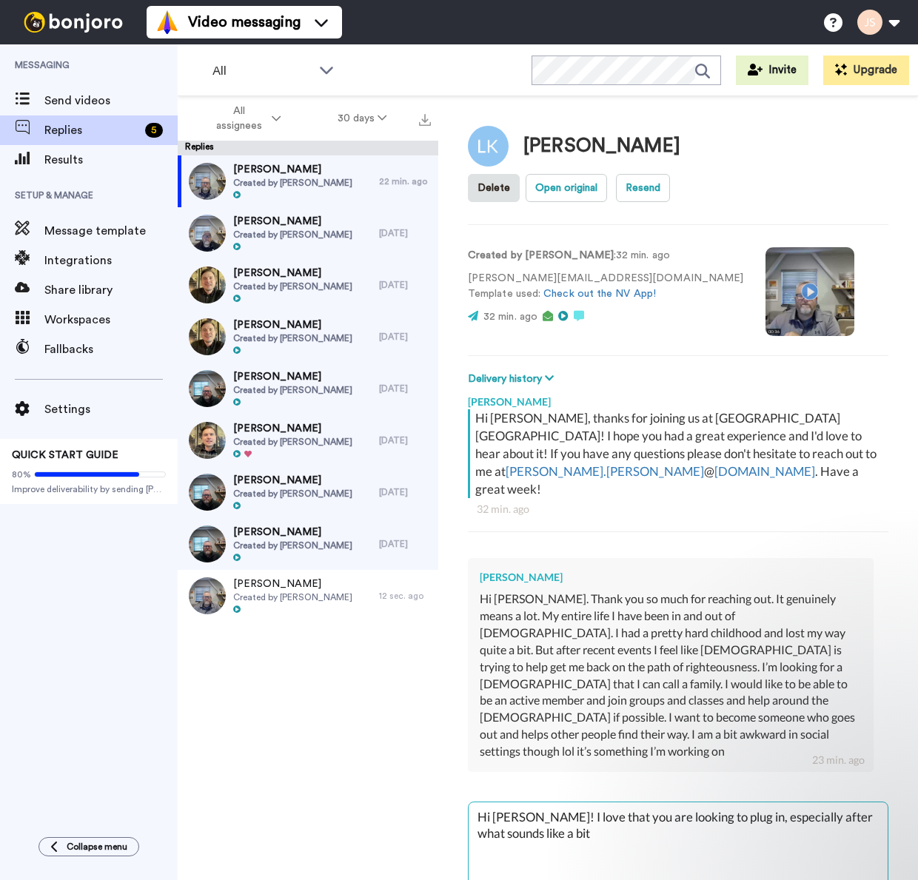
type textarea "x"
type textarea "Hi Lindsey! I love that you are looking to plug in, especially after what sound…"
type textarea "x"
type textarea "Hi Lindsey! I love that you are looking to plug in, especially after what sound…"
type textarea "x"
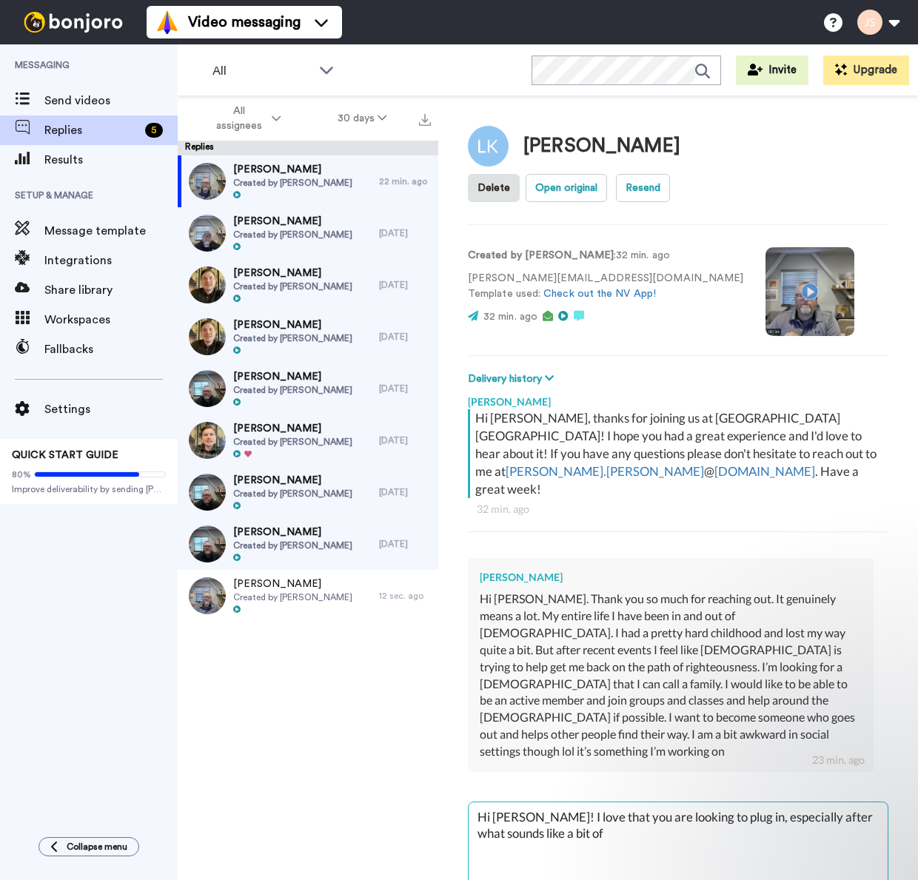
type textarea "Hi Lindsey! I love that you are looking to plug in, especially after what sound…"
type textarea "x"
type textarea "Hi Lindsey! I love that you are looking to plug in, especially after what sound…"
type textarea "x"
type textarea "Hi Lindsey! I love that you are looking to plug in, especially after what sound…"
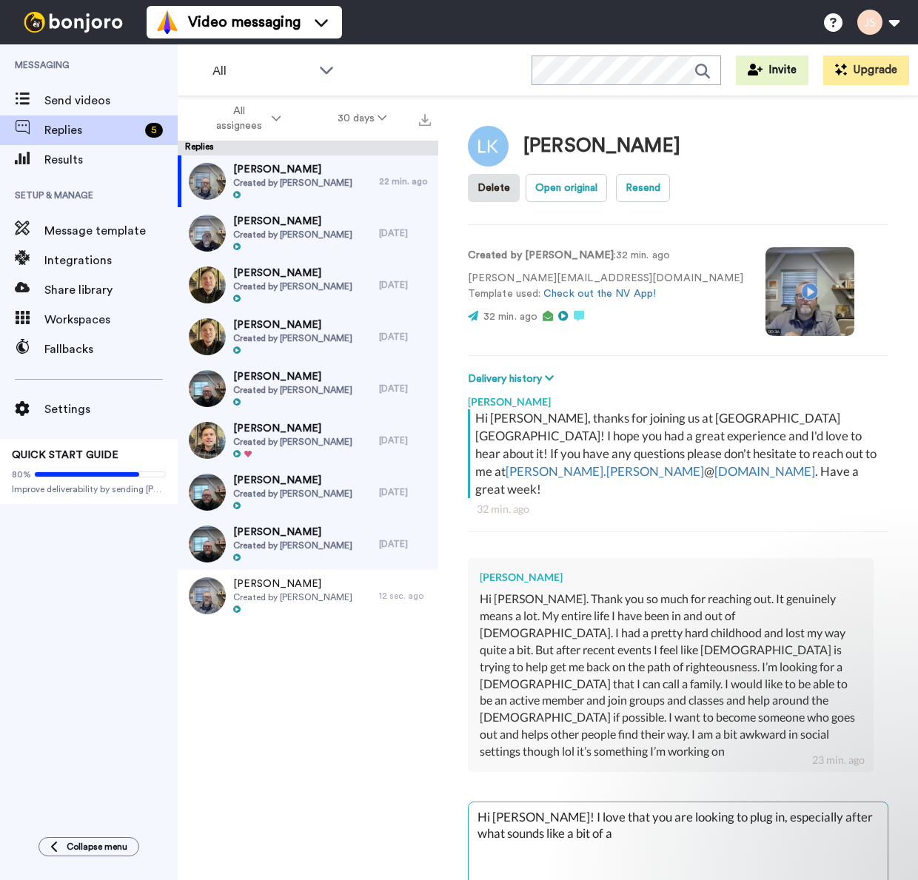
type textarea "x"
type textarea "Hi Lindsey! I love that you are looking to plug in, especially after what sound…"
type textarea "x"
type textarea "Hi Lindsey! I love that you are looking to plug in, especially after what sound…"
type textarea "x"
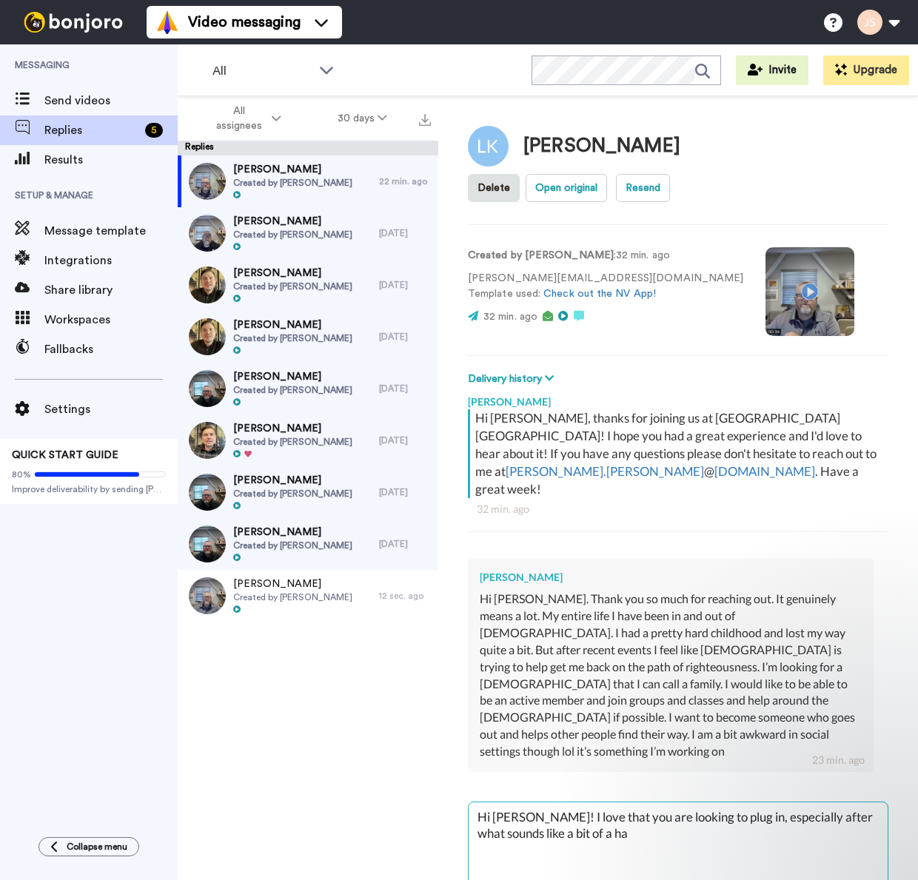
type textarea "Hi Lindsey! I love that you are looking to plug in, especially after what sound…"
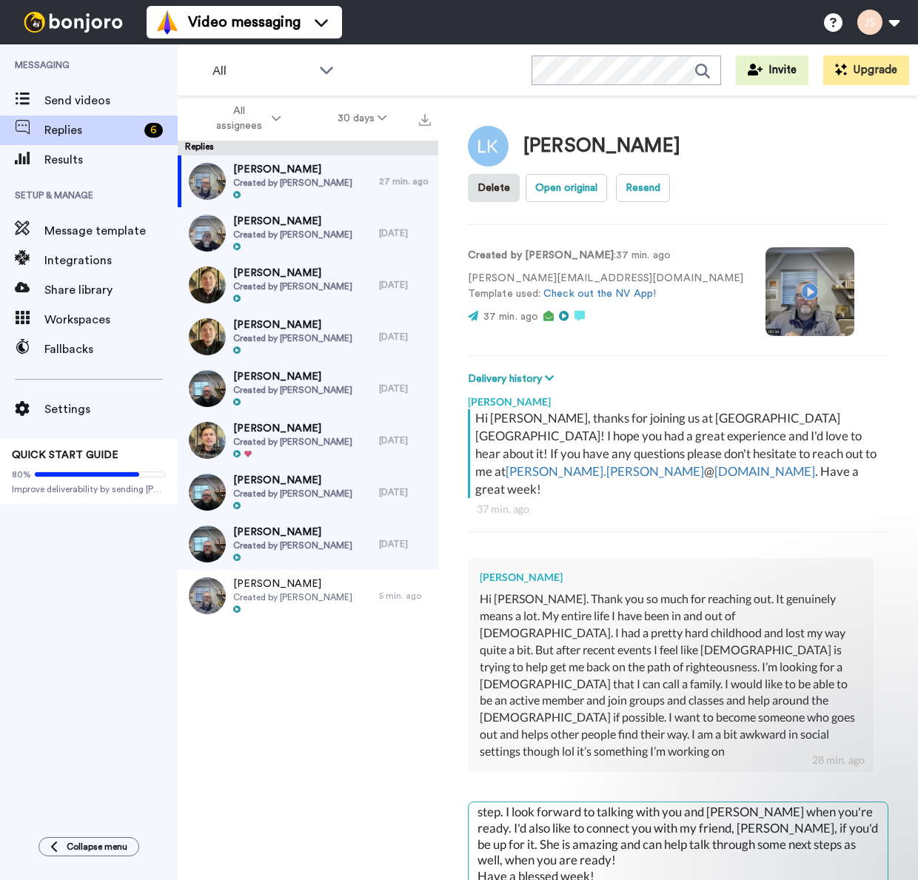
scroll to position [101, 0]
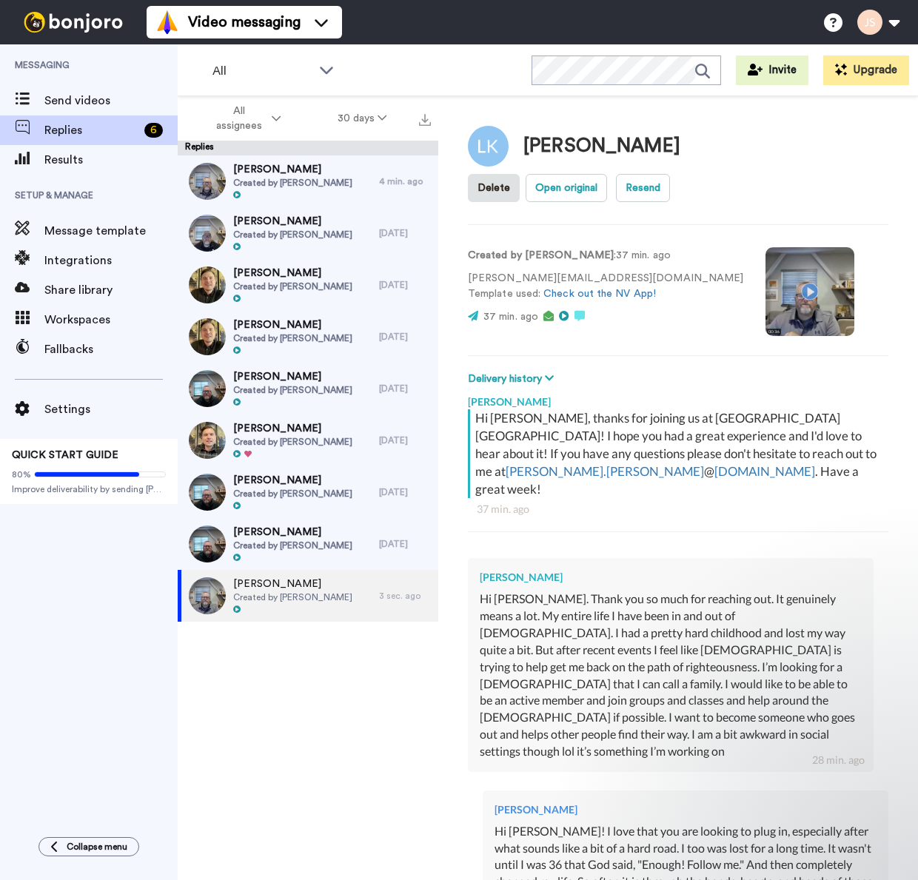
scroll to position [0, 0]
click at [78, 131] on span "Replies" at bounding box center [91, 130] width 95 height 18
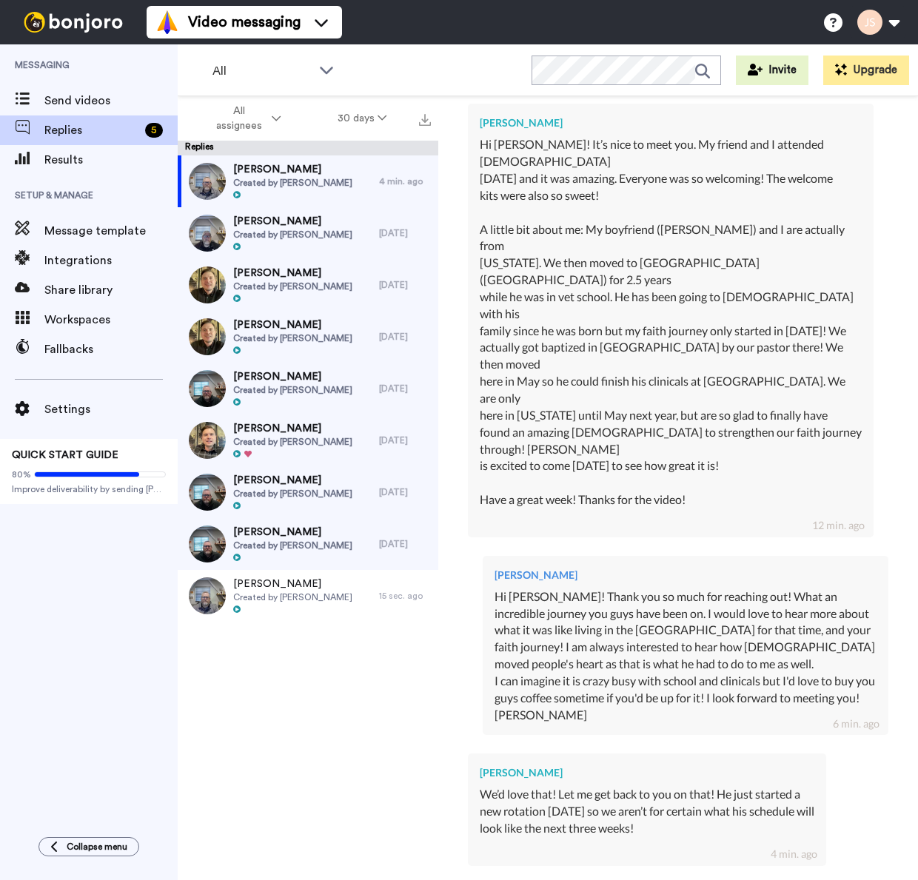
scroll to position [454, 0]
type textarea "x"
type textarea "A"
type textarea "x"
type textarea "Aw"
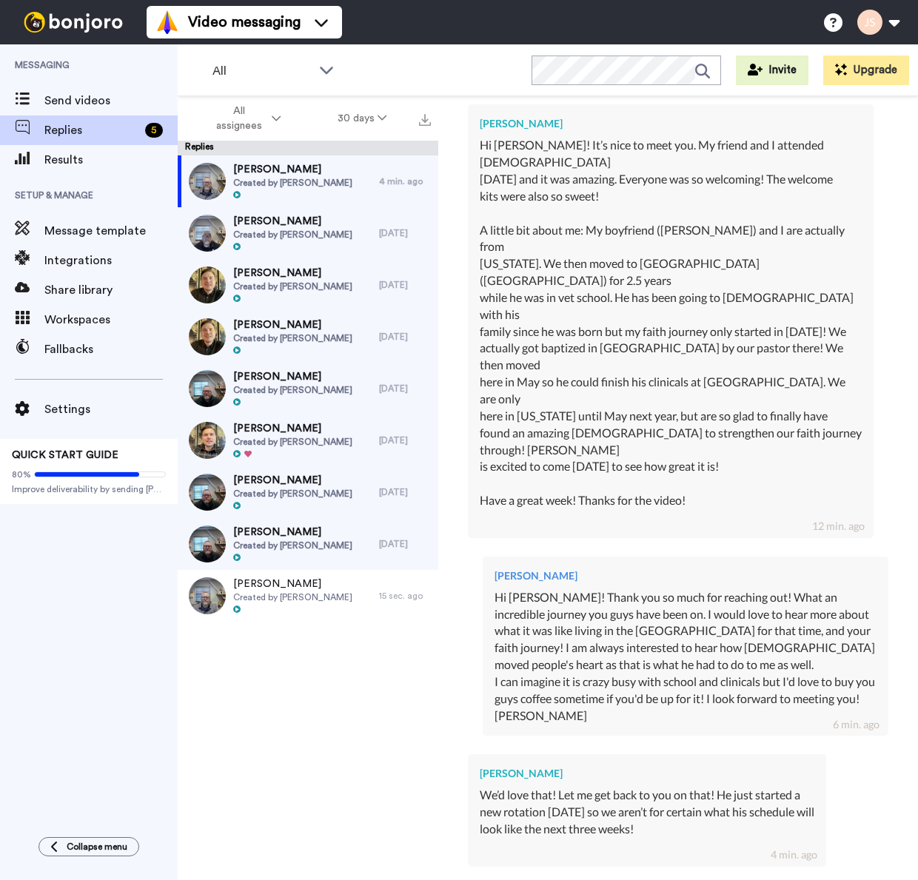
type textarea "x"
type textarea "Awe"
type textarea "x"
type textarea "Awes"
type textarea "x"
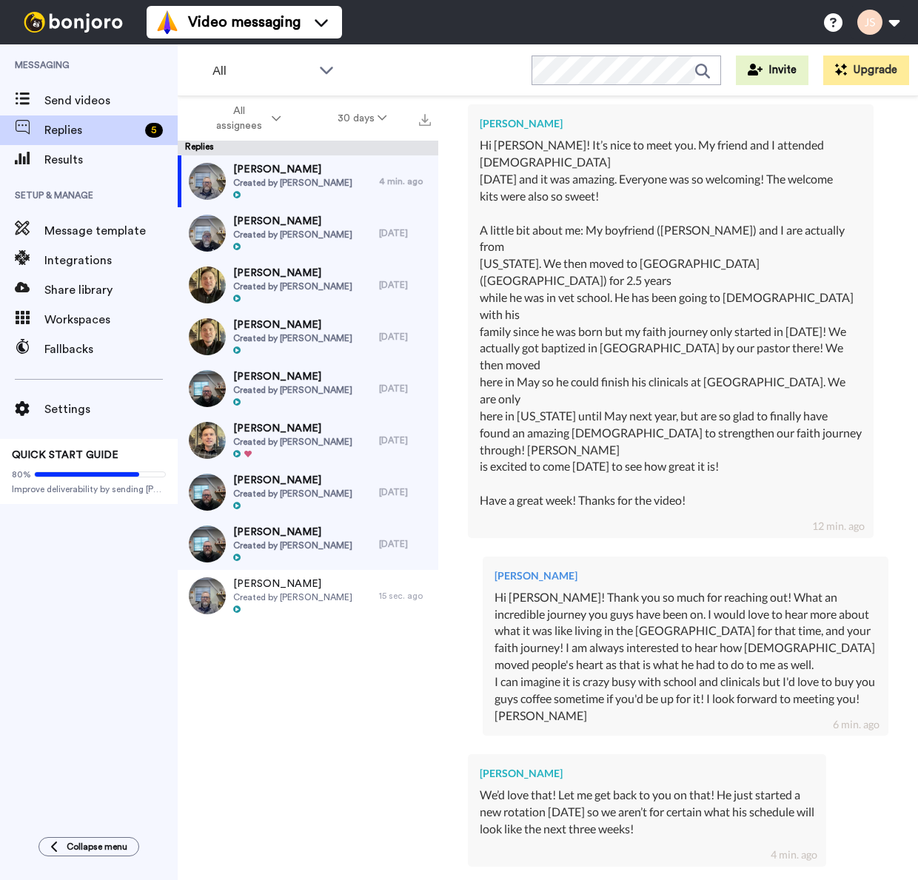
type textarea "Aweso"
type textarea "x"
type textarea "Awesom"
type textarea "x"
type textarea "Awesome"
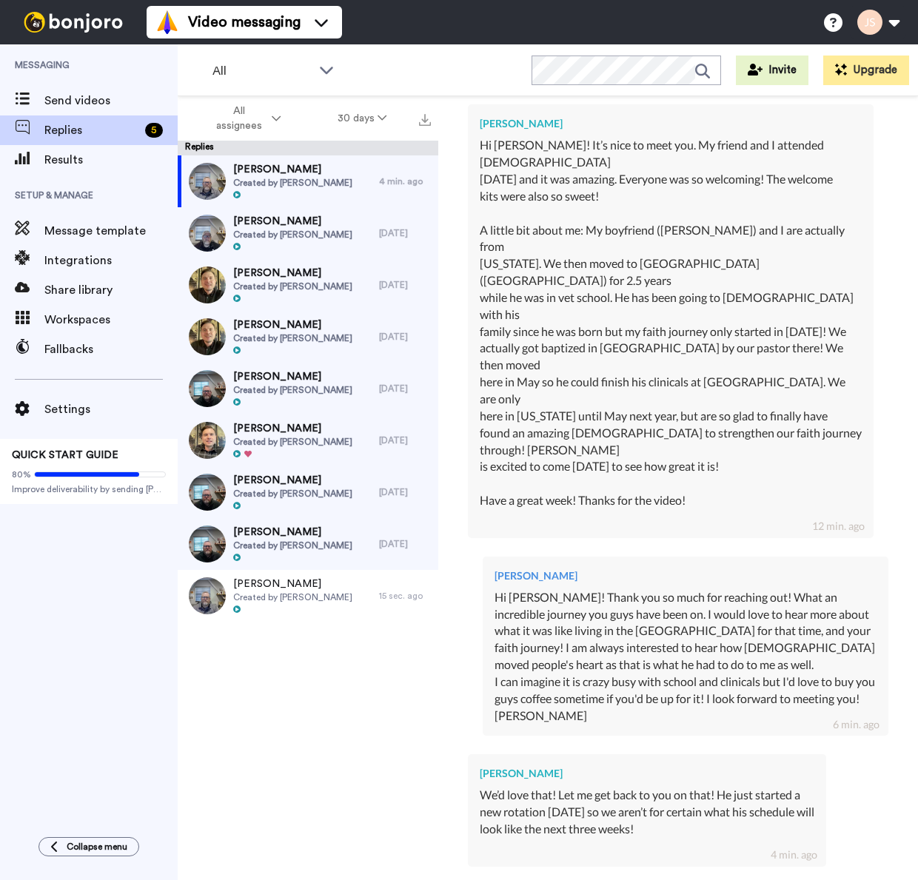
type textarea "x"
type textarea "Awesome!"
type textarea "x"
type textarea "Awesome!"
type textarea "x"
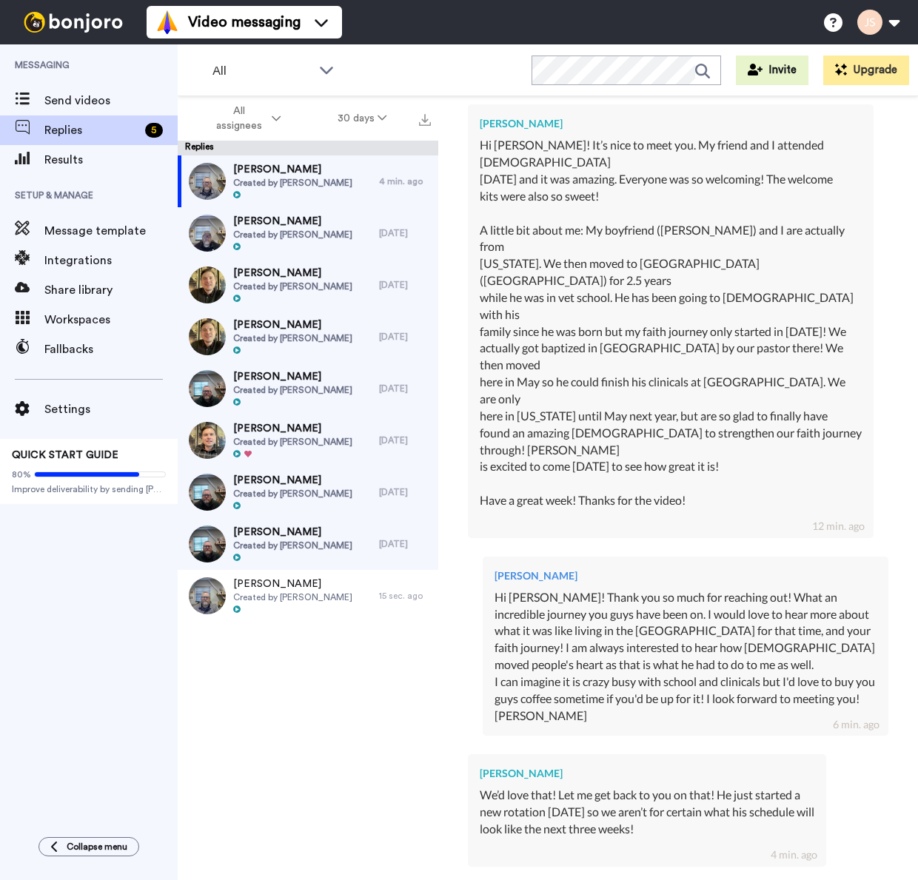
type textarea "Awesome! P"
type textarea "x"
type textarea "Awesome! Pr"
type textarea "x"
type textarea "Awesome! Pra"
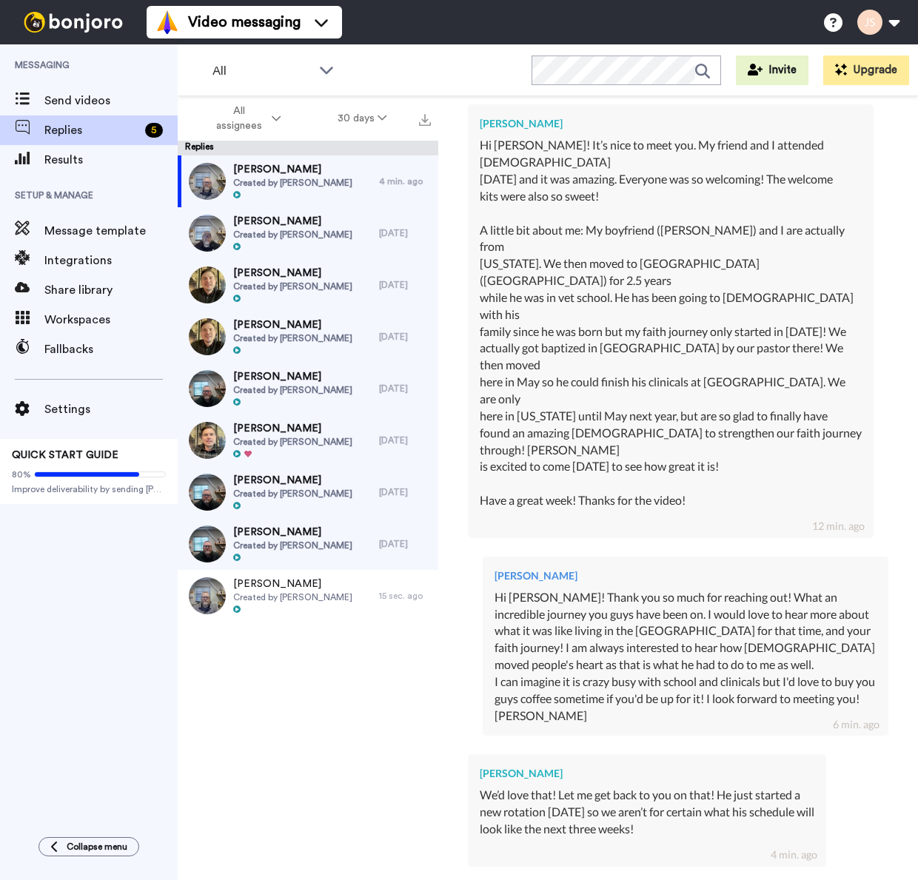
type textarea "x"
type textarea "Awesome! Pray"
type textarea "x"
type textarea "Awesome! Prayi"
type textarea "x"
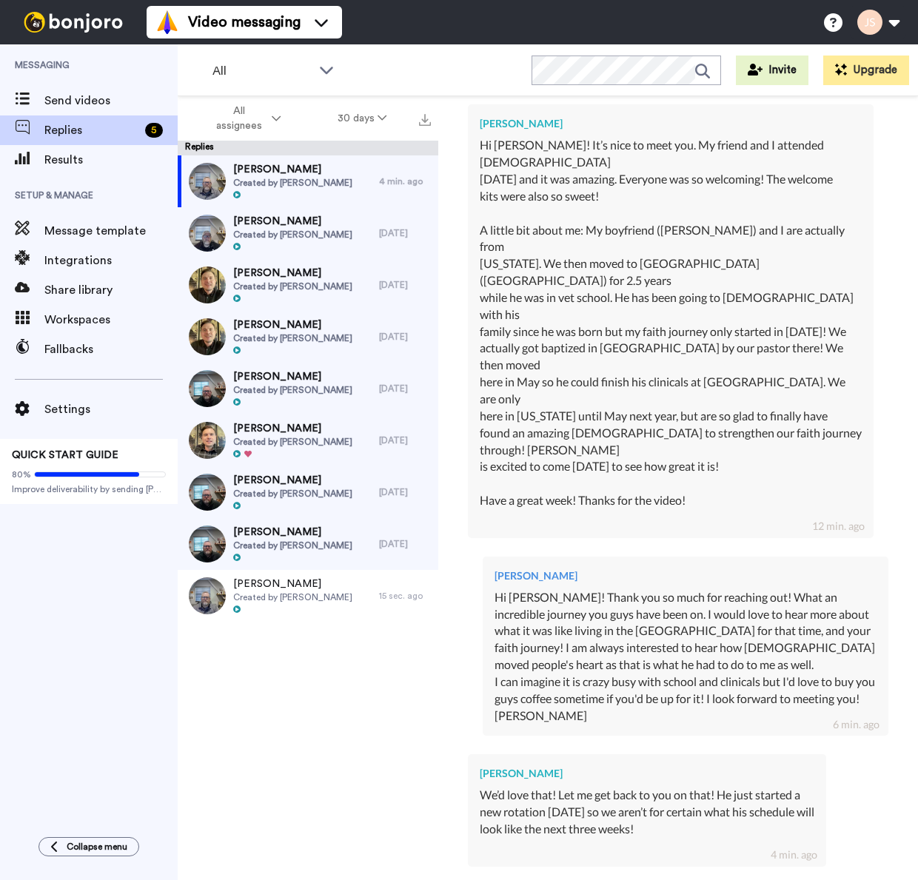
type textarea "Awesome! Prayin"
type textarea "x"
type textarea "Awesome! Praying"
type textarea "x"
type textarea "Awesome! Praying"
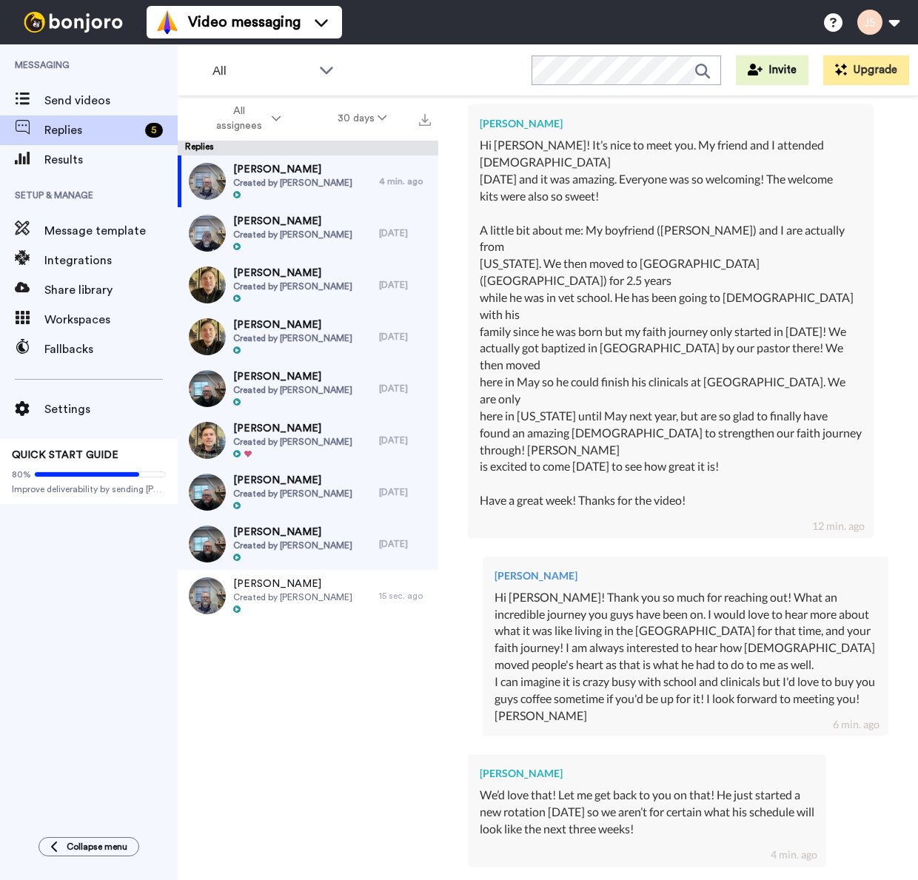
type textarea "x"
type textarea "Awesome! Praying f"
type textarea "x"
type textarea "Awesome! Praying fo"
type textarea "x"
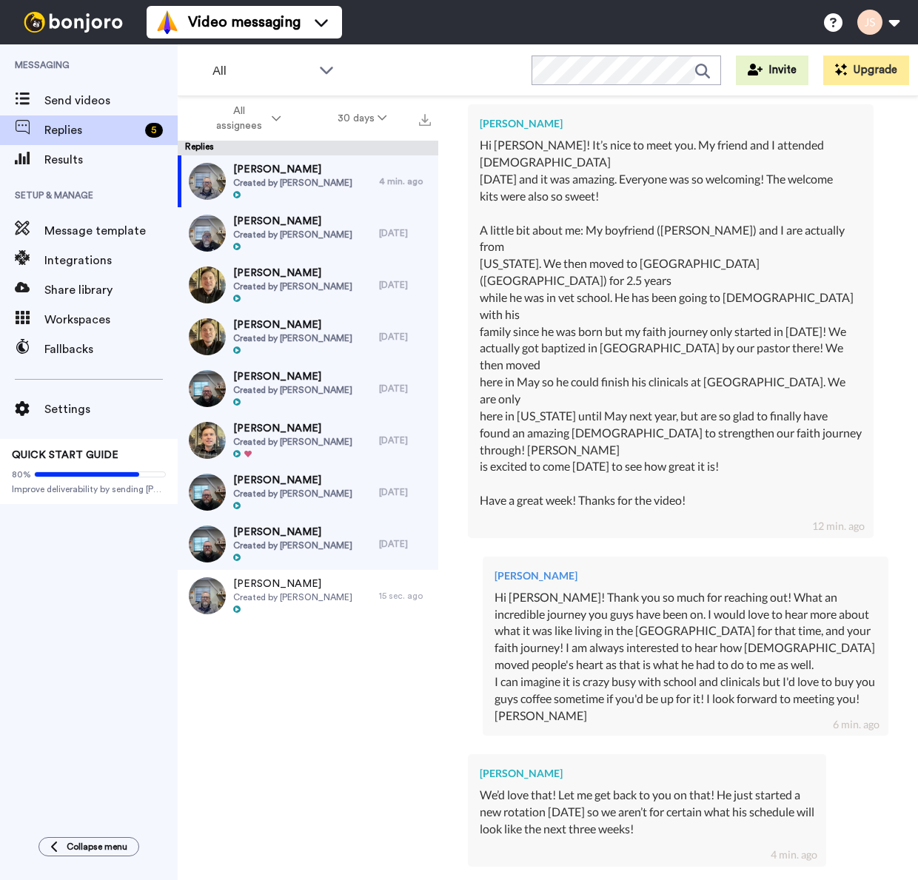
type textarea "Awesome! Praying for"
type textarea "x"
type textarea "Awesome! Praying for"
type textarea "x"
type textarea "Awesome! Praying for"
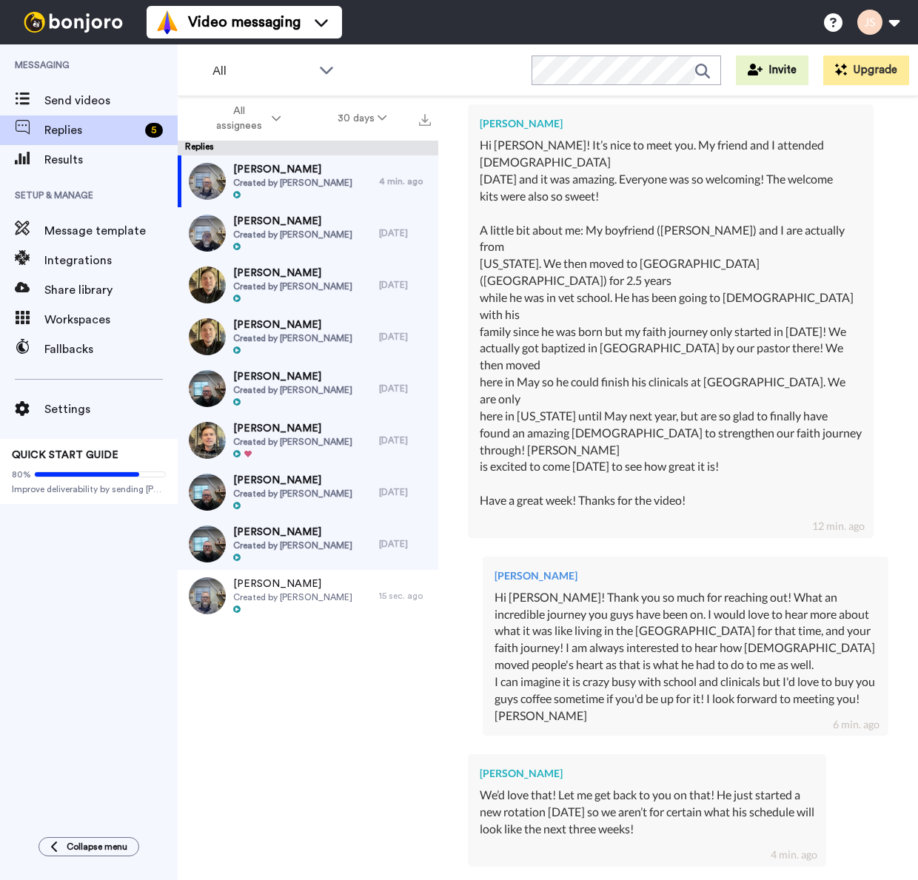
type textarea "x"
type textarea "Awesome! Praying fo"
type textarea "x"
type textarea "Awesome! Praying f"
type textarea "x"
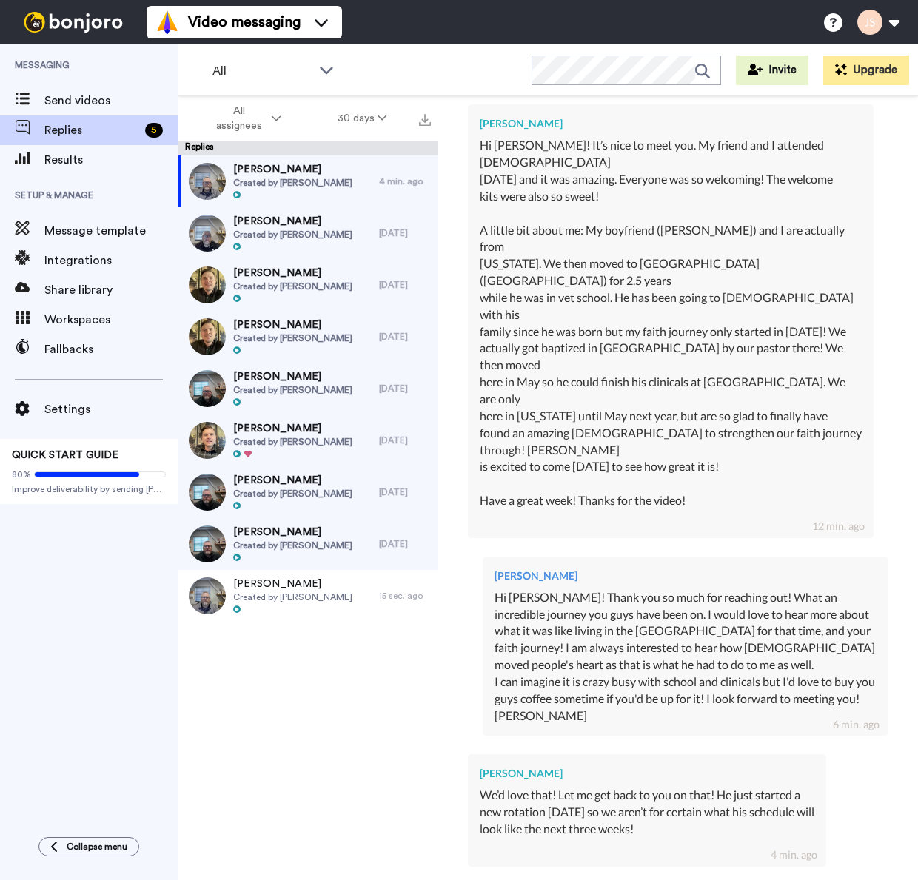
type textarea "Awesome! Praying"
type textarea "x"
type textarea "Awesome! Praying"
type textarea "x"
type textarea "Awesome! Prayin"
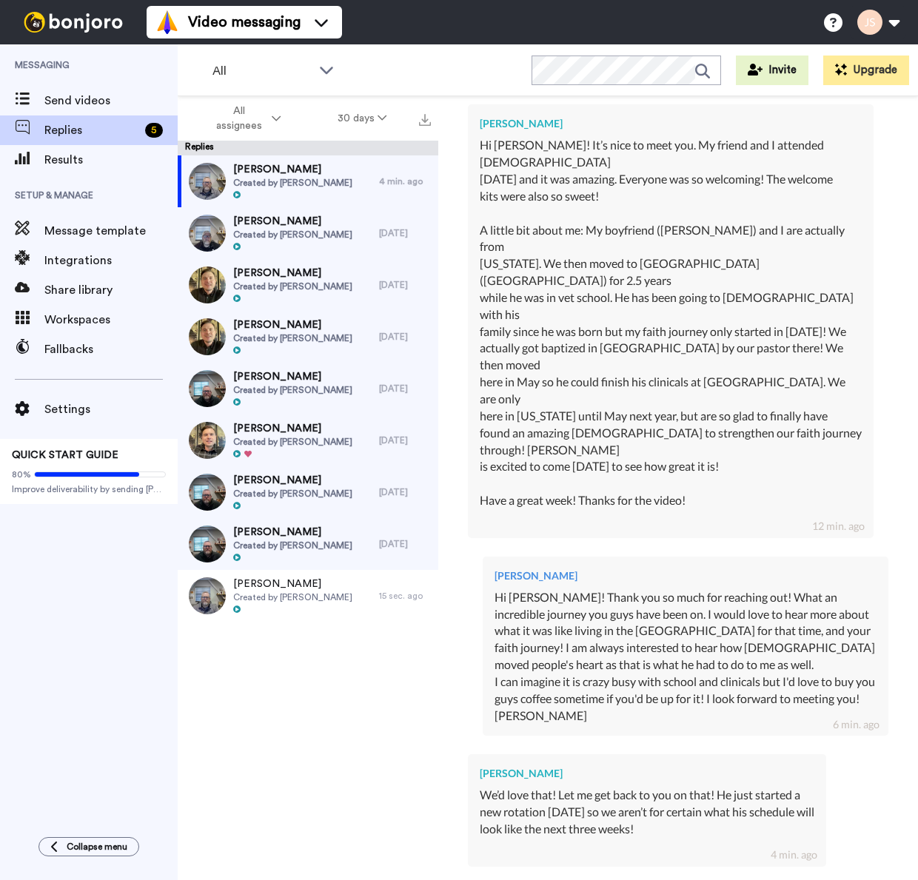
type textarea "x"
type textarea "Awesome! Prayi"
type textarea "x"
type textarea "Awesome! Pray"
type textarea "x"
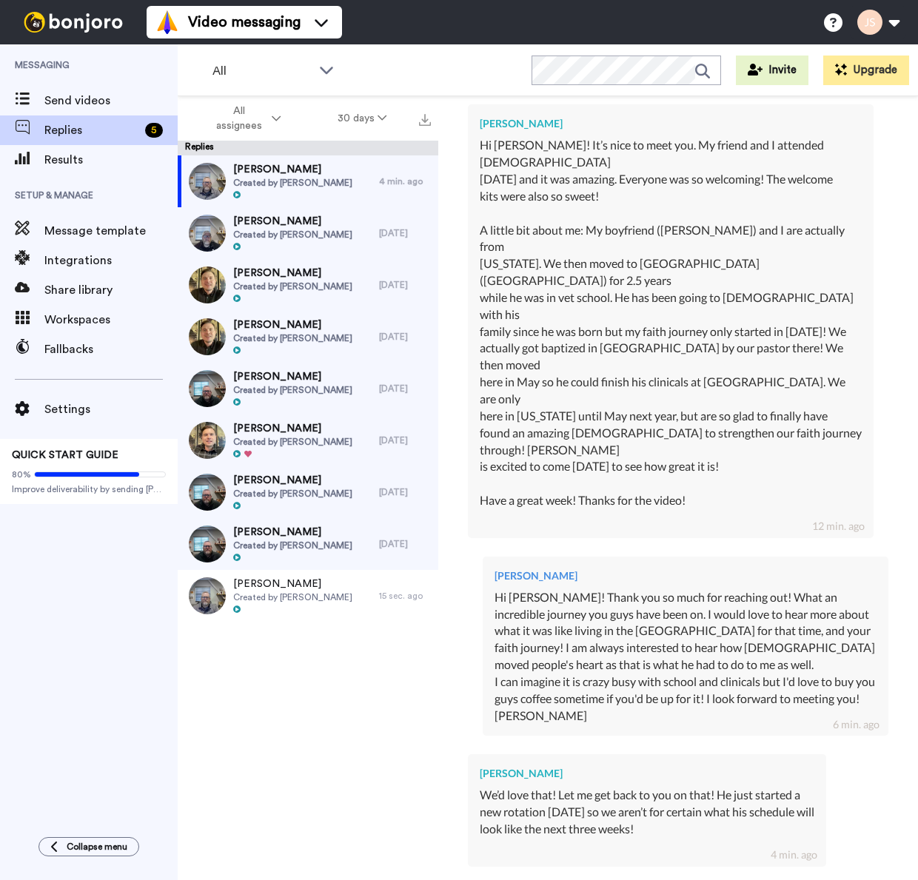
type textarea "Awesome! Pra"
type textarea "x"
type textarea "Awesome! Pr"
type textarea "x"
type textarea "Awesome! P"
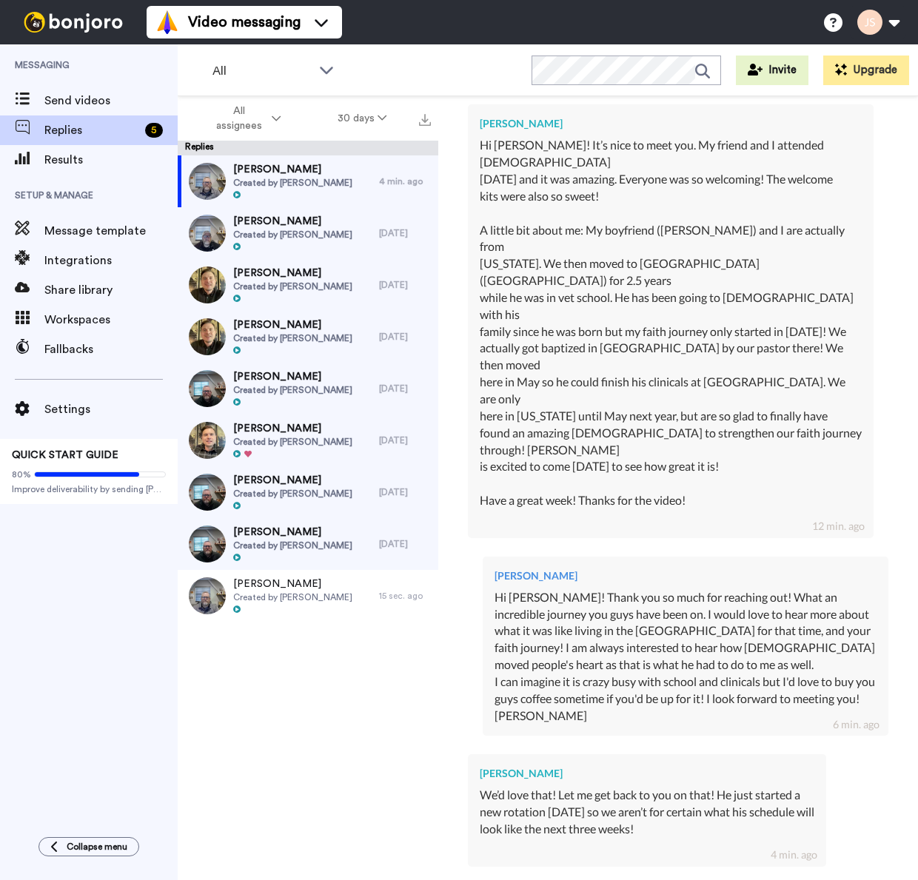
type textarea "x"
type textarea "Awesome!"
type textarea "x"
type textarea "Awesome! I"
type textarea "x"
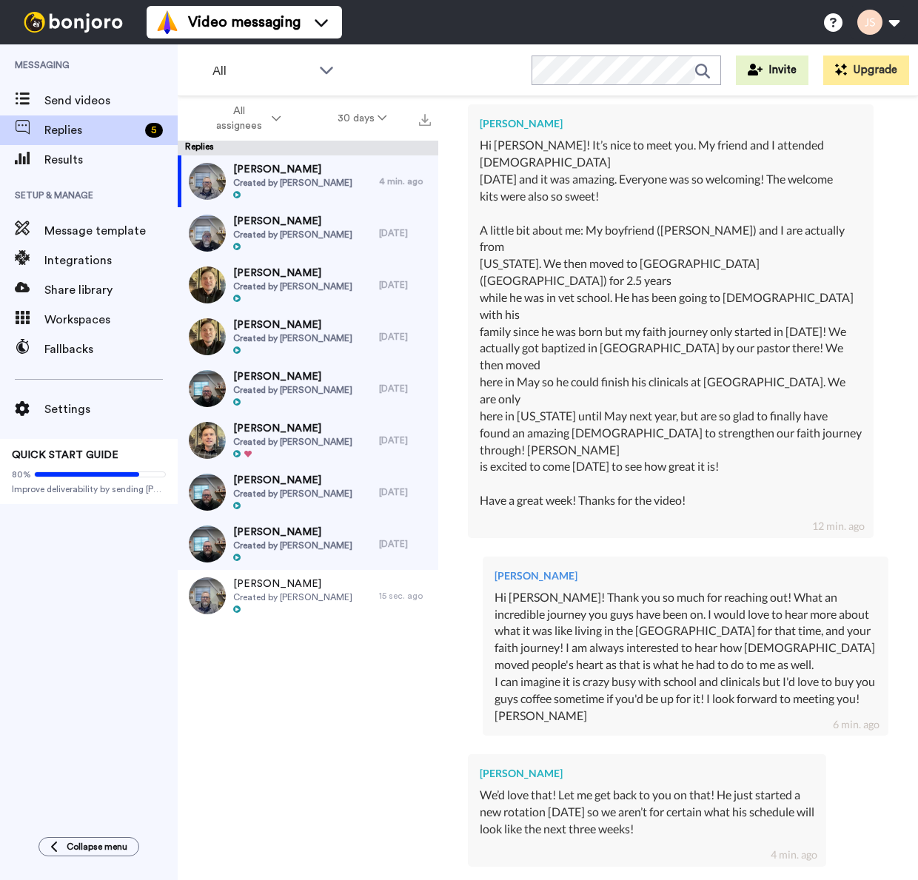
type textarea "Awesome! I"
type textarea "x"
type textarea "Awesome! I w"
type textarea "x"
type textarea "Awesome! I wi"
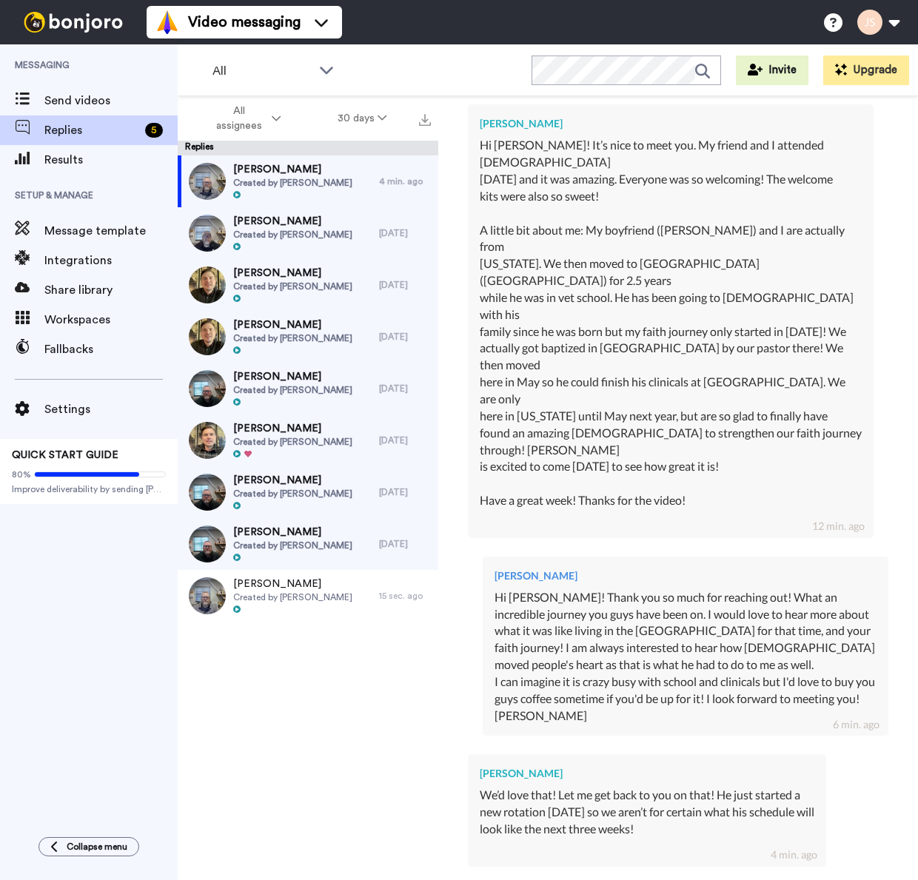
type textarea "x"
type textarea "Awesome! I wil"
type textarea "x"
type textarea "Awesome! I will"
type textarea "x"
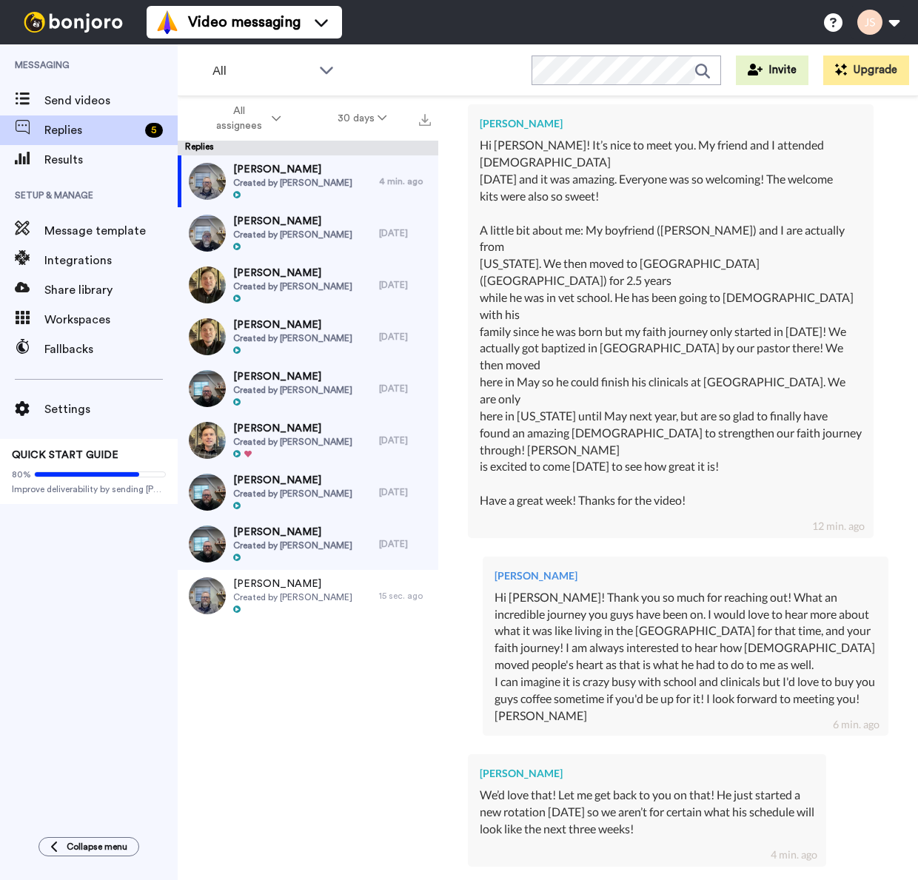
type textarea "Awesome! I will"
type textarea "x"
type textarea "Awesome! I will b"
type textarea "x"
type textarea "Awesome! I will be"
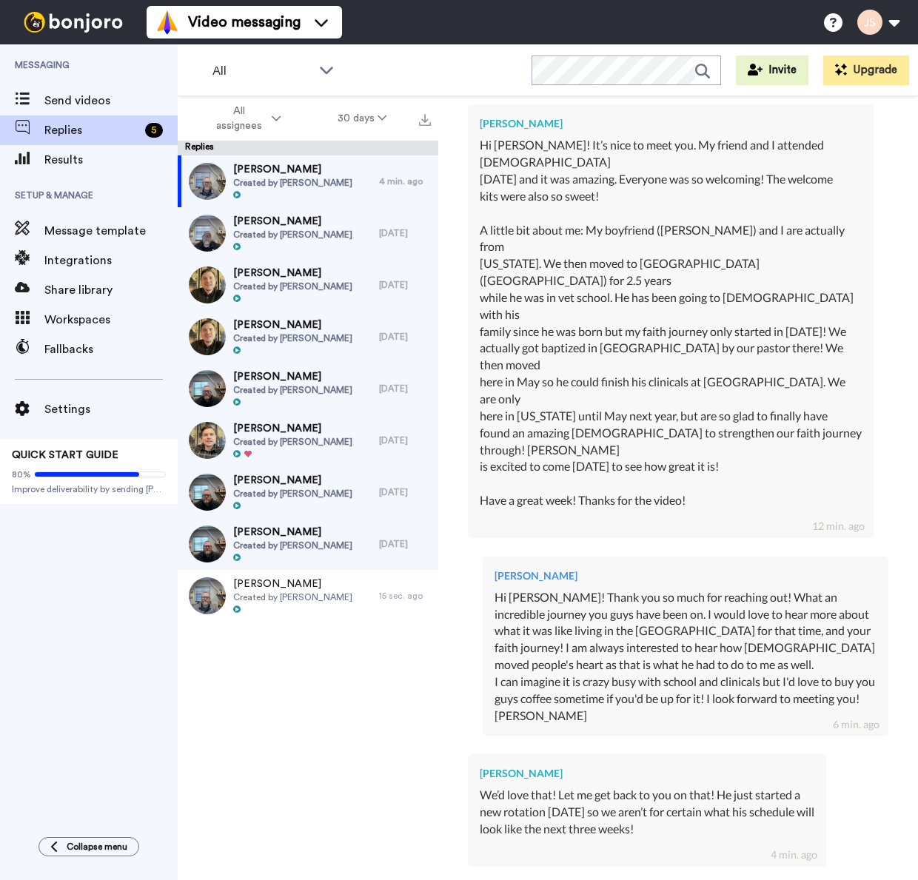
type textarea "x"
type textarea "Awesome! I will be"
type textarea "x"
type textarea "Awesome! I will be p"
type textarea "x"
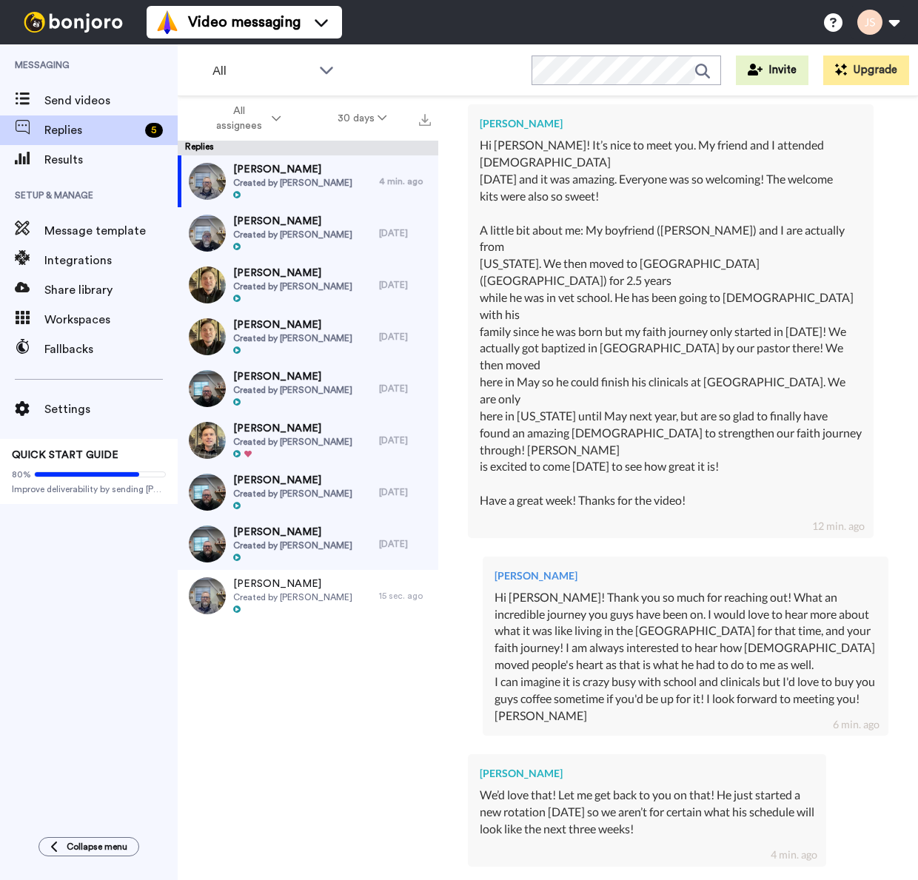
type textarea "Awesome! I will be pr"
type textarea "x"
type textarea "Awesome! I will be pra"
type textarea "x"
type textarea "Awesome! I will be pray"
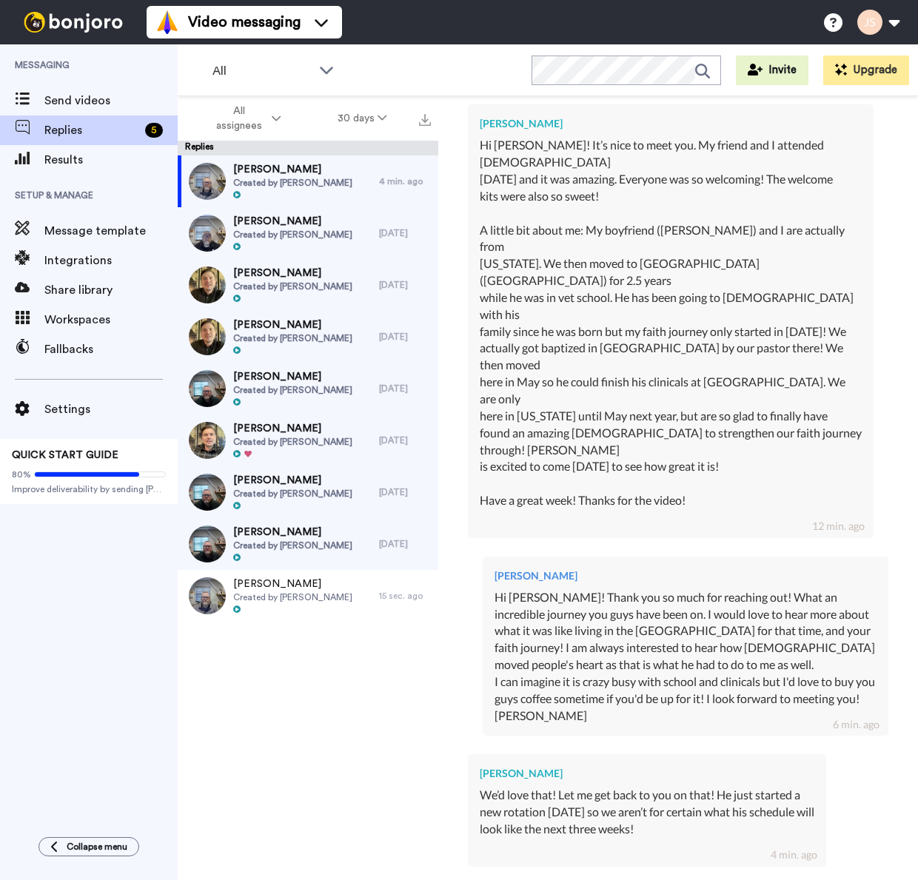
type textarea "x"
type textarea "Awesome! I will be prayi"
type textarea "x"
type textarea "Awesome! I will be prayin"
type textarea "x"
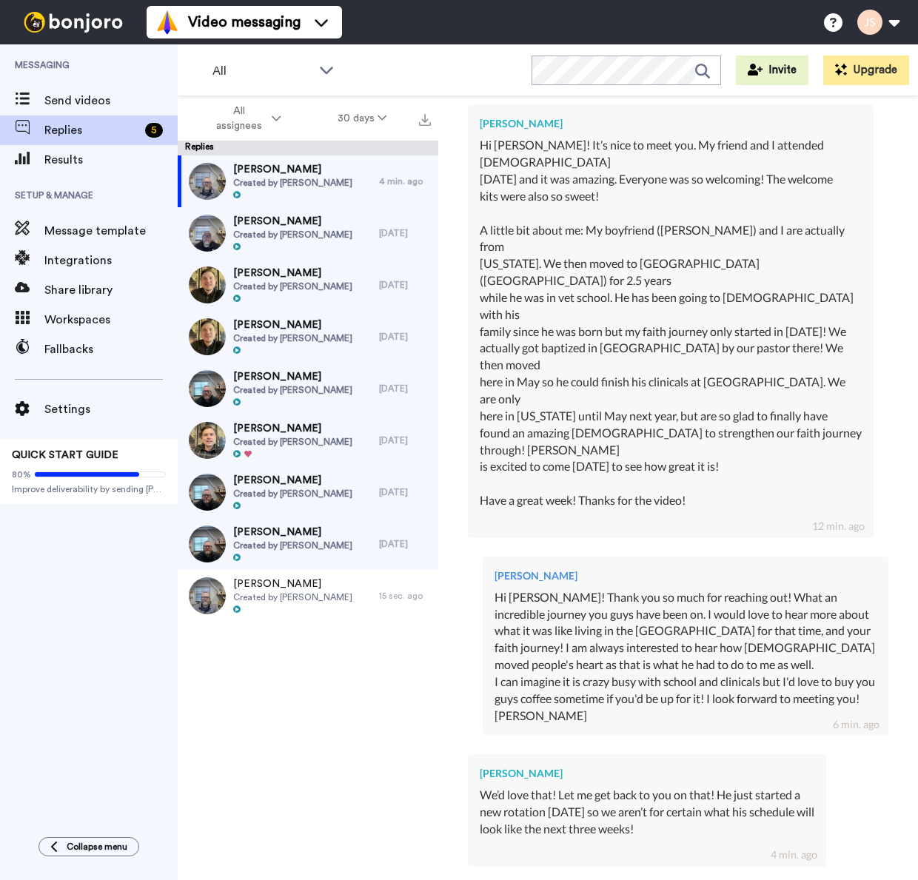
type textarea "Awesome! I will be praying"
type textarea "x"
type textarea "Awesome! I will be praying"
type textarea "x"
type textarea "Awesome! I will be praying"
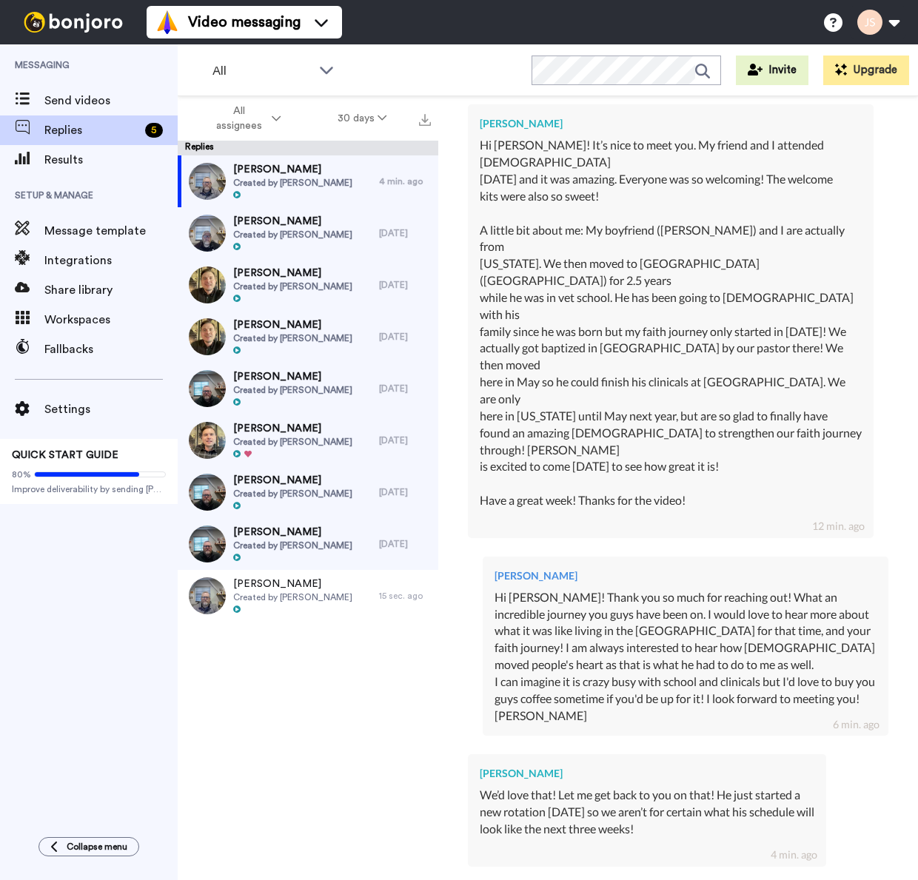
type textarea "x"
type textarea "Awesome! I will be prayin"
type textarea "x"
type textarea "Awesome! I will be prayi"
type textarea "x"
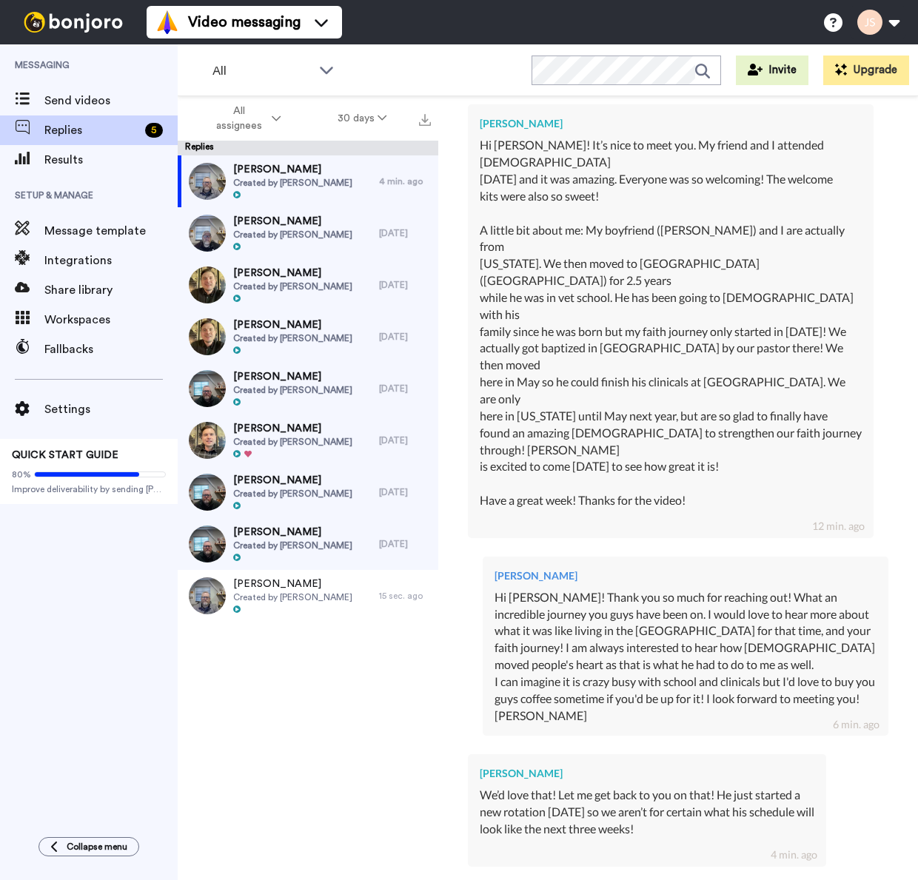
type textarea "Awesome! I will be pray"
type textarea "x"
type textarea "Awesome! I will be pra"
type textarea "x"
type textarea "Awesome! I will be pr"
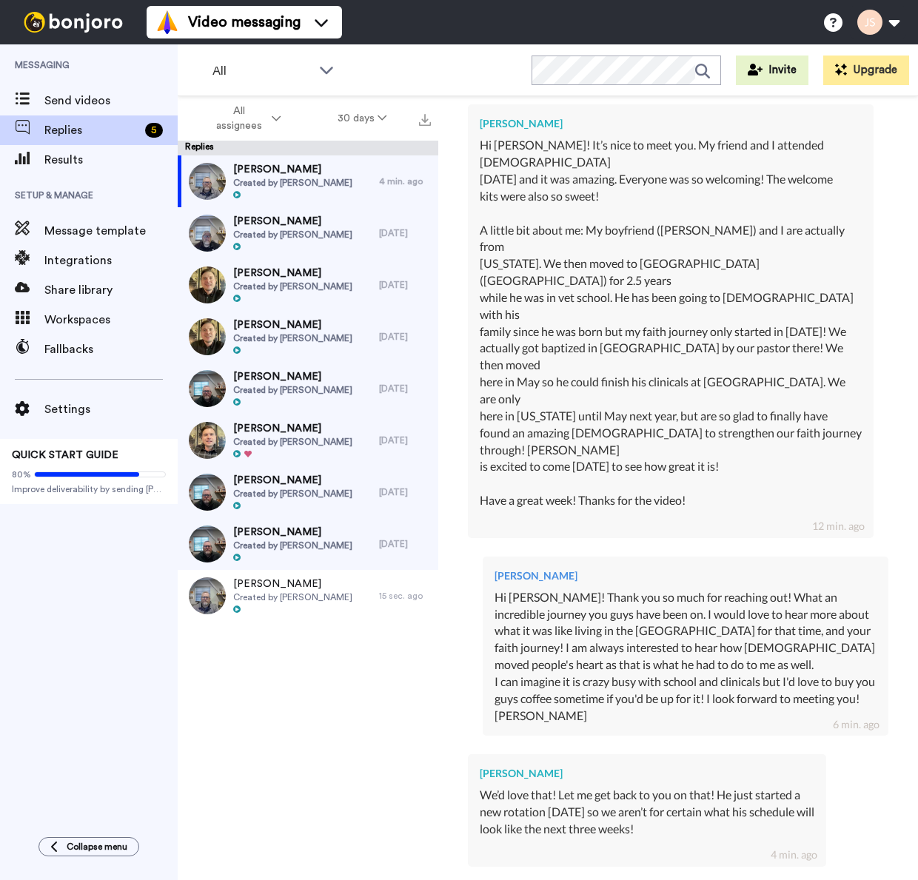
type textarea "x"
type textarea "Awesome! I will be p"
type textarea "x"
type textarea "Awesome! I will be"
type textarea "x"
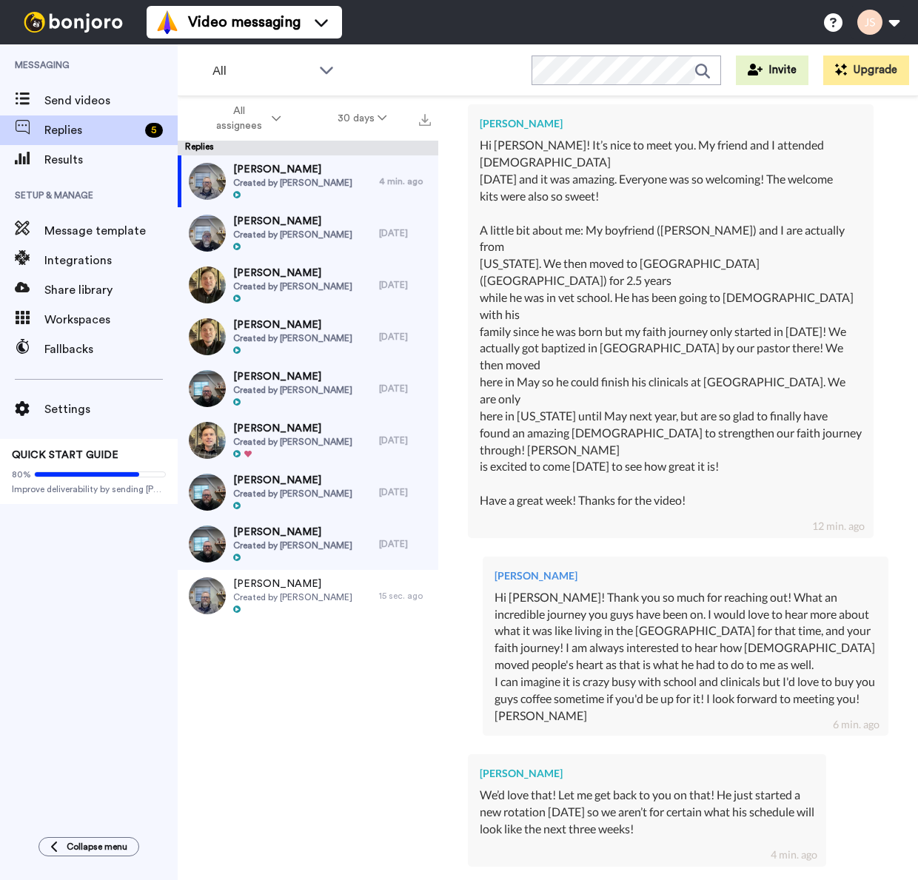
type textarea "Awesome! I will be"
type textarea "x"
type textarea "Awesome! I will b"
type textarea "x"
type textarea "Awesome! I will"
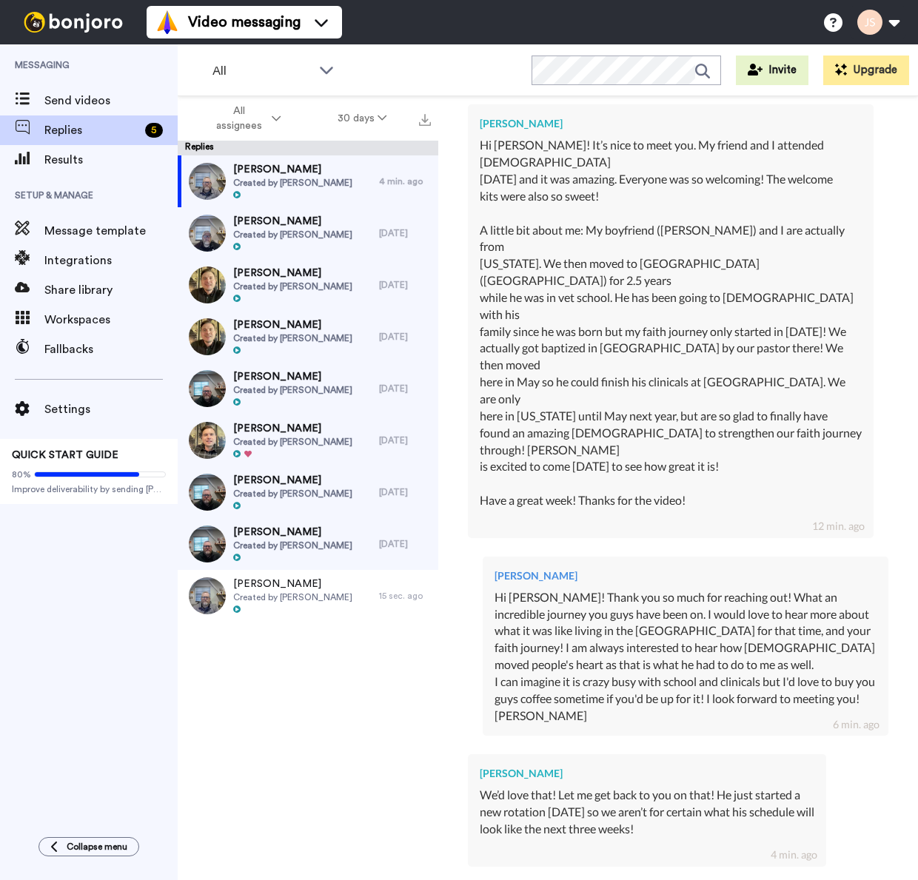
type textarea "x"
type textarea "Awesome! I will s"
type textarea "x"
type textarea "Awesome! I will sa"
type textarea "x"
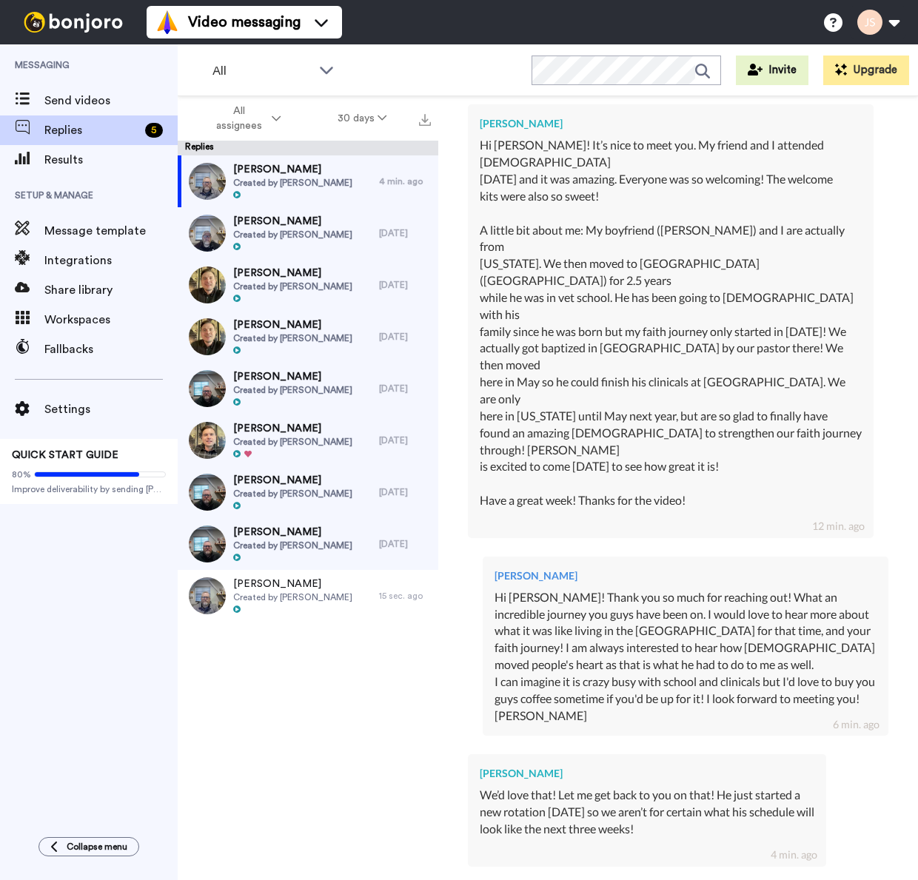
type textarea "Awesome! I will say"
type textarea "x"
type textarea "Awesome! I will say"
type textarea "x"
type textarea "Awesome! I will say a"
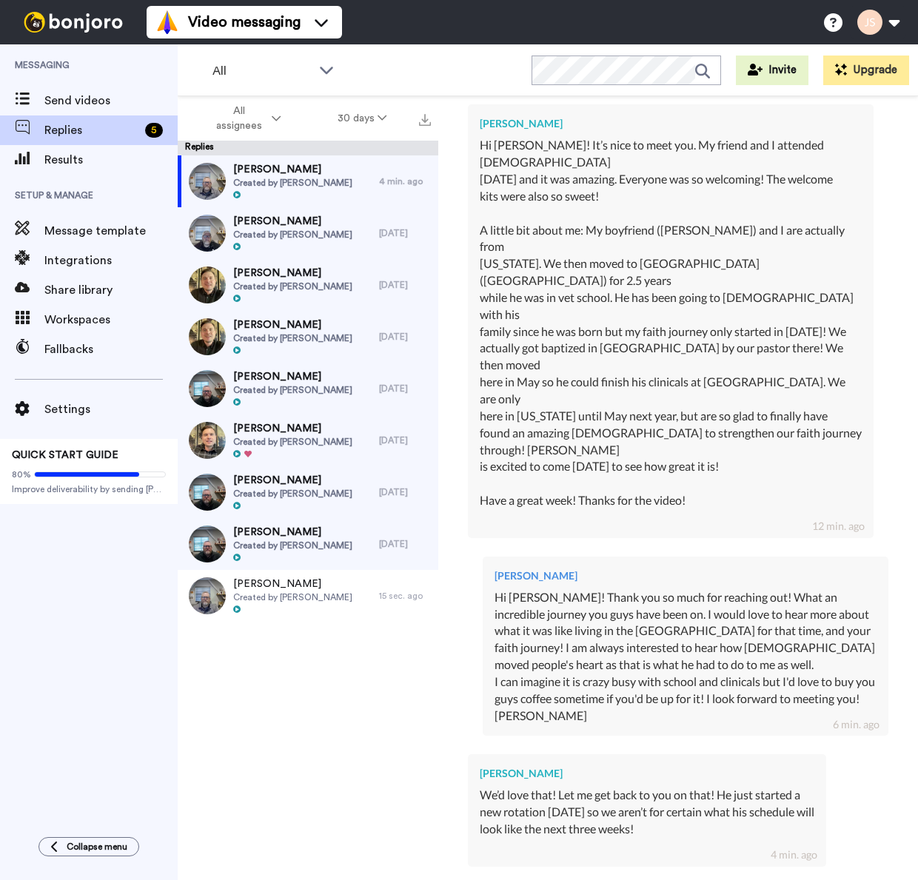
type textarea "x"
type textarea "Awesome! I will say a"
type textarea "x"
type textarea "Awesome! I will say a p"
type textarea "x"
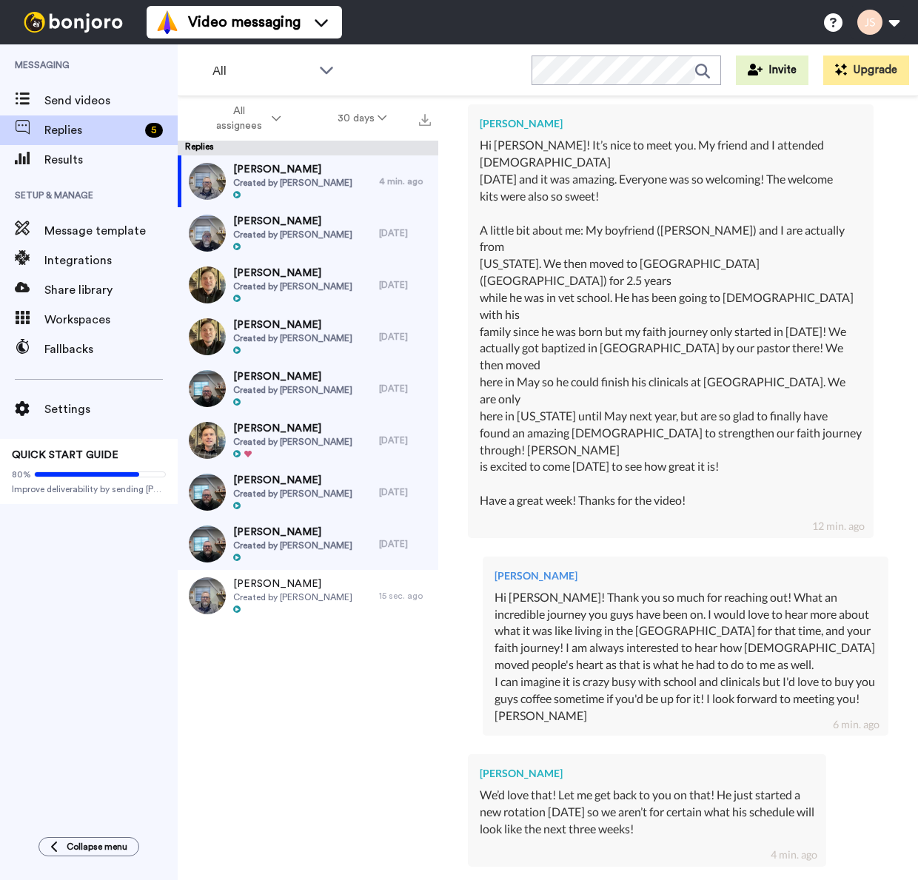
type textarea "Awesome! I will say a pr"
type textarea "x"
type textarea "Awesome! I will say a pra"
type textarea "x"
type textarea "Awesome! I will say a pray"
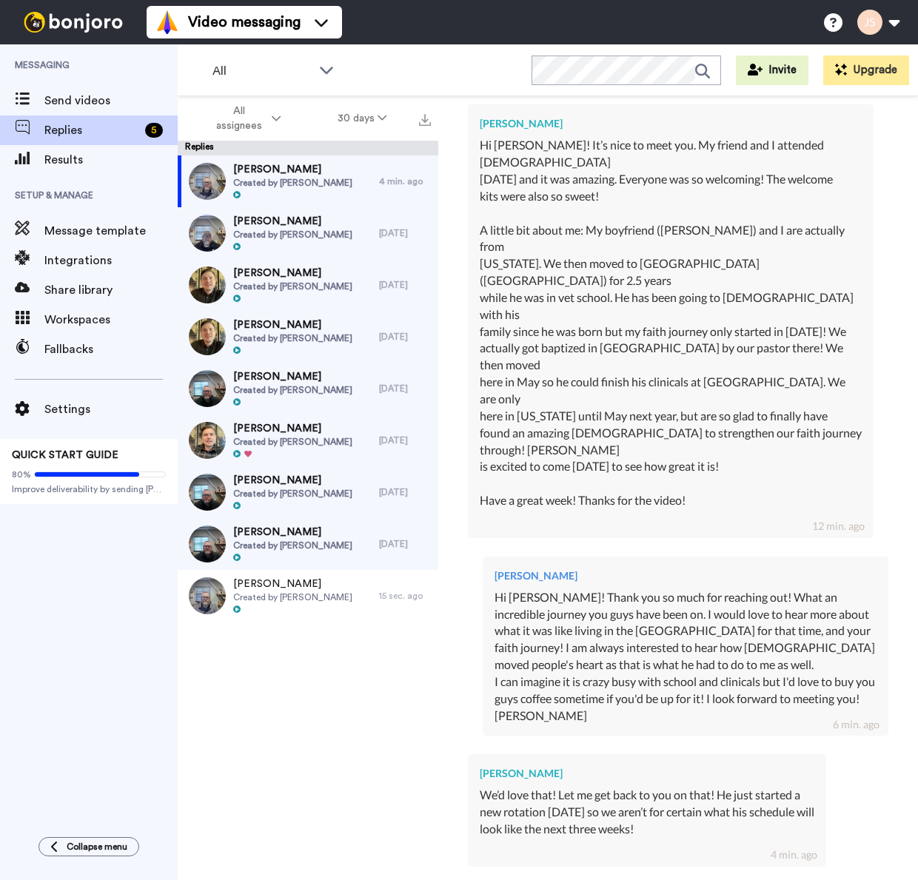
type textarea "x"
type textarea "Awesome! I will say a praye"
type textarea "x"
type textarea "Awesome! I will say a prayer"
type textarea "x"
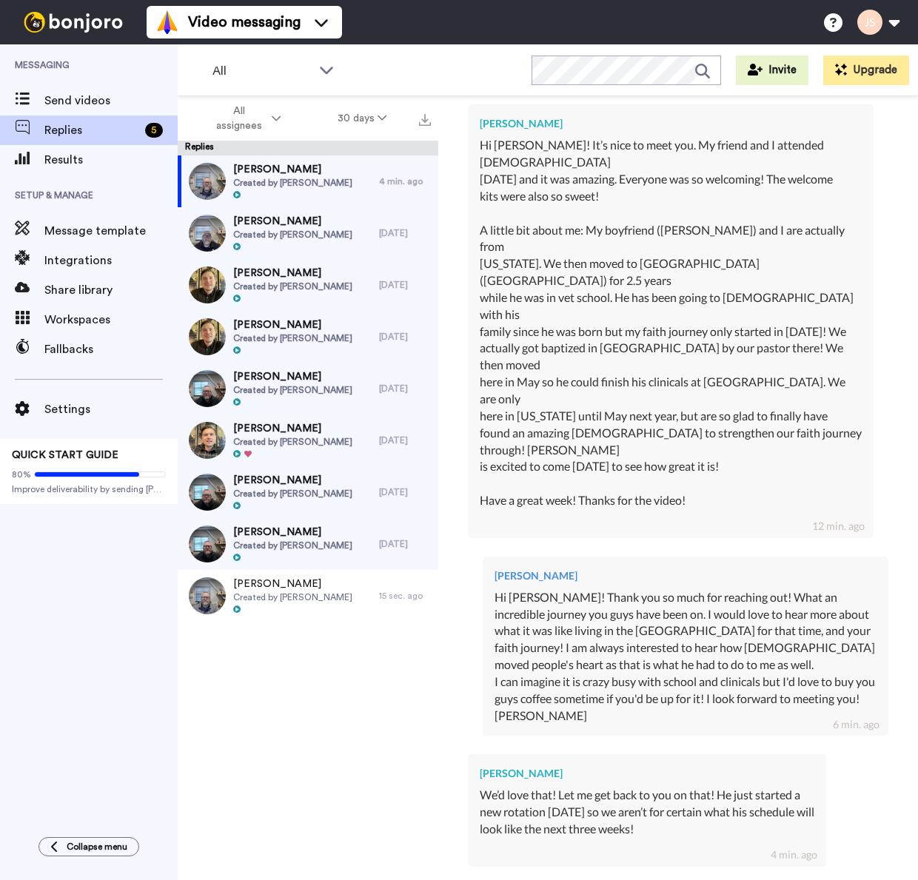
type textarea "Awesome! I will say a prayer"
type textarea "x"
type textarea "Awesome! I will say a prayer r"
type textarea "x"
type textarea "Awesome! I will say a prayer ri"
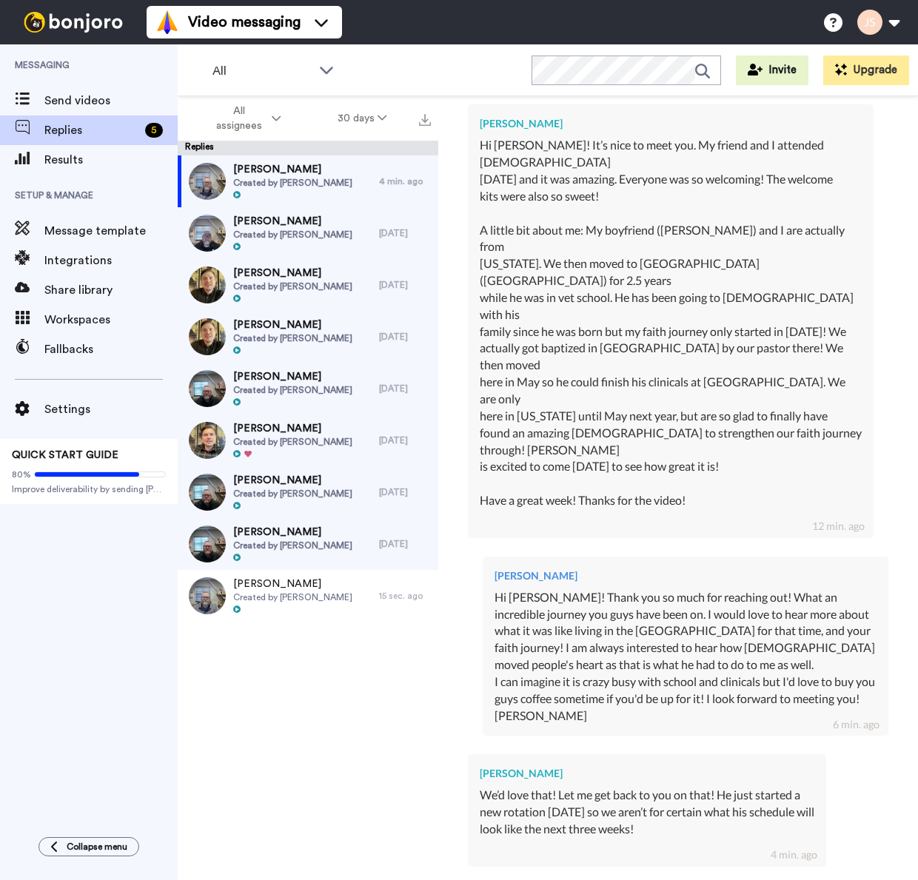
type textarea "x"
type textarea "Awesome! I will say a prayer rig"
type textarea "x"
type textarea "Awesome! I will say a prayer righ"
type textarea "x"
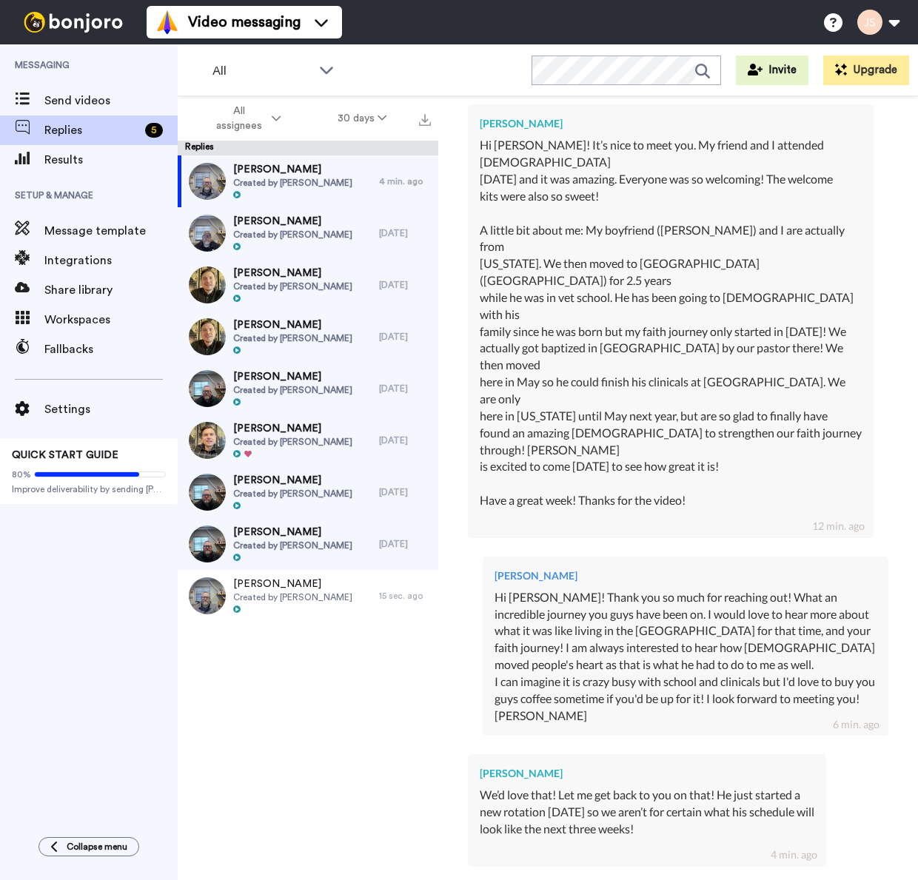
type textarea "Awesome! I will say a prayer right"
type textarea "x"
type textarea "Awesome! I will say a prayer right"
type textarea "x"
type textarea "Awesome! I will say a prayer right n"
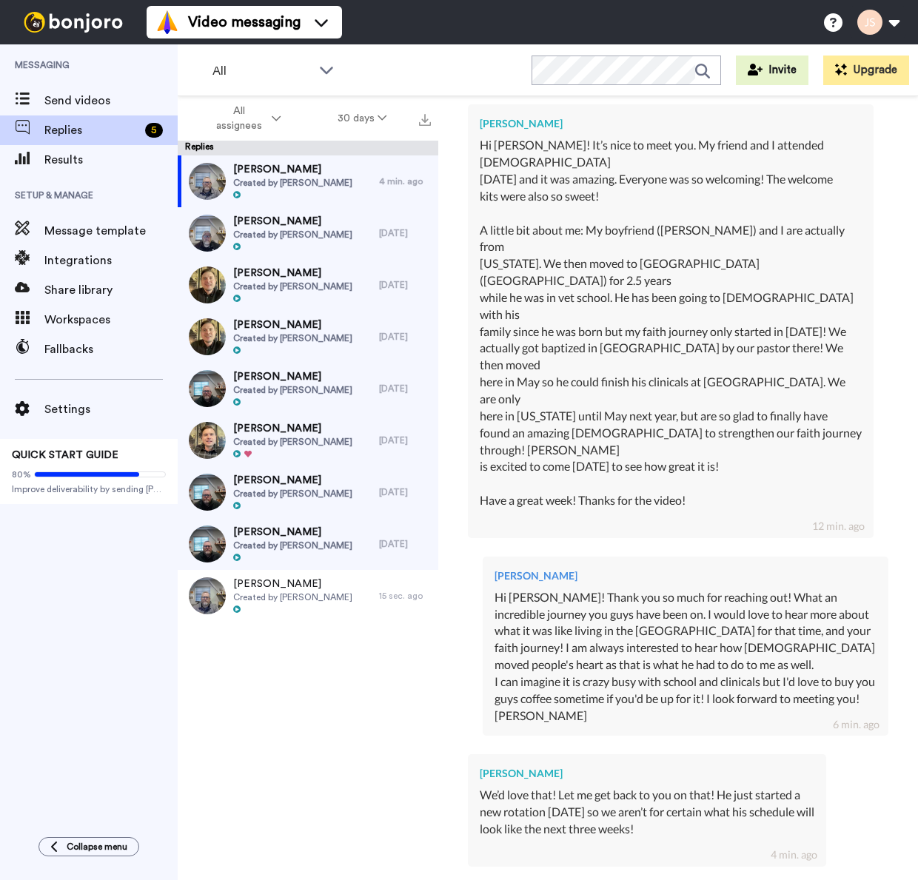
type textarea "x"
type textarea "Awesome! I will say a prayer right no"
type textarea "x"
type textarea "Awesome! I will say a prayer right now"
type textarea "x"
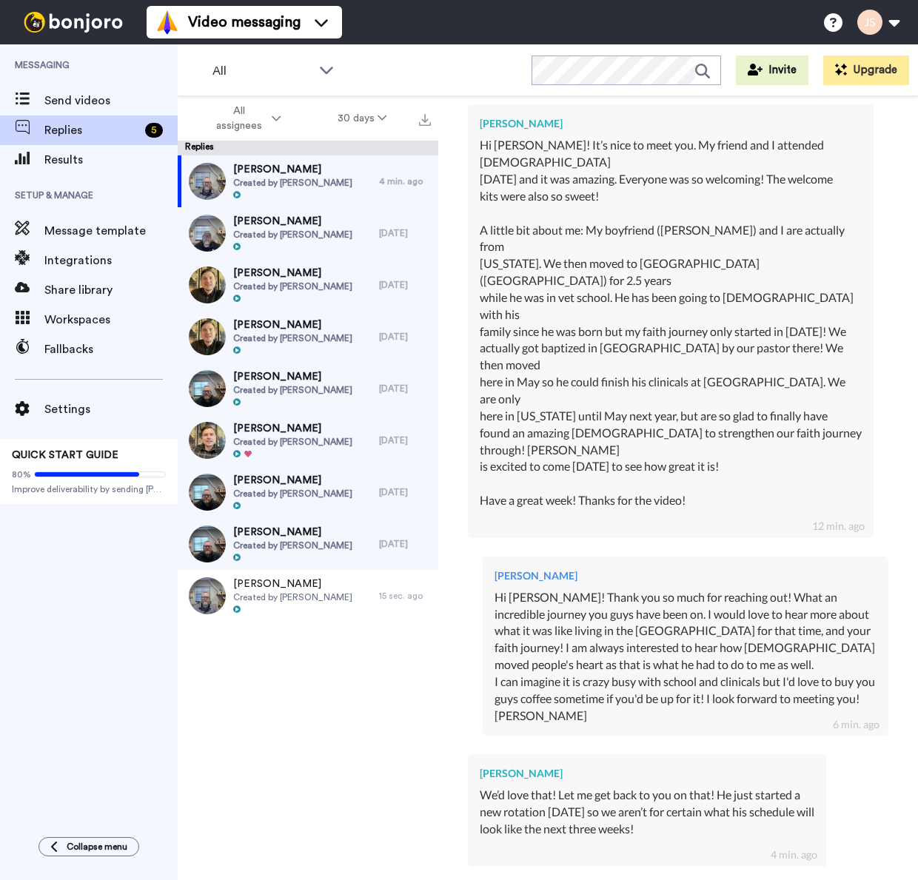
type textarea "Awesome! I will say a prayer right now"
type textarea "x"
type textarea "Awesome! I will say a prayer right now f"
type textarea "x"
type textarea "Awesome! I will say a prayer right now fo"
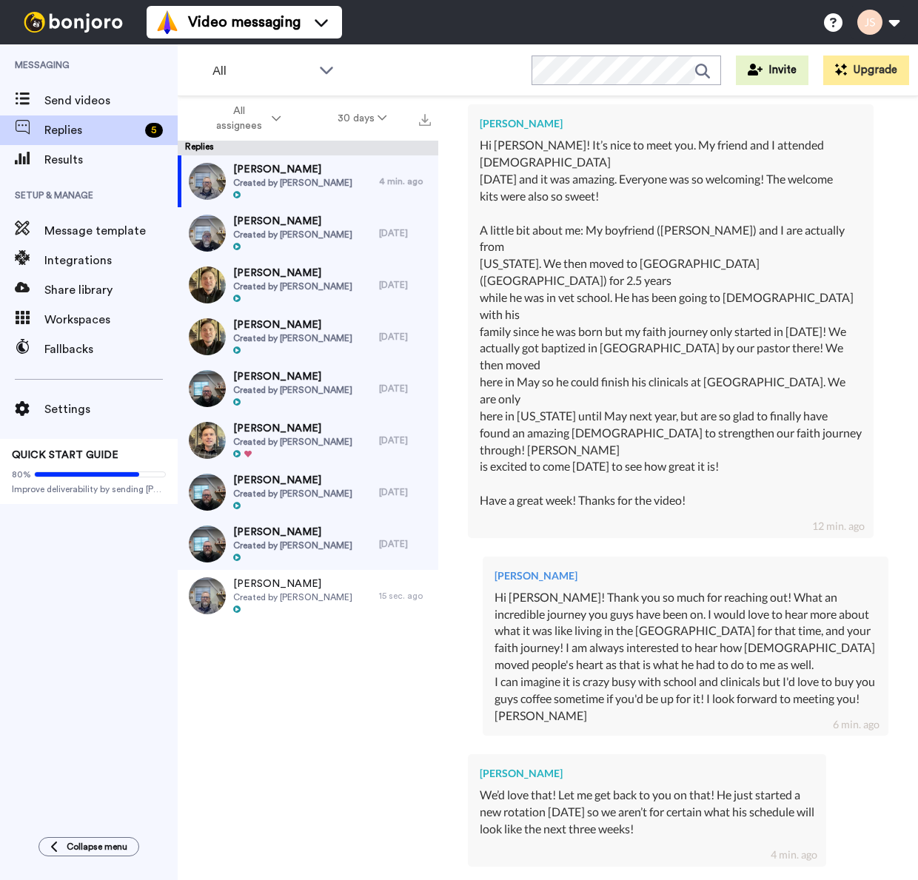
type textarea "x"
type textarea "Awesome! I will say a prayer right now for"
type textarea "x"
type textarea "Awesome! I will say a prayer right now for"
type textarea "x"
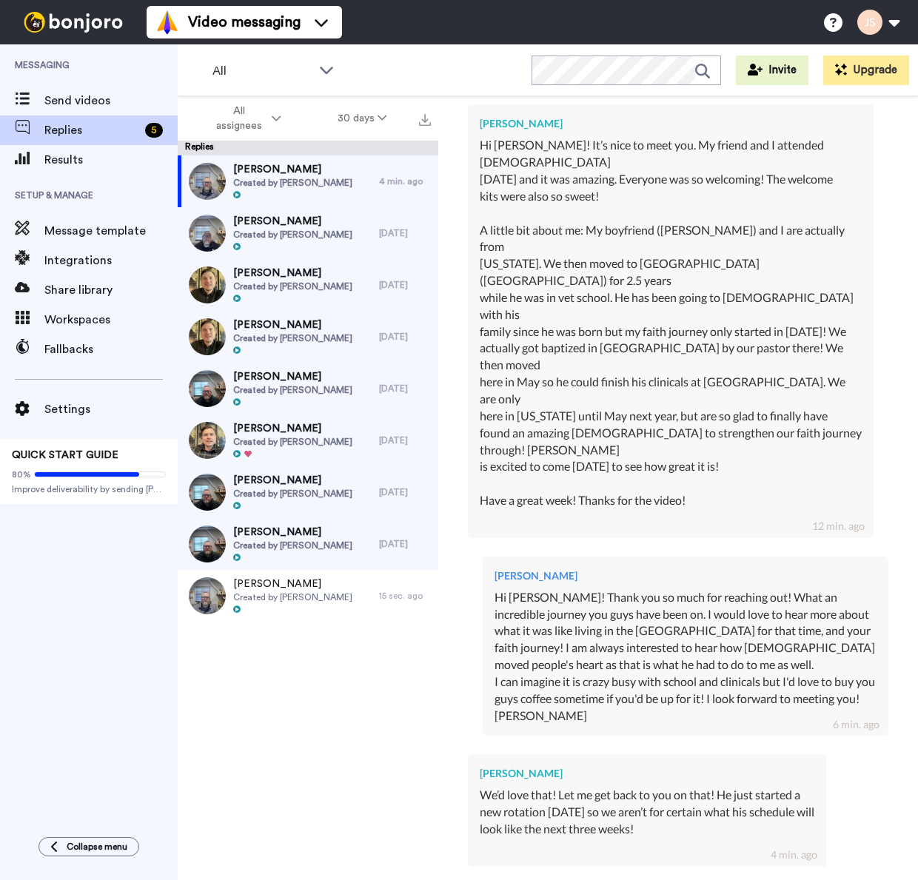
type textarea "Awesome! I will say a prayer right now for a"
type textarea "x"
type textarea "Awesome! I will say a prayer right now for al"
type textarea "x"
type textarea "Awesome! I will say a prayer right now for all"
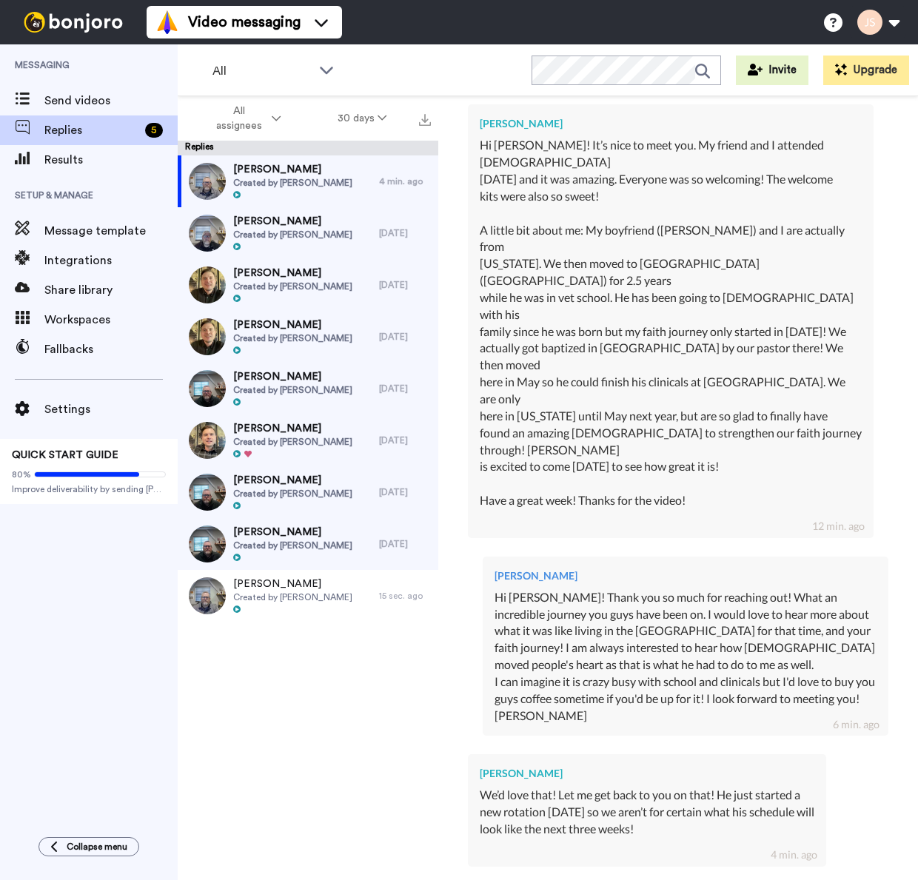
type textarea "x"
type textarea "Awesome! I will say a prayer right now for all"
type textarea "x"
type textarea "Awesome! I will say a prayer right now for all y"
type textarea "x"
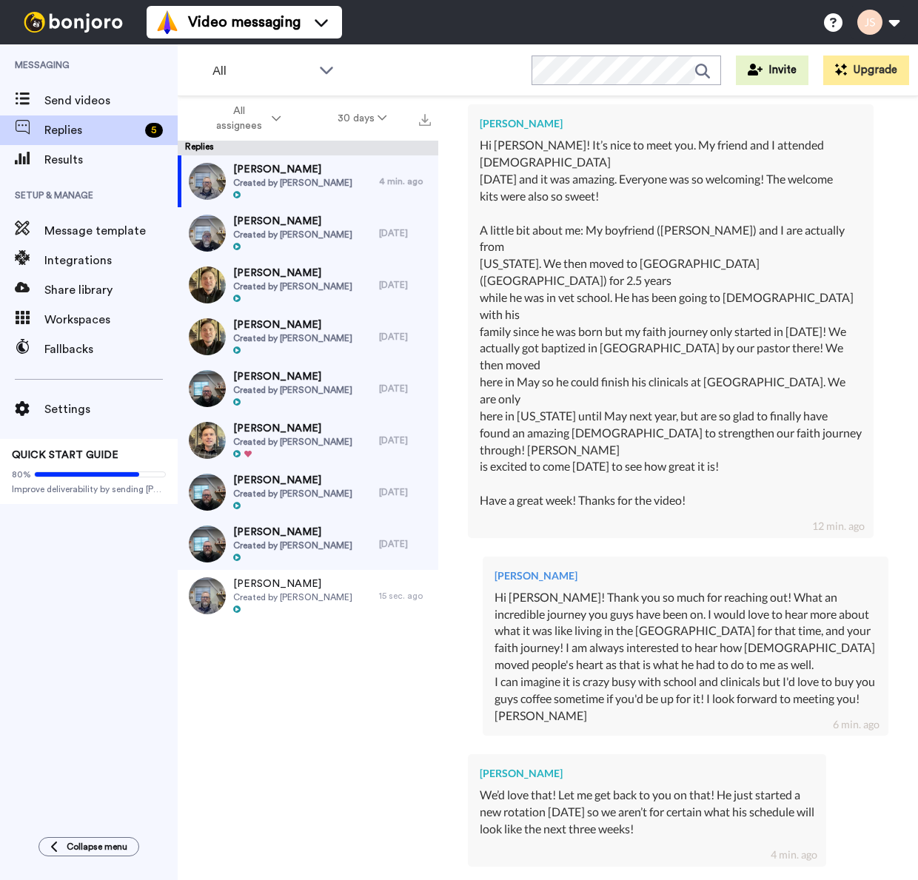
type textarea "Awesome! I will say a prayer right now for all yo"
type textarea "x"
type textarea "Awesome! I will say a prayer right now for all you"
type textarea "x"
type textarea "Awesome! I will say a prayer right now for all your"
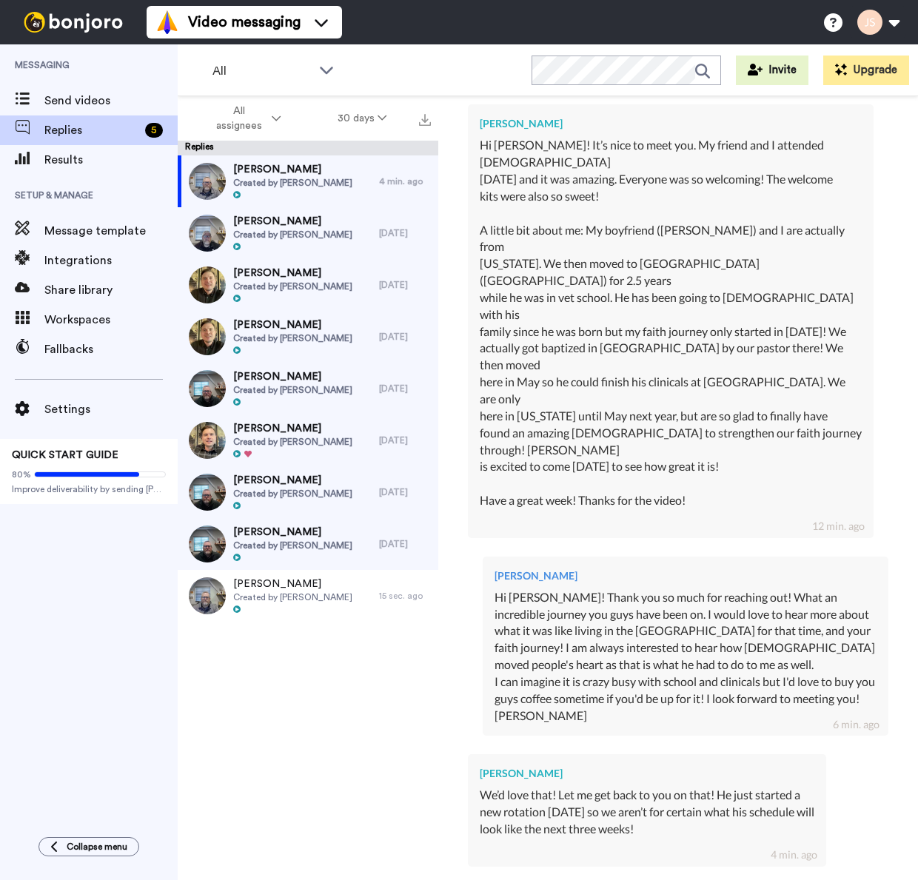
type textarea "x"
type textarea "Awesome! I will say a prayer right now for all youre"
type textarea "x"
type textarea "Awesome! I will say a prayer right now for all you're"
type textarea "x"
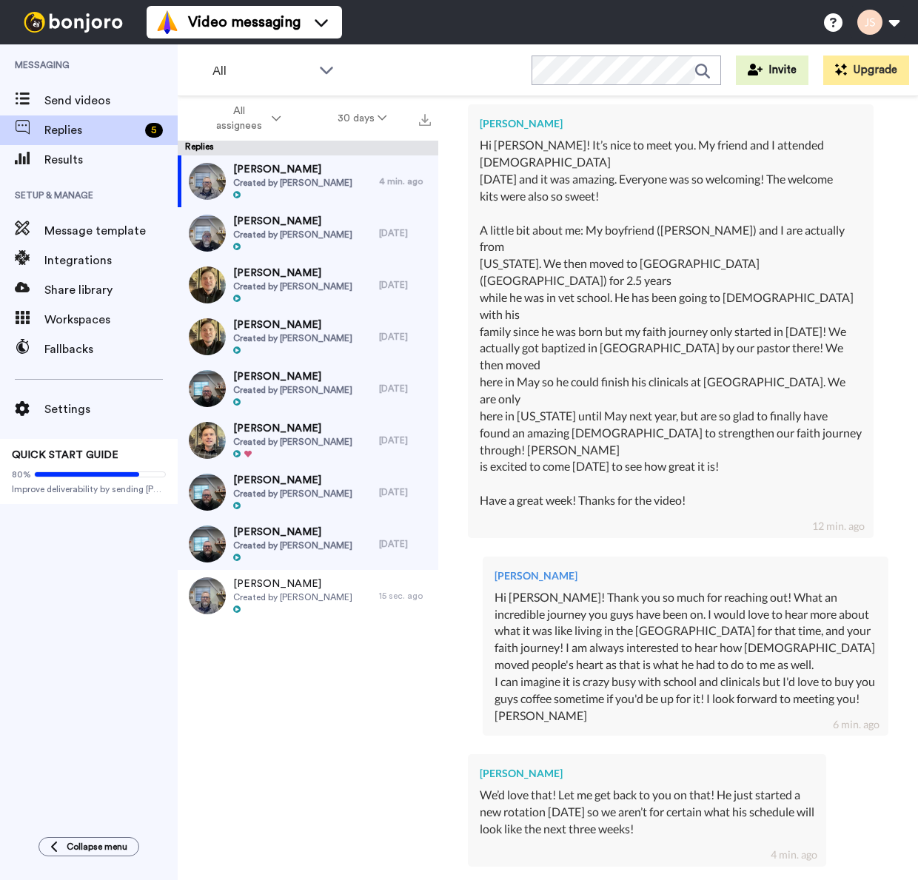
type textarea "Awesome! I will say a prayer right now for all you're w"
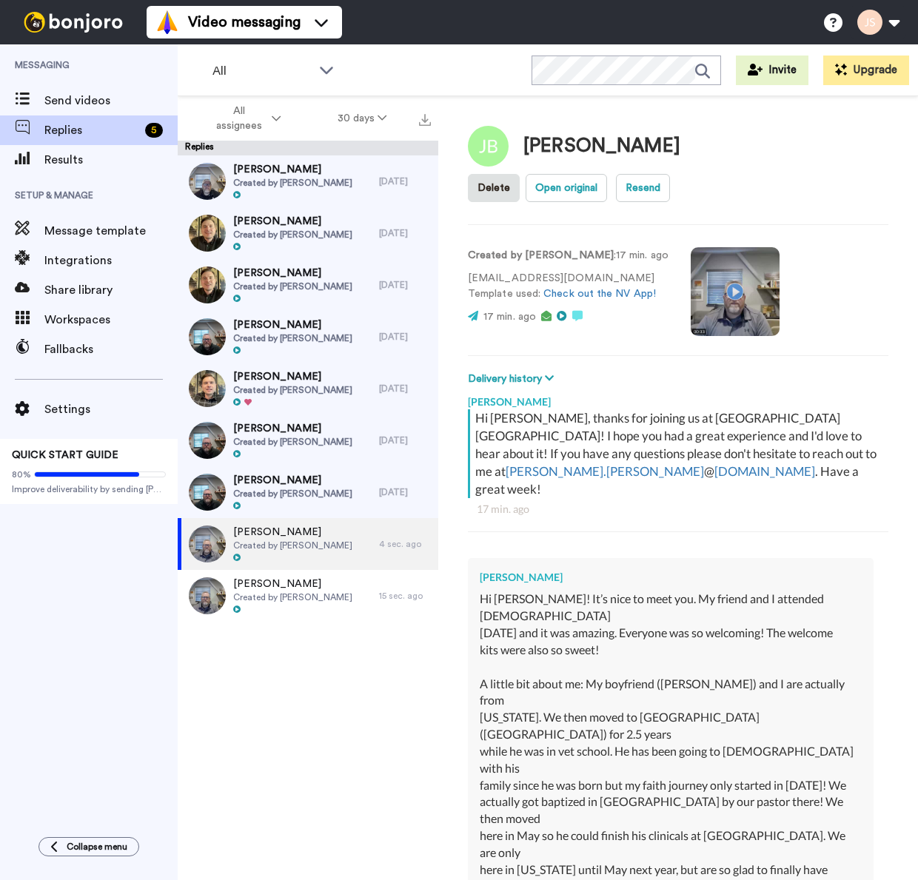
scroll to position [0, 0]
click at [73, 158] on span "Results" at bounding box center [110, 160] width 133 height 18
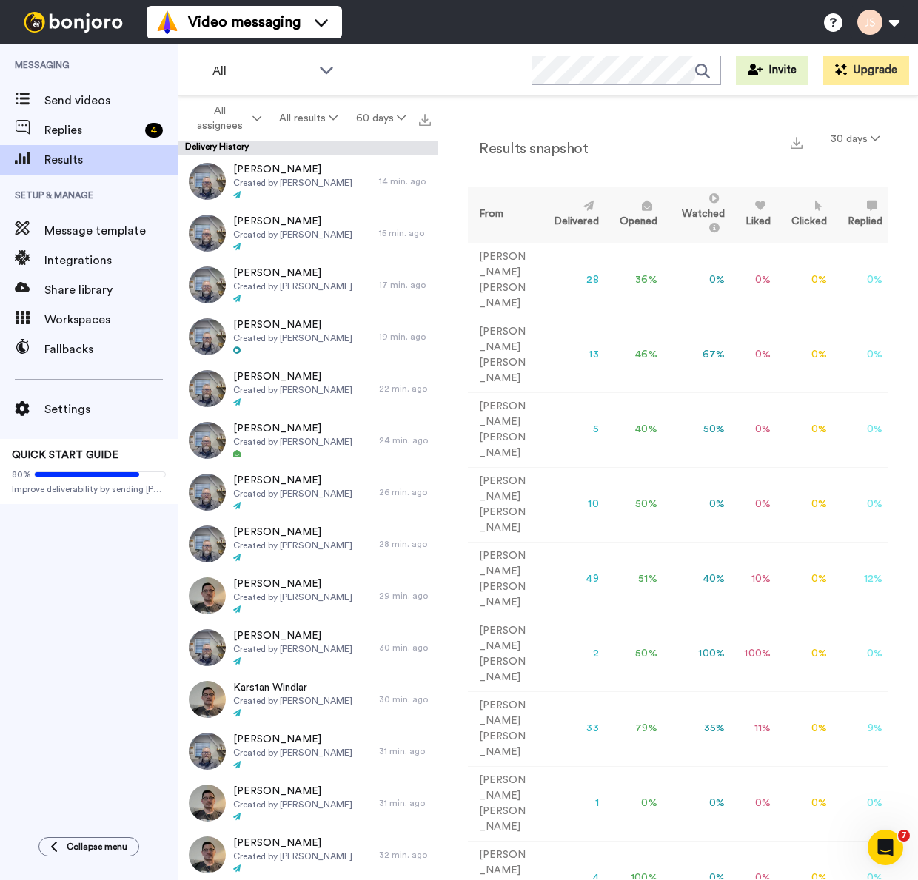
click at [69, 135] on span "Replies" at bounding box center [91, 130] width 95 height 18
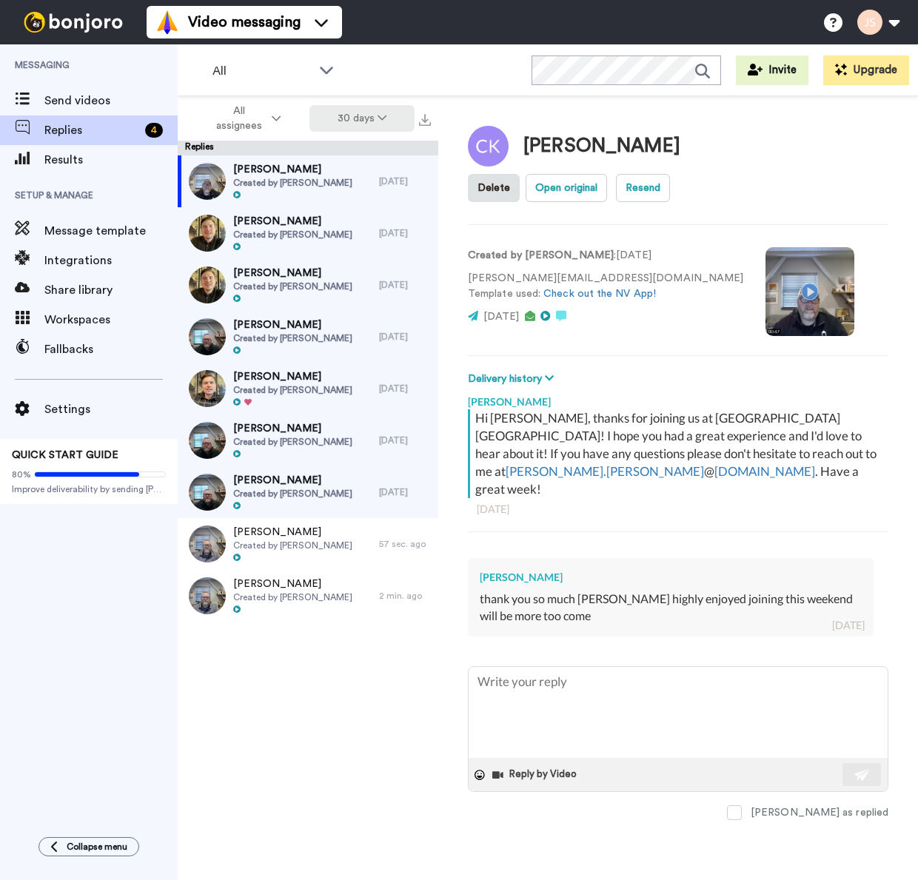
click at [383, 121] on icon at bounding box center [381, 117] width 9 height 10
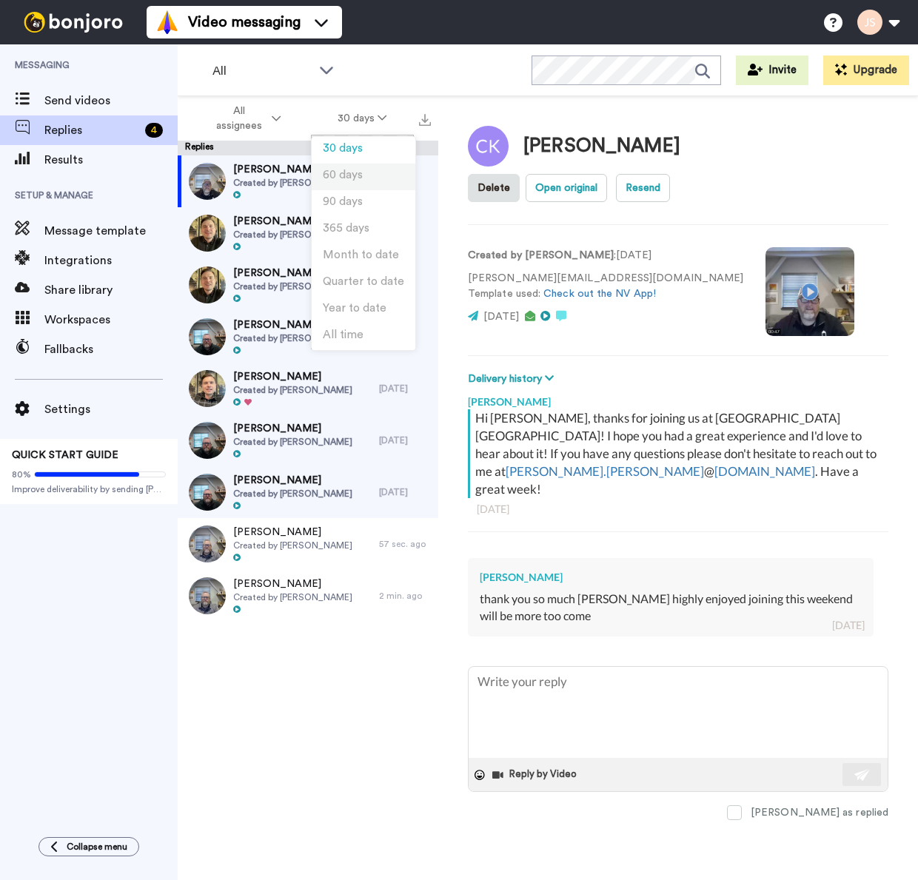
click at [353, 180] on span "60 days" at bounding box center [343, 174] width 40 height 11
type textarea "x"
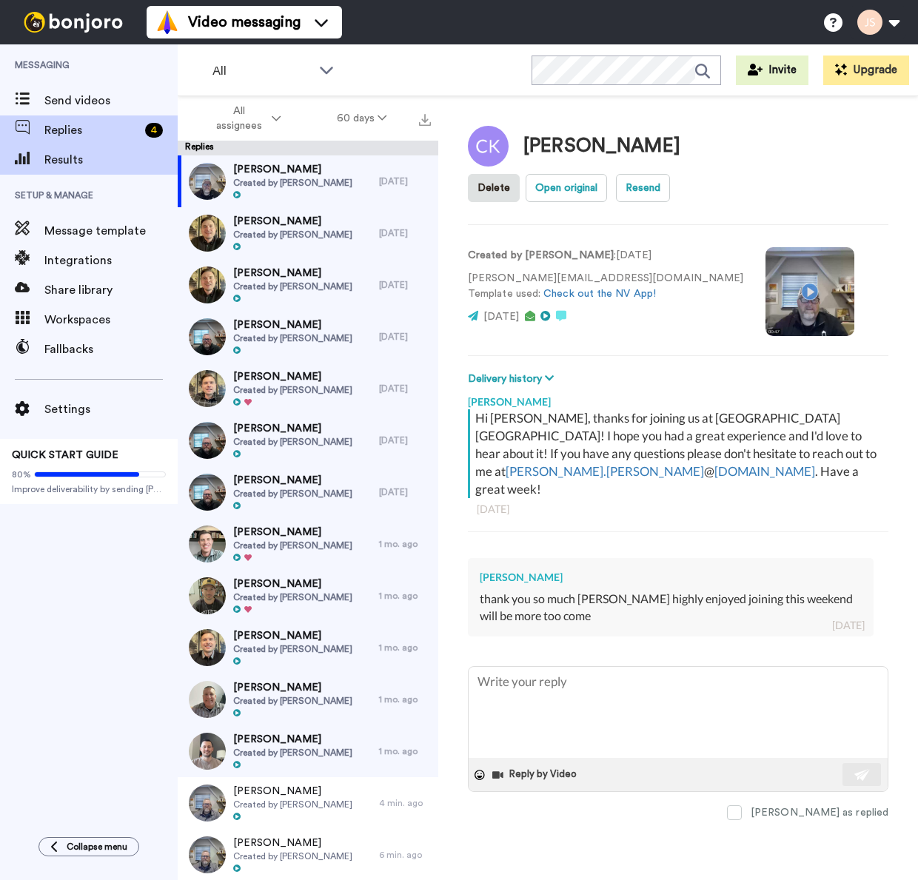
click at [99, 163] on span "Results" at bounding box center [110, 160] width 133 height 18
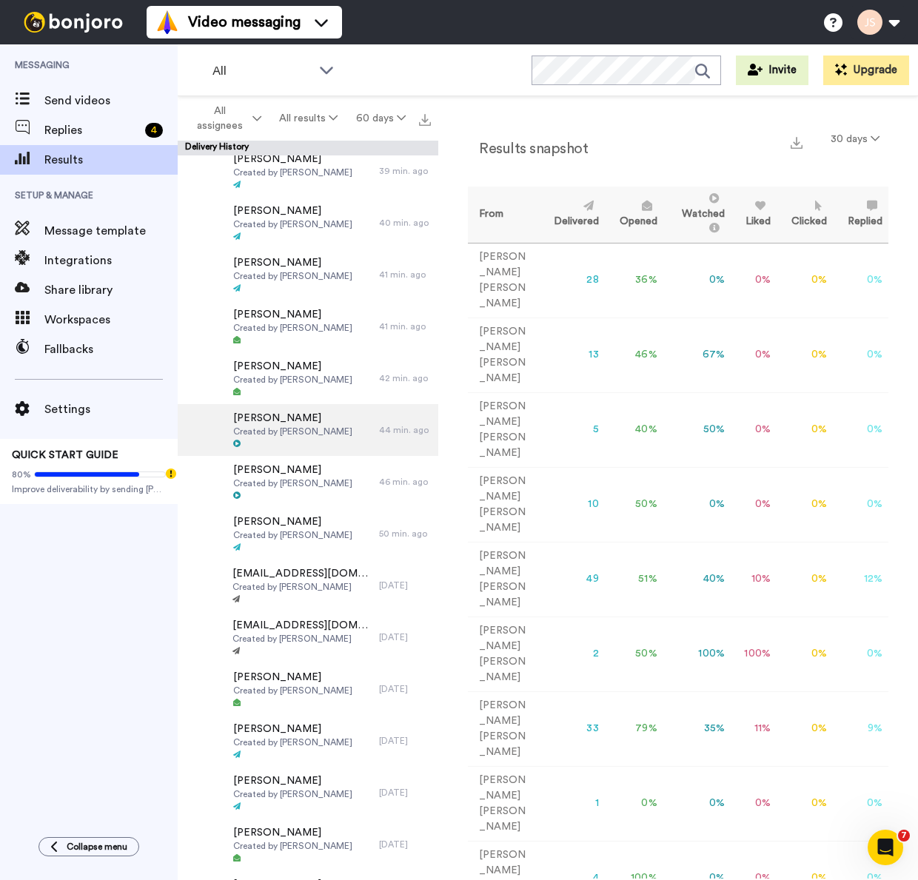
scroll to position [890, 0]
